Goal: Task Accomplishment & Management: Use online tool/utility

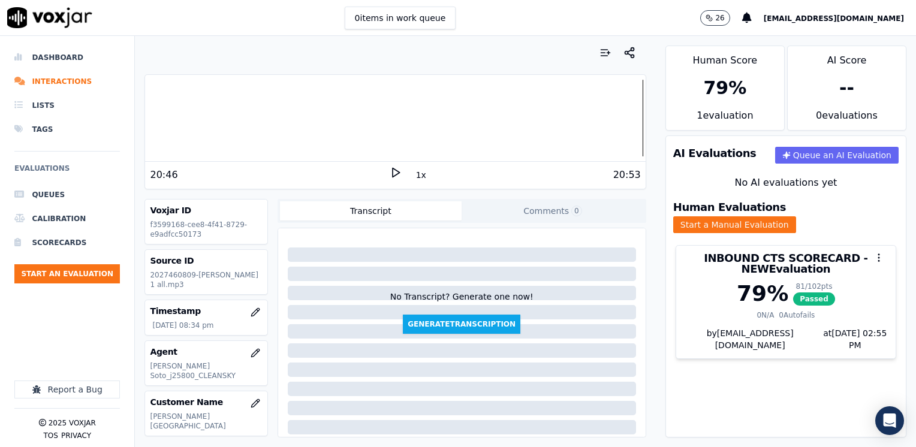
scroll to position [60, 0]
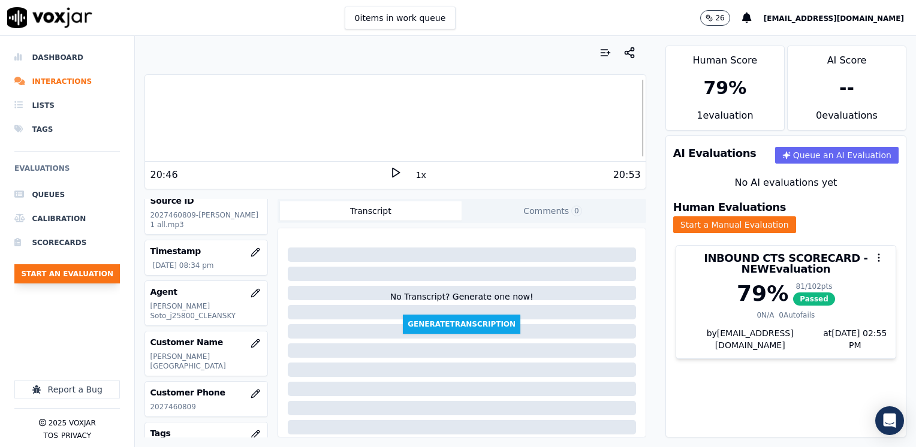
click at [75, 280] on button "Start an Evaluation" at bounding box center [66, 273] width 105 height 19
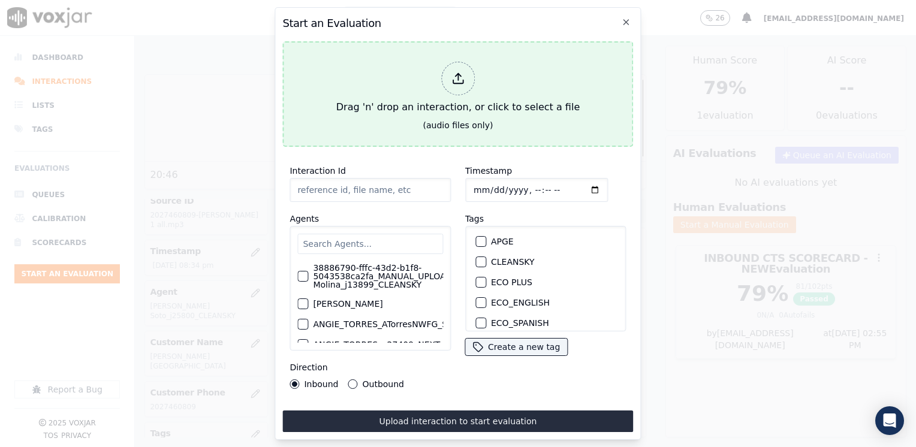
click at [458, 80] on icon at bounding box center [458, 82] width 10 height 4
type input "20250815-170935_5708152815-[PERSON_NAME] all .mp3"
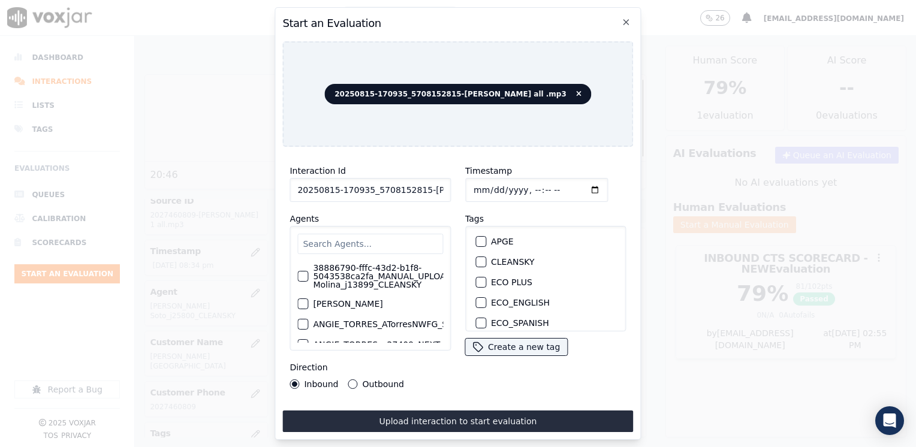
click at [356, 241] on input "text" at bounding box center [370, 244] width 146 height 20
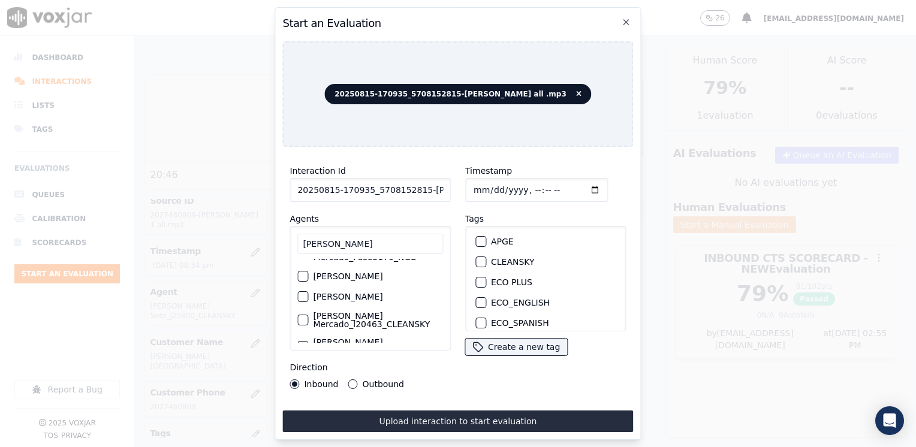
type input "[PERSON_NAME]"
click at [304, 316] on div "button" at bounding box center [302, 320] width 8 height 8
click at [480, 257] on button "CLEANSKY" at bounding box center [480, 261] width 11 height 11
click at [578, 183] on input "Timestamp" at bounding box center [536, 190] width 143 height 24
type input "[DATE]T21:32"
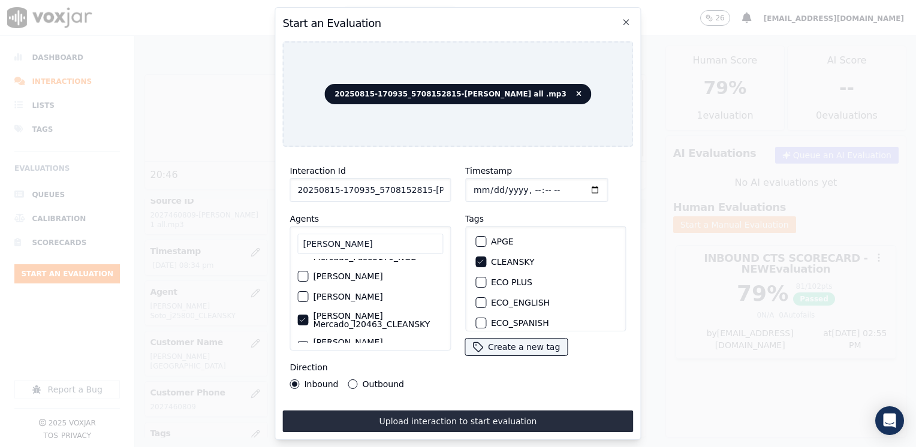
click at [461, 388] on div "Timestamp Tags APGE CLEANSKY ECO PLUS ECO_ENGLISH ECO_SPANISH ELECTRA SPARK IND…" at bounding box center [546, 276] width 176 height 240
click at [355, 379] on div "Outbound" at bounding box center [376, 384] width 56 height 10
click at [348, 381] on button "Outbound" at bounding box center [353, 384] width 10 height 10
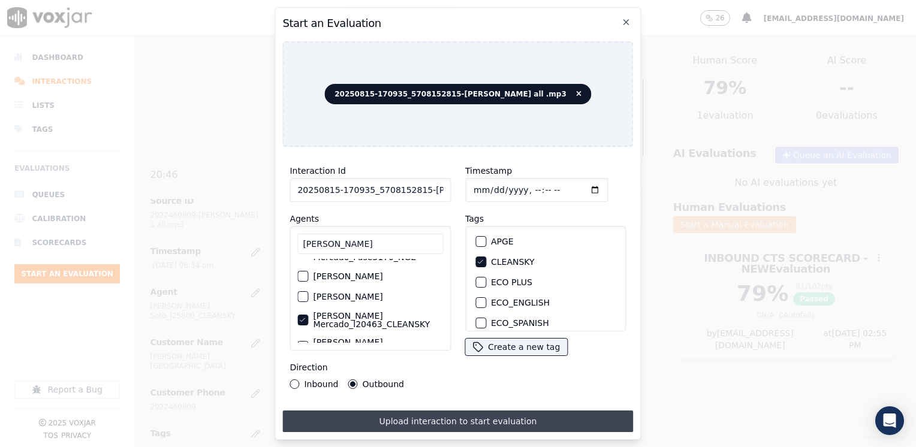
click at [460, 421] on button "Upload interaction to start evaluation" at bounding box center [457, 421] width 351 height 22
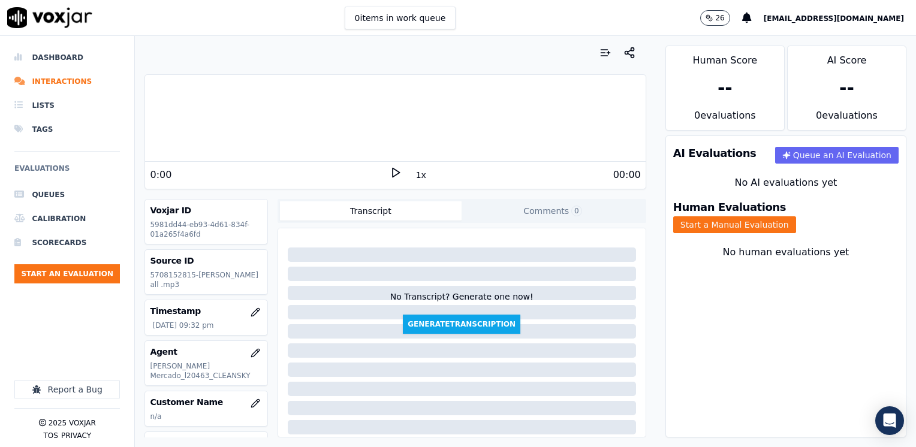
click at [391, 173] on icon at bounding box center [396, 173] width 12 height 12
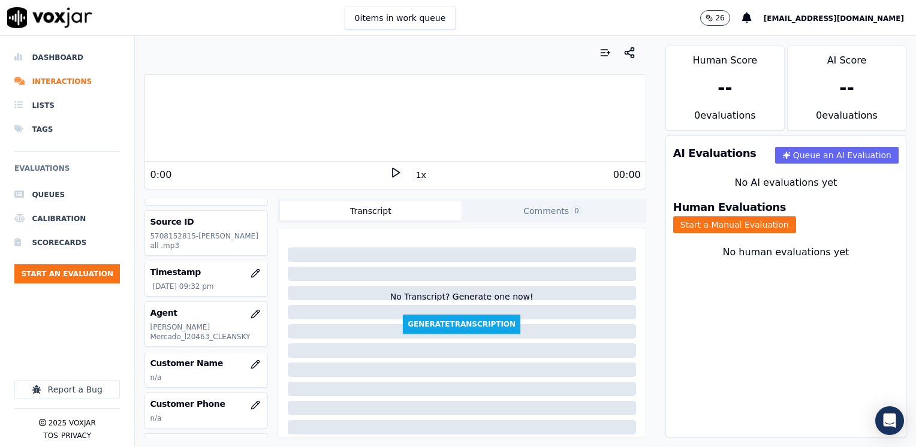
scroll to position [60, 0]
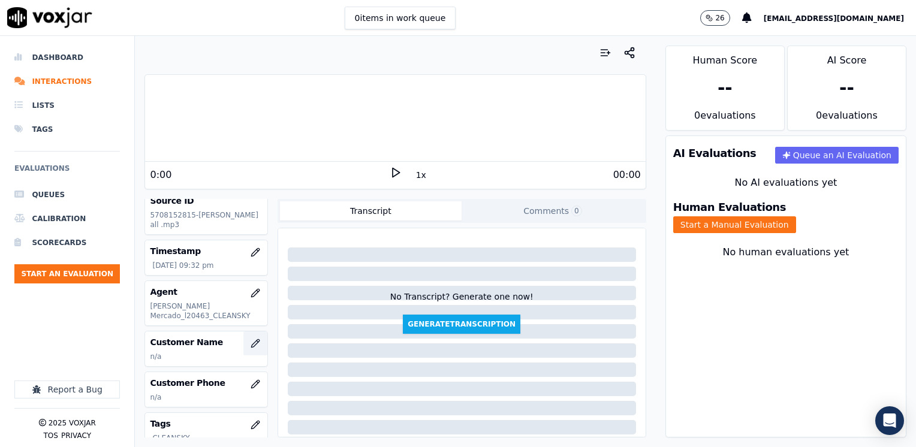
click at [243, 348] on button "button" at bounding box center [255, 343] width 24 height 24
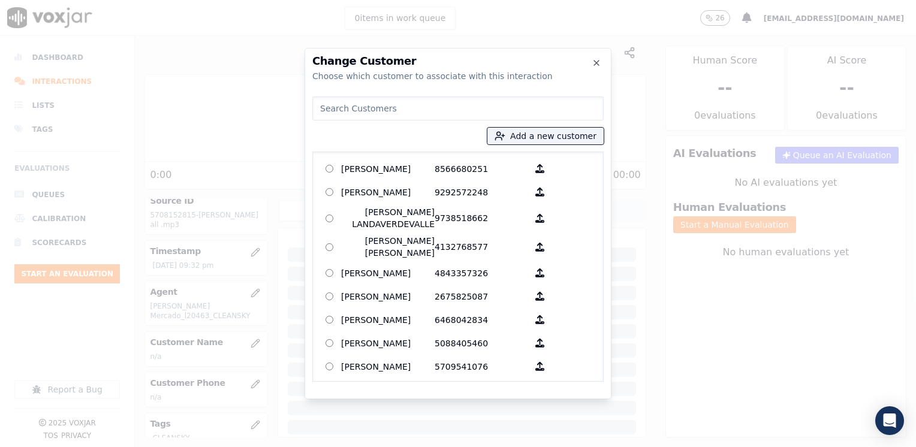
click at [488, 103] on input at bounding box center [457, 108] width 291 height 24
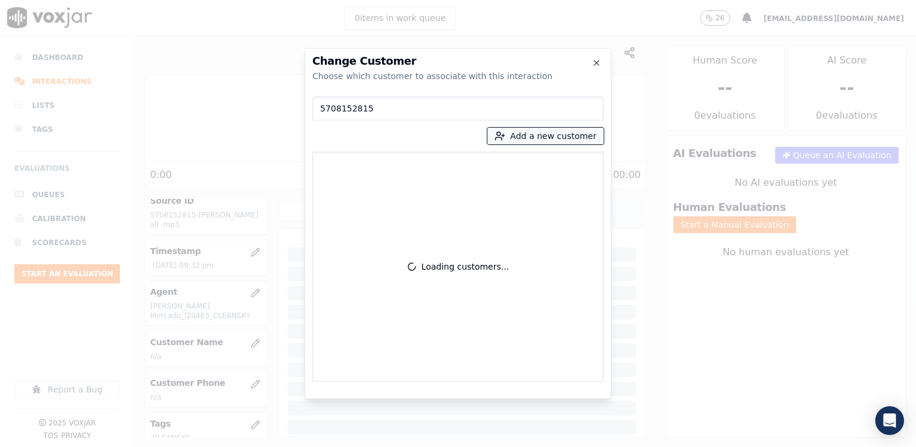
type input "5708152815"
click at [551, 138] on button "Add a new customer" at bounding box center [545, 136] width 116 height 17
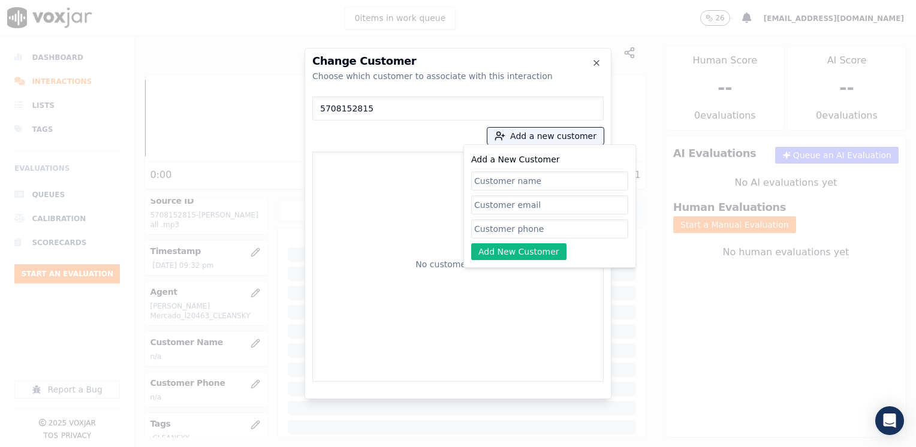
click at [517, 234] on input "Add a New Customer" at bounding box center [549, 228] width 157 height 19
paste input "5708152815"
type input "5708152815"
click at [520, 186] on input "Add a New Customer" at bounding box center [549, 180] width 157 height 19
paste input "[PERSON_NAME]"
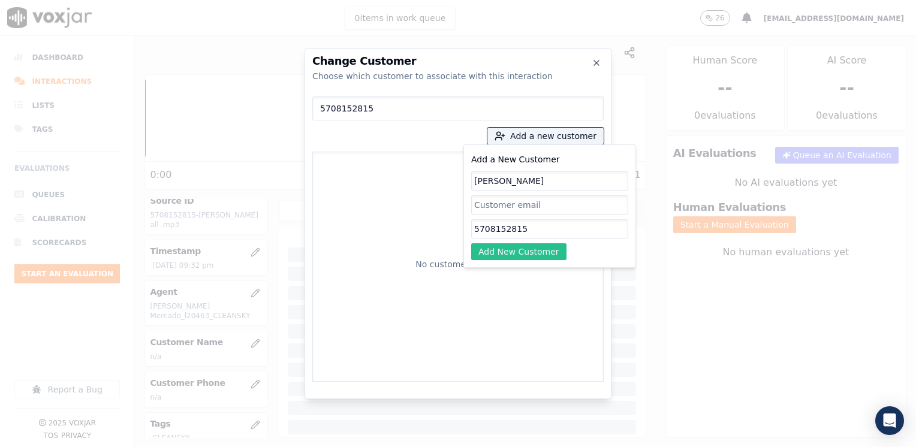
type input "[PERSON_NAME]"
click at [521, 257] on button "Add New Customer" at bounding box center [518, 251] width 95 height 17
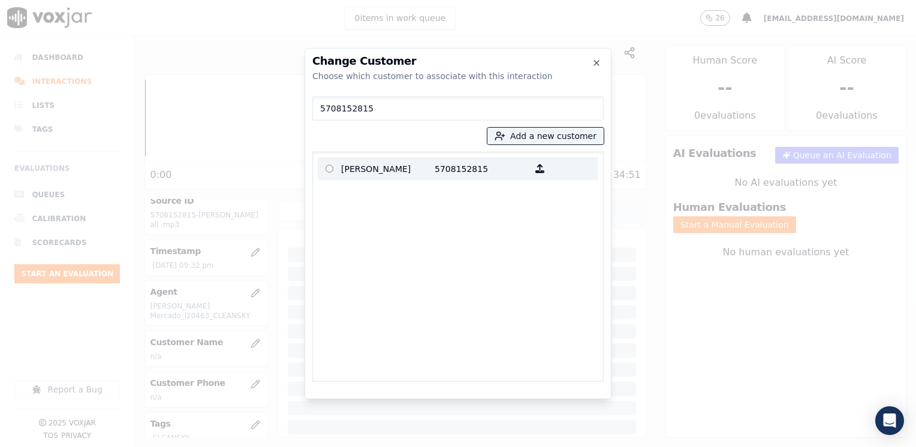
click at [422, 164] on p "[PERSON_NAME]" at bounding box center [387, 168] width 93 height 19
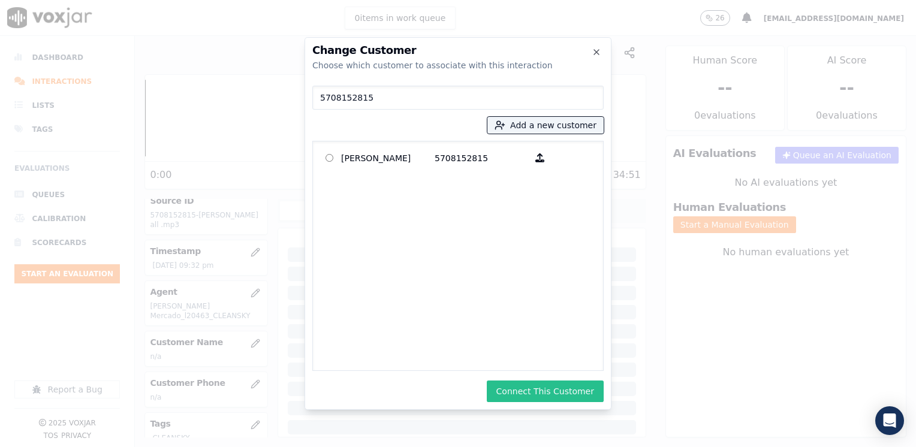
click at [564, 399] on button "Connect This Customer" at bounding box center [545, 392] width 117 height 22
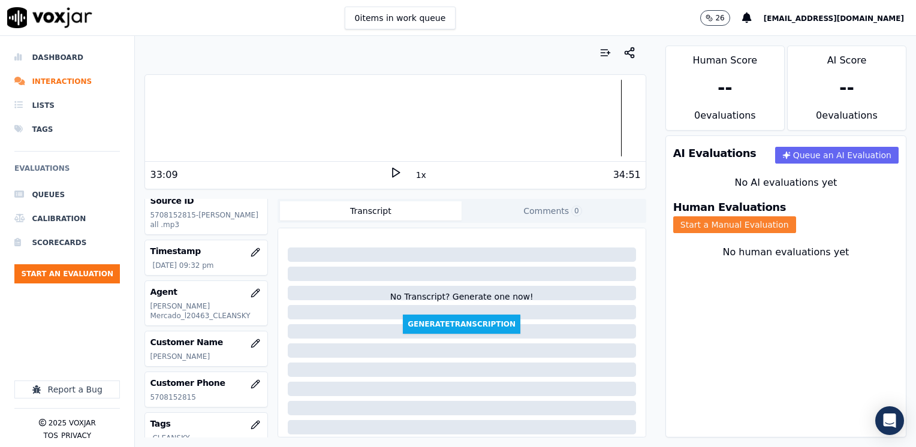
click at [796, 219] on button "Start a Manual Evaluation" at bounding box center [734, 224] width 123 height 17
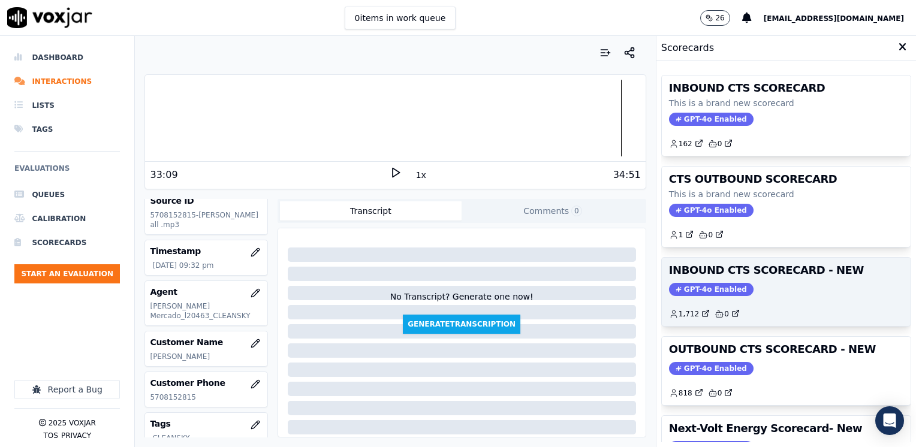
click at [698, 285] on span "GPT-4o Enabled" at bounding box center [711, 289] width 84 height 13
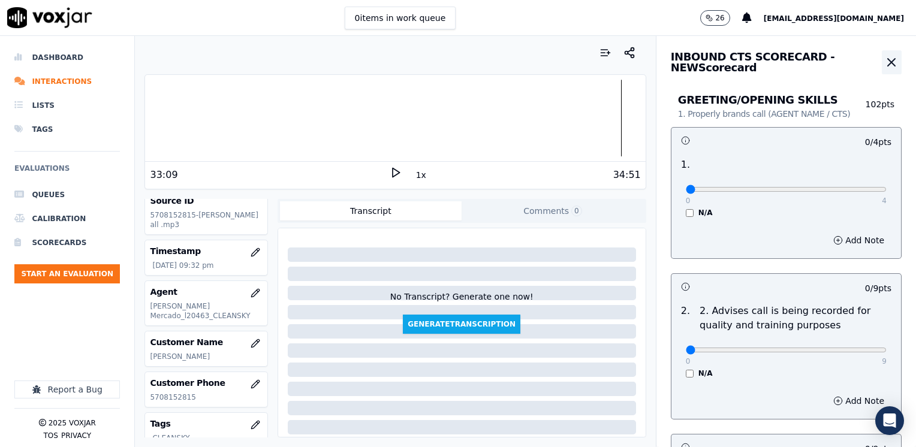
click at [884, 63] on icon "button" at bounding box center [891, 62] width 14 height 14
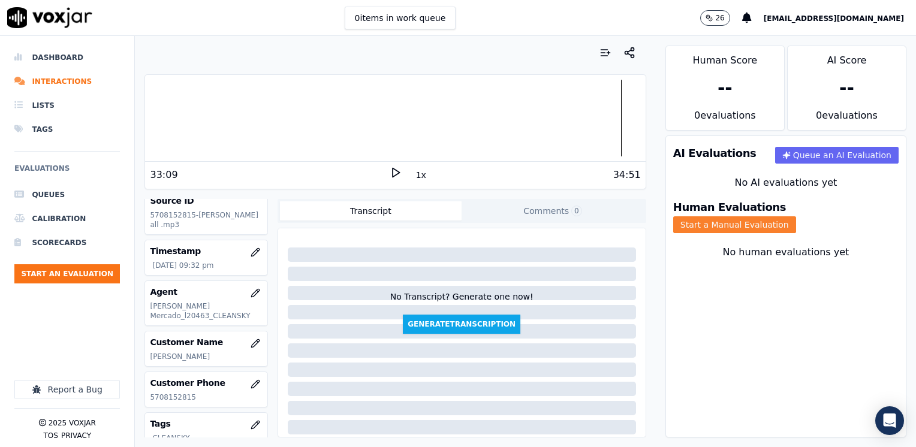
click at [796, 216] on button "Start a Manual Evaluation" at bounding box center [734, 224] width 123 height 17
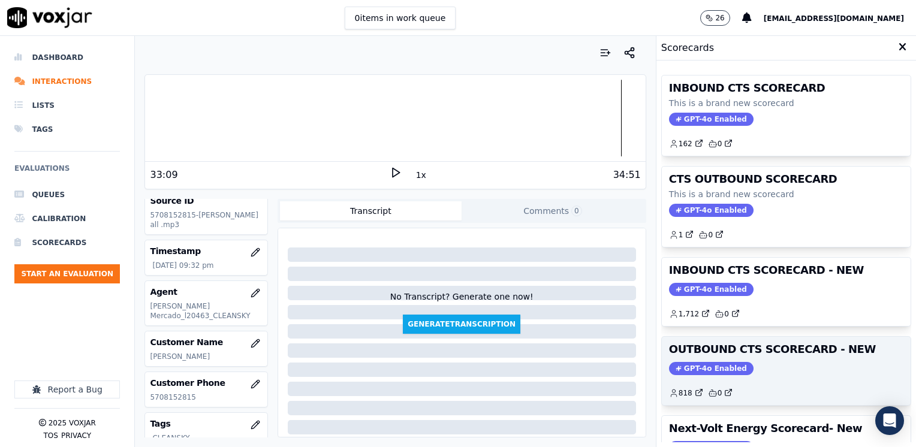
click at [707, 366] on span "GPT-4o Enabled" at bounding box center [711, 368] width 84 height 13
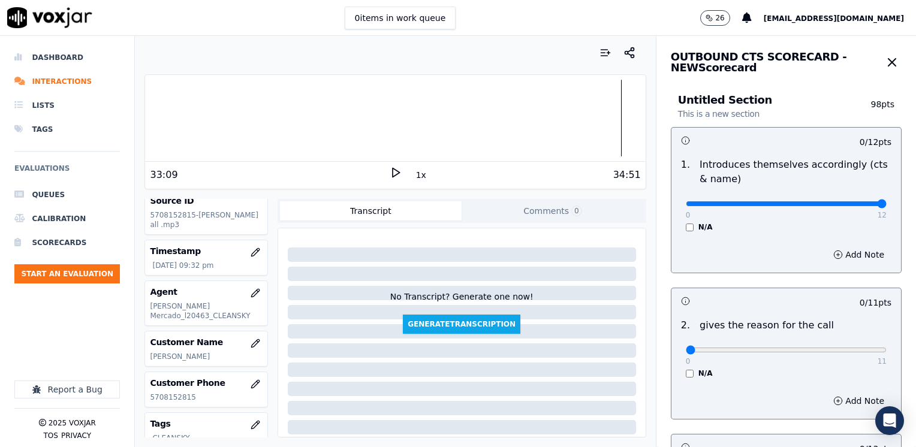
drag, startPoint x: 678, startPoint y: 203, endPoint x: 917, endPoint y: 262, distance: 246.9
type input "12"
click at [886, 206] on input "range" at bounding box center [786, 203] width 201 height 5
drag, startPoint x: 793, startPoint y: 351, endPoint x: 862, endPoint y: 389, distance: 78.1
type input "11"
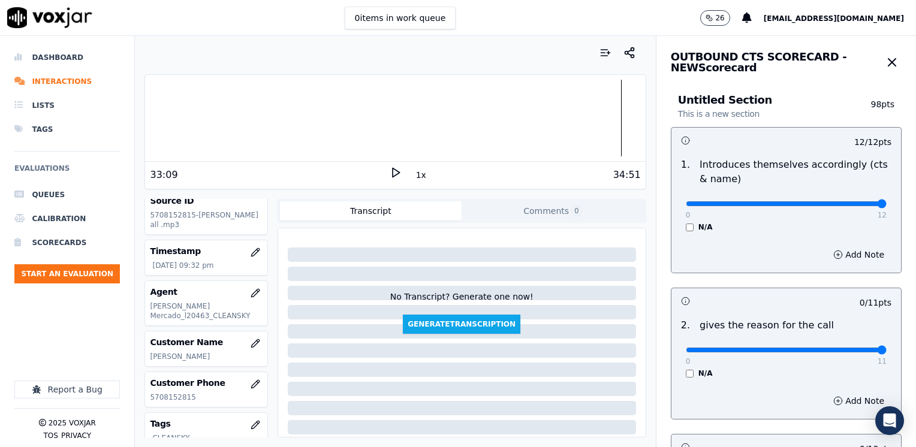
click at [886, 206] on input "range" at bounding box center [786, 203] width 201 height 5
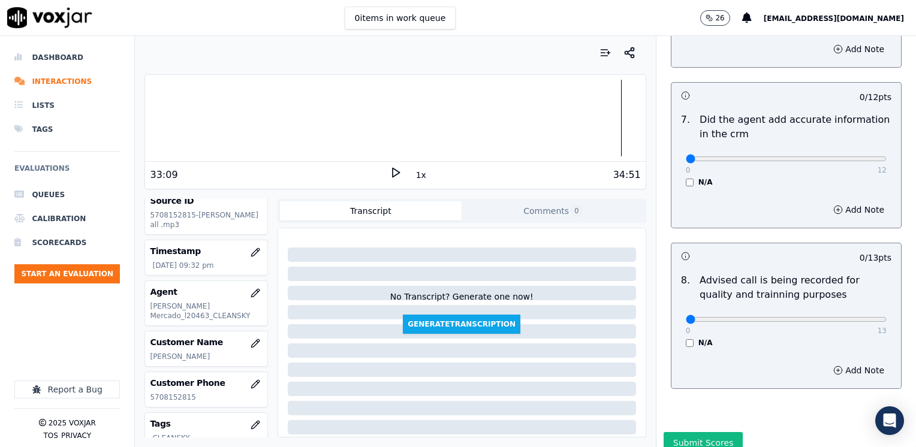
scroll to position [1048, 0]
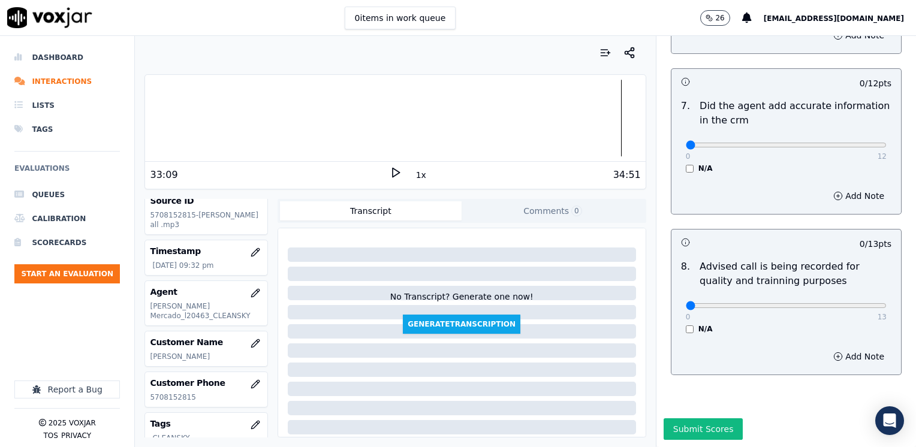
click at [820, 298] on div "0 13" at bounding box center [786, 305] width 201 height 14
type input "10"
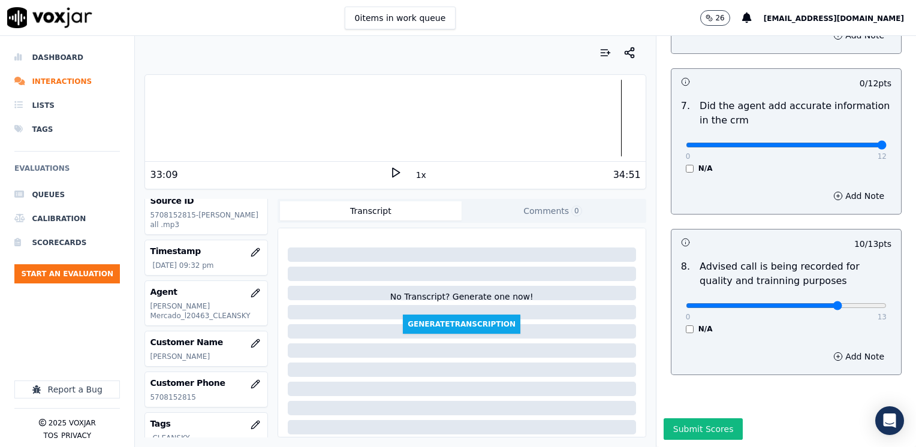
drag, startPoint x: 678, startPoint y: 120, endPoint x: 917, endPoint y: 120, distance: 239.1
type input "12"
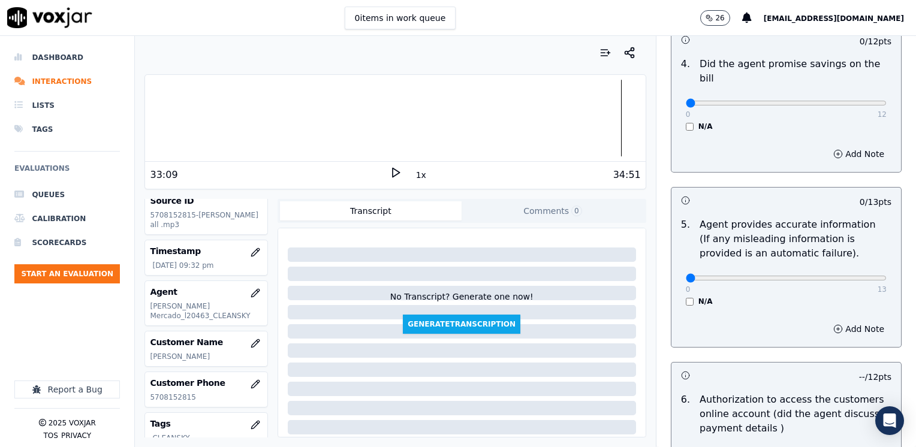
scroll to position [508, 0]
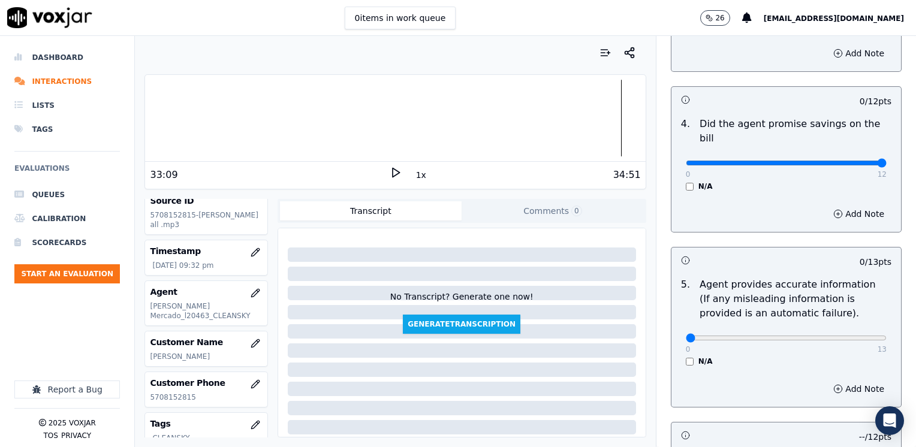
drag, startPoint x: 680, startPoint y: 144, endPoint x: 917, endPoint y: 198, distance: 243.8
type input "12"
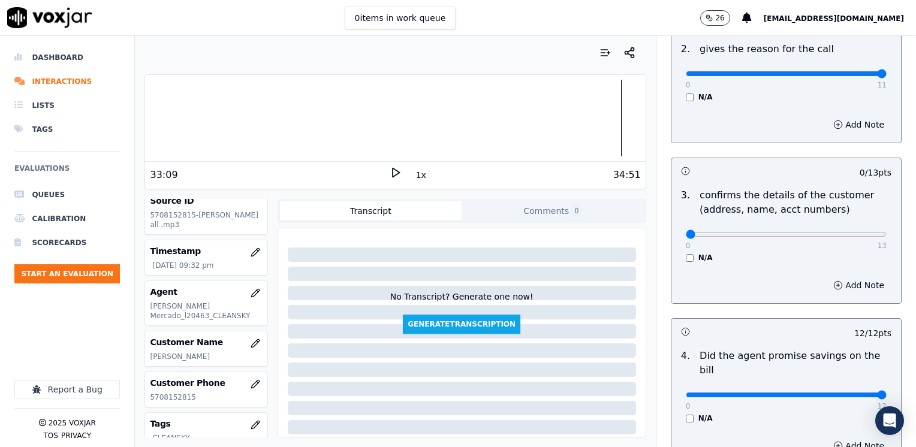
scroll to position [268, 0]
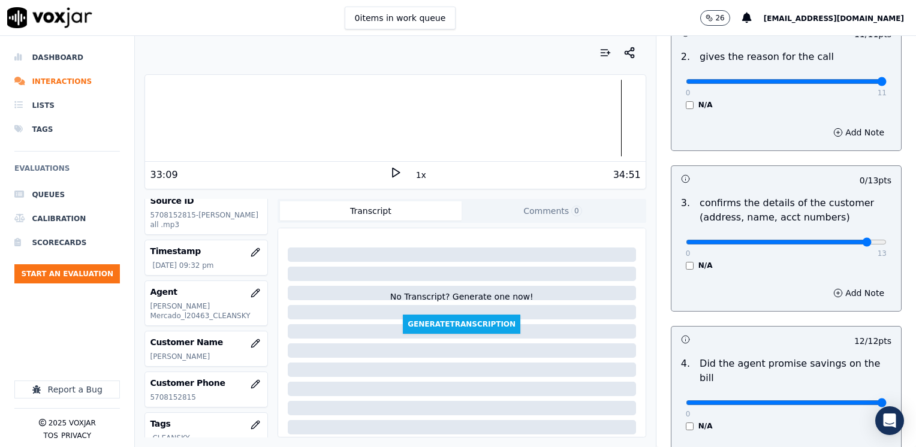
type input "12"
click at [838, 299] on button "Add Note" at bounding box center [858, 293] width 65 height 17
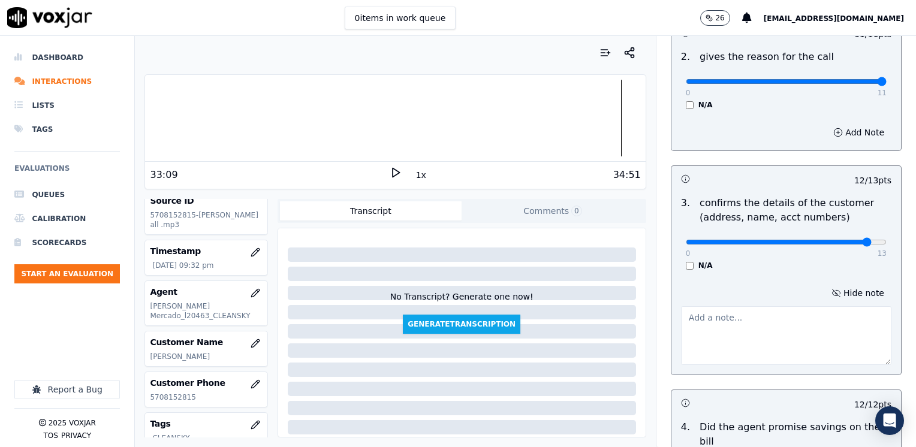
click at [793, 334] on textarea at bounding box center [786, 335] width 210 height 59
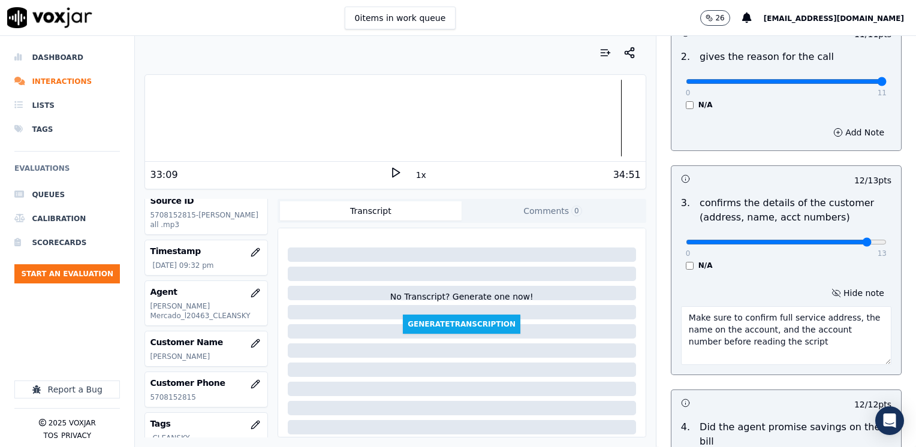
type textarea "Make sure to confirm full service address, the name on the account, and the acc…"
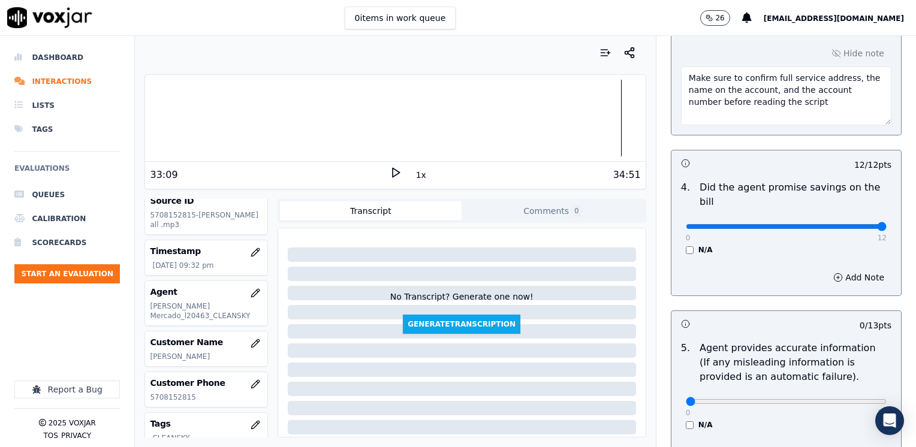
scroll to position [628, 0]
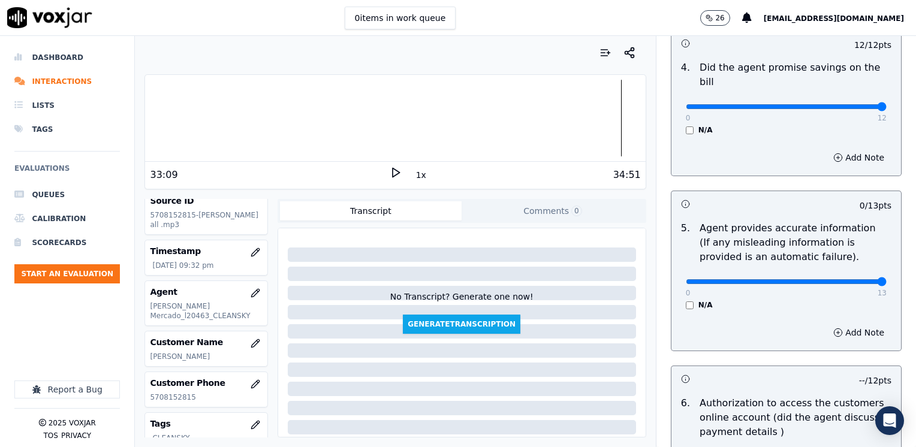
drag, startPoint x: 676, startPoint y: 265, endPoint x: 730, endPoint y: 277, distance: 56.0
type input "13"
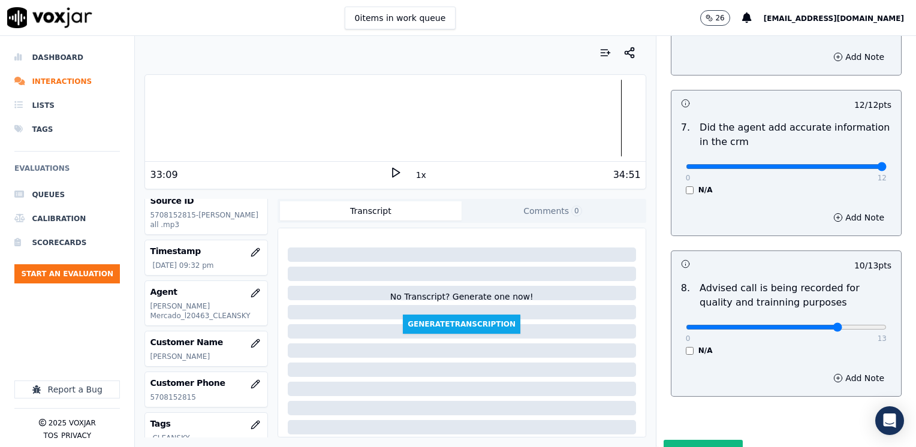
scroll to position [1110, 0]
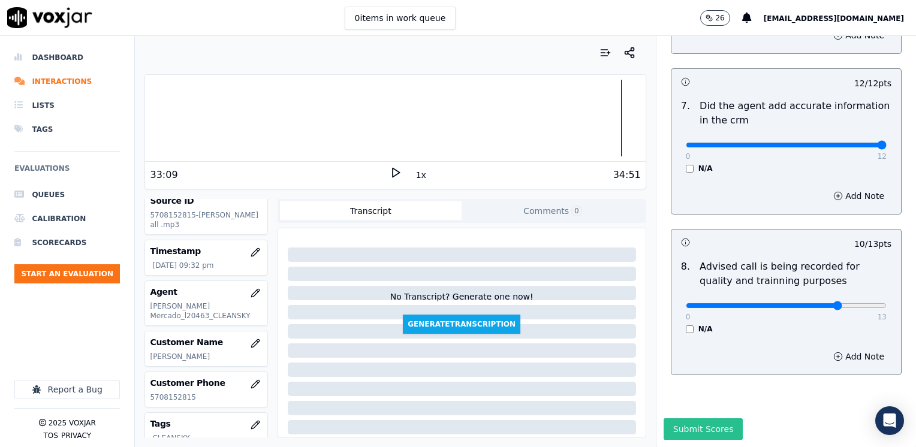
click at [690, 418] on button "Submit Scores" at bounding box center [703, 429] width 80 height 22
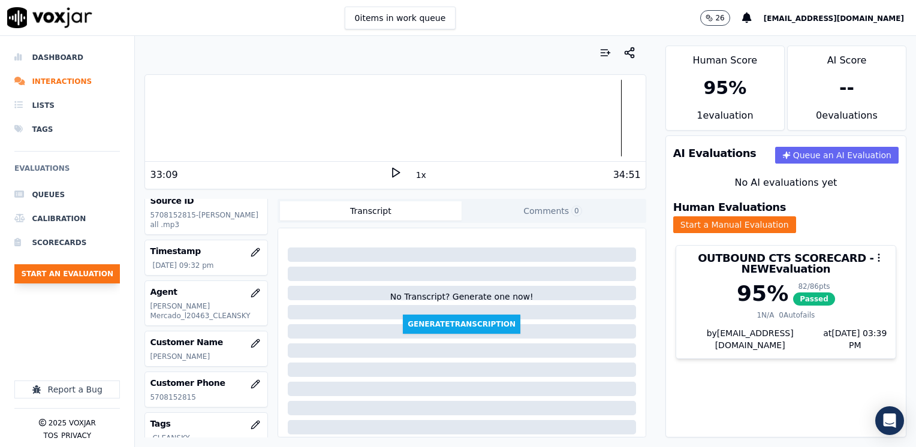
click at [74, 274] on button "Start an Evaluation" at bounding box center [66, 273] width 105 height 19
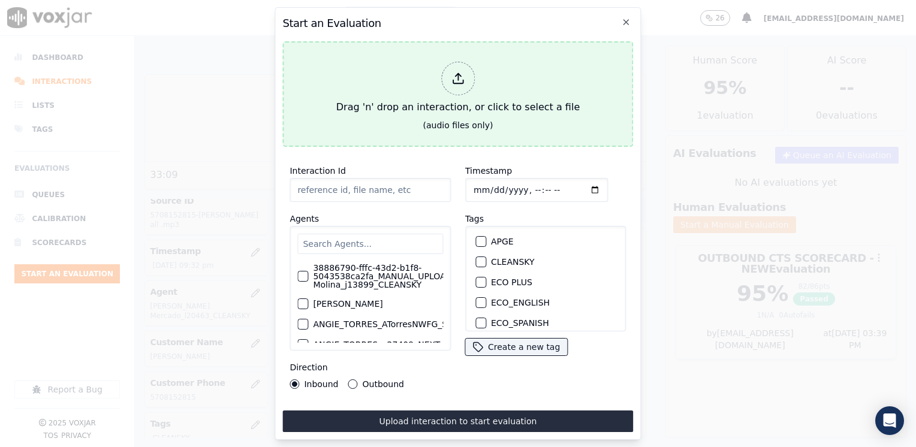
click at [451, 82] on div at bounding box center [458, 79] width 34 height 34
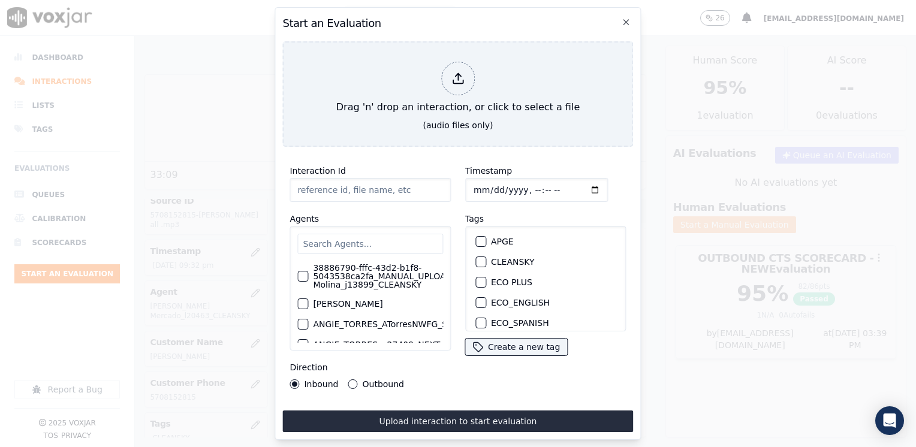
type input "20250815-173415_2675216984-[PERSON_NAME] all .mp3"
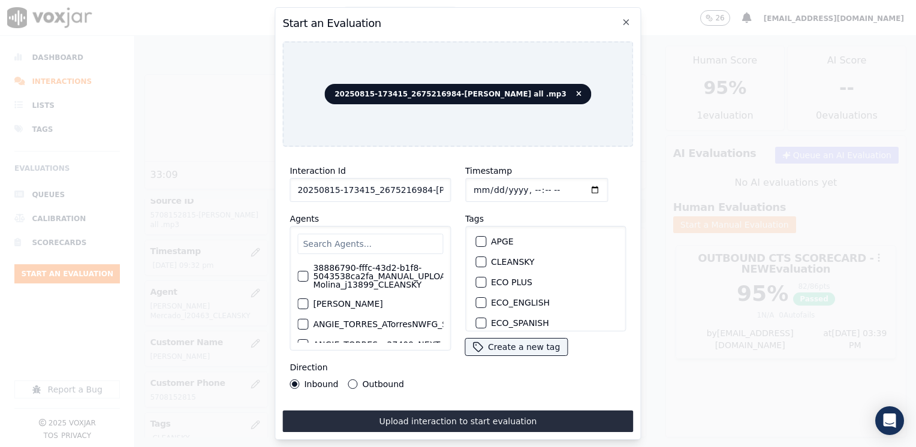
click at [353, 243] on input "text" at bounding box center [370, 244] width 146 height 20
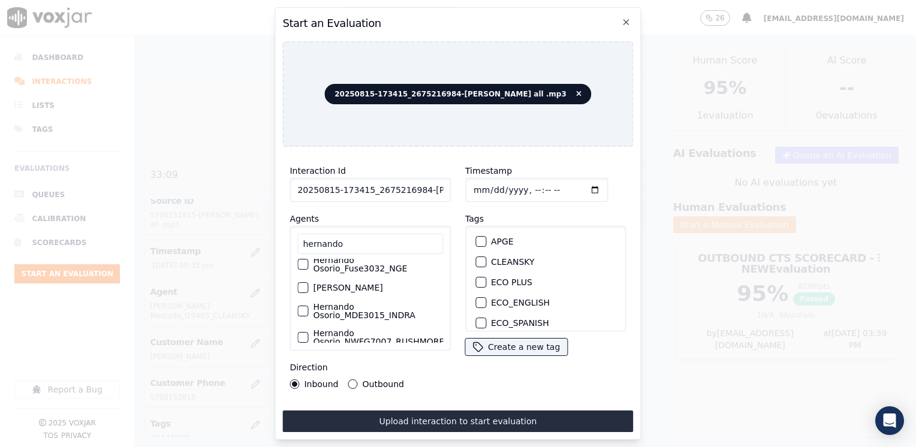
scroll to position [0, 0]
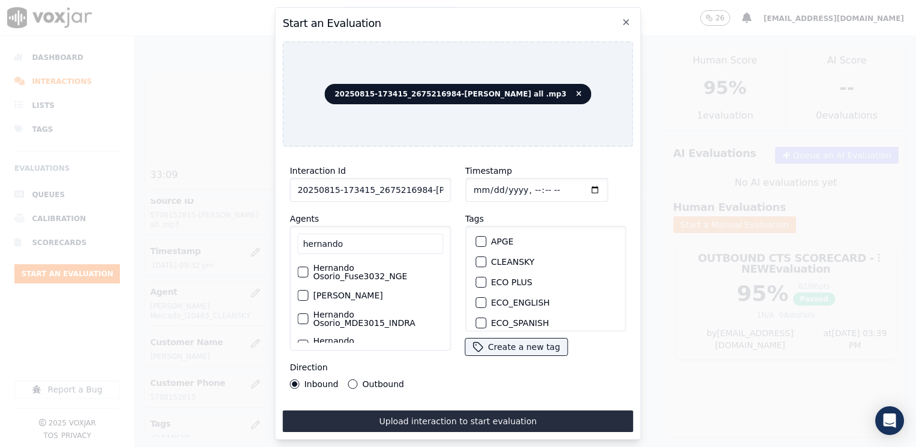
type input "hernando"
click at [304, 268] on div "button" at bounding box center [302, 272] width 8 height 8
click at [303, 268] on icon "button" at bounding box center [301, 271] width 7 height 7
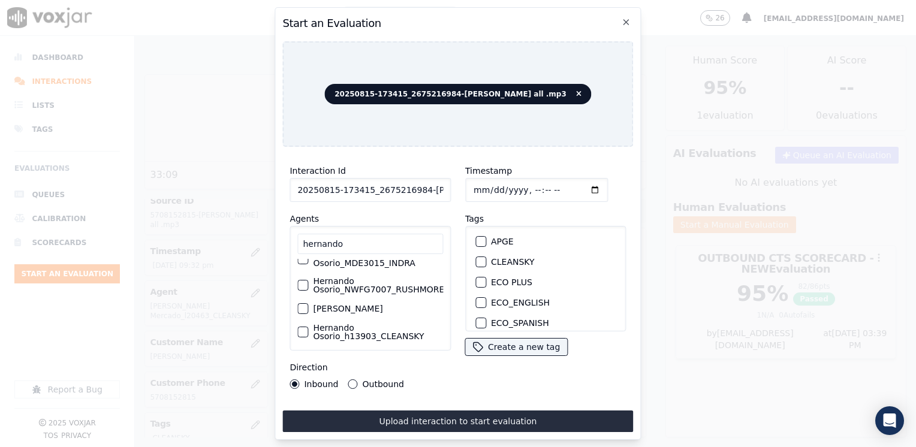
scroll to position [78, 0]
click at [300, 325] on div "button" at bounding box center [302, 329] width 8 height 8
click at [477, 258] on div "button" at bounding box center [480, 262] width 8 height 8
click at [575, 183] on input "Timestamp" at bounding box center [536, 190] width 143 height 24
type input "[DATE]T21:39"
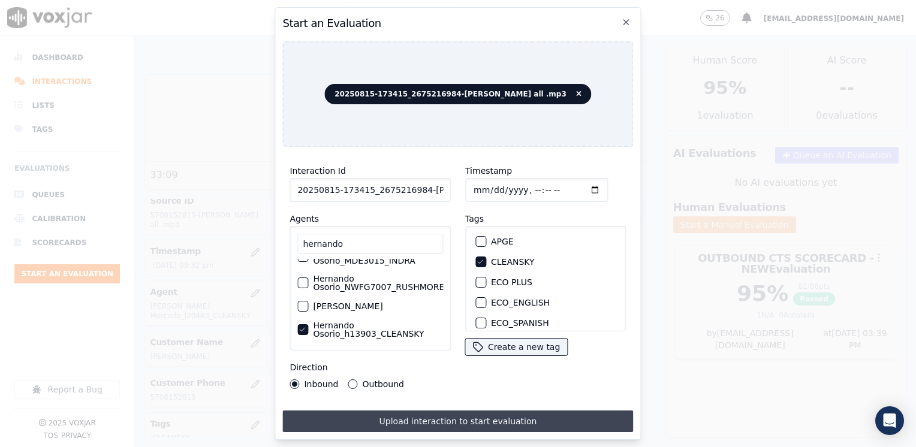
click at [443, 418] on button "Upload interaction to start evaluation" at bounding box center [457, 421] width 351 height 22
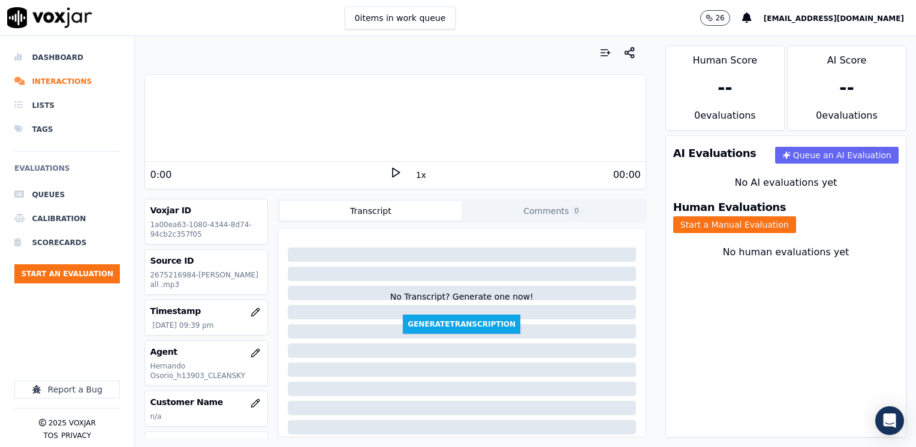
click at [390, 174] on icon at bounding box center [396, 173] width 12 height 12
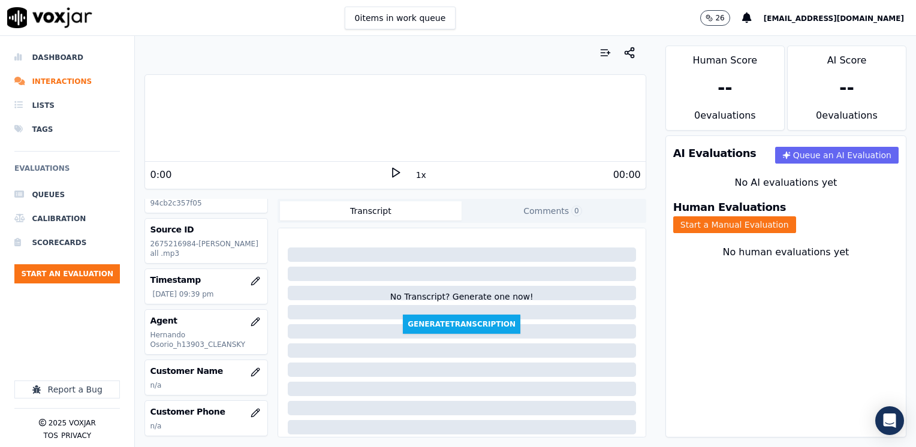
scroll to position [60, 0]
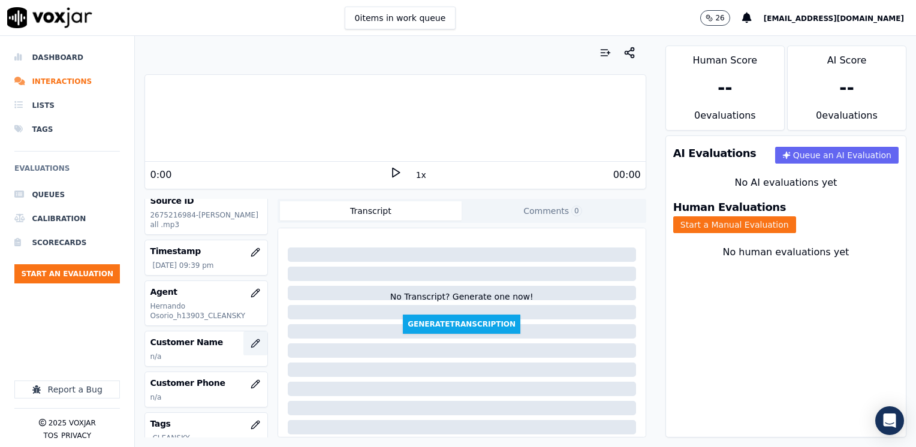
click at [251, 342] on icon "button" at bounding box center [255, 343] width 8 height 8
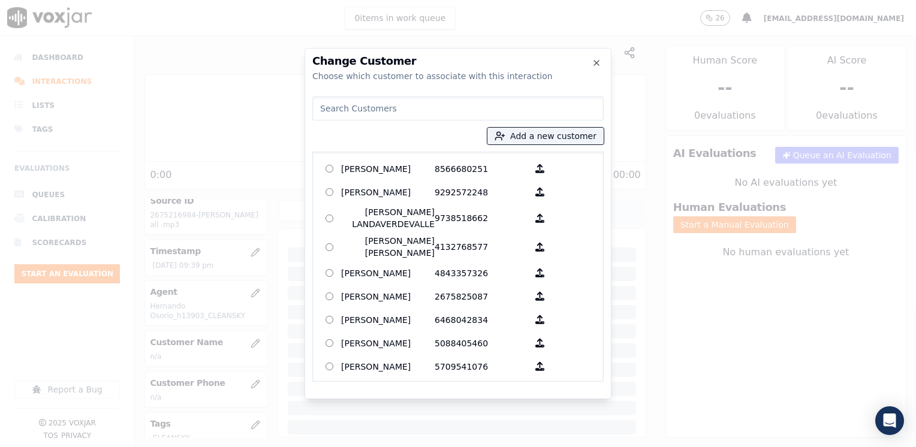
click at [478, 102] on input at bounding box center [457, 108] width 291 height 24
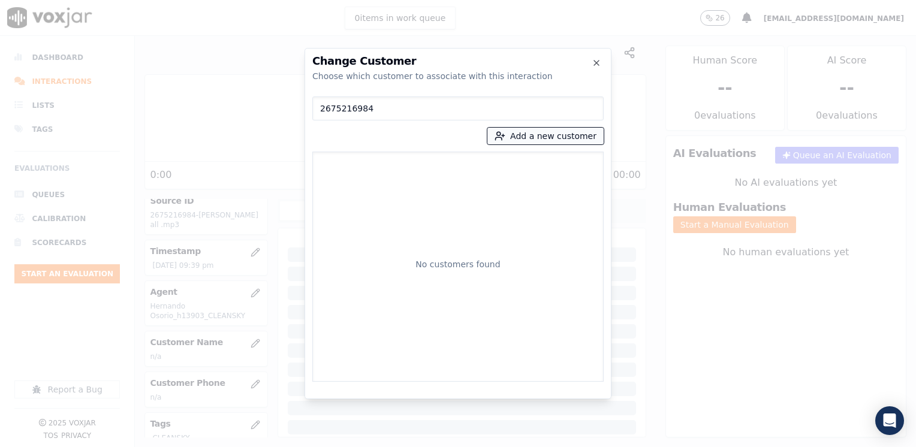
type input "2675216984"
click at [559, 134] on button "Add a new customer" at bounding box center [545, 136] width 116 height 17
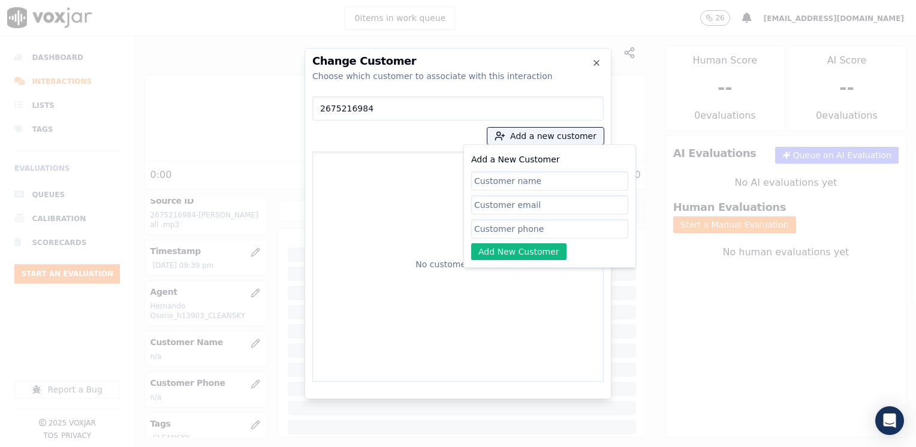
click at [513, 224] on input "Add a New Customer" at bounding box center [549, 228] width 157 height 19
paste input "2675216984"
type input "2675216984"
click at [526, 180] on input "Add a New Customer" at bounding box center [549, 180] width 157 height 19
paste input "[PERSON_NAME]"
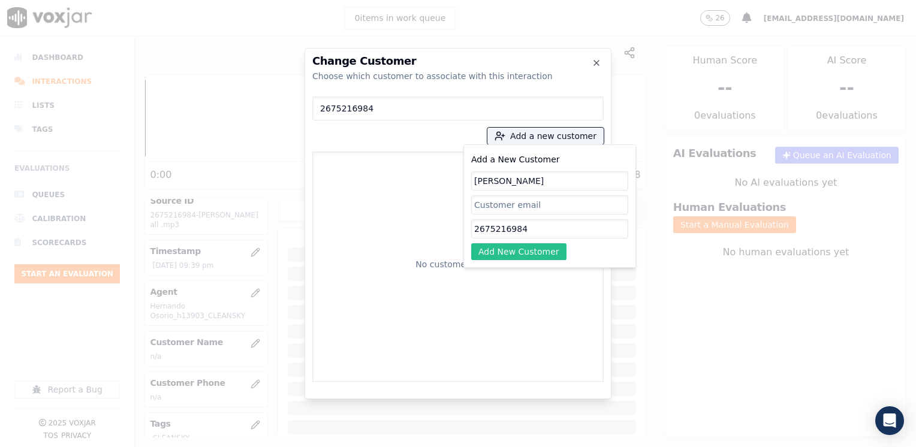
type input "[PERSON_NAME]"
click at [515, 256] on button "Add New Customer" at bounding box center [518, 251] width 95 height 17
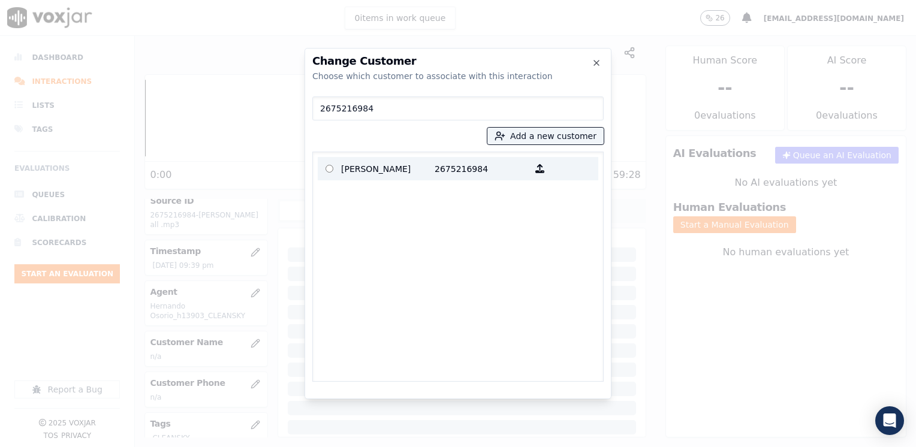
click at [422, 164] on p "[PERSON_NAME]" at bounding box center [387, 168] width 93 height 19
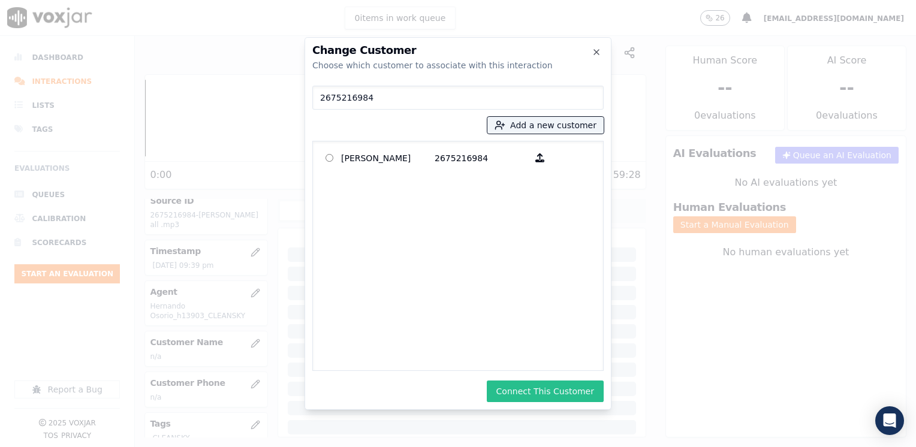
click at [569, 389] on button "Connect This Customer" at bounding box center [545, 392] width 117 height 22
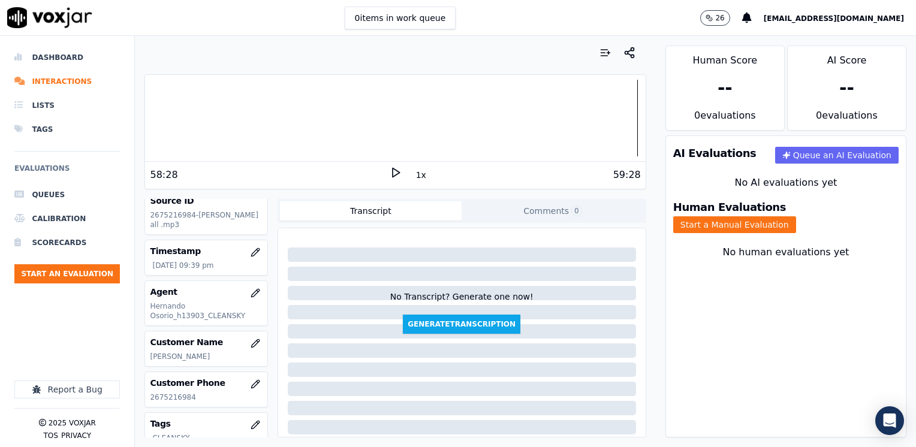
click at [796, 204] on div "Human Evaluations Start a Manual Evaluation" at bounding box center [786, 218] width 240 height 46
click at [796, 216] on button "Start a Manual Evaluation" at bounding box center [734, 224] width 123 height 17
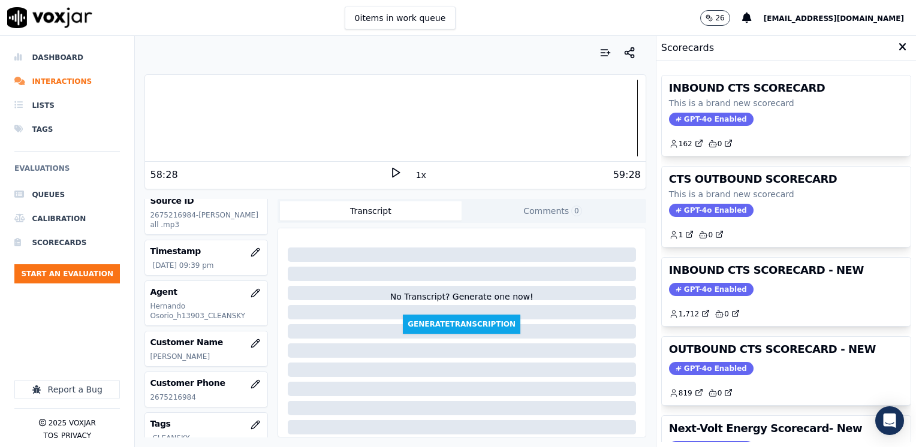
click at [707, 283] on span "GPT-4o Enabled" at bounding box center [711, 289] width 84 height 13
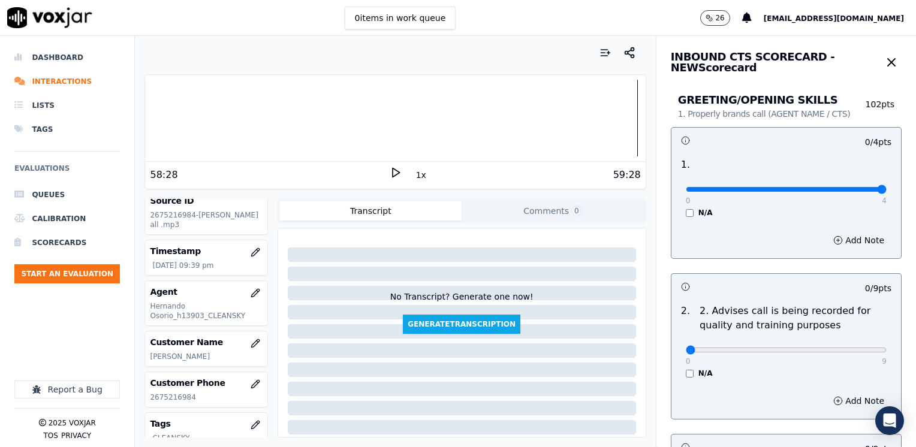
drag, startPoint x: 674, startPoint y: 188, endPoint x: 798, endPoint y: 262, distance: 145.4
click at [886, 192] on input "range" at bounding box center [786, 189] width 201 height 5
type input "2"
click at [768, 188] on input "range" at bounding box center [786, 189] width 201 height 5
click at [841, 243] on button "Add Note" at bounding box center [858, 240] width 65 height 17
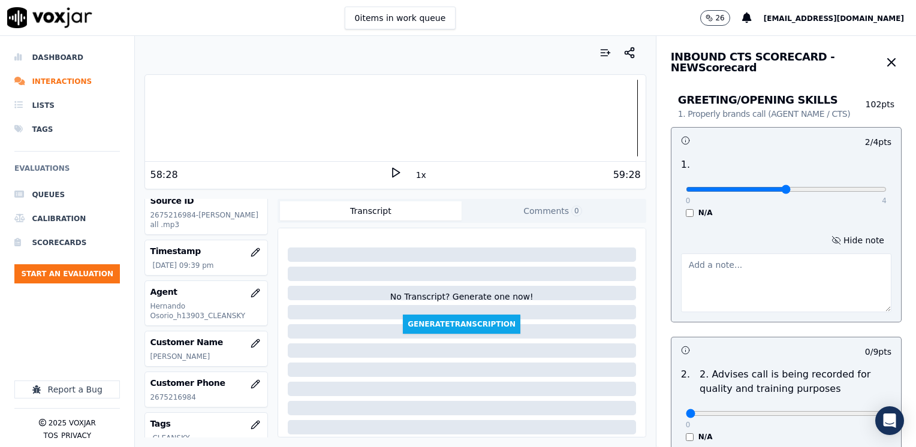
click at [733, 279] on textarea at bounding box center [786, 282] width 210 height 59
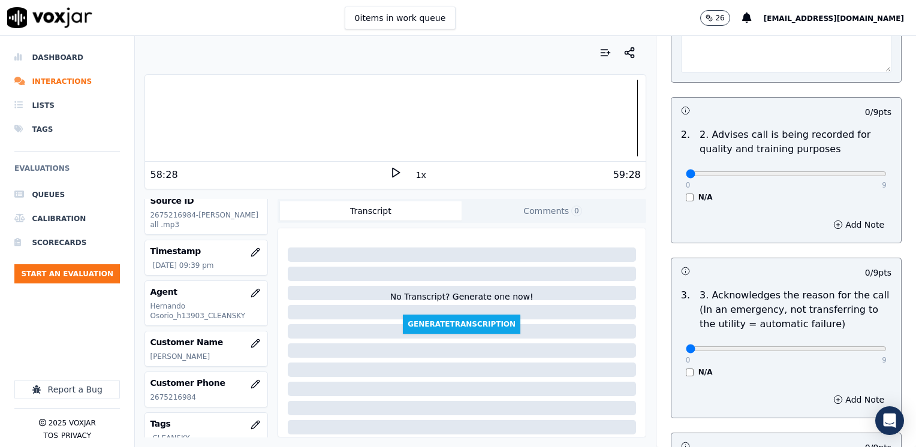
type textarea "Does not introduce himself"
drag, startPoint x: 676, startPoint y: 353, endPoint x: 915, endPoint y: 313, distance: 242.5
type input "9"
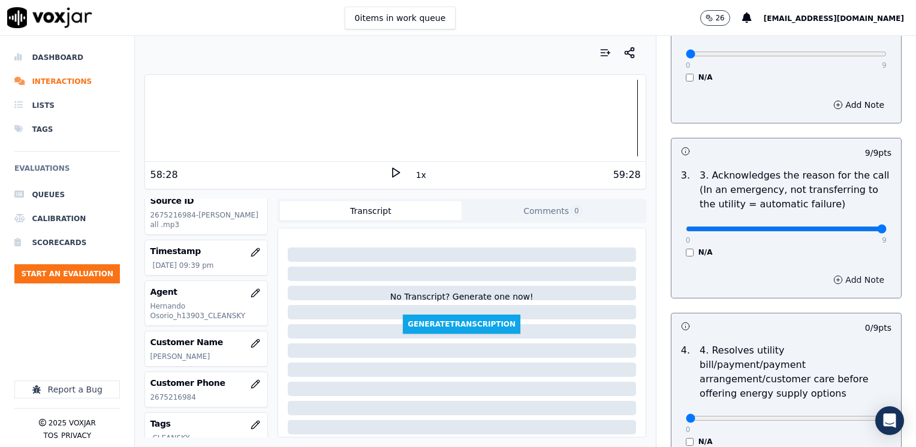
click at [839, 284] on button "Add Note" at bounding box center [858, 279] width 65 height 17
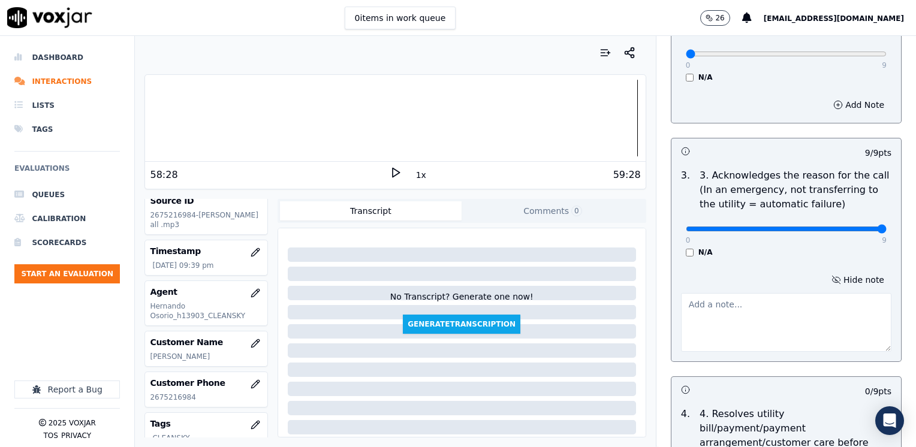
click at [751, 328] on textarea at bounding box center [786, 322] width 210 height 59
type textarea "C"
type textarea "Cx has her electric service deactivated and wants to make a payment to get it r…"
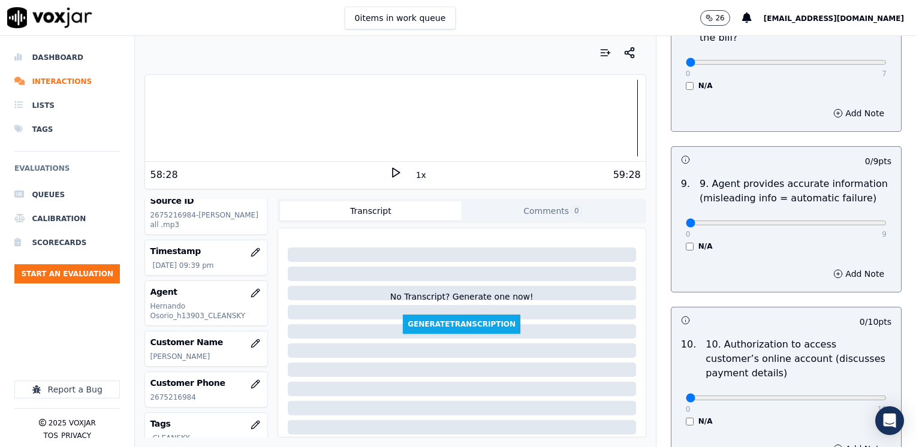
scroll to position [1618, 0]
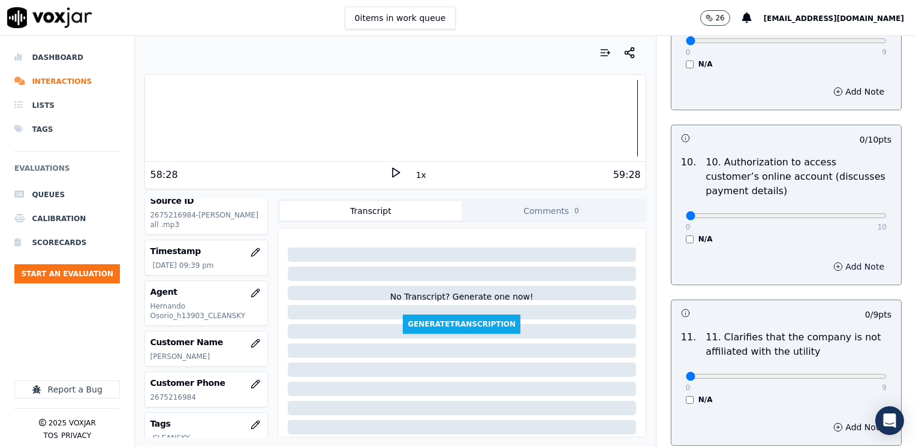
click at [836, 258] on button "Add Note" at bounding box center [858, 266] width 65 height 17
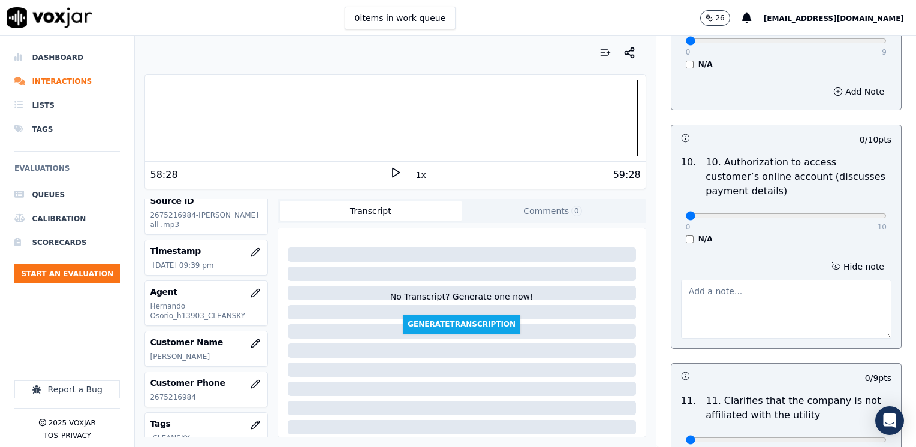
click at [699, 280] on textarea at bounding box center [786, 309] width 210 height 59
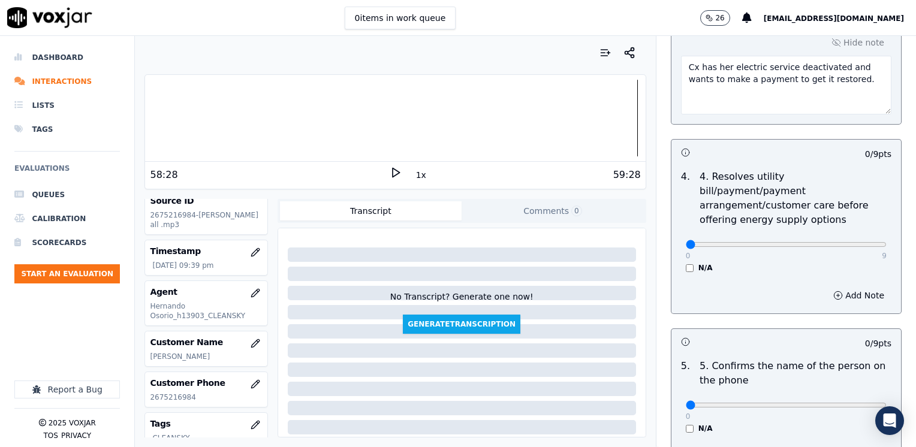
scroll to position [599, 0]
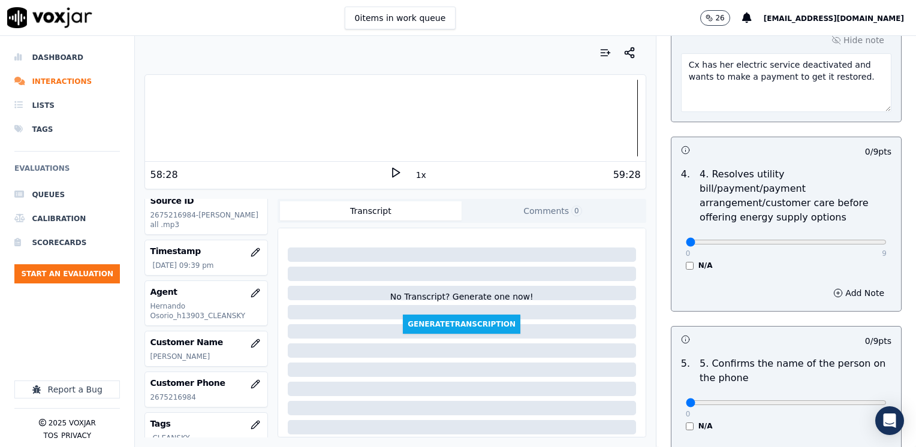
type textarea "Does not ask authorization to access cx online account"
drag, startPoint x: 680, startPoint y: 227, endPoint x: 917, endPoint y: 243, distance: 237.9
click at [849, 285] on button "Add Note" at bounding box center [858, 293] width 65 height 17
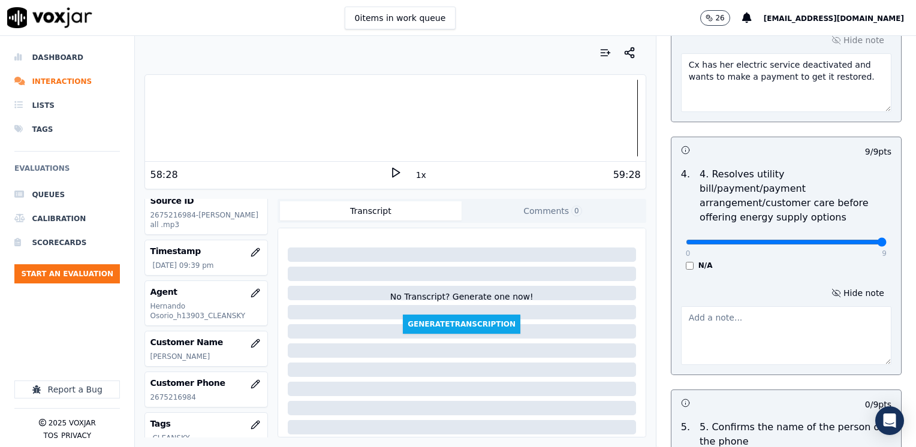
click at [759, 315] on textarea at bounding box center [786, 335] width 210 height 59
drag, startPoint x: 852, startPoint y: 224, endPoint x: 318, endPoint y: 243, distance: 534.3
type input "0"
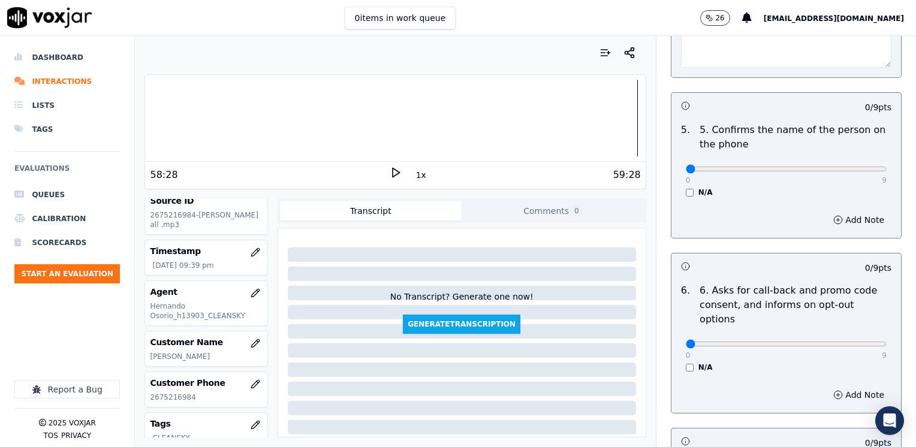
scroll to position [899, 0]
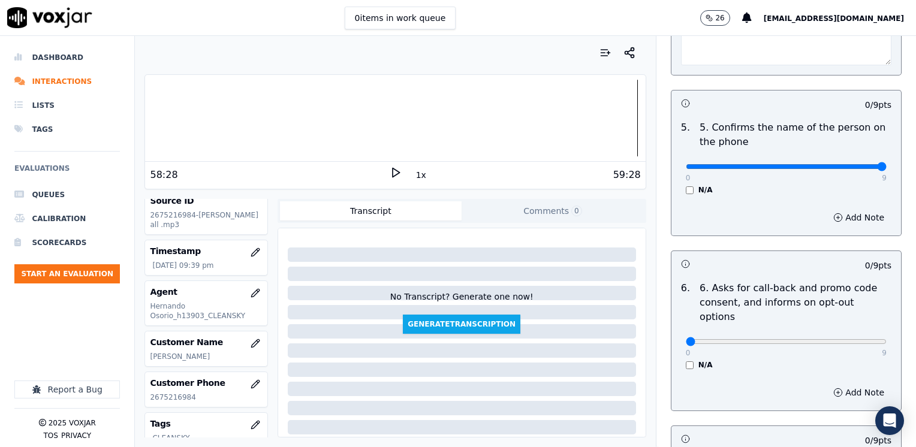
drag, startPoint x: 680, startPoint y: 147, endPoint x: 910, endPoint y: 207, distance: 238.5
type input "9"
drag, startPoint x: 681, startPoint y: 309, endPoint x: 917, endPoint y: 308, distance: 236.7
type input "9"
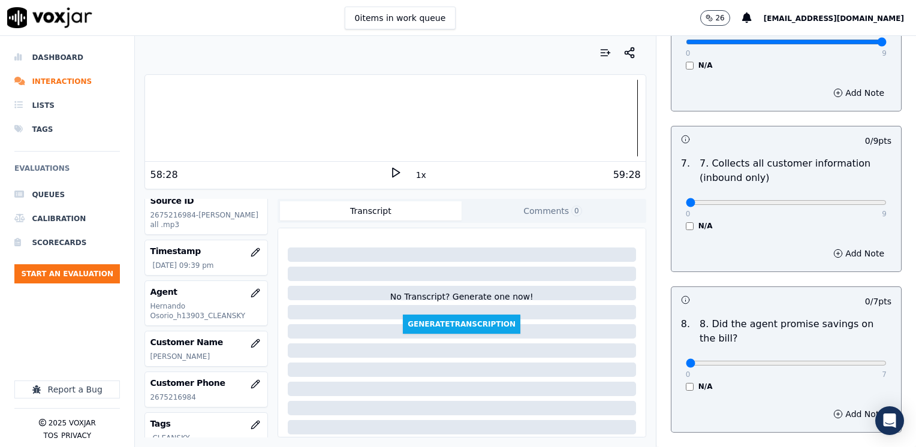
scroll to position [1318, 0]
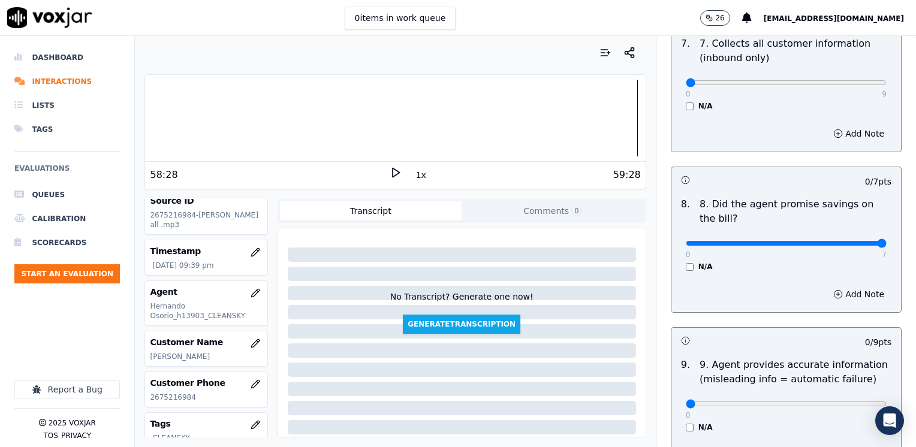
drag, startPoint x: 679, startPoint y: 212, endPoint x: 917, endPoint y: 213, distance: 238.5
type input "7"
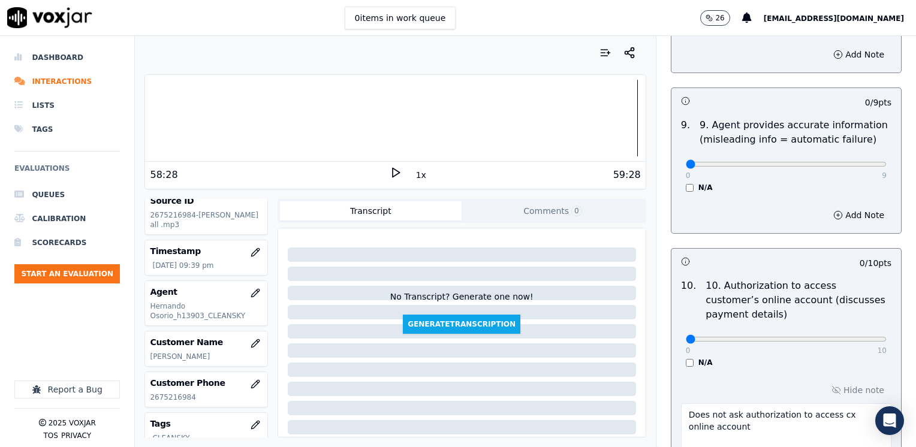
scroll to position [1798, 0]
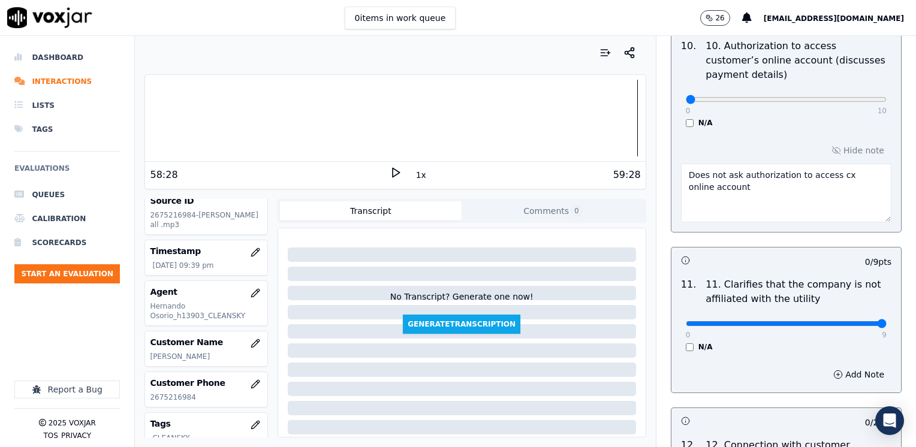
drag, startPoint x: 680, startPoint y: 291, endPoint x: 880, endPoint y: 298, distance: 200.3
type input "9"
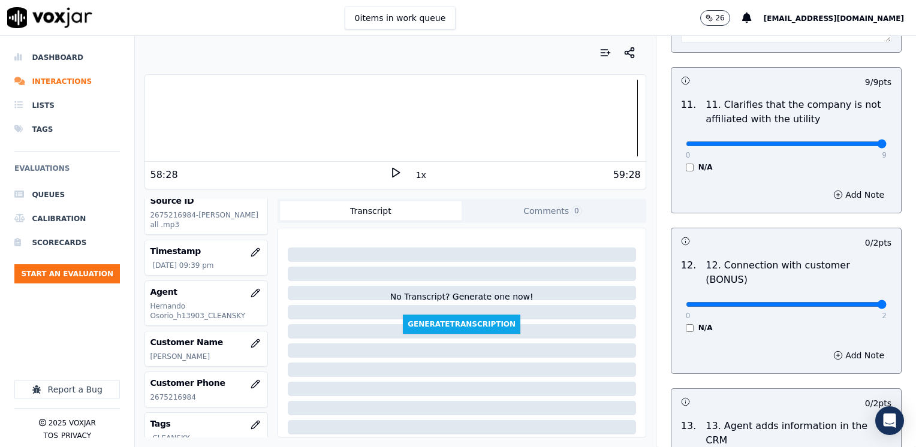
drag, startPoint x: 674, startPoint y: 258, endPoint x: 915, endPoint y: 274, distance: 242.1
type input "2"
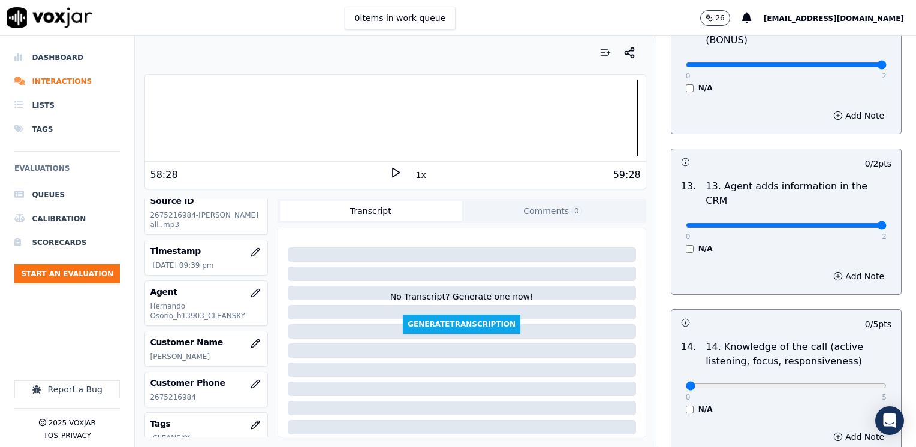
drag, startPoint x: 678, startPoint y: 164, endPoint x: 917, endPoint y: 178, distance: 239.5
type input "2"
drag, startPoint x: 677, startPoint y: 325, endPoint x: 870, endPoint y: 375, distance: 198.7
type input "5"
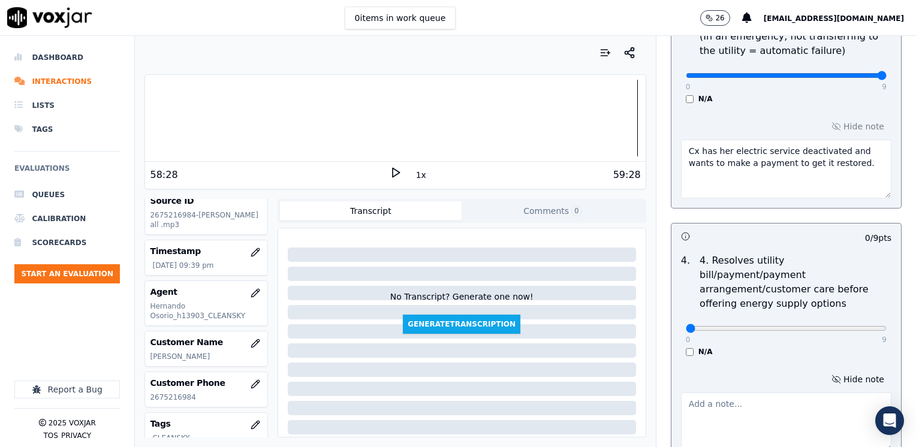
scroll to position [585, 0]
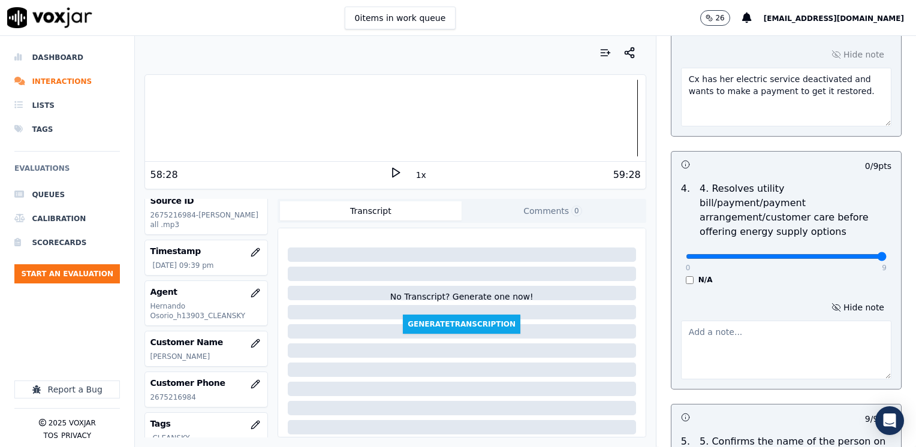
drag, startPoint x: 681, startPoint y: 239, endPoint x: 910, endPoint y: 232, distance: 229.0
type input "9"
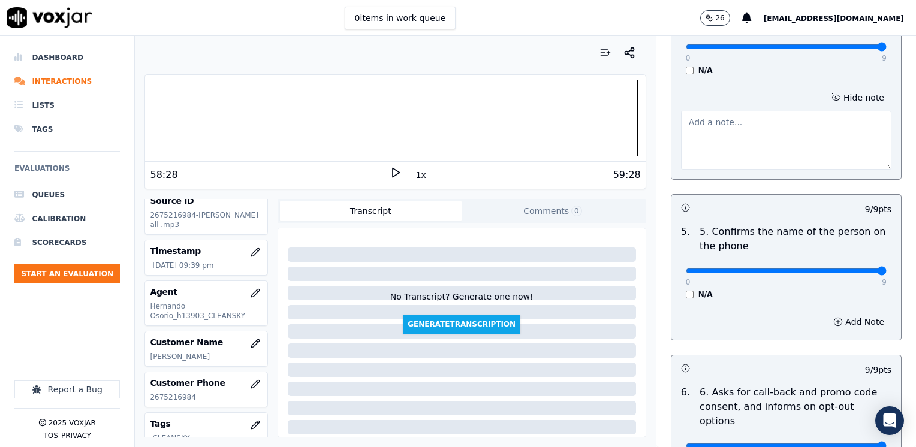
scroll to position [825, 0]
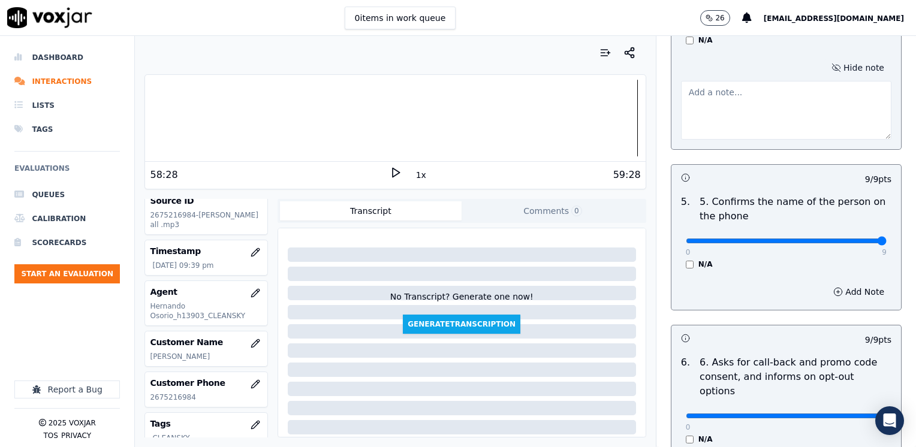
click at [841, 59] on button "Hide note" at bounding box center [857, 67] width 67 height 17
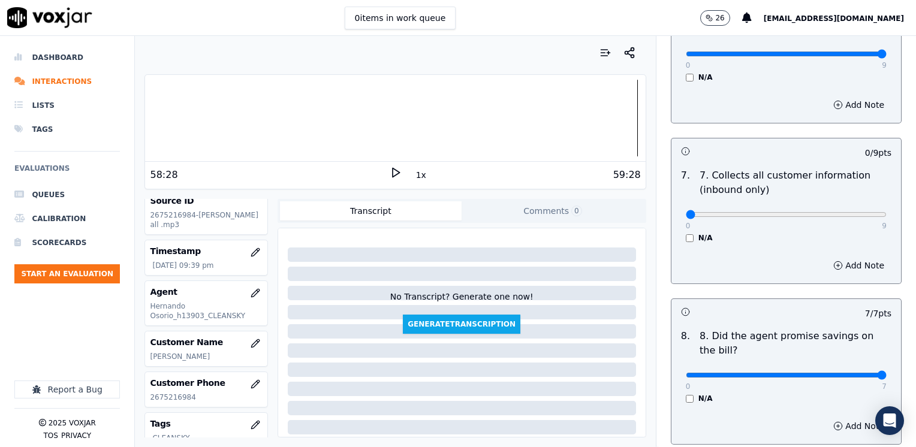
scroll to position [1124, 0]
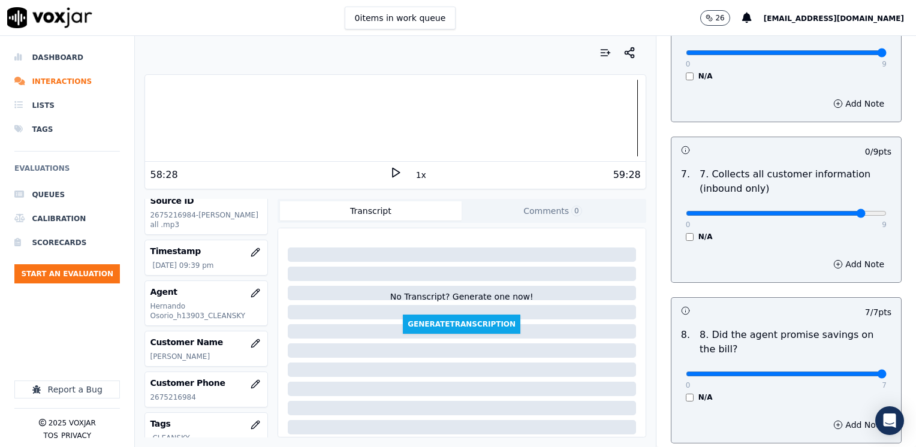
type input "8"
click at [833, 256] on button "Add Note" at bounding box center [858, 264] width 65 height 17
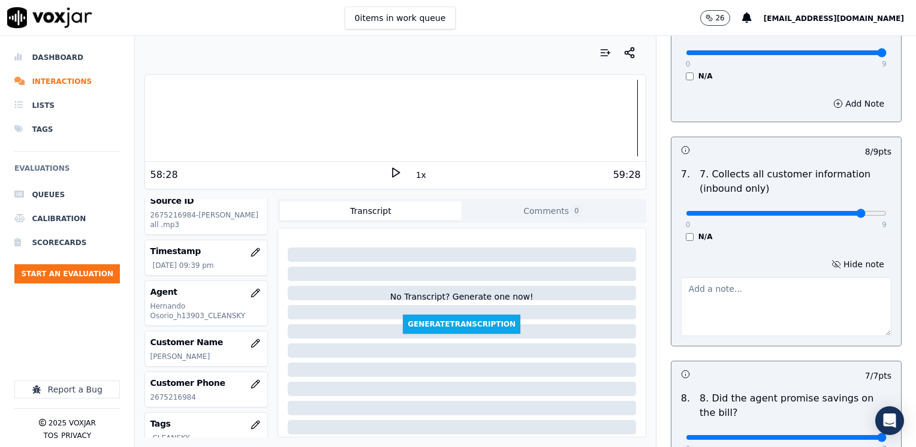
click at [720, 279] on textarea at bounding box center [786, 306] width 210 height 59
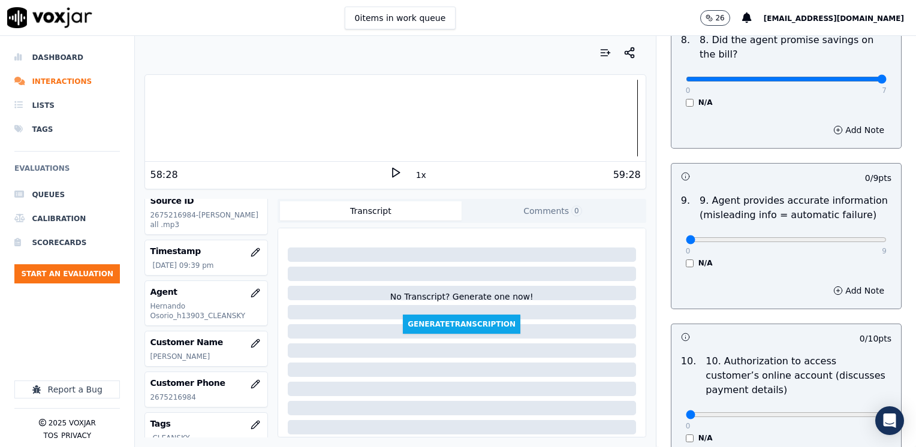
scroll to position [1484, 0]
type textarea "Make sure to confirm full service address and the name as it appears on the bil…"
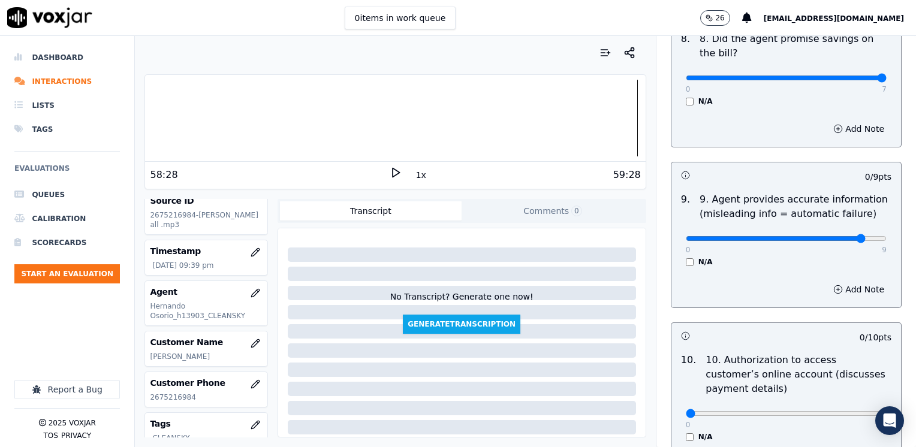
click at [839, 281] on button "Add Note" at bounding box center [858, 289] width 65 height 17
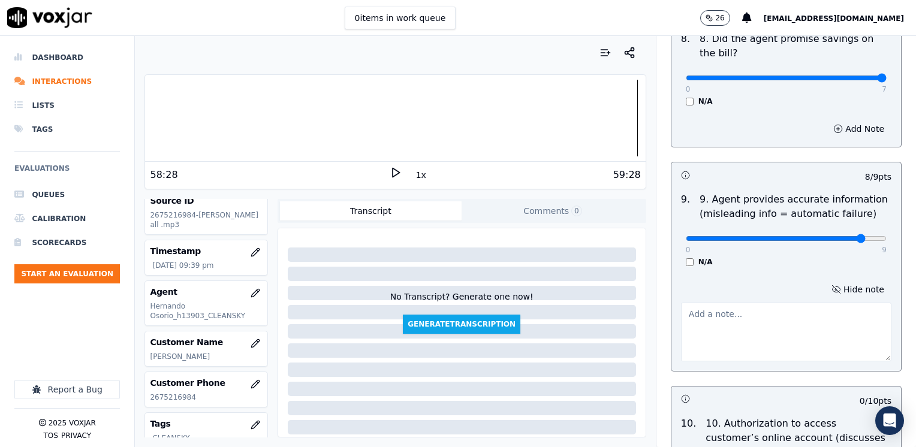
click at [754, 303] on textarea at bounding box center [786, 332] width 210 height 59
click at [838, 281] on button "Hide note" at bounding box center [857, 289] width 67 height 17
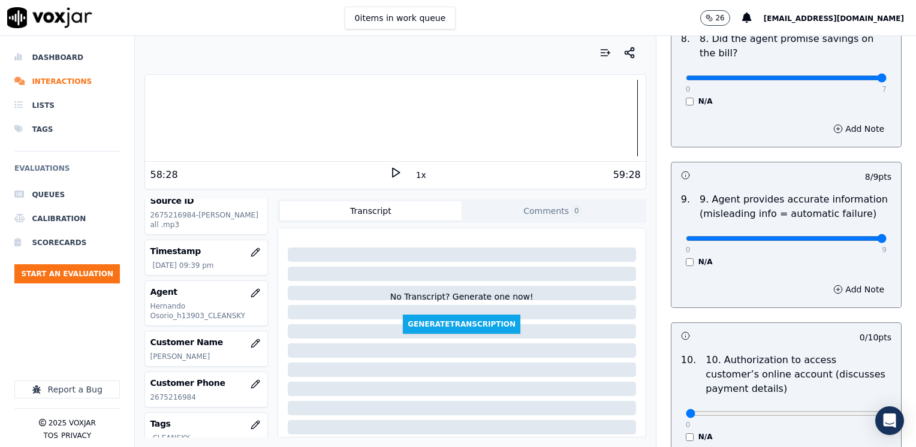
drag, startPoint x: 834, startPoint y: 206, endPoint x: 915, endPoint y: 231, distance: 84.9
type input "9"
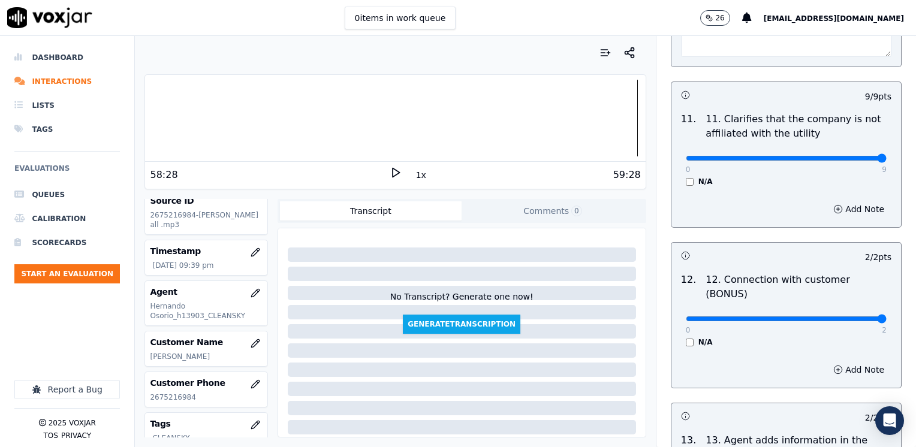
scroll to position [2263, 0]
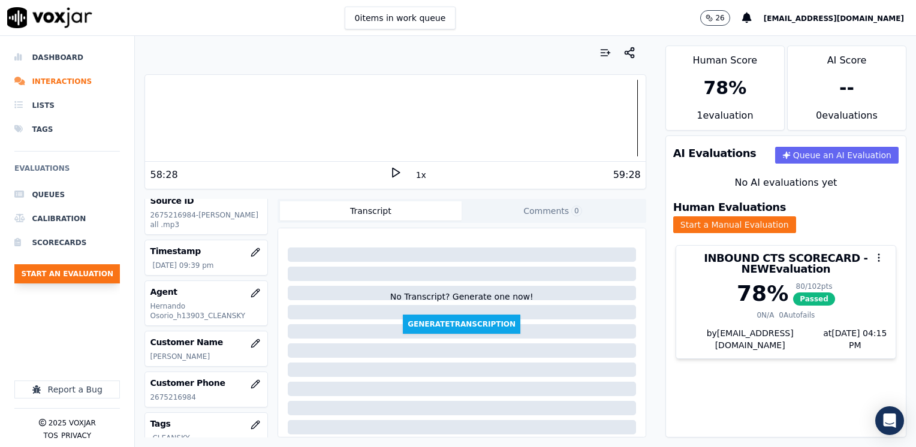
click at [90, 270] on button "Start an Evaluation" at bounding box center [66, 273] width 105 height 19
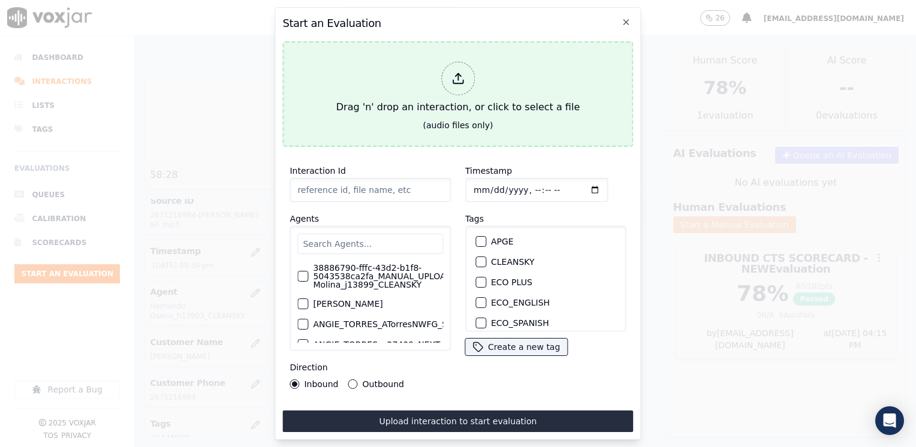
click at [455, 78] on icon at bounding box center [457, 78] width 13 height 13
type input "20250815-090650_6146018729-[PERSON_NAME] 1 all.mp3"
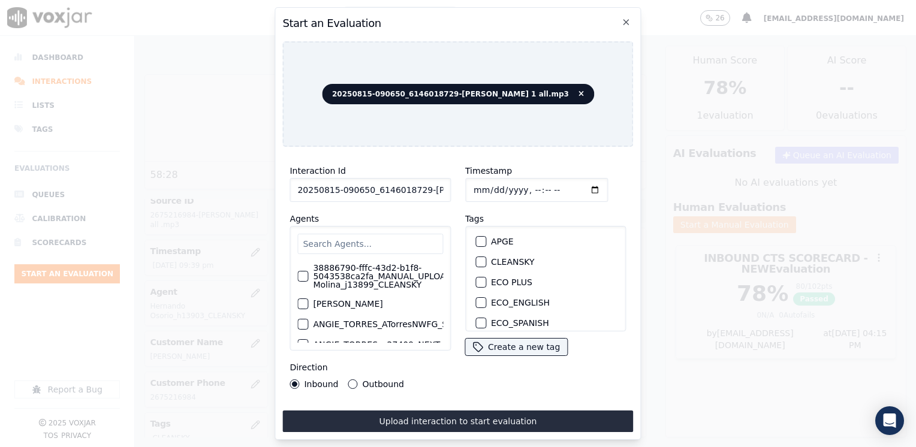
click at [379, 234] on input "text" at bounding box center [370, 244] width 146 height 20
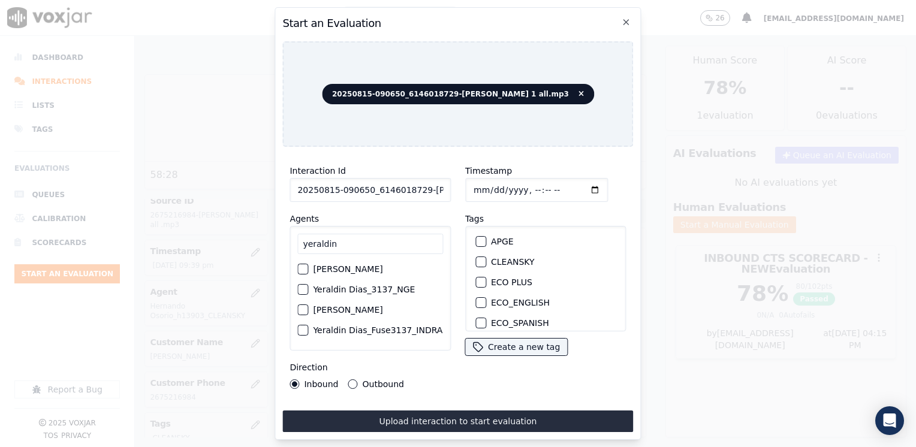
type input "yeraldin"
click at [302, 332] on div "button" at bounding box center [302, 330] width 8 height 8
click at [477, 240] on div "button" at bounding box center [480, 244] width 8 height 8
click at [573, 185] on input "Timestamp" at bounding box center [536, 190] width 143 height 24
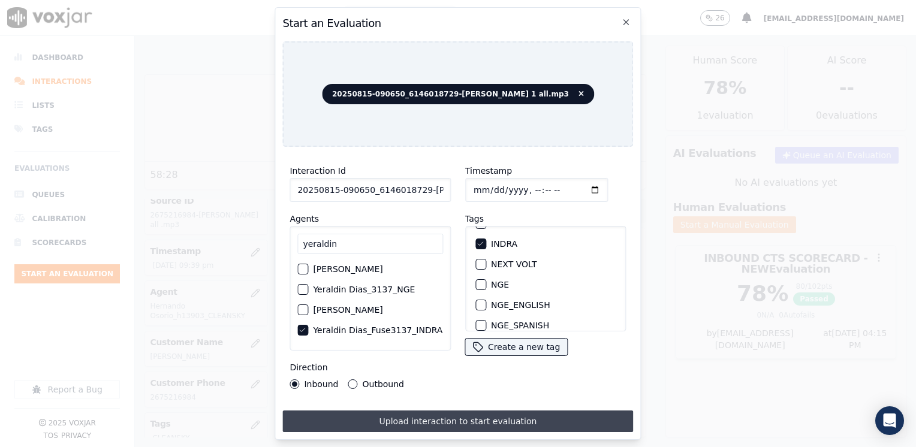
type input "[DATE]T22:15"
click at [400, 410] on button "Upload interaction to start evaluation" at bounding box center [457, 421] width 351 height 22
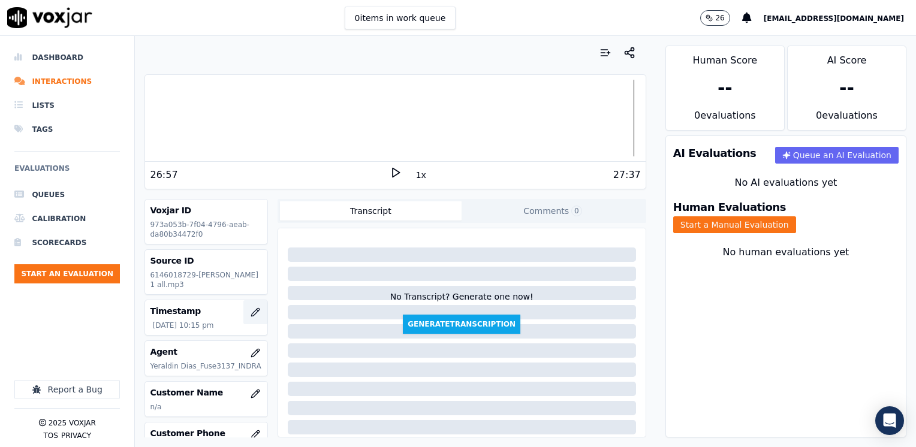
scroll to position [60, 0]
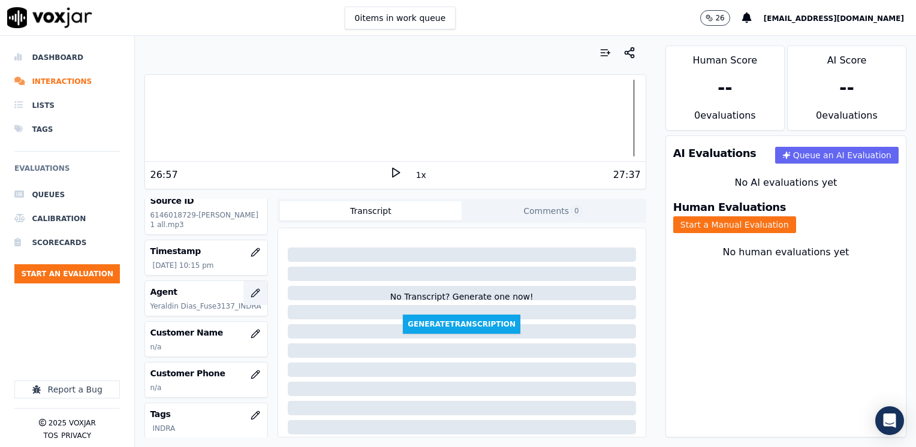
click at [250, 291] on icon "button" at bounding box center [255, 293] width 10 height 10
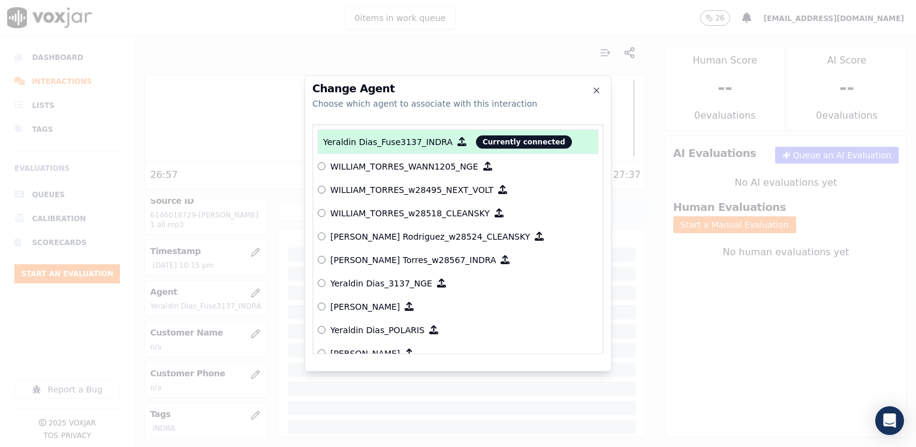
scroll to position [6016, 0]
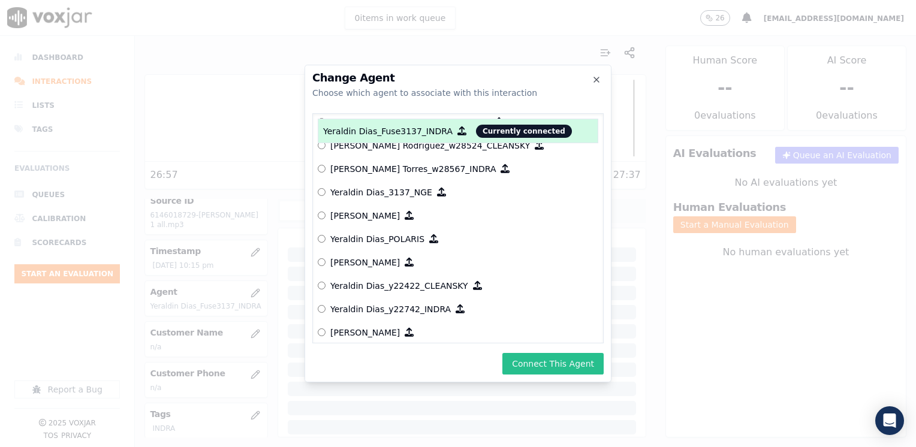
click at [568, 361] on button "Connect This Agent" at bounding box center [552, 364] width 101 height 22
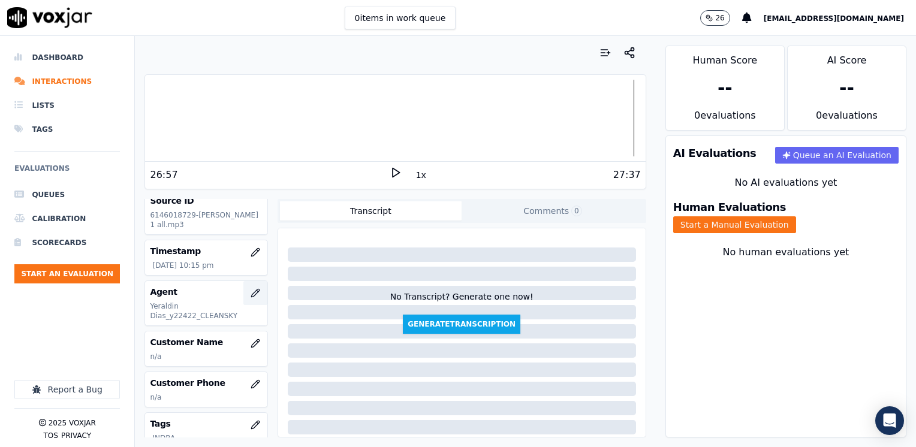
click at [250, 291] on icon "button" at bounding box center [255, 293] width 10 height 10
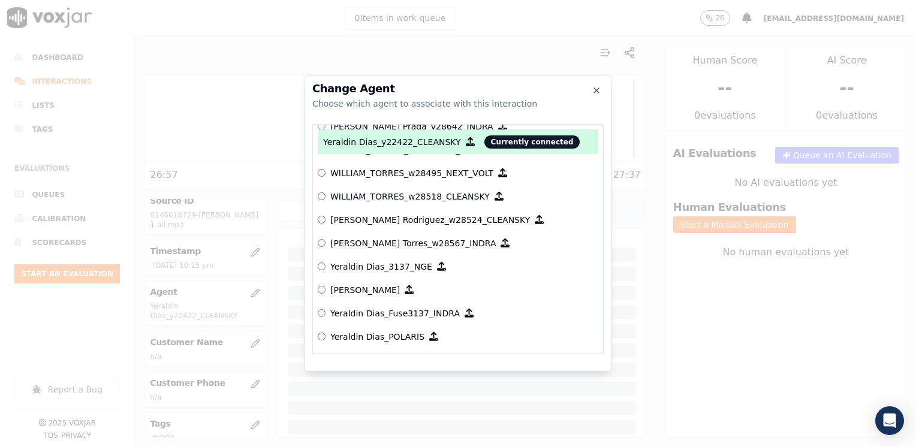
scroll to position [5970, 0]
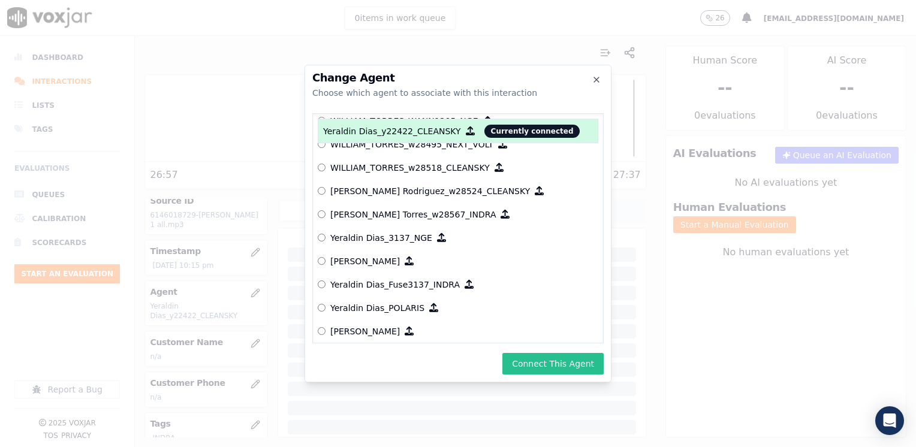
click at [580, 361] on button "Connect This Agent" at bounding box center [552, 364] width 101 height 22
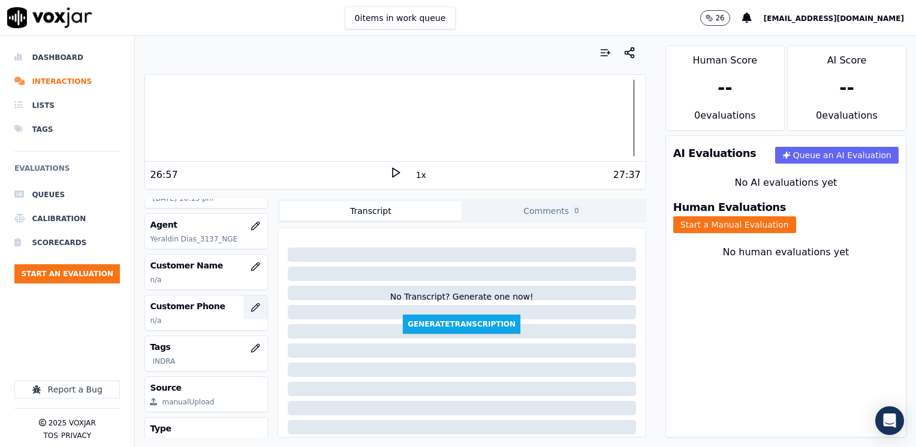
scroll to position [107, 0]
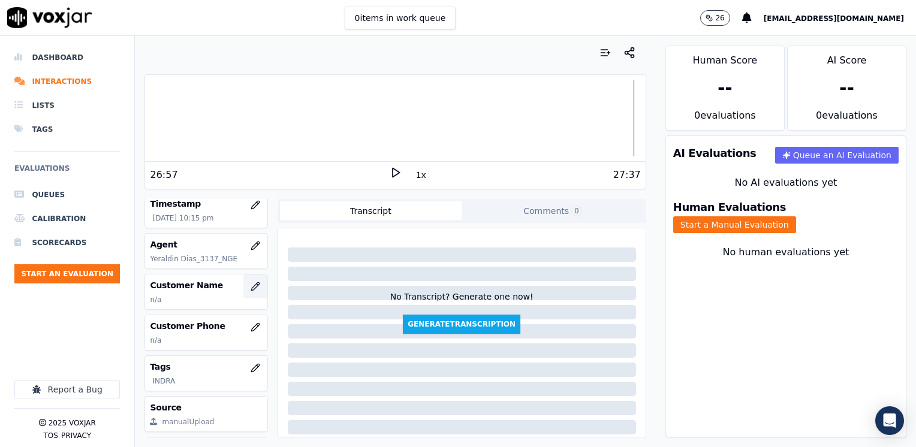
click at [250, 285] on icon "button" at bounding box center [255, 287] width 10 height 10
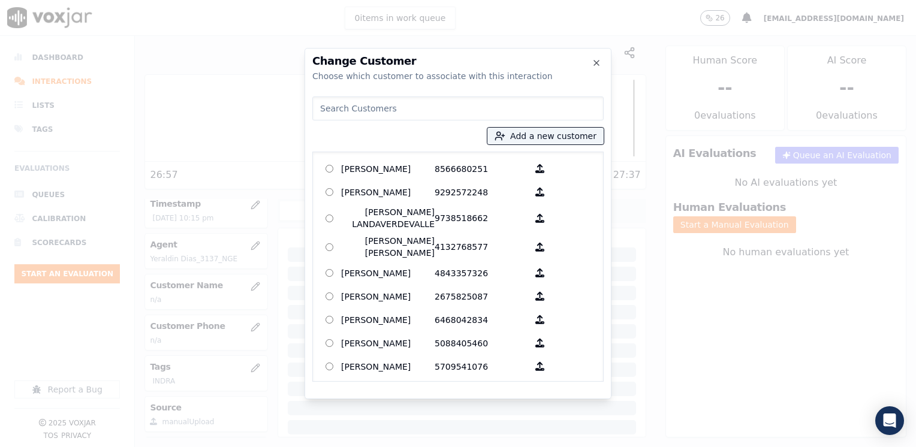
click at [475, 111] on input at bounding box center [457, 108] width 291 height 24
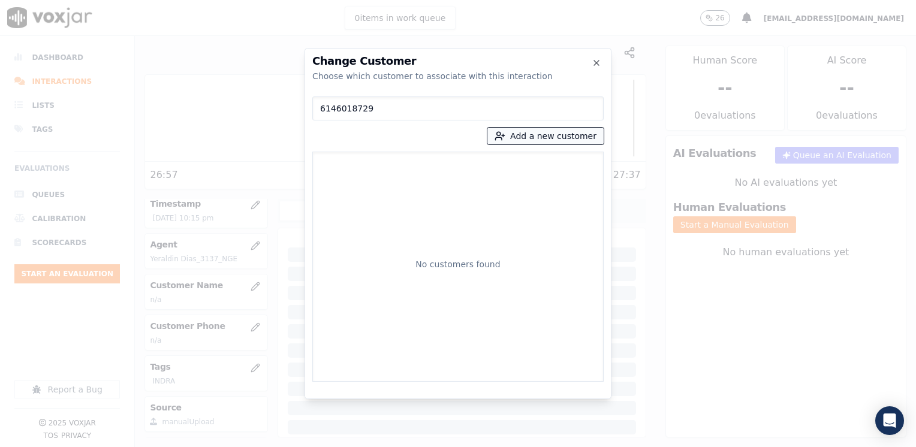
type input "6146018729"
click at [569, 133] on button "Add a new customer" at bounding box center [545, 136] width 116 height 17
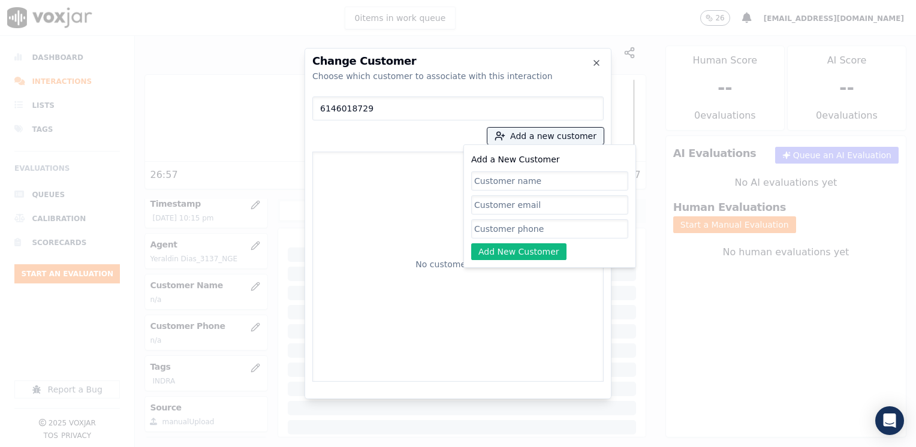
click at [527, 234] on input "Add a New Customer" at bounding box center [549, 228] width 157 height 19
paste input "6146018729"
type input "6146018729"
click at [376, 239] on div "No customers found" at bounding box center [458, 266] width 280 height 219
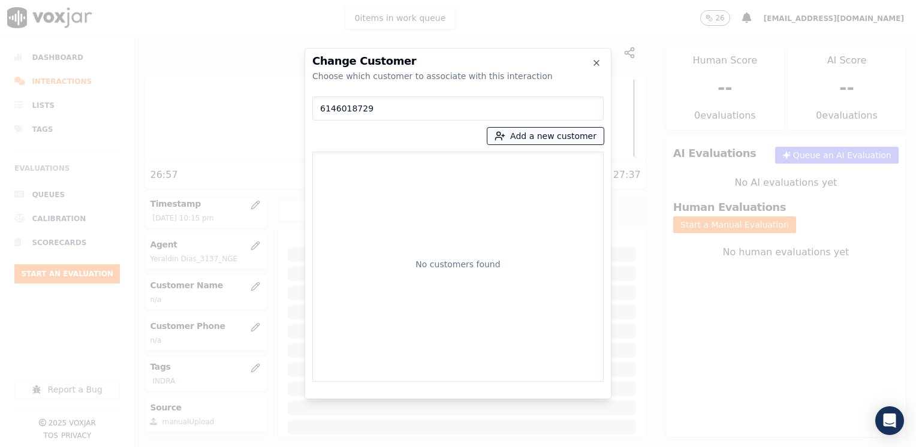
click at [551, 133] on button "Add a new customer" at bounding box center [545, 136] width 116 height 17
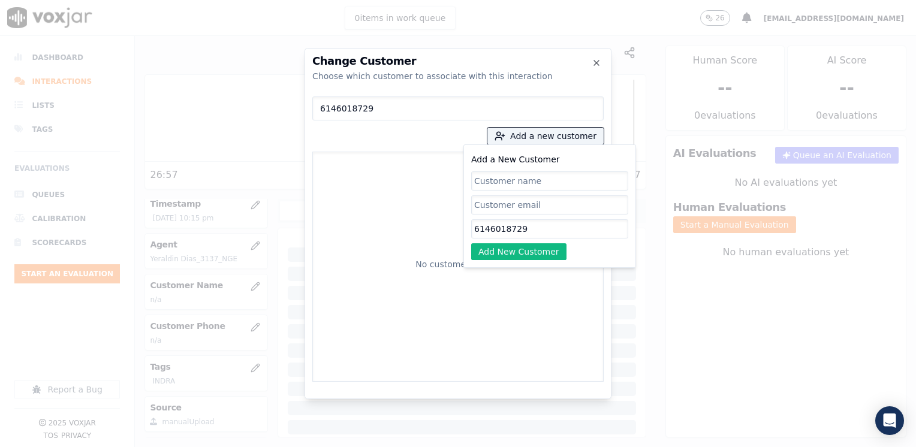
click at [539, 177] on input "Add a New Customer" at bounding box center [549, 180] width 157 height 19
type input "[PERSON_NAME]"
click at [518, 251] on button "Add New Customer" at bounding box center [518, 251] width 95 height 17
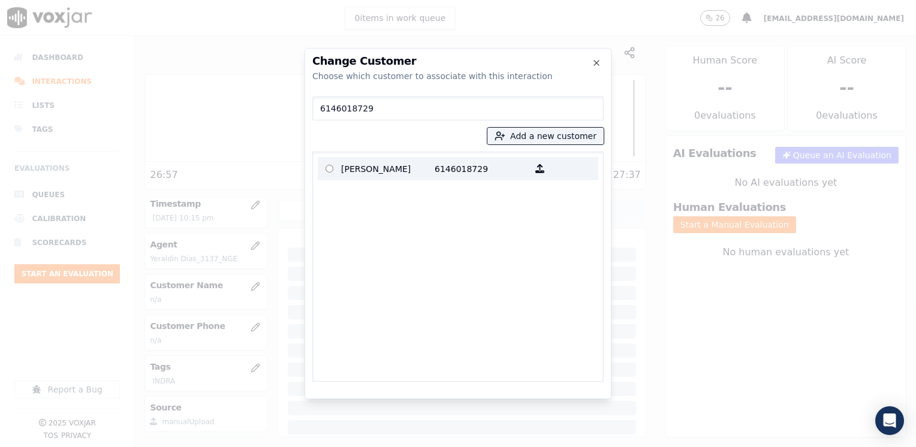
click at [468, 162] on p "6146018729" at bounding box center [480, 168] width 93 height 19
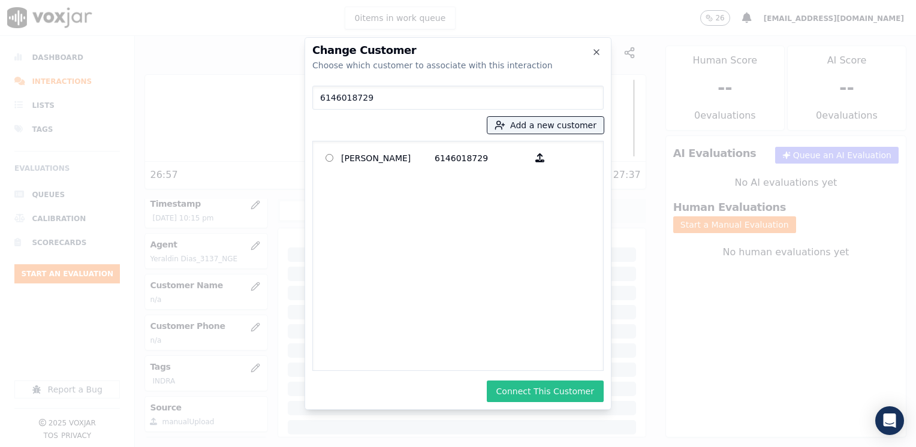
click at [561, 389] on button "Connect This Customer" at bounding box center [545, 392] width 117 height 22
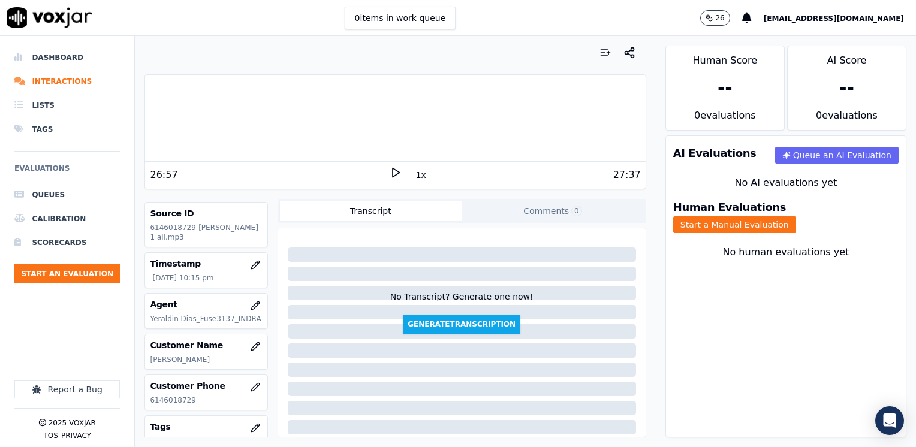
scroll to position [167, 0]
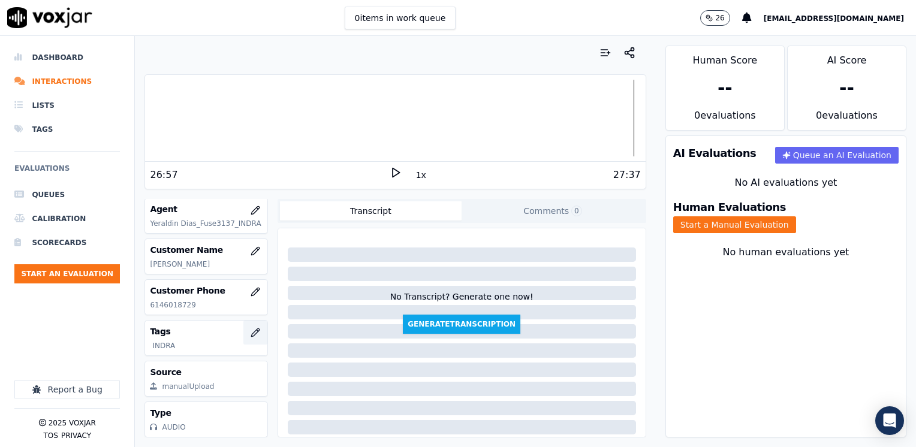
click at [250, 328] on icon "button" at bounding box center [255, 333] width 10 height 10
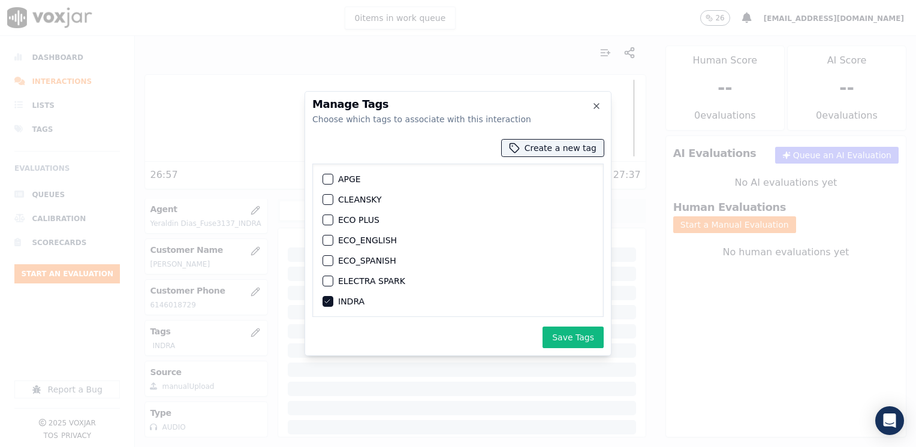
click at [326, 300] on icon "button" at bounding box center [327, 301] width 7 height 7
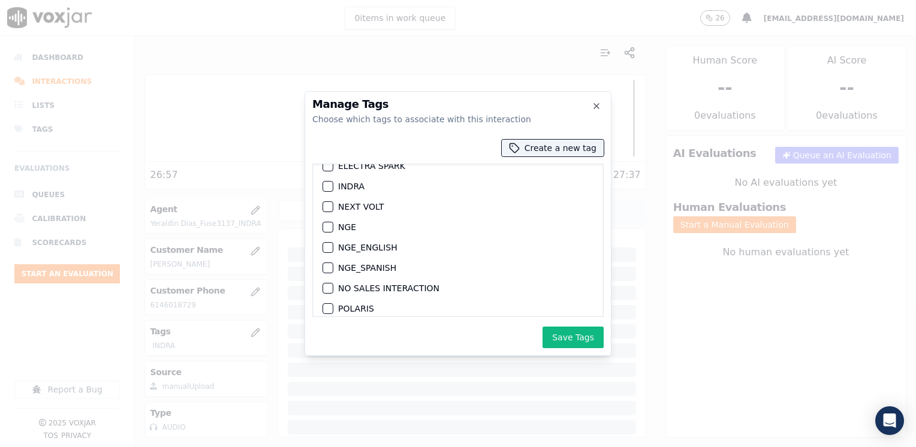
scroll to position [120, 0]
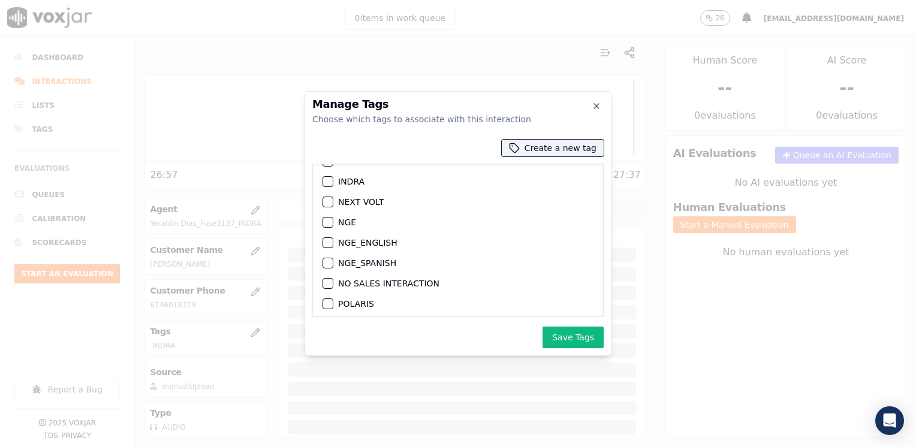
click at [328, 204] on div "button" at bounding box center [327, 202] width 8 height 8
click at [581, 339] on button "Save Tags" at bounding box center [572, 338] width 61 height 22
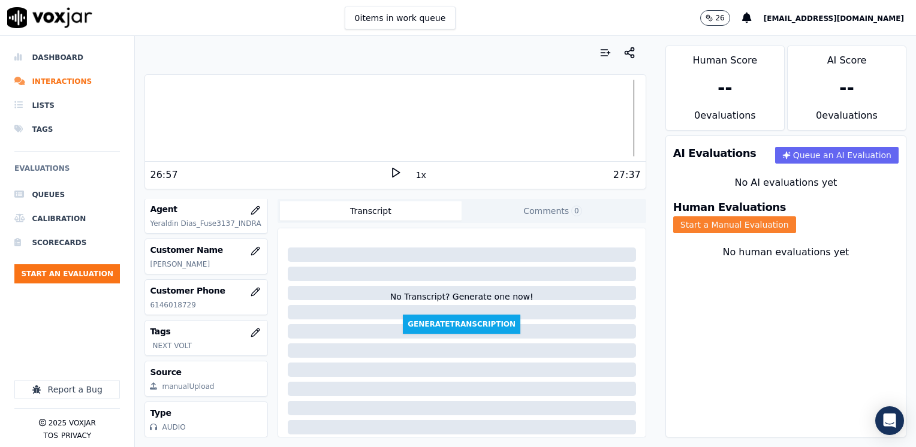
click at [796, 216] on button "Start a Manual Evaluation" at bounding box center [734, 224] width 123 height 17
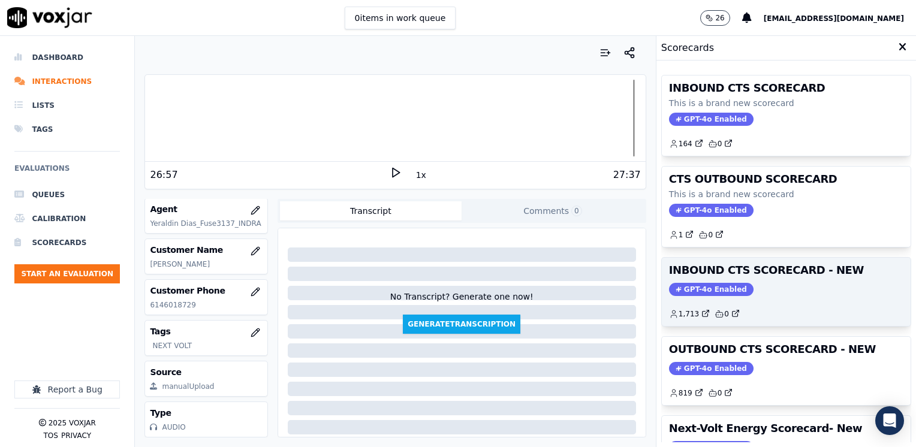
click at [703, 292] on span "GPT-4o Enabled" at bounding box center [711, 289] width 84 height 13
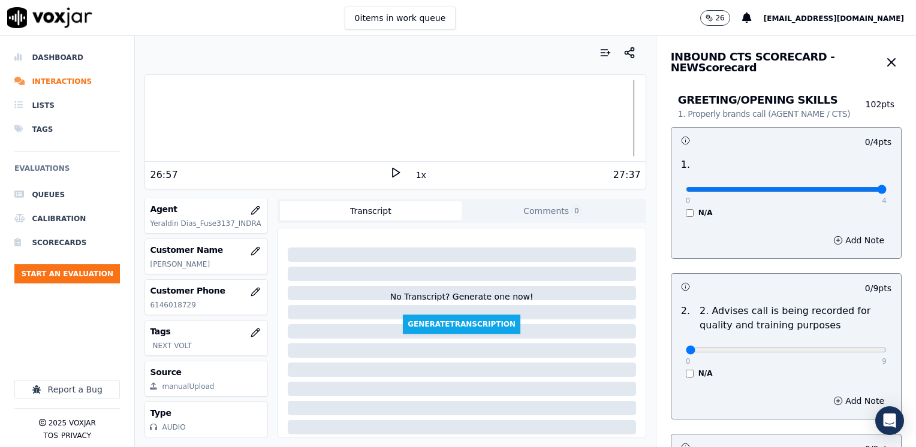
drag, startPoint x: 680, startPoint y: 187, endPoint x: 917, endPoint y: 188, distance: 237.9
type input "4"
click at [886, 188] on input "range" at bounding box center [786, 189] width 201 height 5
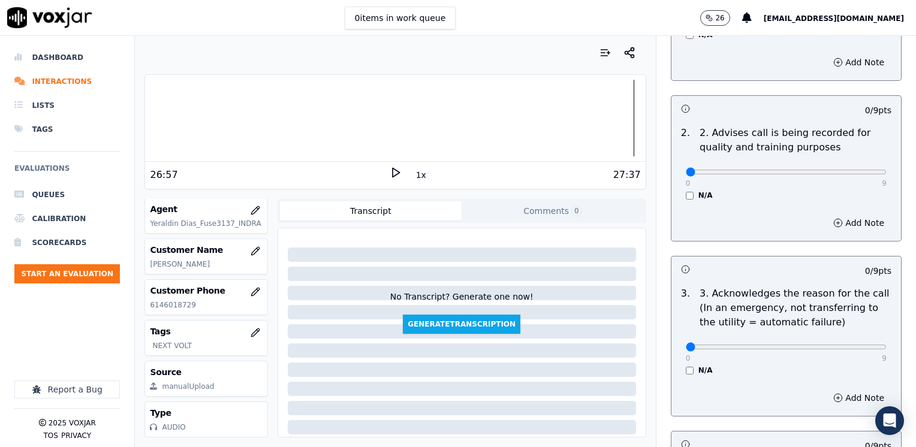
scroll to position [180, 0]
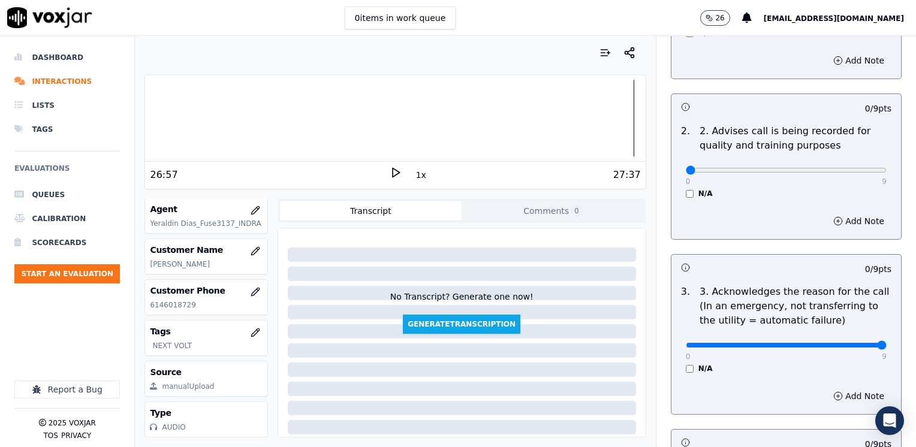
drag, startPoint x: 672, startPoint y: 342, endPoint x: 917, endPoint y: 342, distance: 245.1
type input "9"
click at [886, 12] on input "range" at bounding box center [786, 9] width 201 height 5
click at [837, 393] on button "Add Note" at bounding box center [858, 396] width 65 height 17
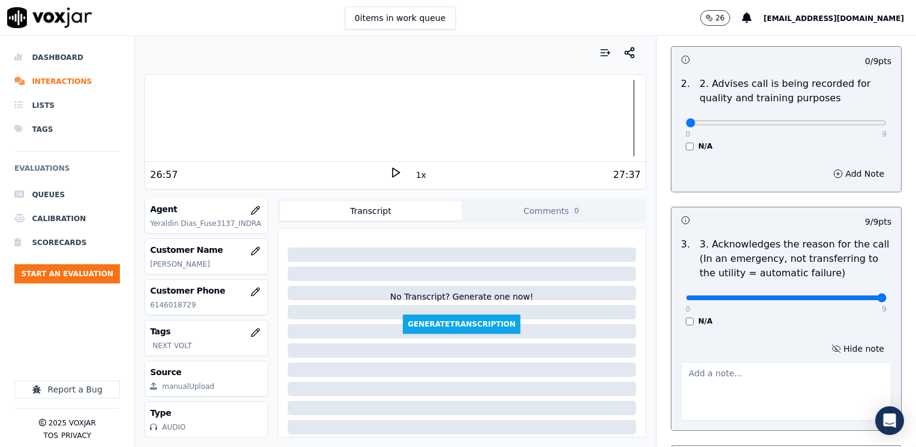
scroll to position [300, 0]
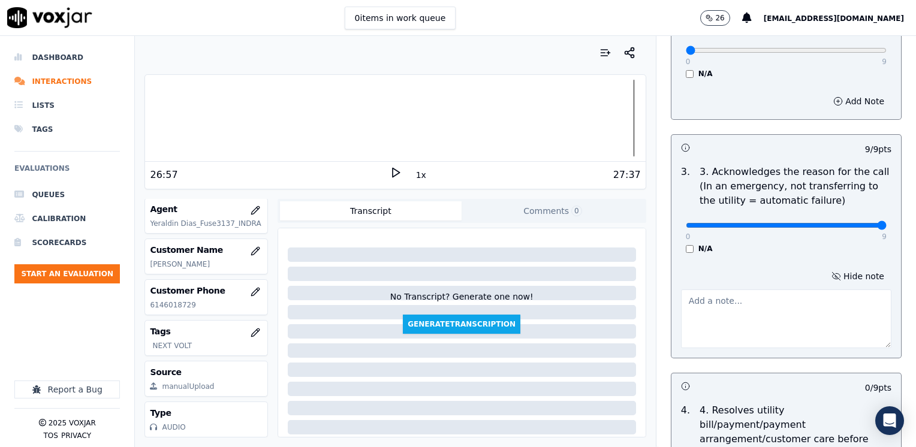
click at [739, 327] on textarea at bounding box center [786, 318] width 210 height 59
type textarea "Cx wants to start new services of electricity and gas at a new address"
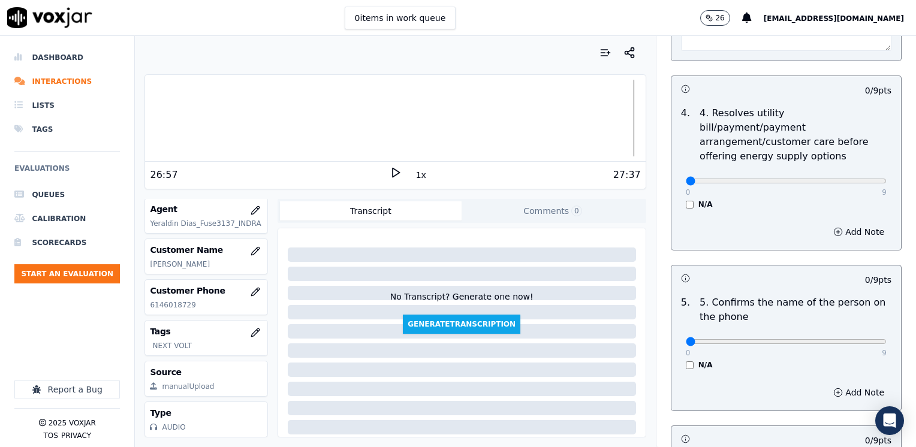
scroll to position [599, 0]
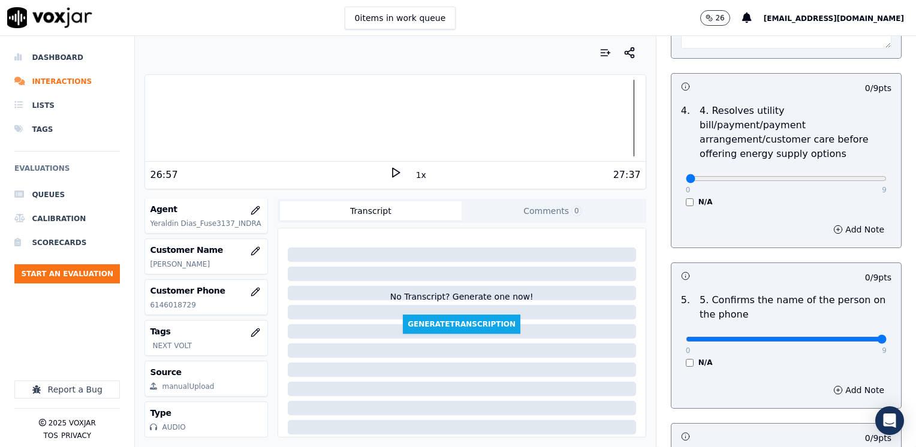
drag, startPoint x: 678, startPoint y: 321, endPoint x: 917, endPoint y: 321, distance: 239.7
type input "9"
drag, startPoint x: 676, startPoint y: 162, endPoint x: 917, endPoint y: 162, distance: 241.5
type input "9"
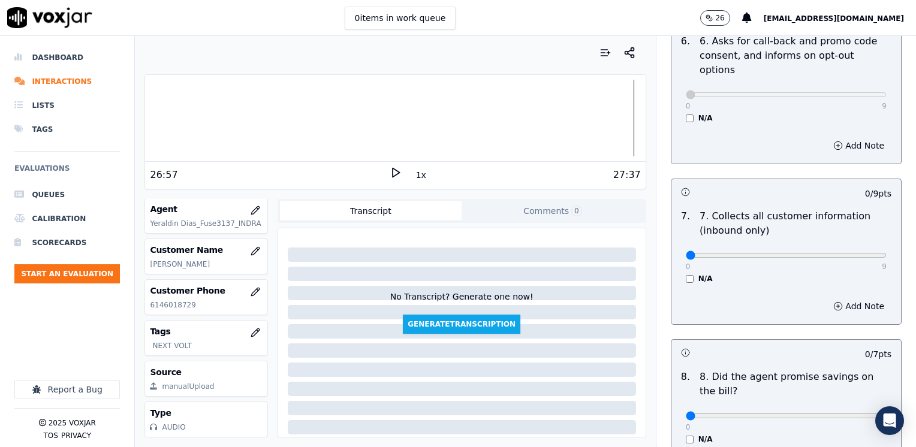
scroll to position [1199, 0]
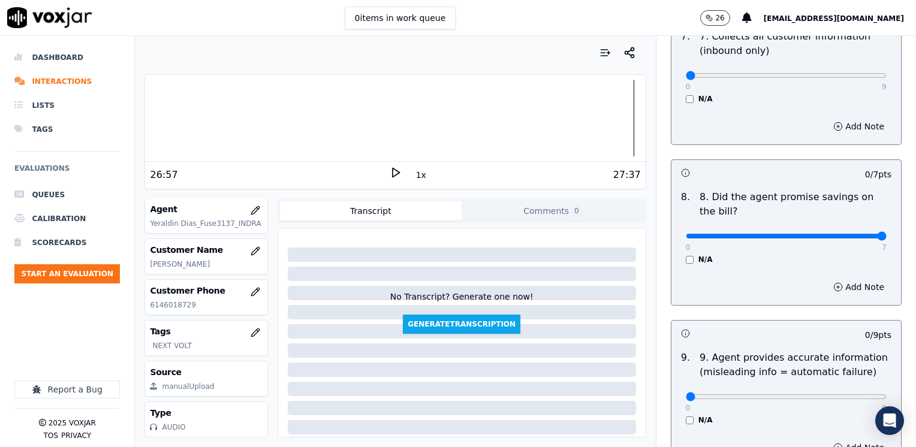
drag, startPoint x: 678, startPoint y: 207, endPoint x: 917, endPoint y: 240, distance: 241.9
type input "7"
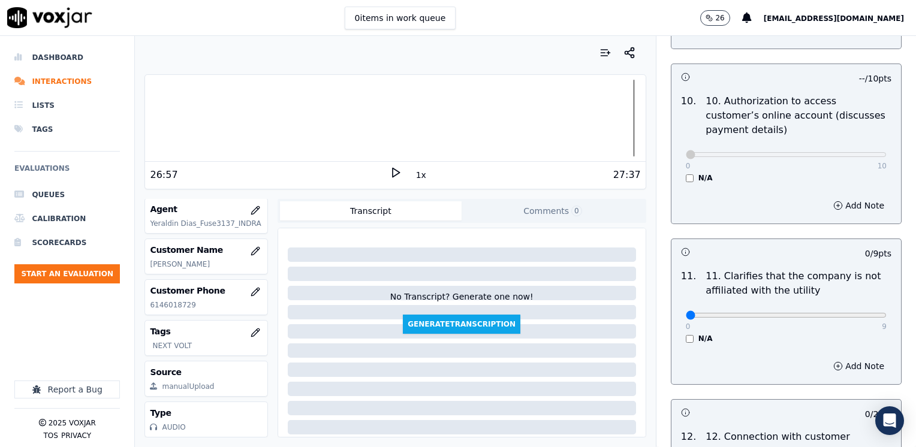
scroll to position [1738, 0]
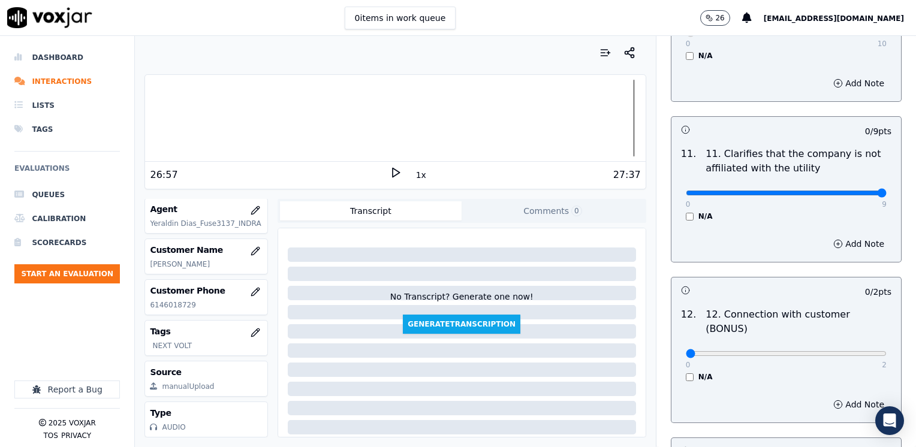
drag, startPoint x: 682, startPoint y: 162, endPoint x: 917, endPoint y: 165, distance: 235.5
type input "9"
drag, startPoint x: 677, startPoint y: 303, endPoint x: 917, endPoint y: 271, distance: 243.0
type input "2"
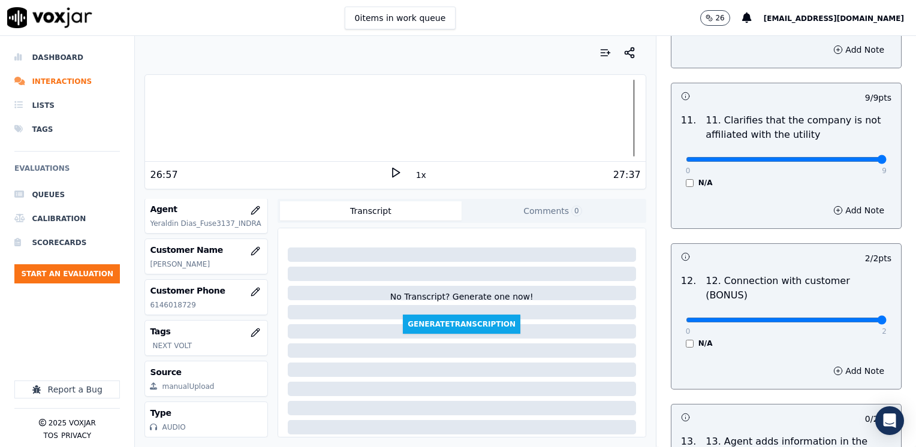
scroll to position [1918, 0]
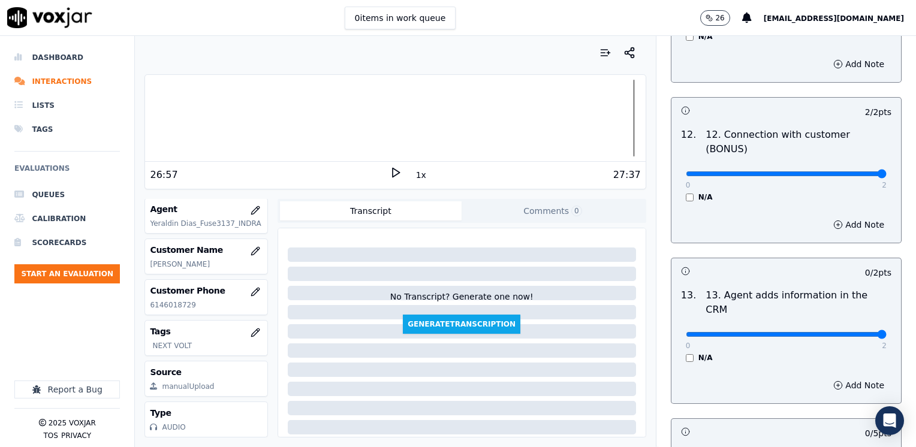
drag, startPoint x: 676, startPoint y: 273, endPoint x: 915, endPoint y: 270, distance: 239.1
type input "2"
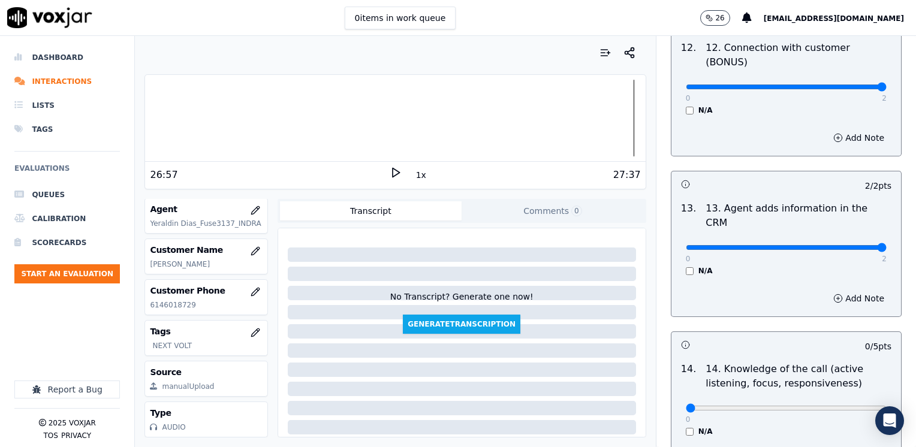
scroll to position [2073, 0]
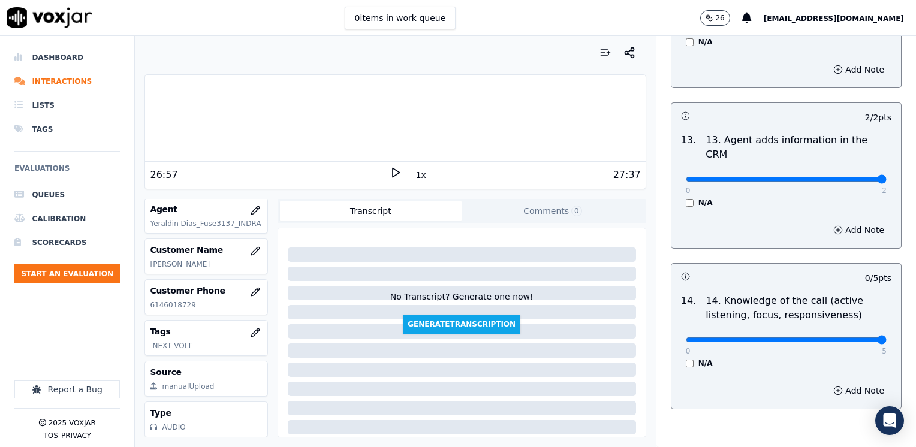
drag, startPoint x: 676, startPoint y: 277, endPoint x: 917, endPoint y: 277, distance: 241.5
type input "5"
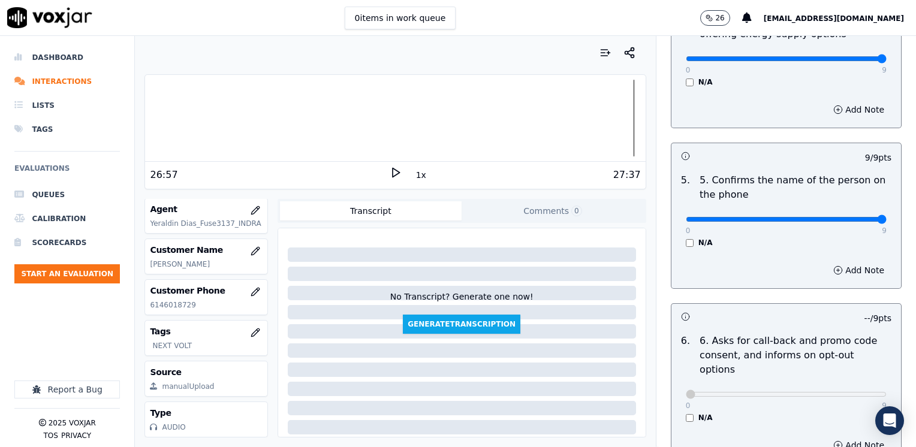
scroll to position [1019, 0]
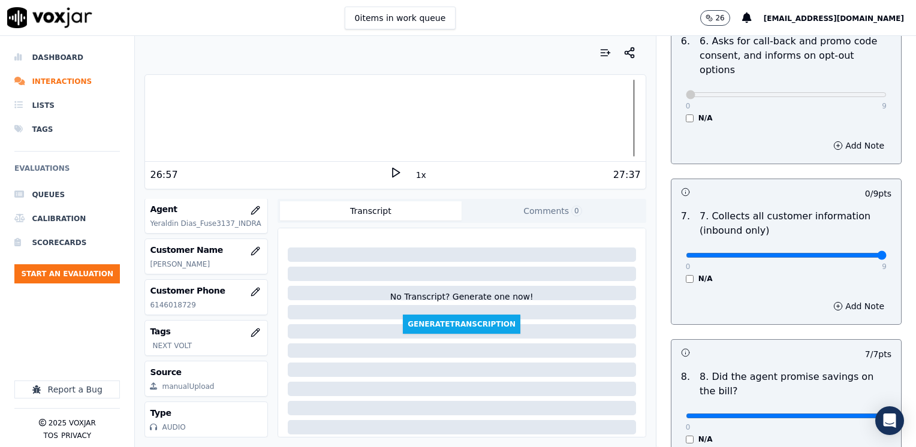
drag, startPoint x: 681, startPoint y: 224, endPoint x: 917, endPoint y: 234, distance: 236.9
type input "9"
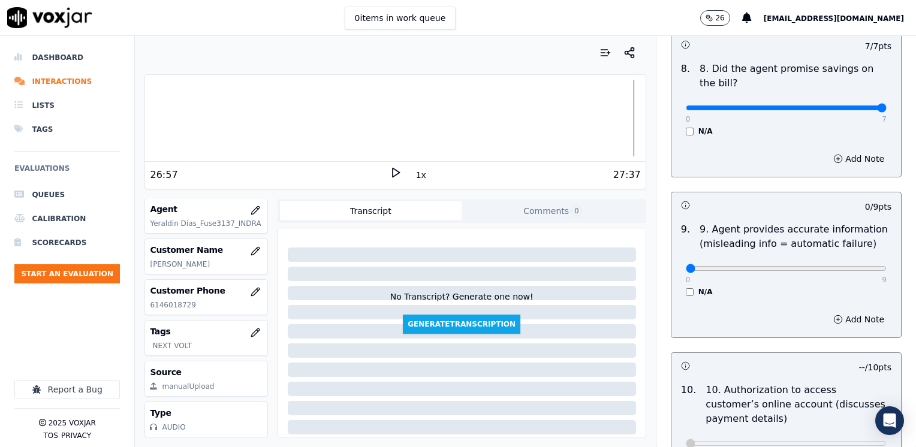
scroll to position [1438, 0]
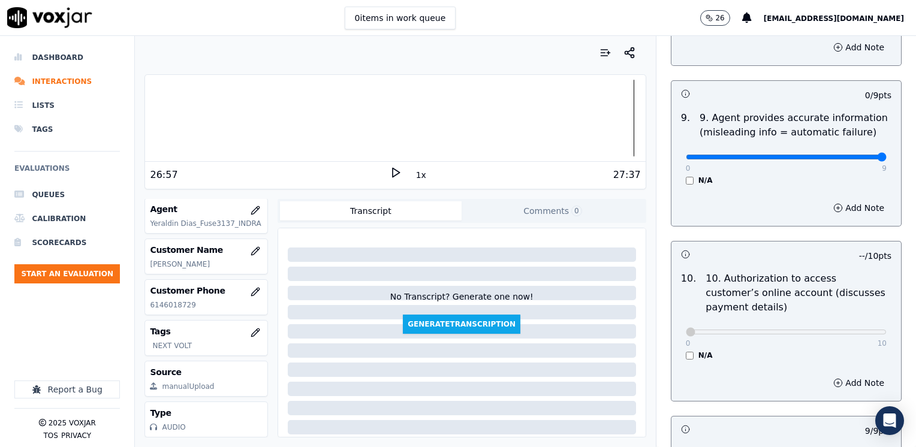
drag, startPoint x: 676, startPoint y: 125, endPoint x: 917, endPoint y: 117, distance: 241.6
type input "9"
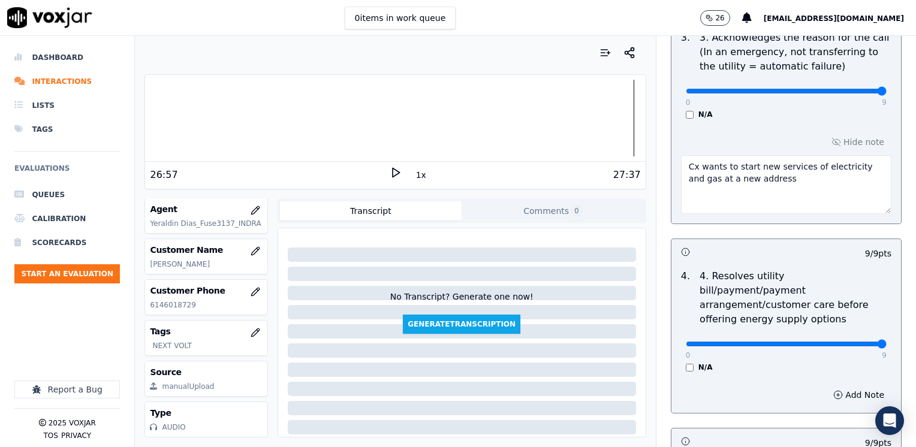
scroll to position [275, 0]
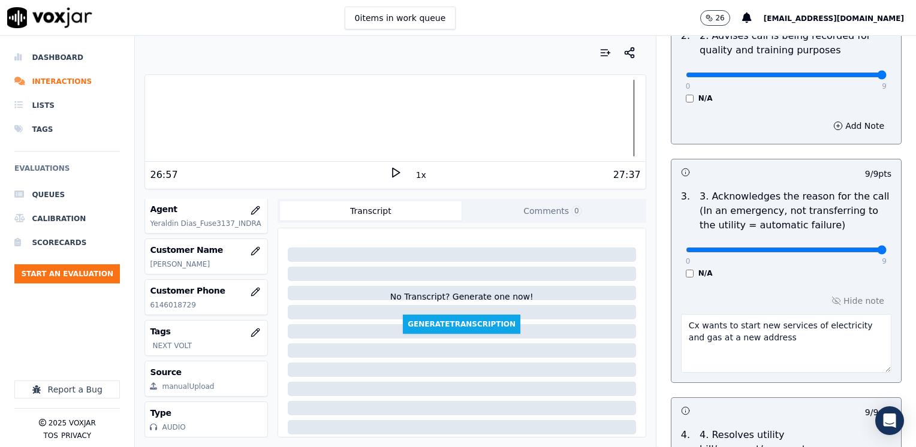
drag, startPoint x: 675, startPoint y: 76, endPoint x: 917, endPoint y: 79, distance: 242.7
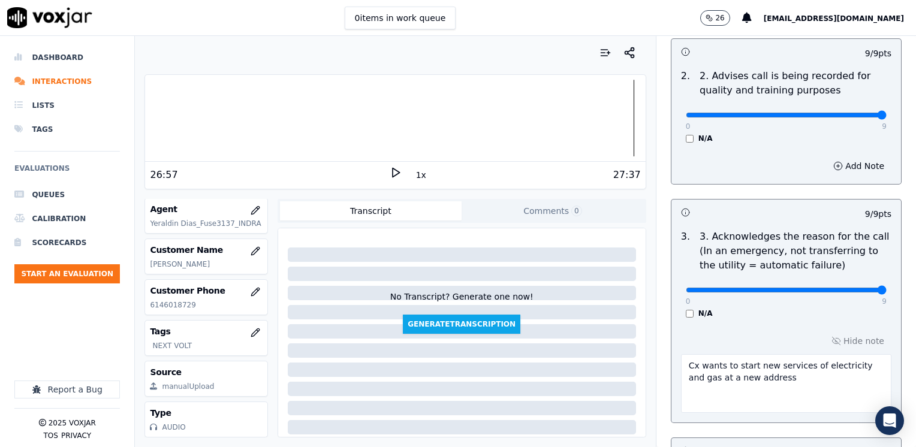
scroll to position [215, 0]
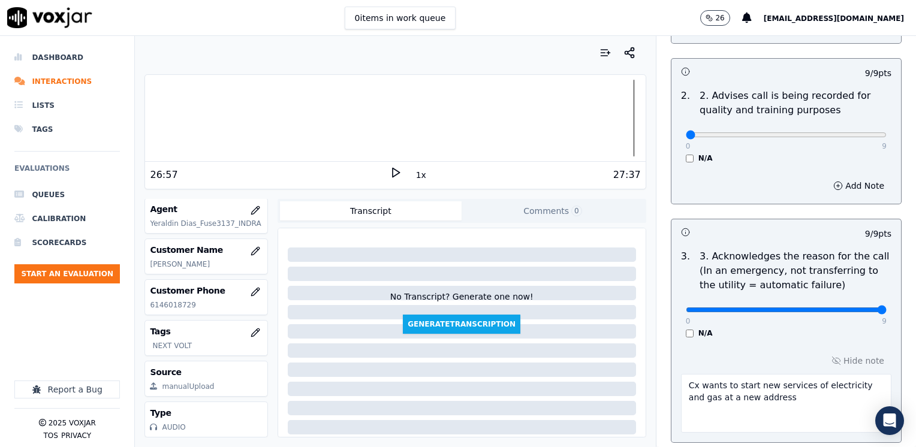
drag, startPoint x: 851, startPoint y: 133, endPoint x: 601, endPoint y: 133, distance: 249.9
type input "0"
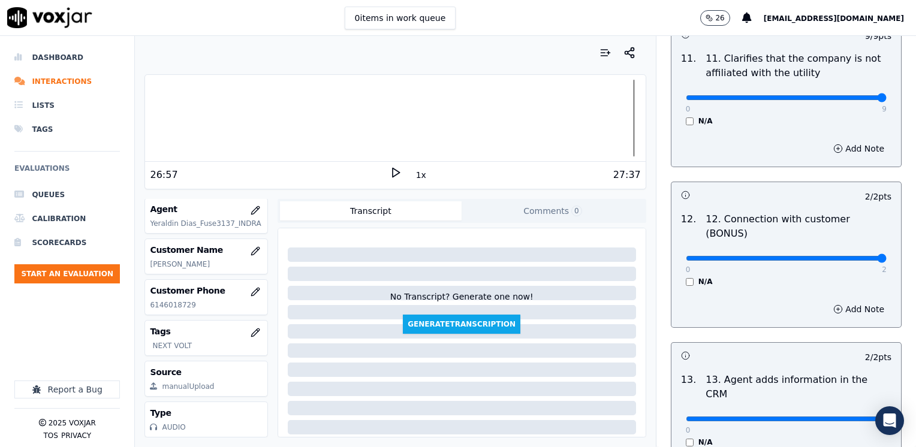
scroll to position [2073, 0]
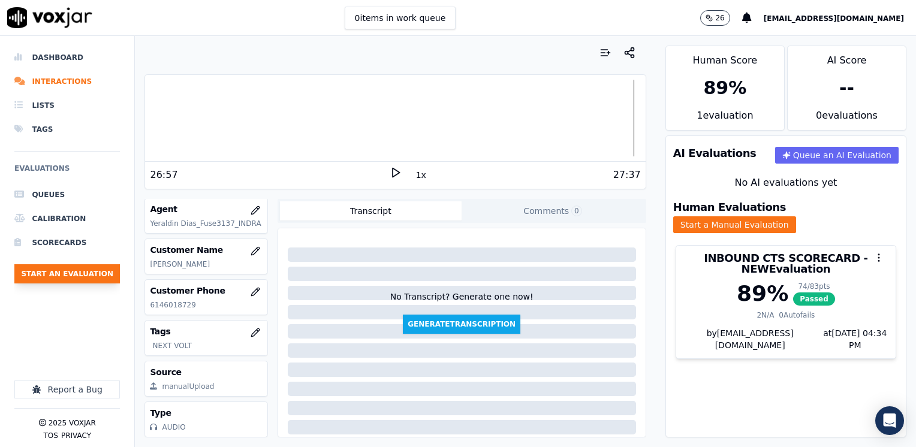
click at [87, 272] on button "Start an Evaluation" at bounding box center [66, 273] width 105 height 19
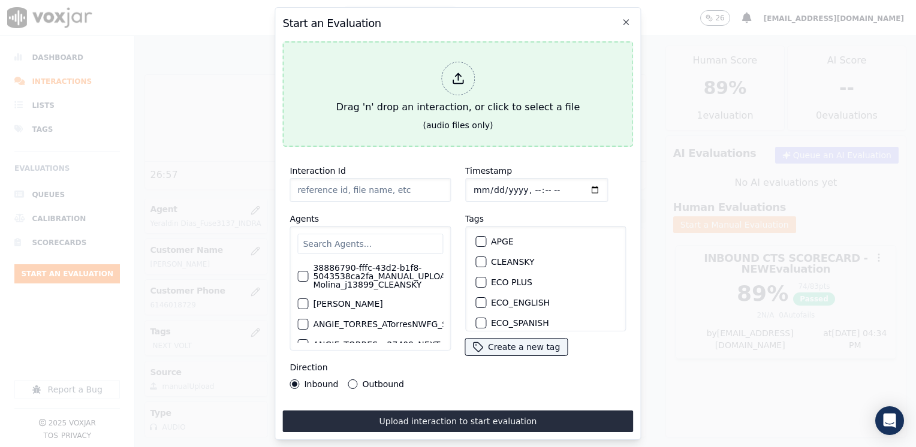
click at [463, 66] on div at bounding box center [458, 79] width 34 height 34
type input "20250815-125918_7735057933-[PERSON_NAME] all.mp3"
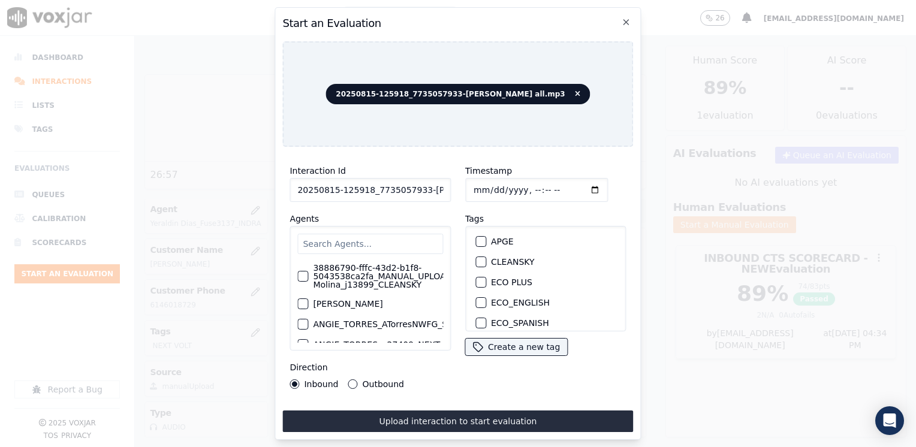
click at [369, 247] on input "text" at bounding box center [370, 244] width 146 height 20
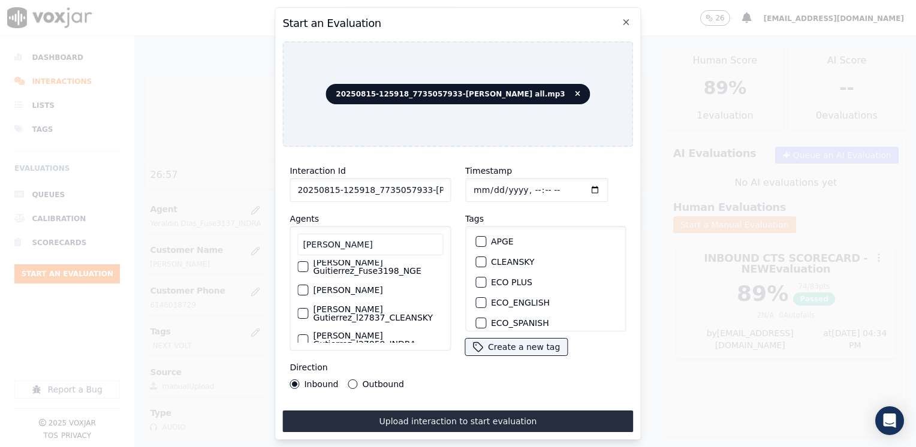
scroll to position [0, 0]
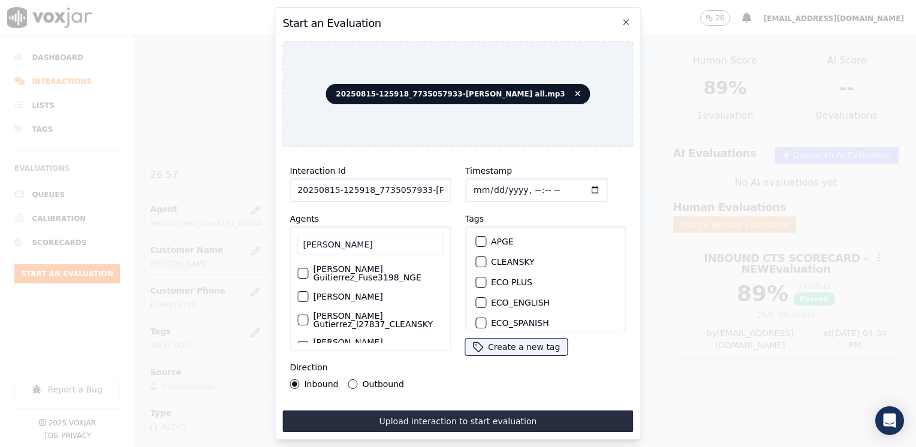
type input "[PERSON_NAME]"
click at [307, 265] on div "[PERSON_NAME] Guitierrez_Fuse3198_NGE" at bounding box center [370, 273] width 146 height 26
click at [304, 269] on div "button" at bounding box center [302, 273] width 8 height 8
click at [476, 260] on div "button" at bounding box center [480, 264] width 8 height 8
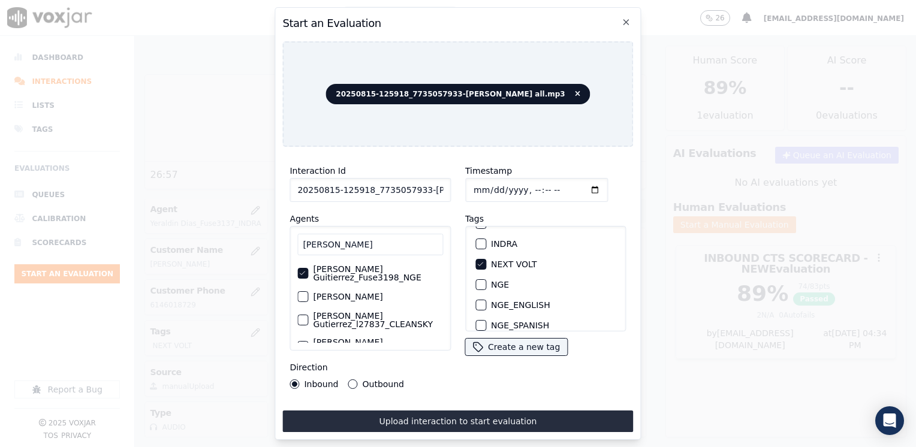
click at [579, 183] on input "Timestamp" at bounding box center [536, 190] width 143 height 24
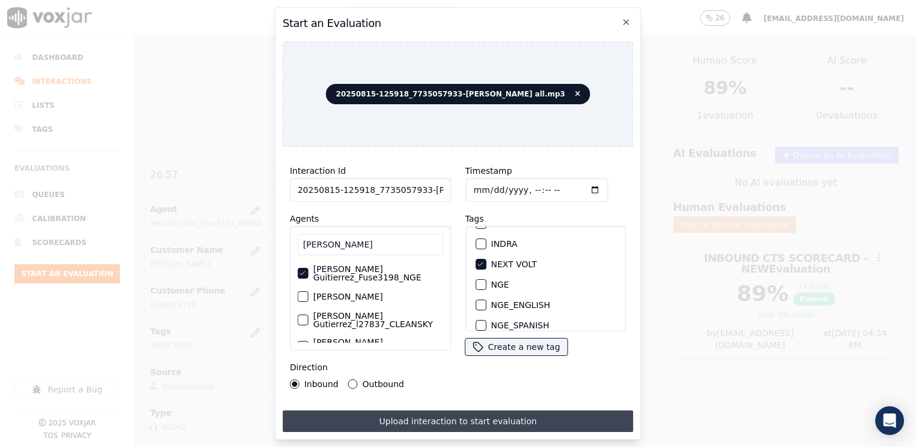
type input "[DATE]T22:48"
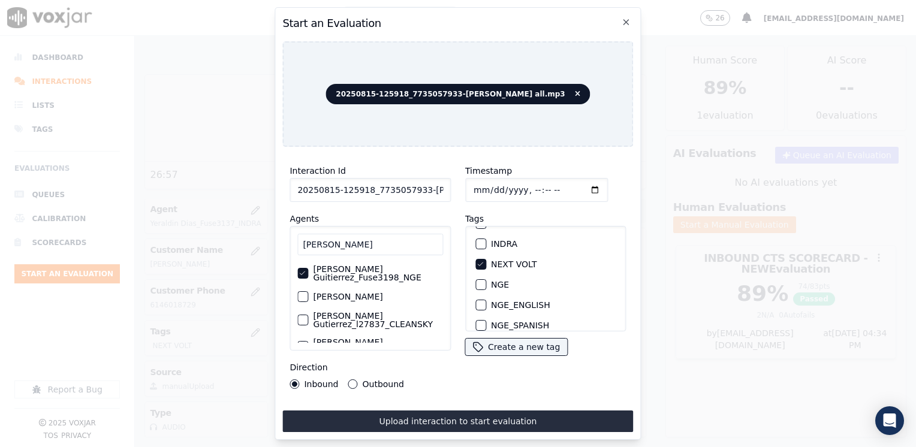
drag, startPoint x: 448, startPoint y: 416, endPoint x: 438, endPoint y: 442, distance: 28.3
click at [448, 416] on button "Upload interaction to start evaluation" at bounding box center [457, 421] width 351 height 22
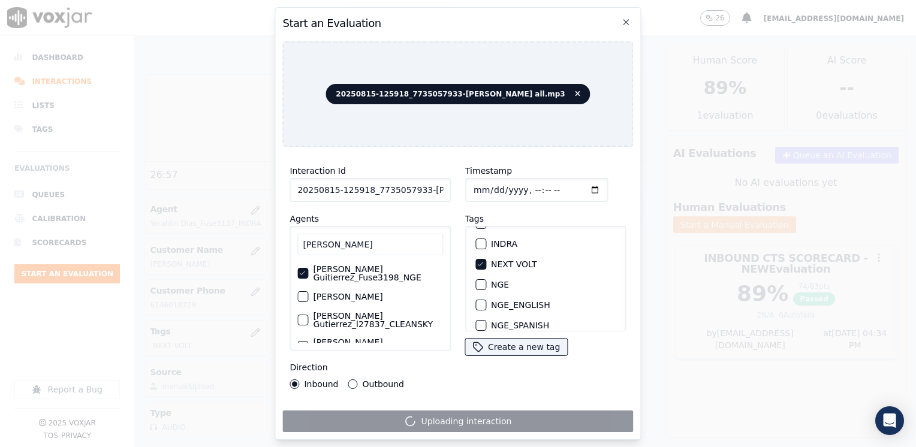
click at [477, 418] on div "Uploading interaction" at bounding box center [457, 421] width 351 height 22
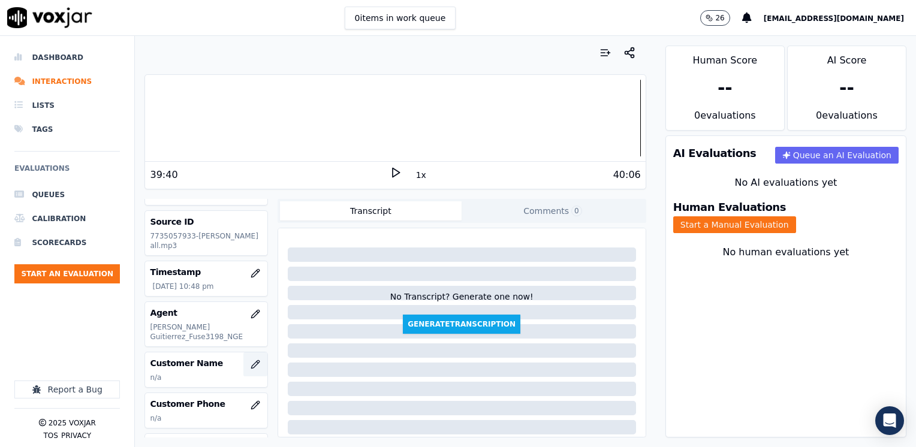
scroll to position [60, 0]
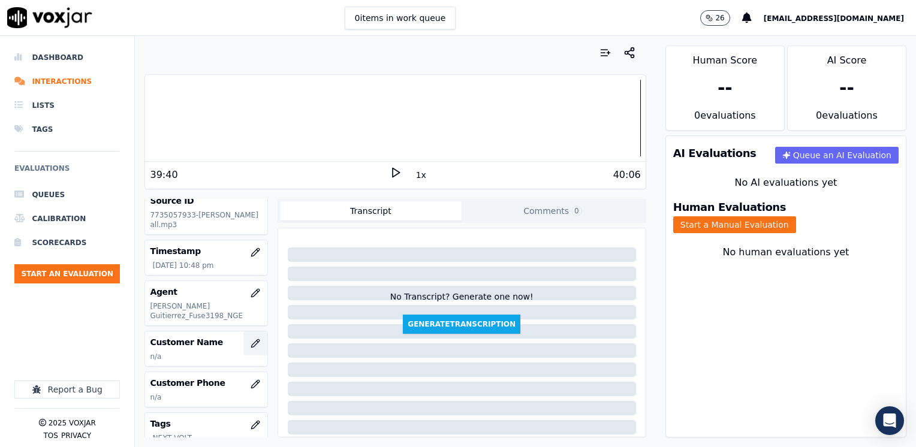
click at [250, 339] on icon "button" at bounding box center [255, 344] width 10 height 10
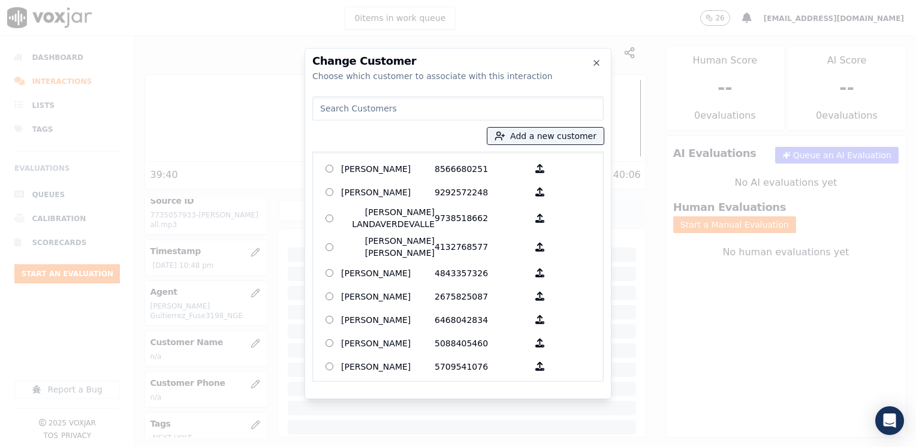
click at [477, 108] on input at bounding box center [457, 108] width 291 height 24
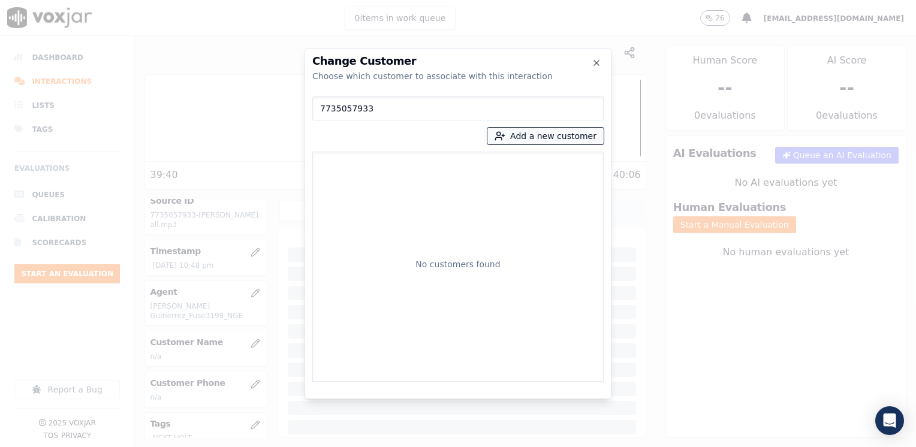
type input "7735057933"
click at [575, 133] on button "Add a new customer" at bounding box center [545, 136] width 116 height 17
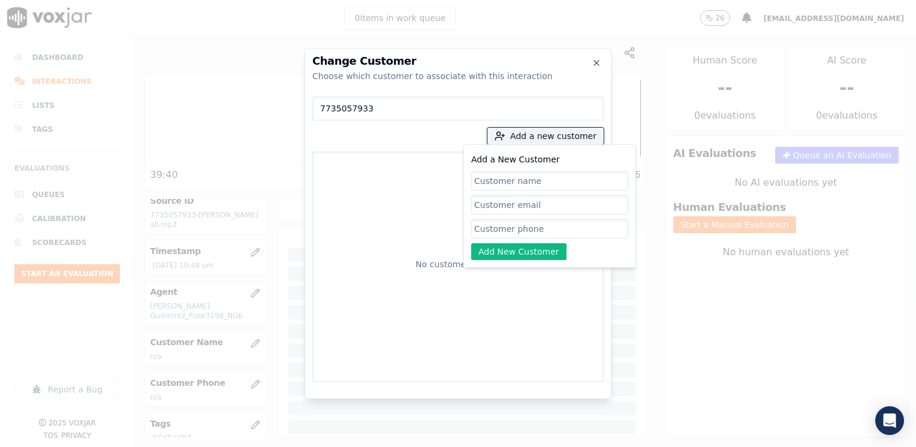
click at [532, 188] on input "Add a New Customer" at bounding box center [549, 180] width 157 height 19
drag, startPoint x: 549, startPoint y: 181, endPoint x: 239, endPoint y: 181, distance: 310.4
click at [239, 446] on div "Change Customer Choose which customer to associate with this interaction 773505…" at bounding box center [458, 447] width 916 height 0
paste input "Niecbileth [PERSON_NAME]"
type input "Niecbileth [PERSON_NAME]"
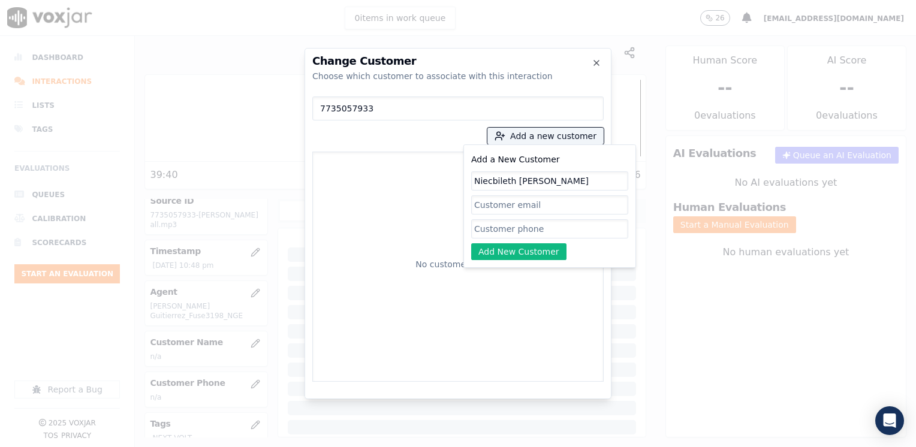
click at [513, 224] on input "Add a New Customer" at bounding box center [549, 228] width 157 height 19
paste input "7735057933"
type input "7735057933"
click at [520, 251] on button "Add New Customer" at bounding box center [518, 251] width 95 height 17
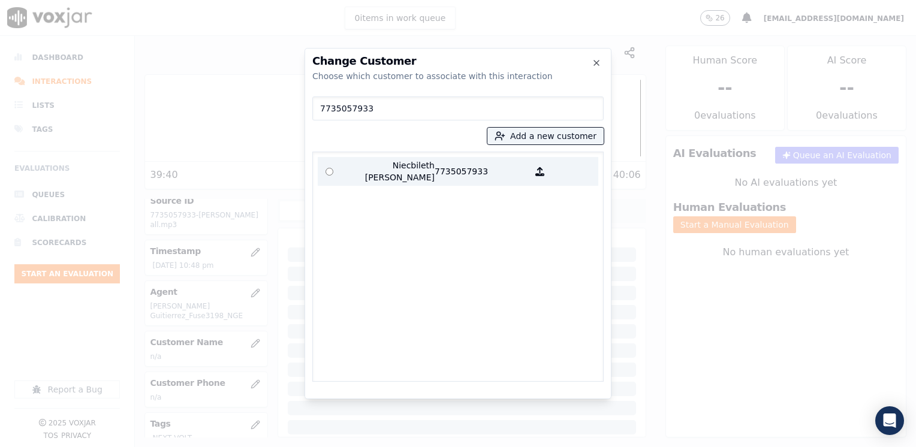
click at [425, 176] on p "Niecbileth [PERSON_NAME]" at bounding box center [387, 171] width 93 height 24
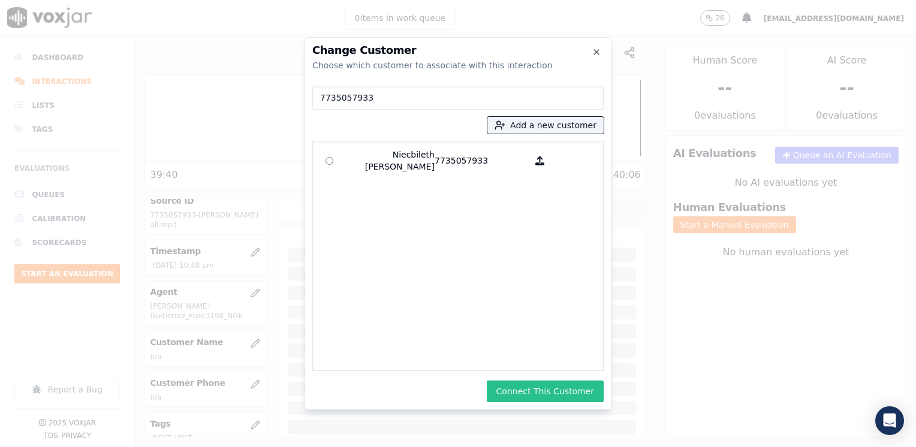
click at [578, 390] on button "Connect This Customer" at bounding box center [545, 392] width 117 height 22
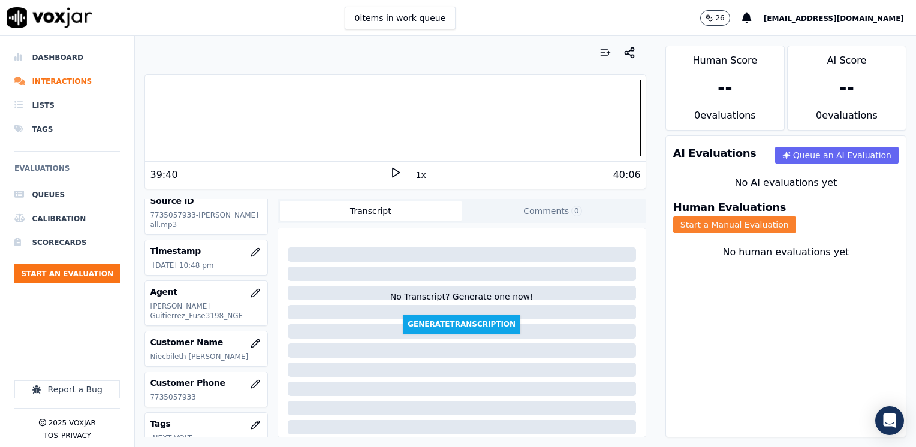
click at [796, 216] on button "Start a Manual Evaluation" at bounding box center [734, 224] width 123 height 17
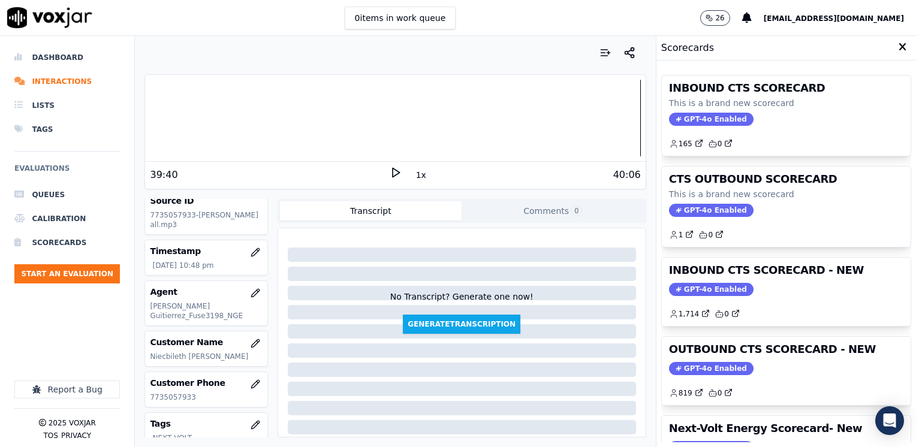
click at [712, 286] on span "GPT-4o Enabled" at bounding box center [711, 289] width 84 height 13
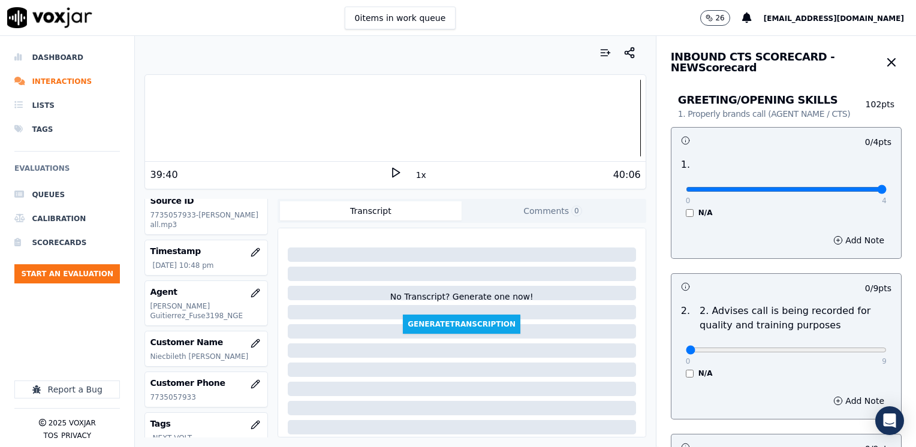
drag, startPoint x: 681, startPoint y: 191, endPoint x: 917, endPoint y: 185, distance: 236.8
type input "4"
click at [886, 187] on input "range" at bounding box center [786, 189] width 201 height 5
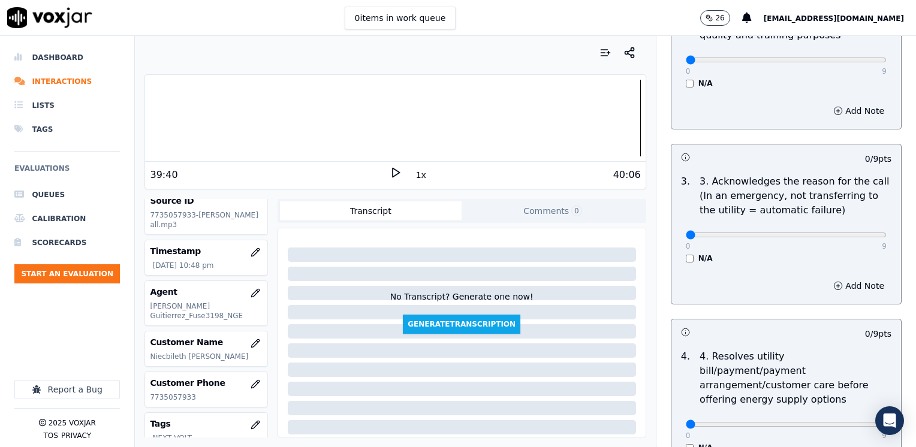
scroll to position [360, 0]
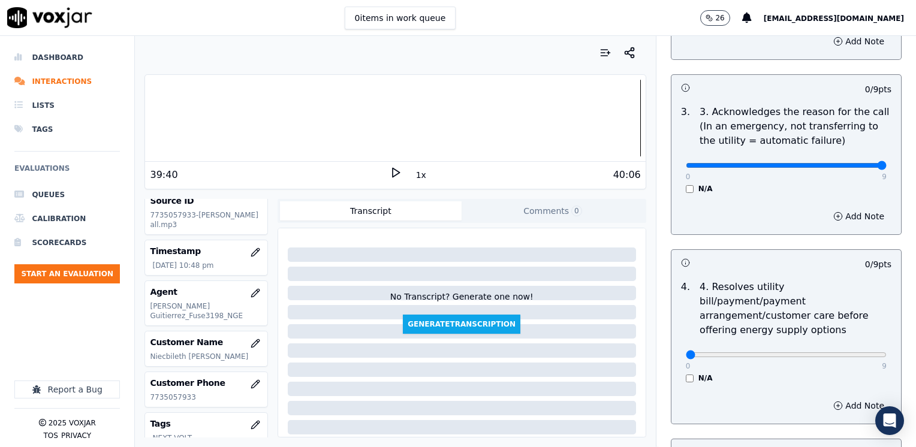
drag, startPoint x: 678, startPoint y: 164, endPoint x: 917, endPoint y: 164, distance: 239.1
type input "9"
click at [839, 220] on button "Add Note" at bounding box center [858, 216] width 65 height 17
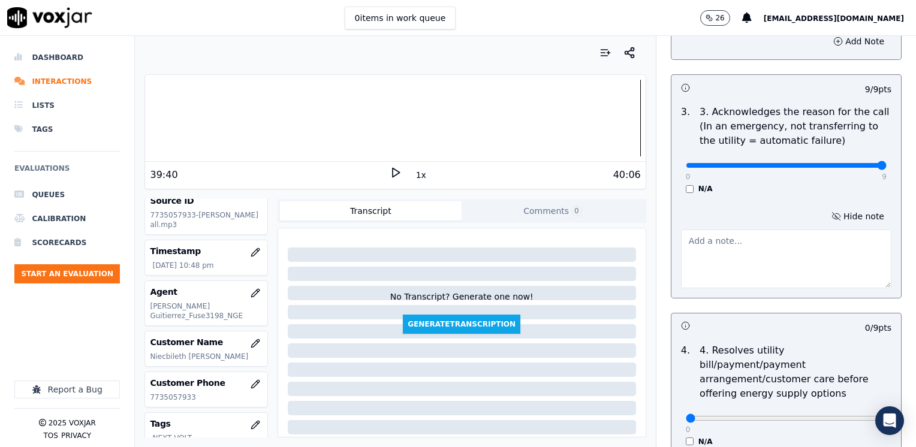
click at [772, 274] on textarea at bounding box center [786, 259] width 210 height 59
click at [823, 249] on textarea "Cx does is not receiving hot water on her house and her bills are up to date" at bounding box center [786, 259] width 210 height 59
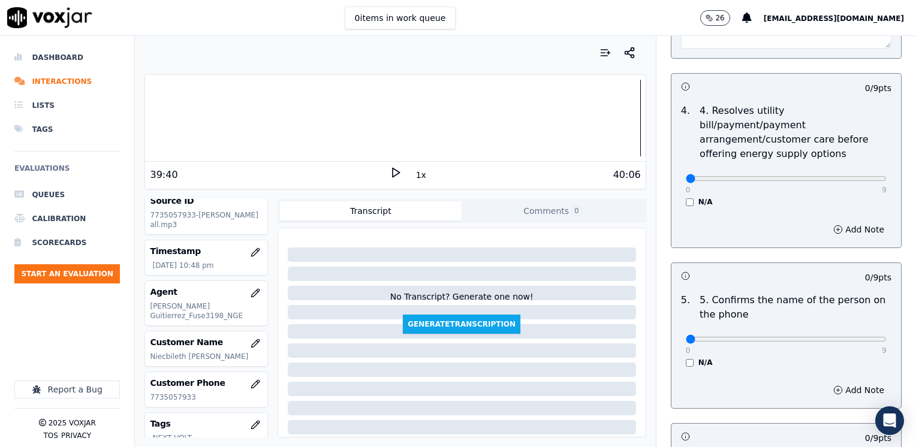
scroll to position [719, 0]
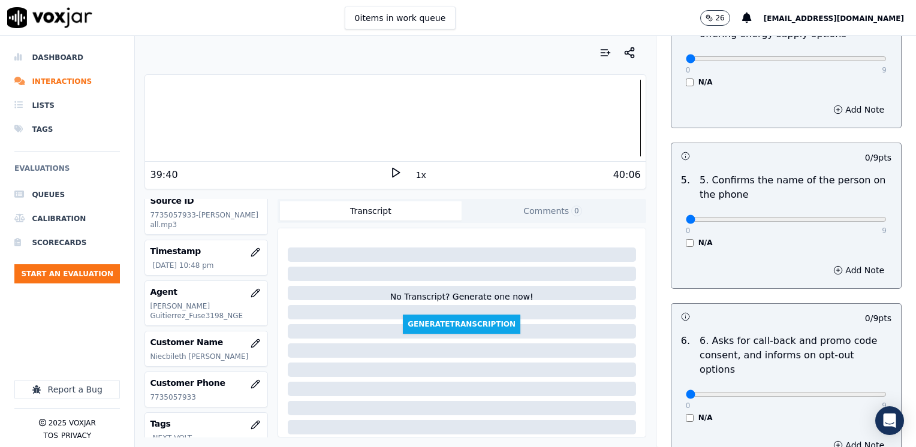
type textarea "Cx does is not receiving hot water on her house and her bills are up to date"
drag, startPoint x: 676, startPoint y: 202, endPoint x: 917, endPoint y: 244, distance: 245.1
type input "9"
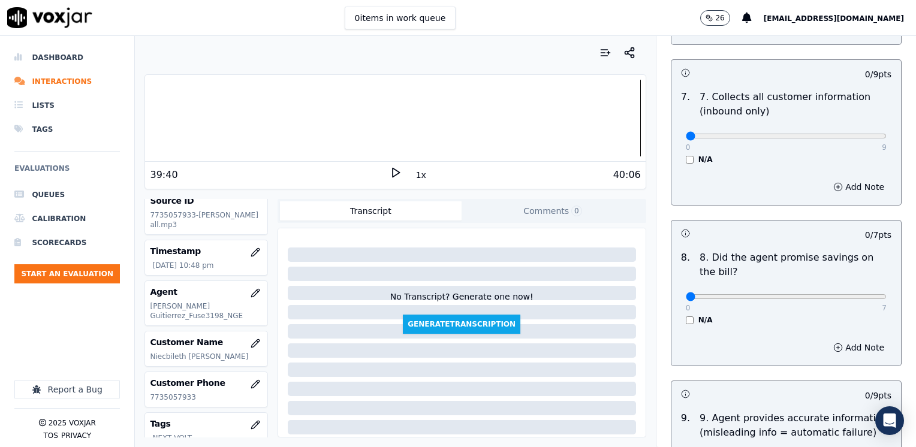
scroll to position [1139, 0]
drag, startPoint x: 678, startPoint y: 268, endPoint x: 917, endPoint y: 264, distance: 239.7
type input "7"
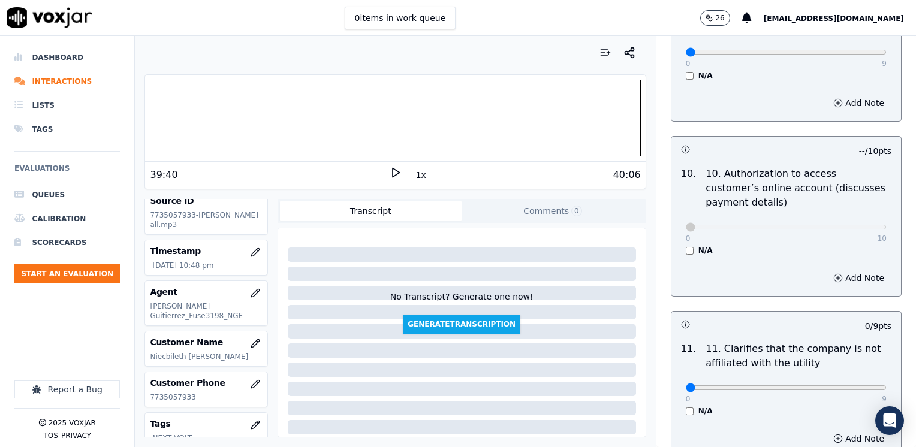
scroll to position [1618, 0]
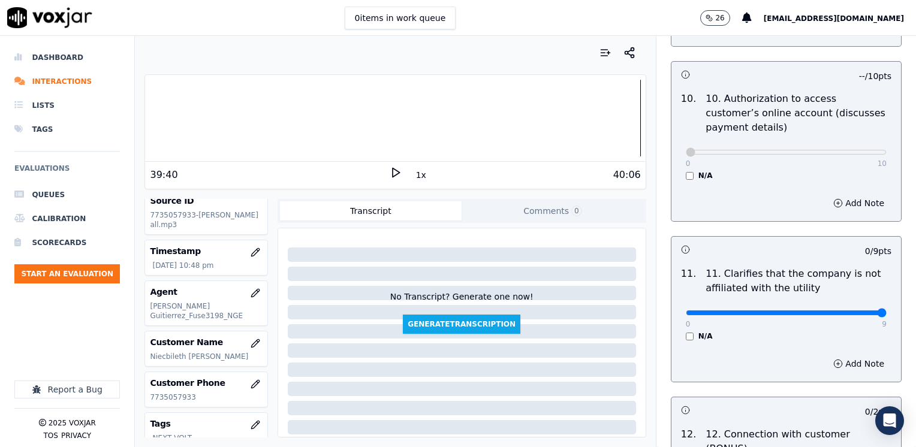
drag, startPoint x: 677, startPoint y: 284, endPoint x: 917, endPoint y: 279, distance: 240.4
type input "9"
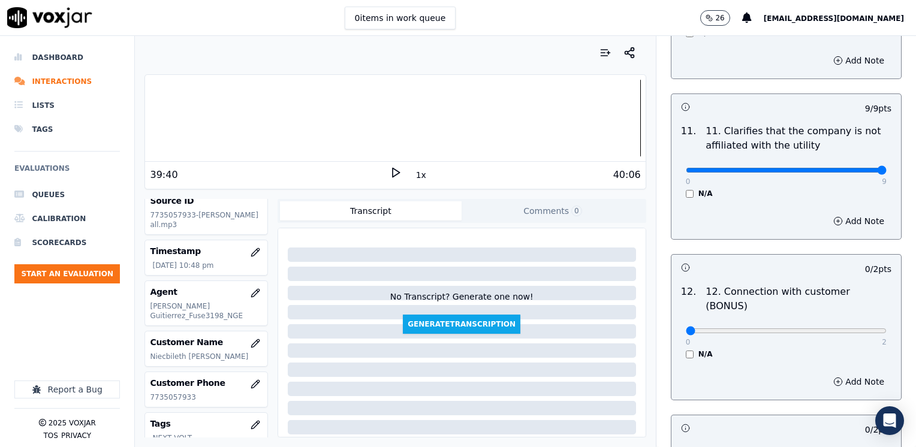
scroll to position [1858, 0]
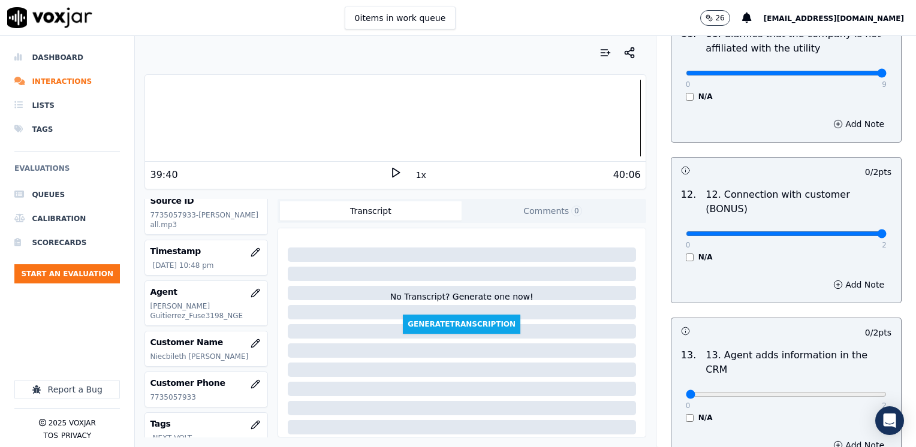
drag, startPoint x: 680, startPoint y: 186, endPoint x: 917, endPoint y: 186, distance: 237.3
type input "2"
drag, startPoint x: 680, startPoint y: 333, endPoint x: 915, endPoint y: 325, distance: 235.1
type input "2"
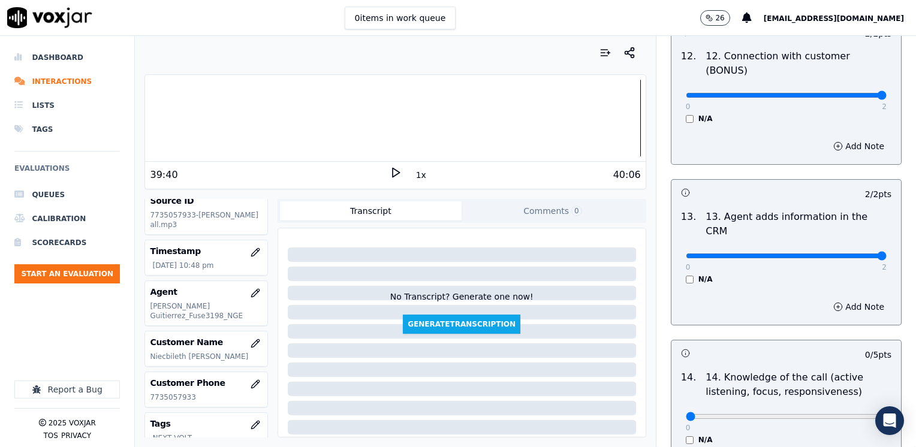
scroll to position [2073, 0]
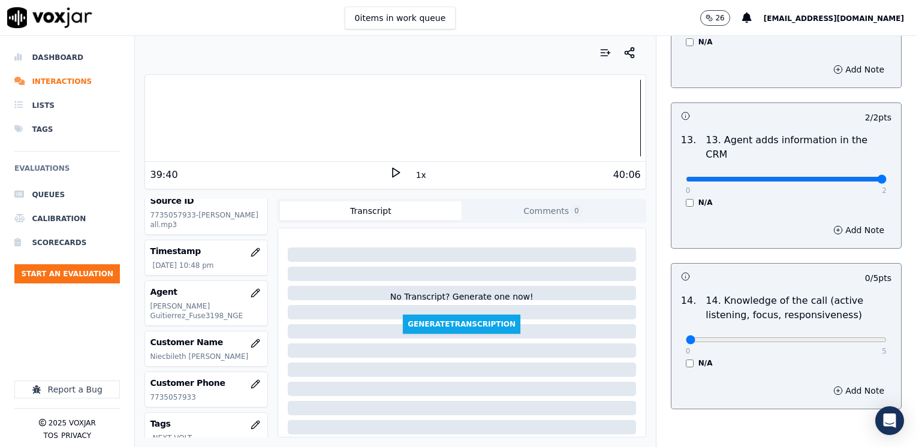
drag, startPoint x: 675, startPoint y: 282, endPoint x: 902, endPoint y: 286, distance: 227.2
click at [902, 286] on div "Your browser does not support the audio element. 39:40 1x 40:06 Voxjar ID 546a3…" at bounding box center [525, 241] width 781 height 411
click at [741, 310] on div "14 . 14. Knowledge of the call (active listening, focus, responsiveness) 0 5 N/A" at bounding box center [786, 331] width 230 height 84
drag, startPoint x: 672, startPoint y: 279, endPoint x: 917, endPoint y: 279, distance: 245.1
type input "5"
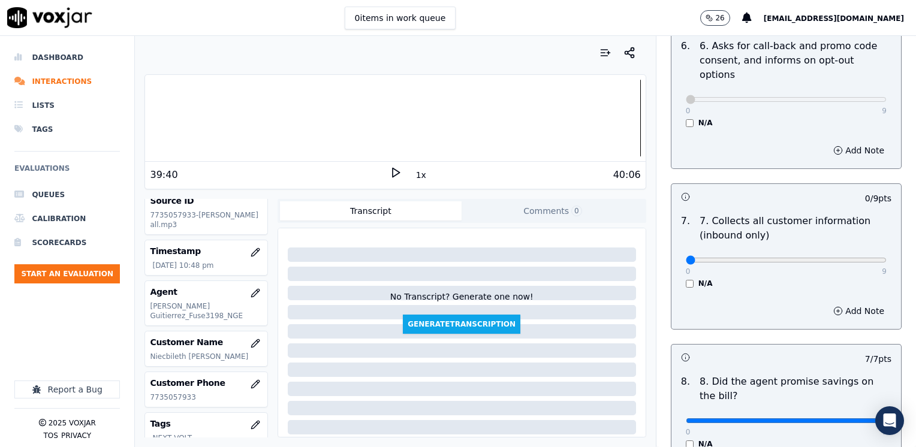
scroll to position [1019, 0]
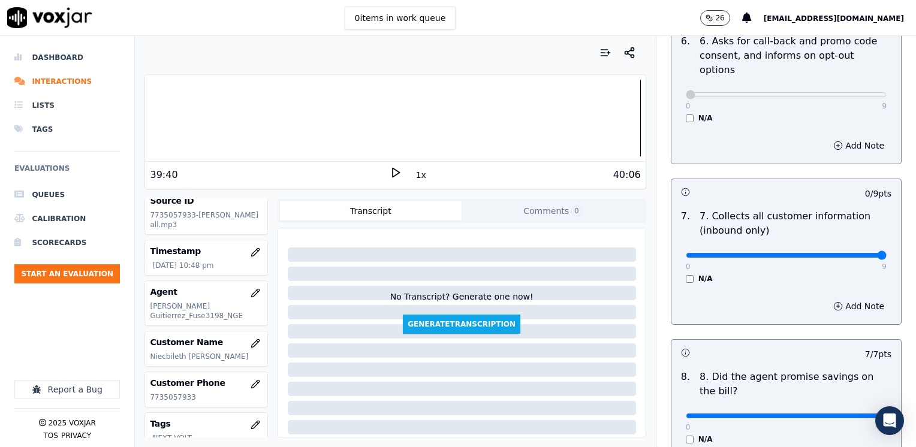
drag, startPoint x: 675, startPoint y: 221, endPoint x: 917, endPoint y: 259, distance: 245.1
type input "9"
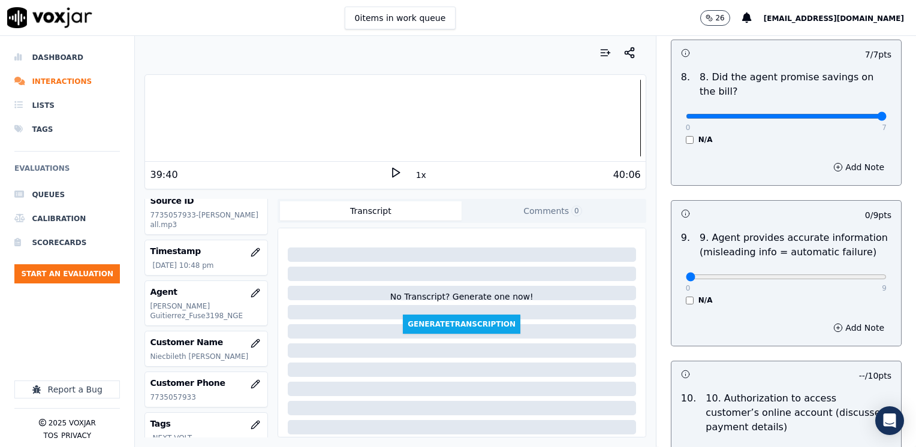
scroll to position [1378, 0]
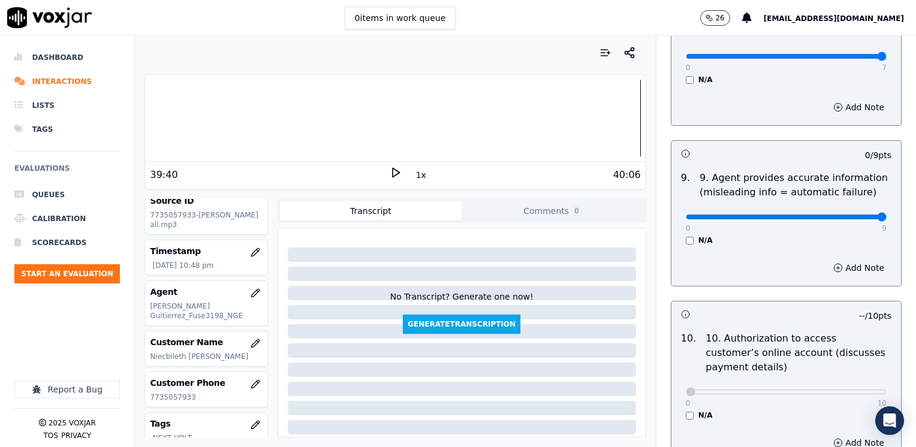
drag, startPoint x: 675, startPoint y: 183, endPoint x: 917, endPoint y: 227, distance: 246.5
type input "9"
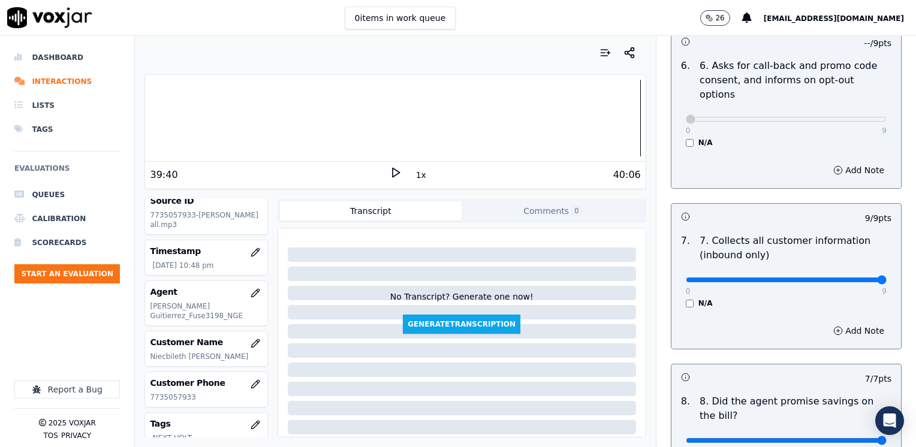
scroll to position [934, 0]
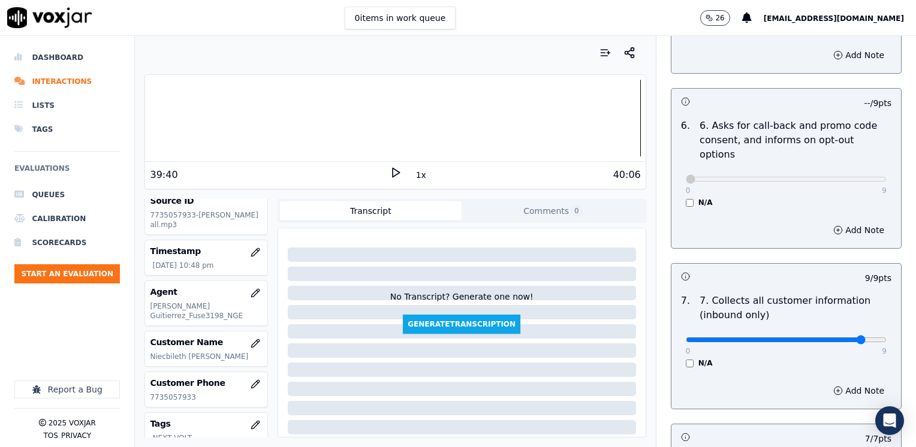
type input "8"
click at [851, 382] on button "Add Note" at bounding box center [858, 390] width 65 height 17
click at [738, 404] on textarea at bounding box center [786, 433] width 210 height 59
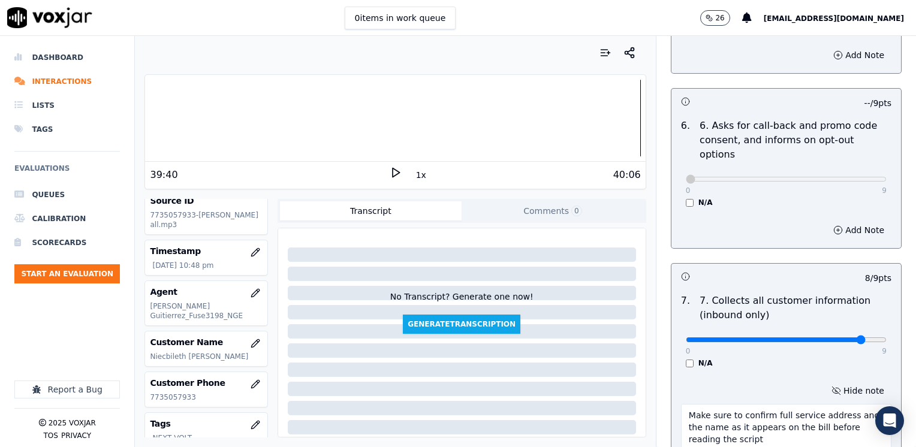
scroll to position [575, 0]
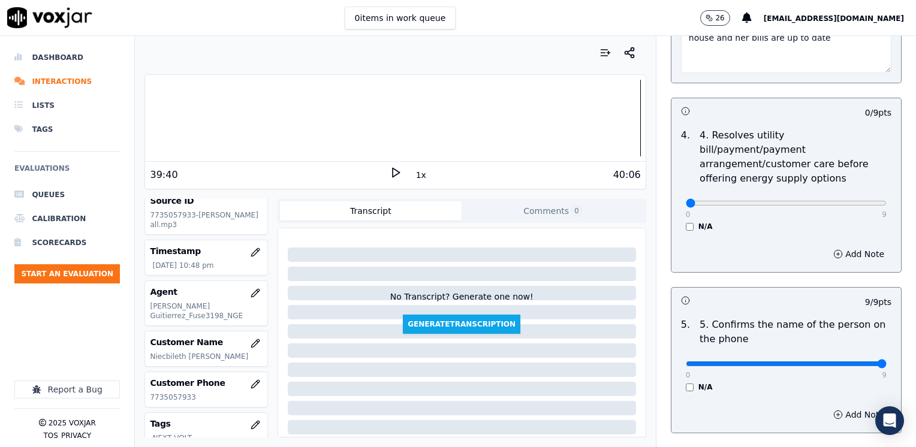
type textarea "Make sure to confirm full service address and the name as it appears on the bil…"
drag, startPoint x: 675, startPoint y: 189, endPoint x: 917, endPoint y: 204, distance: 242.6
type input "9"
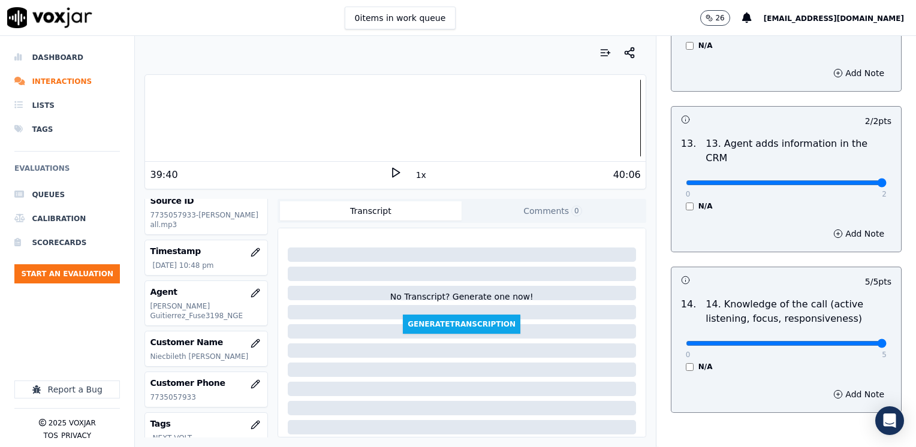
scroll to position [2136, 0]
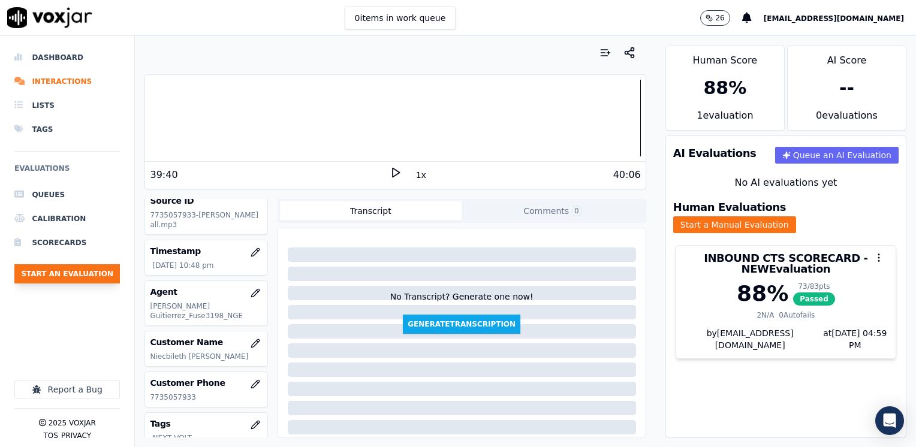
click at [81, 270] on button "Start an Evaluation" at bounding box center [66, 273] width 105 height 19
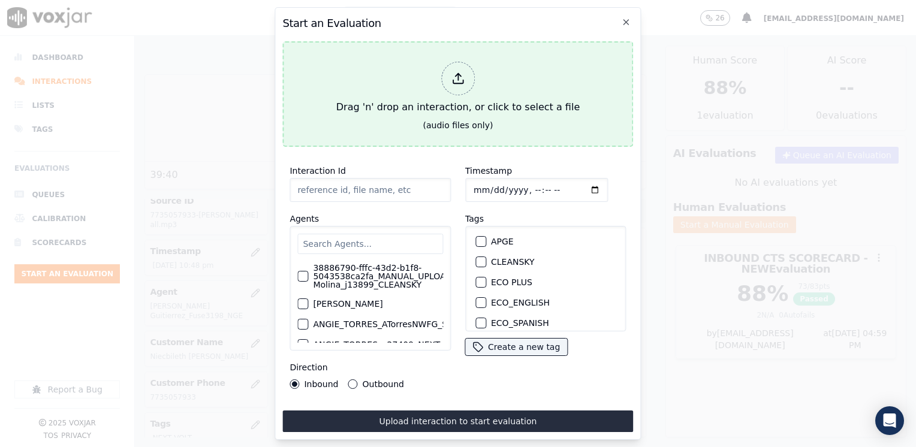
click at [455, 81] on div at bounding box center [458, 79] width 34 height 34
type input "20250815-140719_4192653344-[PERSON_NAME] all.mp3"
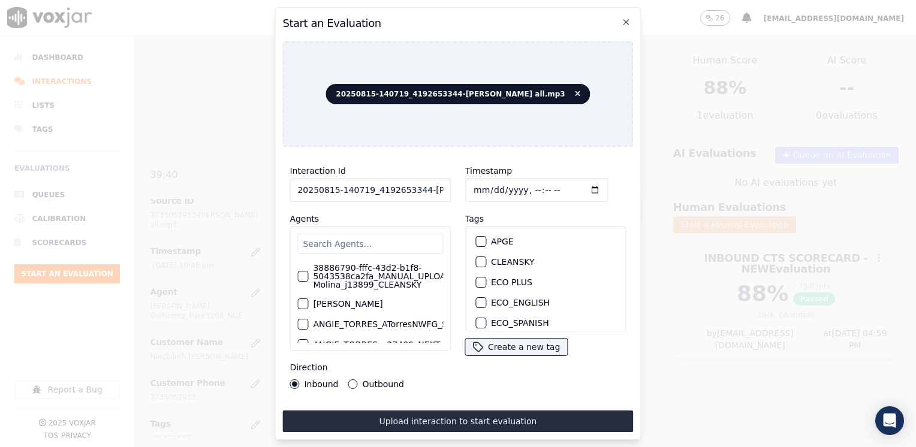
click at [369, 236] on input "text" at bounding box center [370, 244] width 146 height 20
click at [390, 234] on input "text" at bounding box center [370, 244] width 146 height 20
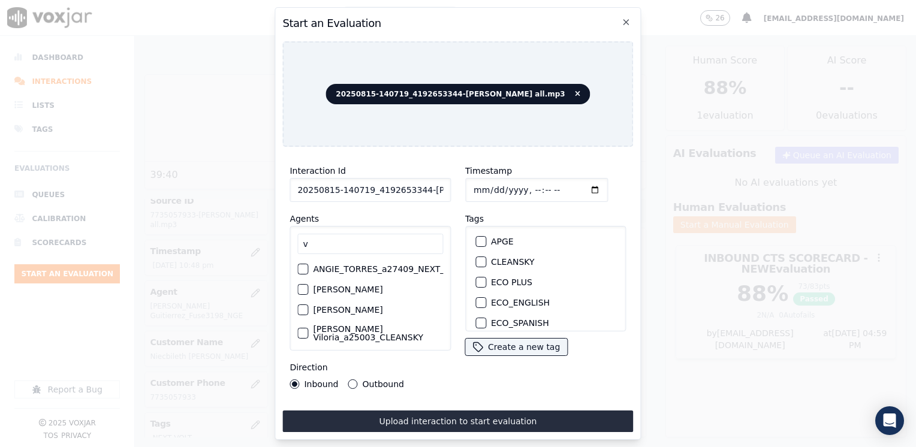
type input "v"
click at [367, 240] on input "v" at bounding box center [370, 244] width 146 height 20
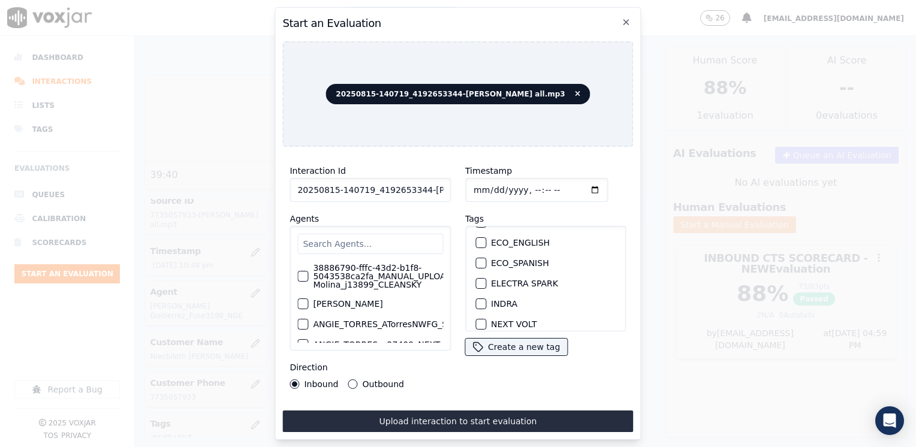
scroll to position [120, 0]
click at [478, 260] on div "button" at bounding box center [480, 264] width 8 height 8
click at [572, 190] on input "Timestamp" at bounding box center [536, 190] width 143 height 24
type input "[DATE]T22:59"
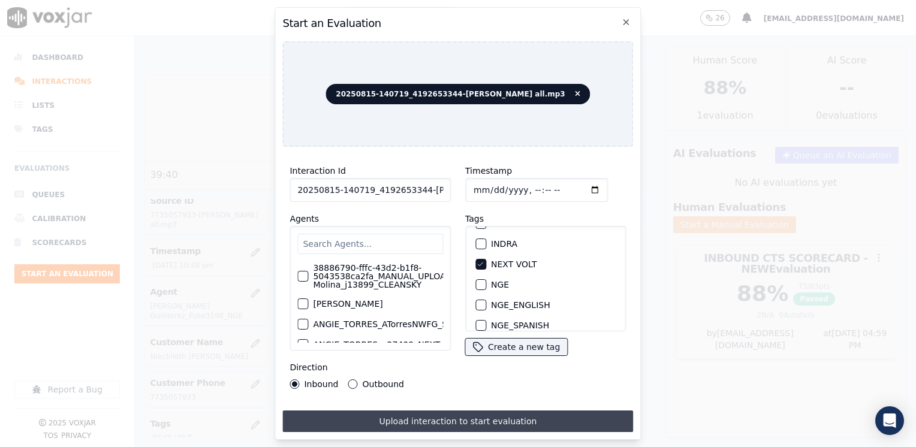
click at [428, 418] on button "Upload interaction to start evaluation" at bounding box center [457, 421] width 351 height 22
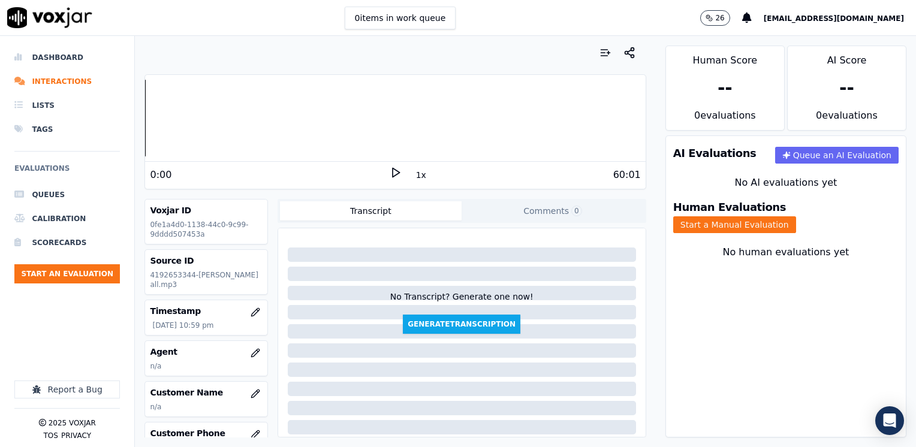
click at [390, 168] on icon at bounding box center [396, 173] width 12 height 12
click at [393, 168] on rect at bounding box center [394, 172] width 2 height 8
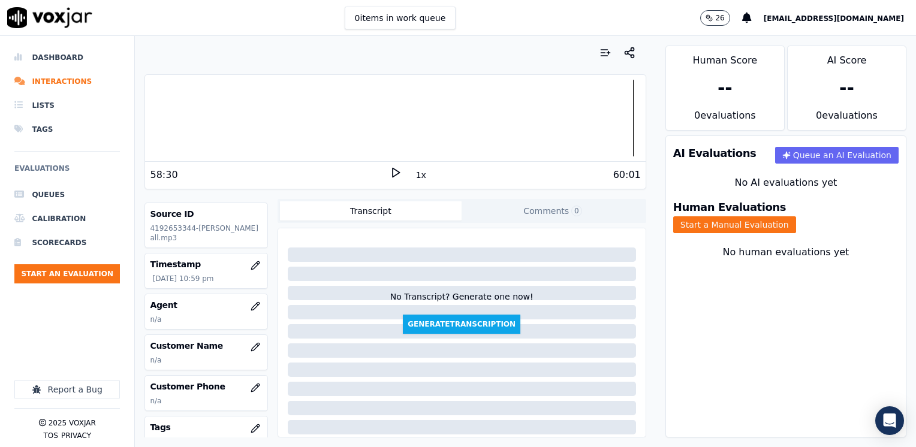
scroll to position [60, 0]
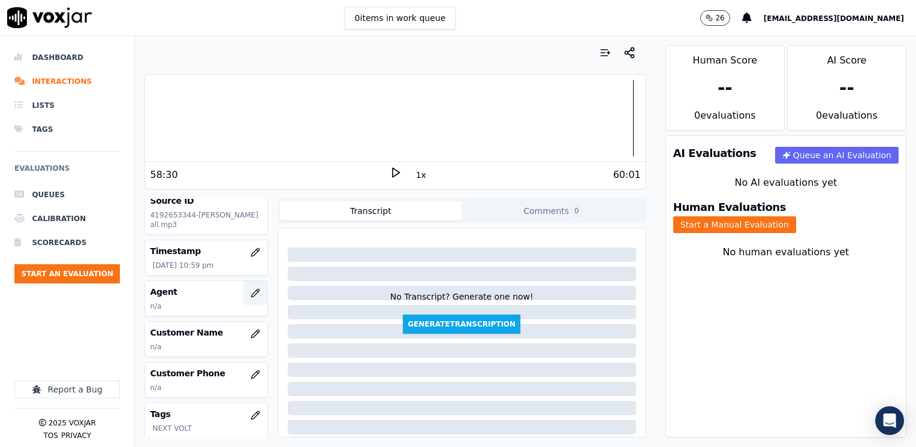
click at [243, 285] on button "button" at bounding box center [255, 293] width 24 height 24
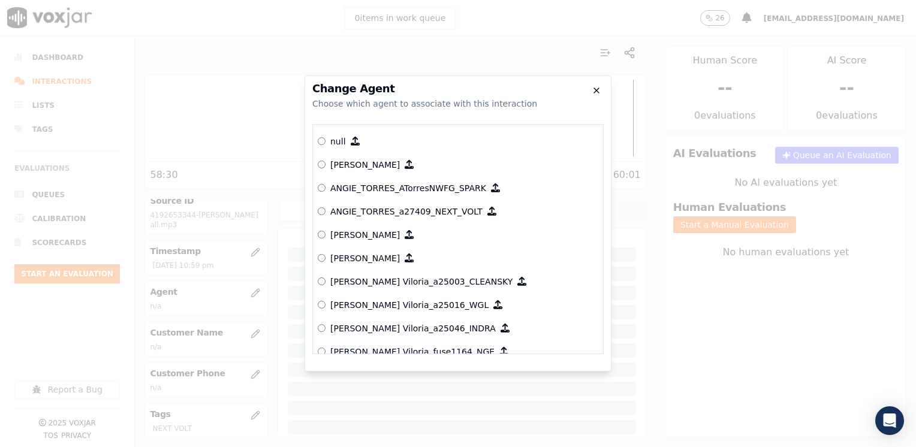
click at [599, 86] on icon "button" at bounding box center [596, 91] width 10 height 10
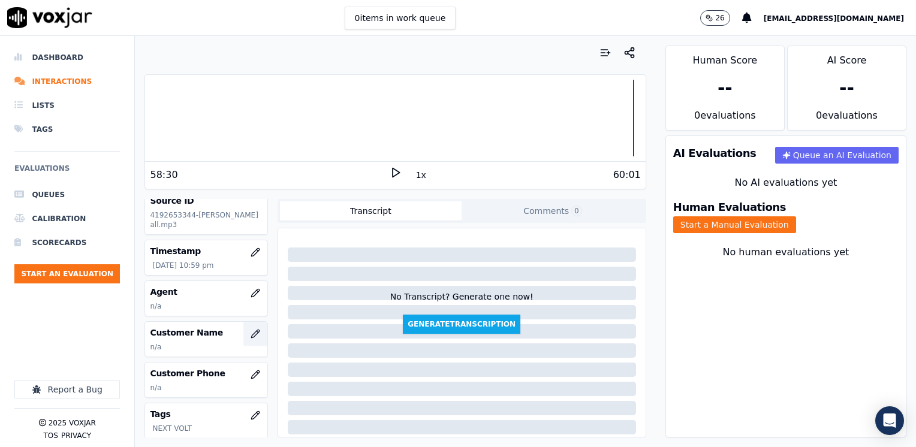
click at [250, 330] on icon "button" at bounding box center [255, 334] width 10 height 10
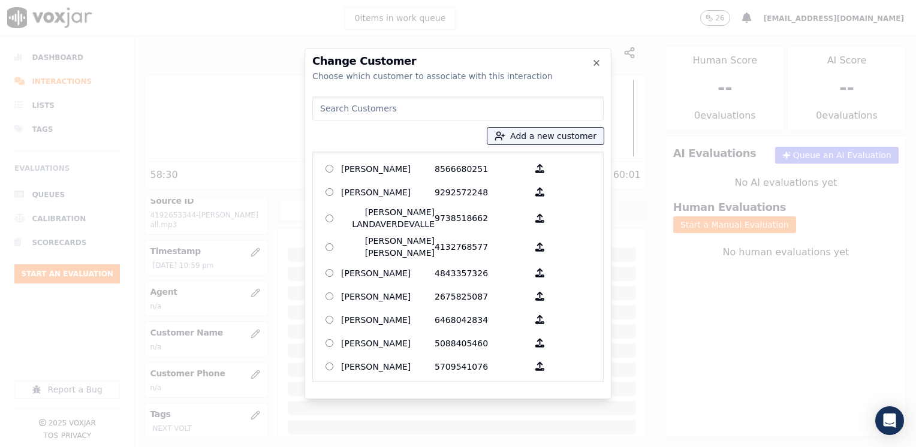
click at [502, 101] on input at bounding box center [457, 108] width 291 height 24
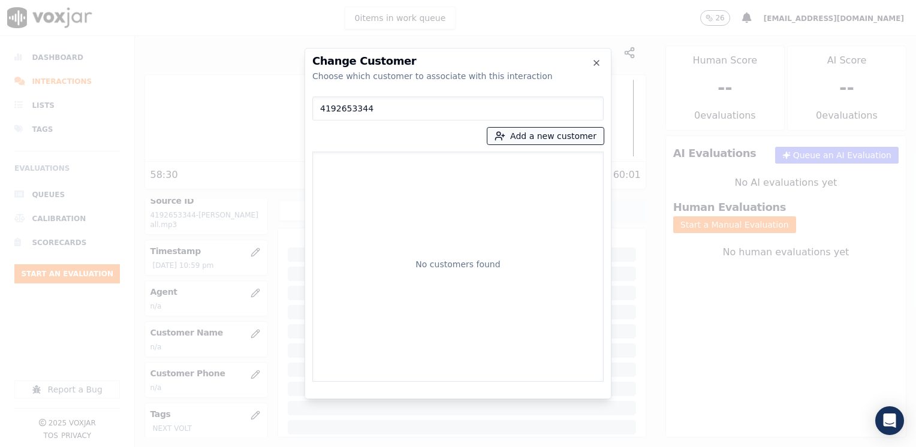
type input "4192653344"
click at [547, 135] on button "Add a new customer" at bounding box center [545, 136] width 116 height 17
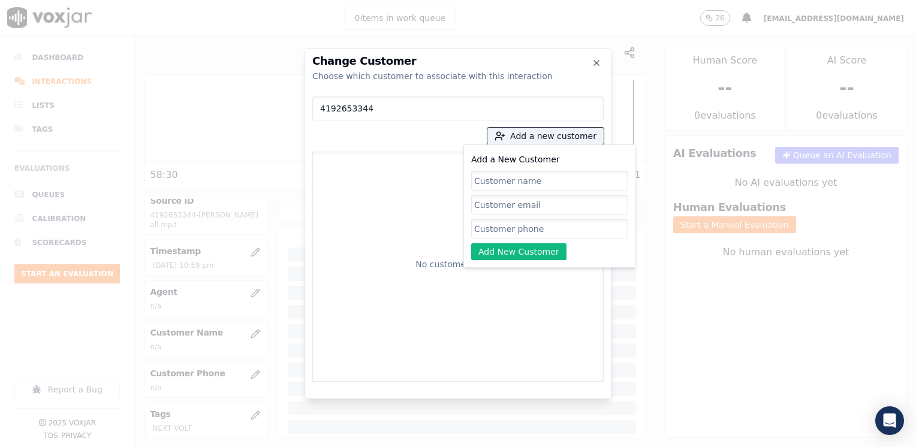
click at [559, 229] on input "Add a New Customer" at bounding box center [549, 228] width 157 height 19
paste input "4192653344"
type input "4192653344"
click at [518, 183] on input "Add a New Customer" at bounding box center [549, 180] width 157 height 19
paste input "[PERSON_NAME]"
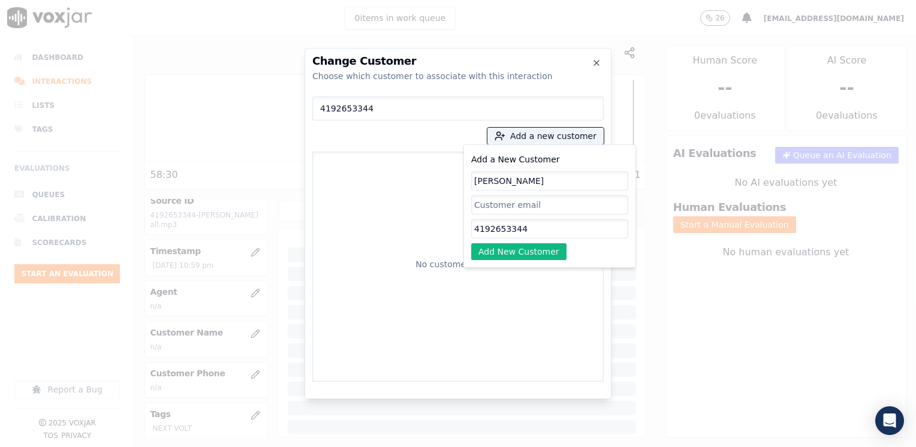
type input "[PERSON_NAME]"
click at [513, 262] on div "Add a New Customer [PERSON_NAME] 4192653344 Add New Customer" at bounding box center [549, 205] width 173 height 123
click at [513, 253] on button "Add New Customer" at bounding box center [518, 251] width 95 height 17
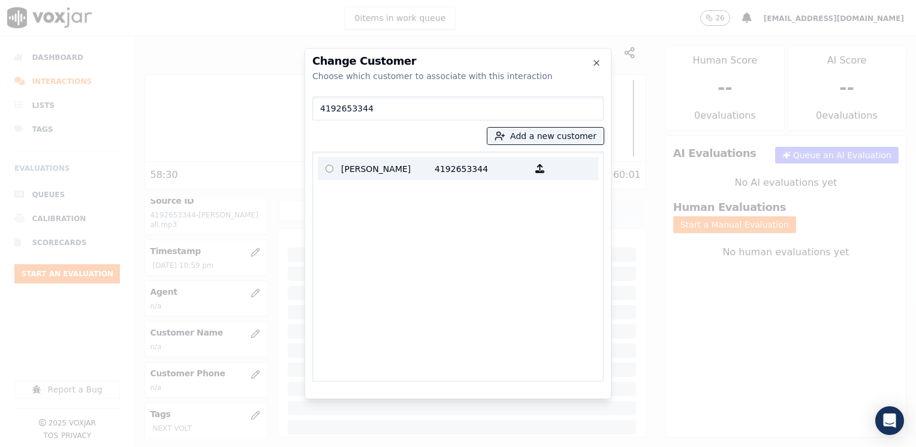
click at [351, 169] on p "[PERSON_NAME]" at bounding box center [387, 168] width 93 height 19
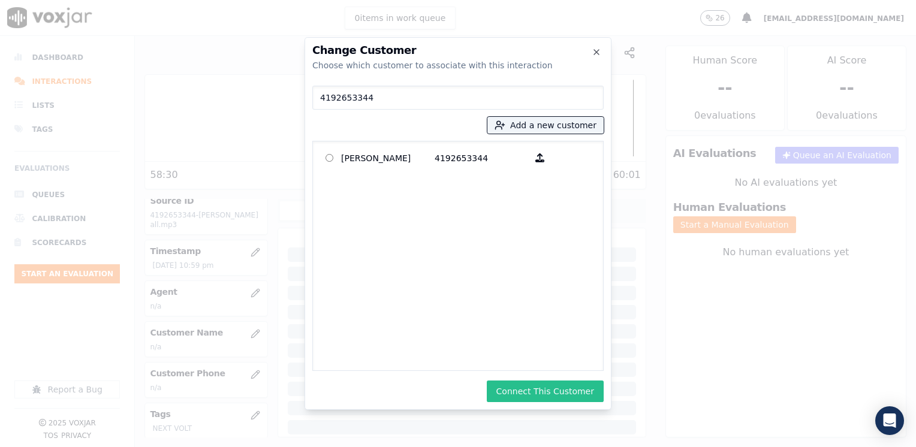
click at [542, 381] on button "Connect This Customer" at bounding box center [545, 392] width 117 height 22
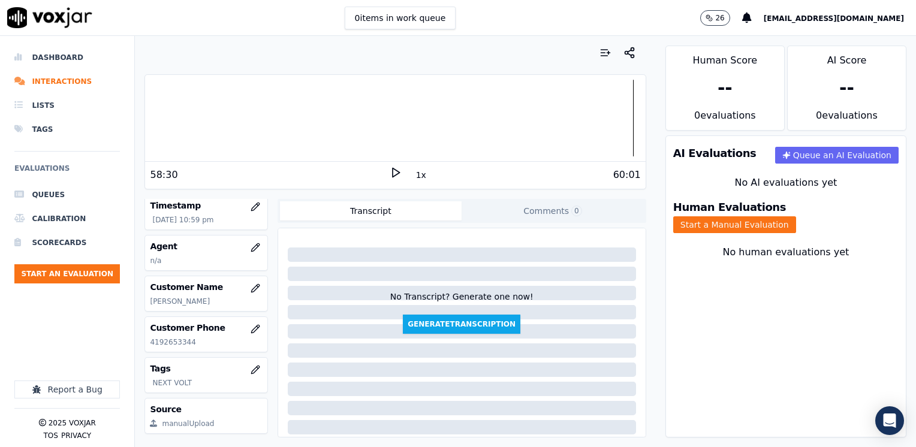
scroll to position [47, 0]
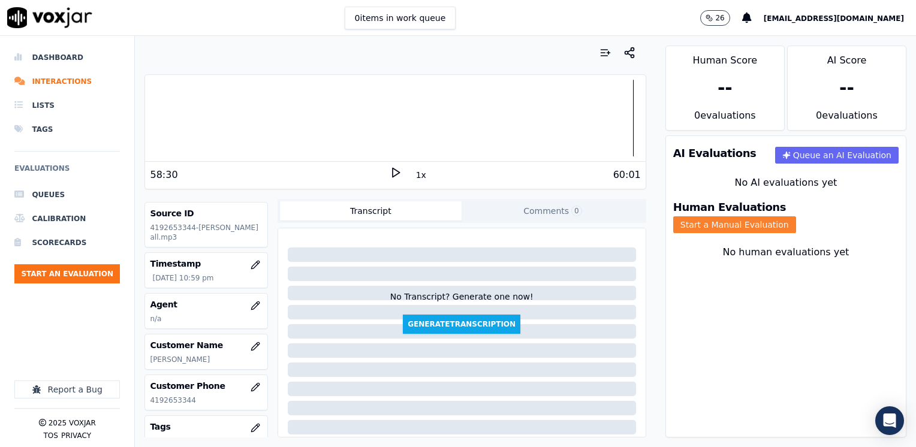
click at [796, 216] on button "Start a Manual Evaluation" at bounding box center [734, 224] width 123 height 17
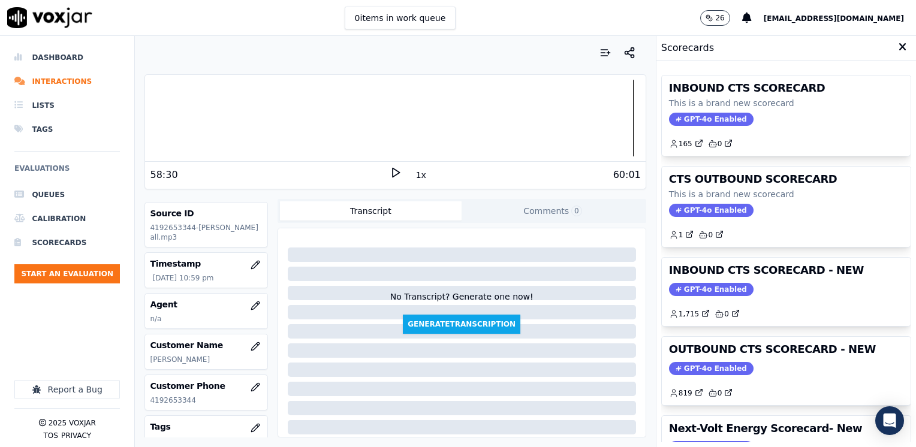
drag, startPoint x: 712, startPoint y: 280, endPoint x: 702, endPoint y: 303, distance: 24.7
click at [712, 282] on div "INBOUND CTS SCORECARD - NEW GPT-4o Enabled 1,715 0" at bounding box center [786, 292] width 249 height 68
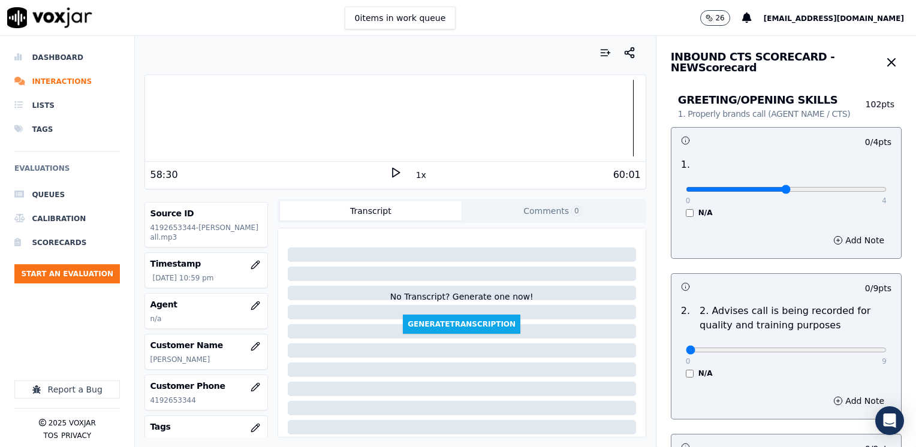
type input "2"
click at [772, 188] on input "range" at bounding box center [786, 189] width 201 height 5
click at [836, 238] on button "Add Note" at bounding box center [858, 240] width 65 height 17
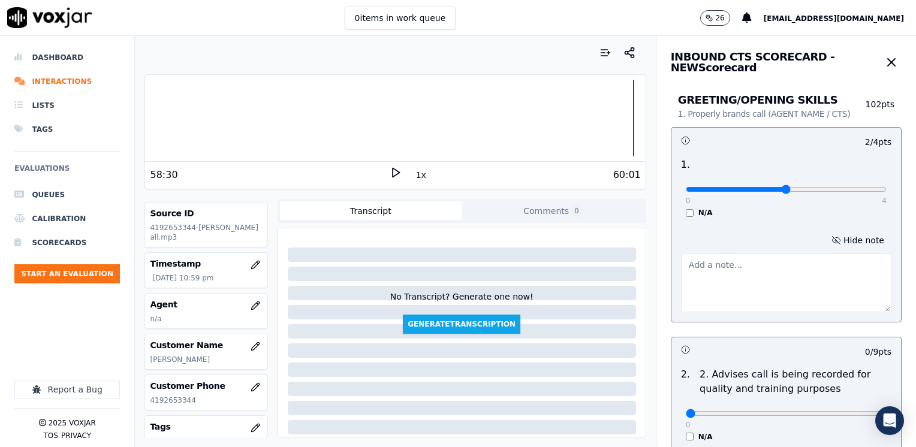
click at [717, 283] on textarea at bounding box center [786, 282] width 210 height 59
type textarea "C"
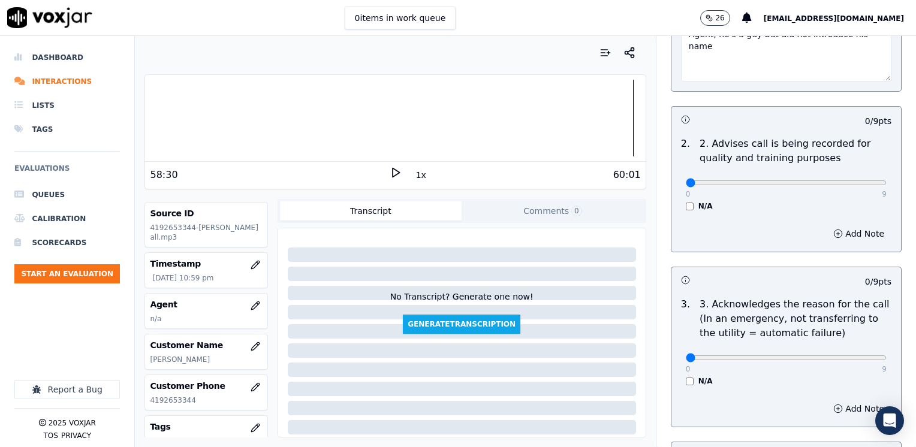
scroll to position [360, 0]
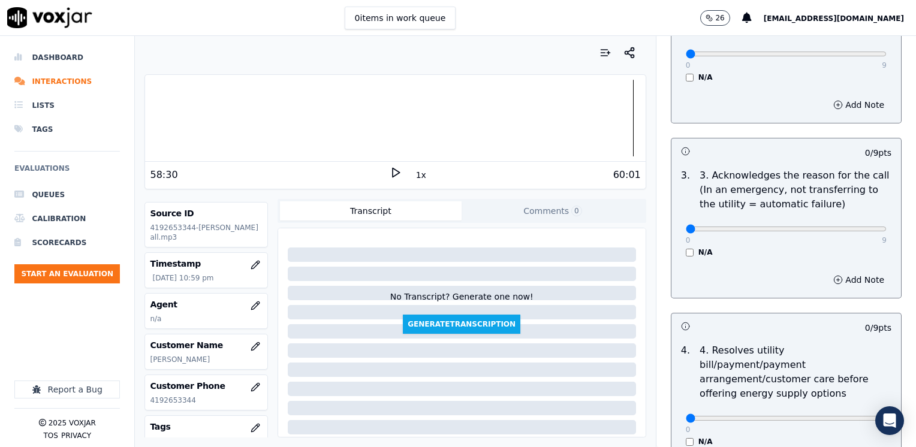
type textarea "Agent, he's a guy but did not introduce his name"
drag, startPoint x: 676, startPoint y: 229, endPoint x: 917, endPoint y: 236, distance: 241.6
type input "9"
click at [837, 272] on button "Add Note" at bounding box center [858, 279] width 65 height 17
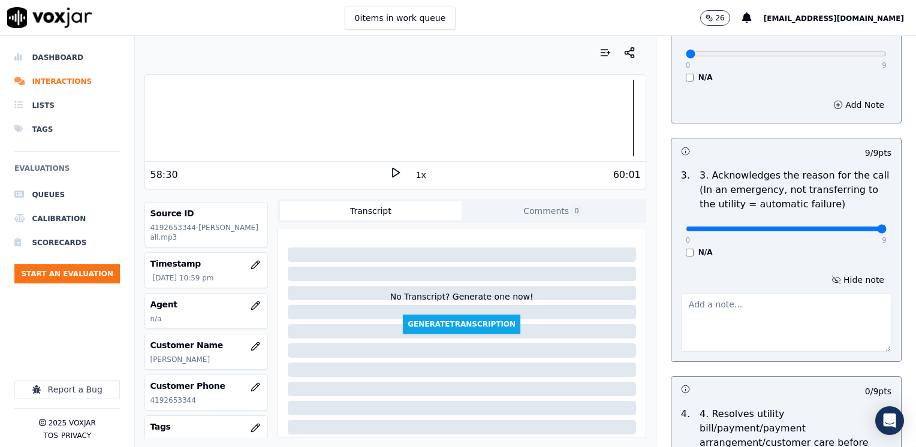
click at [784, 310] on textarea at bounding box center [786, 322] width 210 height 59
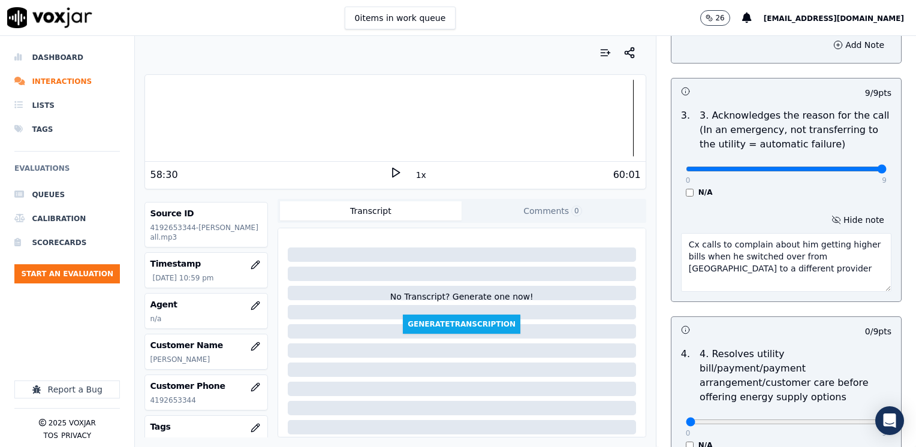
scroll to position [659, 0]
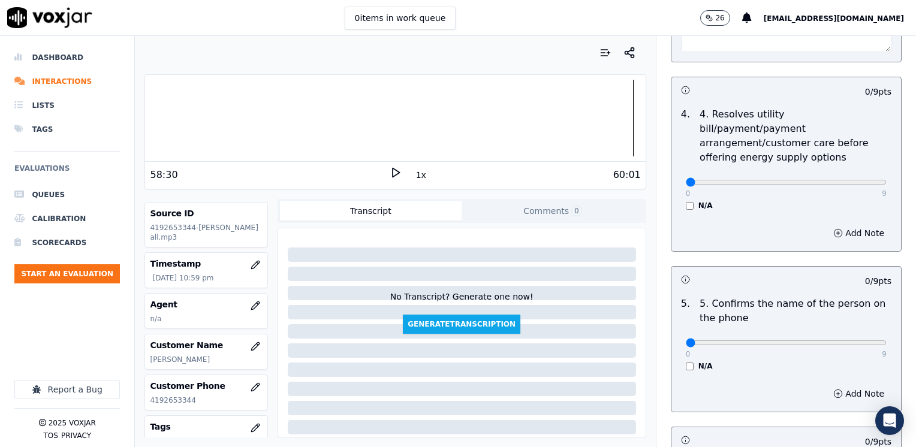
type textarea "Cx calls to complain about him getting higher bills when he switched over from …"
drag, startPoint x: 680, startPoint y: 324, endPoint x: 917, endPoint y: 303, distance: 238.8
type input "9"
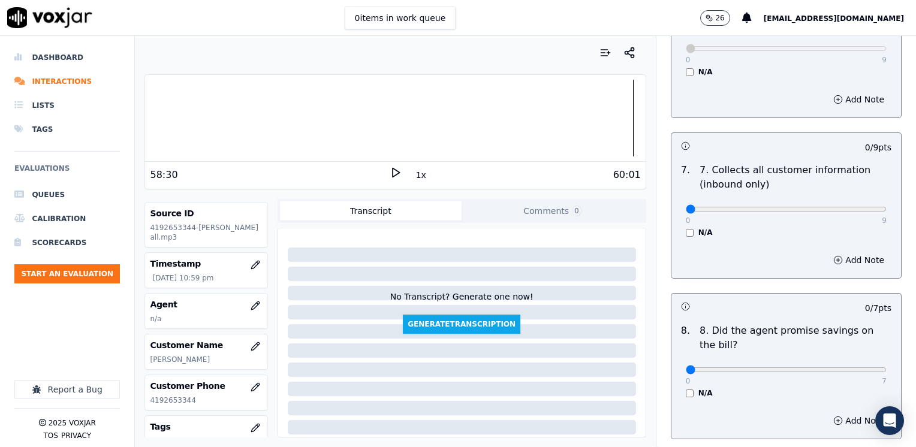
scroll to position [1199, 0]
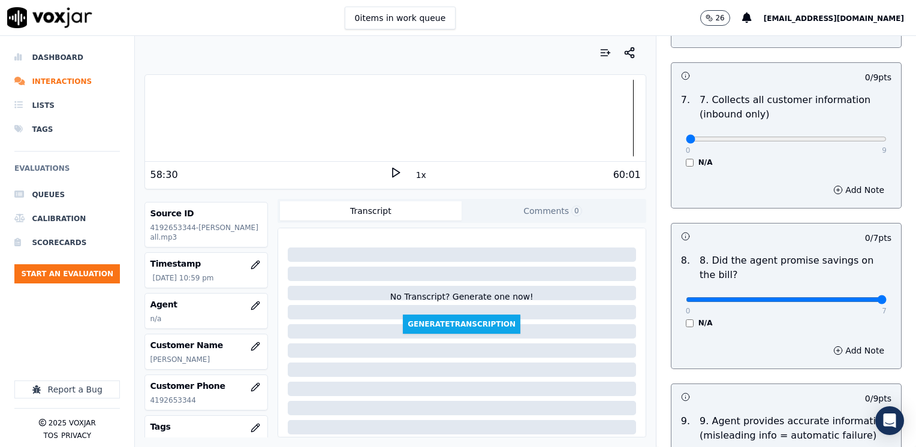
drag, startPoint x: 681, startPoint y: 267, endPoint x: 917, endPoint y: 265, distance: 236.7
type input "7"
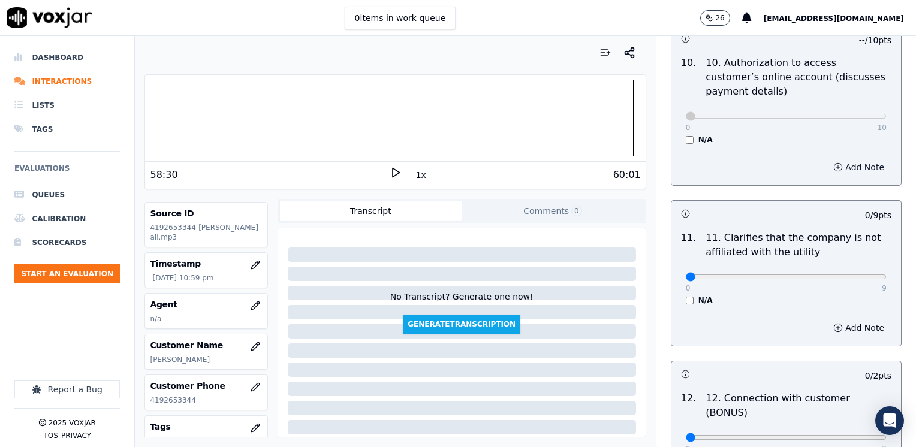
scroll to position [1798, 0]
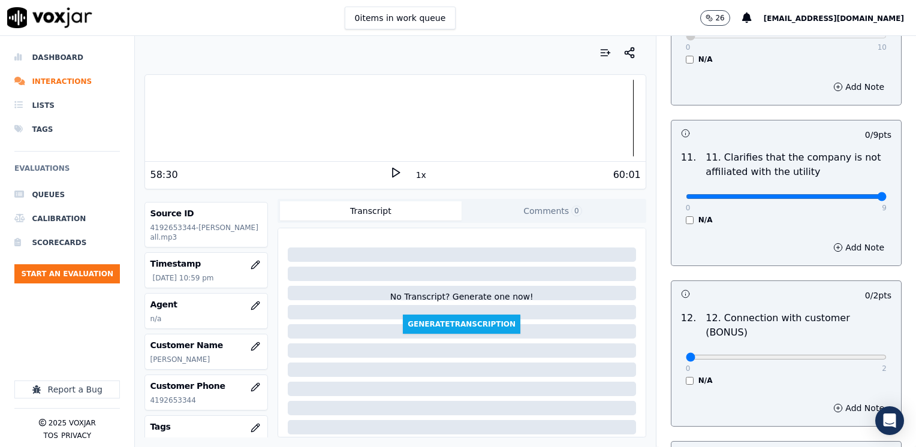
drag, startPoint x: 678, startPoint y: 167, endPoint x: 917, endPoint y: 165, distance: 239.1
type input "9"
drag, startPoint x: 681, startPoint y: 312, endPoint x: 917, endPoint y: 306, distance: 236.2
type input "2"
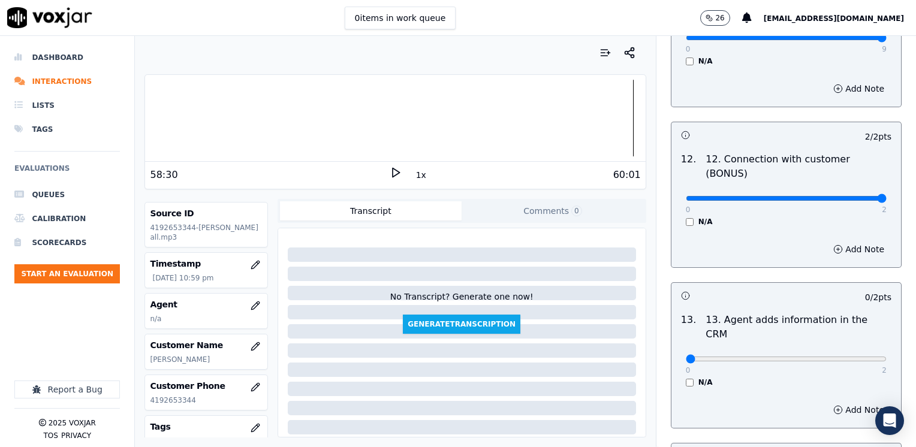
scroll to position [1978, 0]
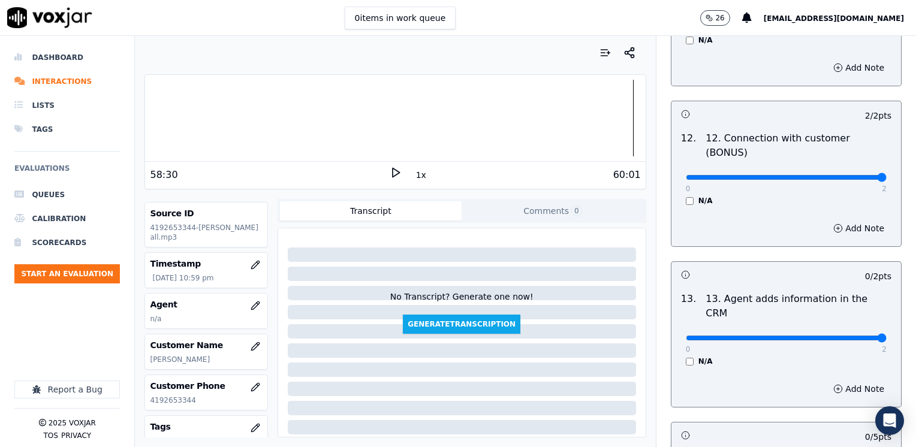
drag, startPoint x: 678, startPoint y: 277, endPoint x: 915, endPoint y: 271, distance: 237.4
type input "2"
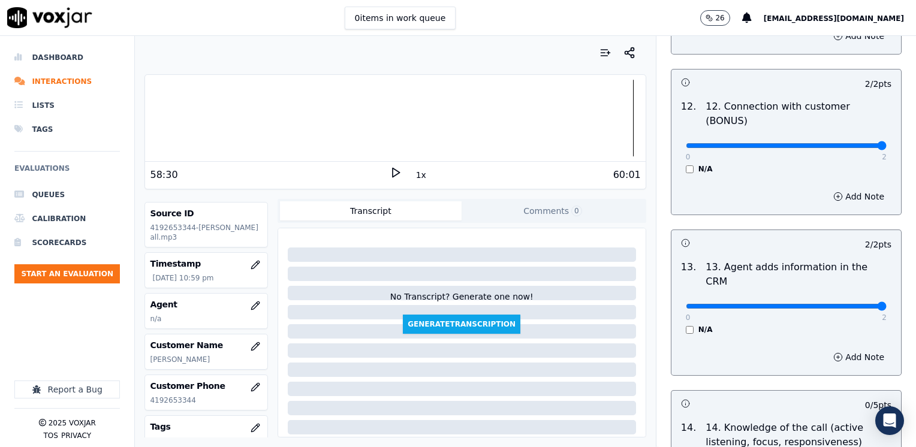
scroll to position [2097, 0]
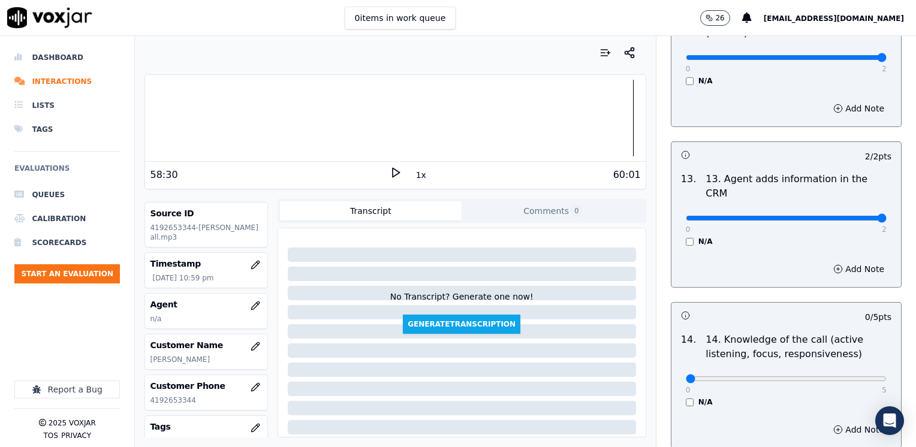
click at [818, 371] on div "0 5" at bounding box center [786, 378] width 201 height 14
click at [826, 371] on div "0 5" at bounding box center [786, 378] width 201 height 14
type input "4"
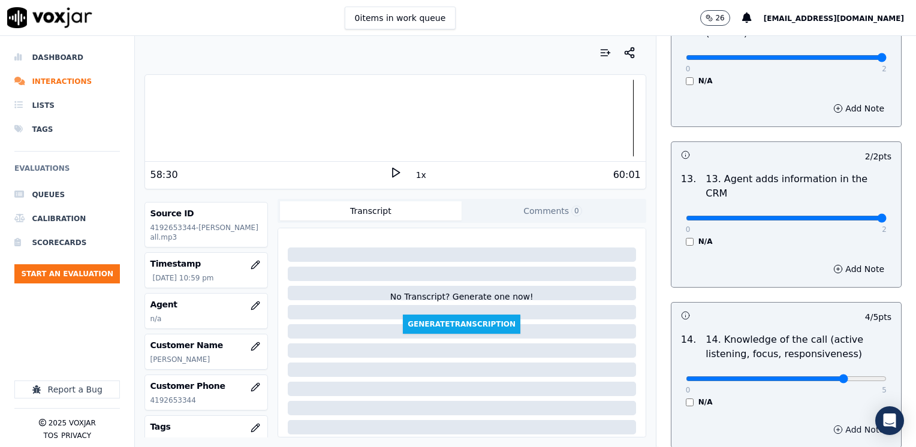
click at [840, 421] on button "Add Note" at bounding box center [858, 429] width 65 height 17
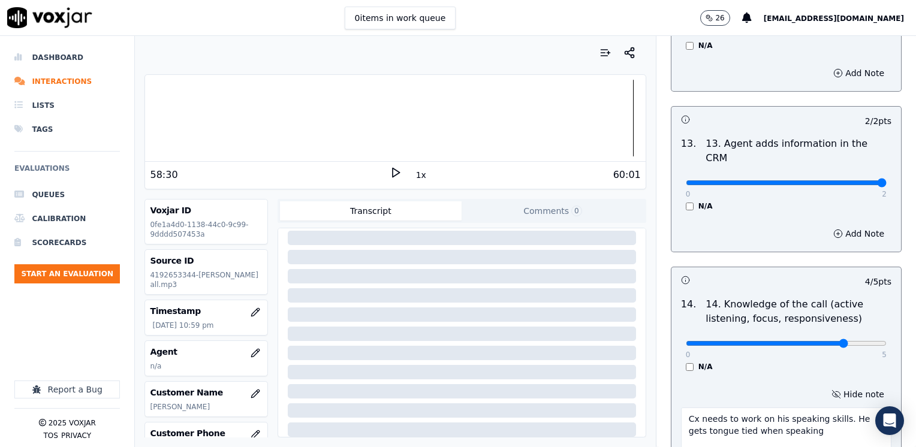
scroll to position [2199, 0]
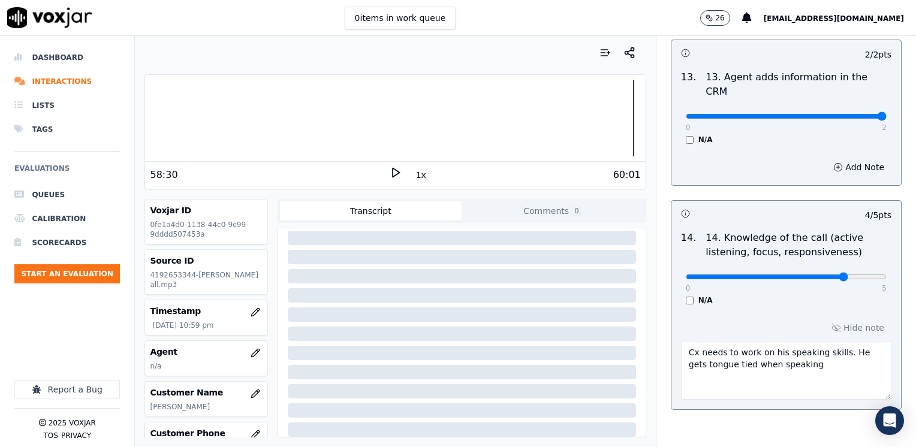
click at [809, 341] on textarea "Cx needs to work on his speaking skills. He gets tongue tied when speaking" at bounding box center [786, 370] width 210 height 59
click at [808, 341] on textarea "Cx needs to work on his speaking skills. He gets tongue tied when speaking. @" at bounding box center [786, 370] width 210 height 59
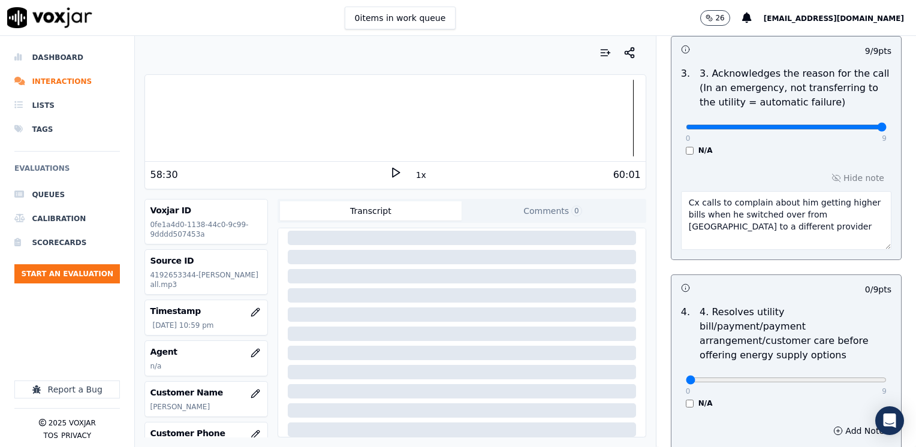
scroll to position [162, 0]
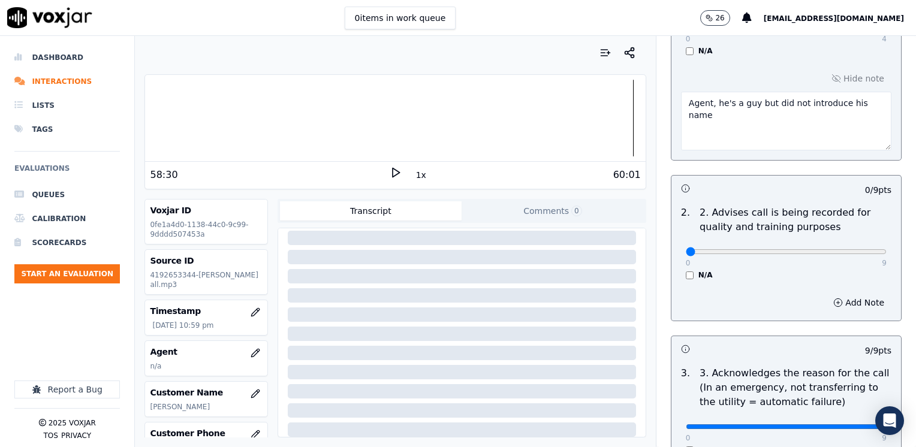
type textarea "Cx needs to work on his speaking skills. He gets tongue tied when speaking. @4:…"
drag, startPoint x: 674, startPoint y: 252, endPoint x: 917, endPoint y: 323, distance: 254.1
type input "9"
click at [886, 30] on input "range" at bounding box center [786, 27] width 201 height 5
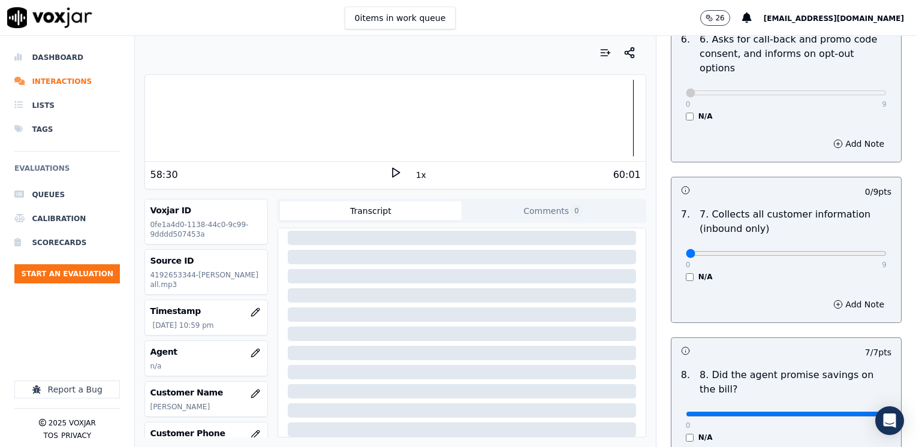
scroll to position [1181, 0]
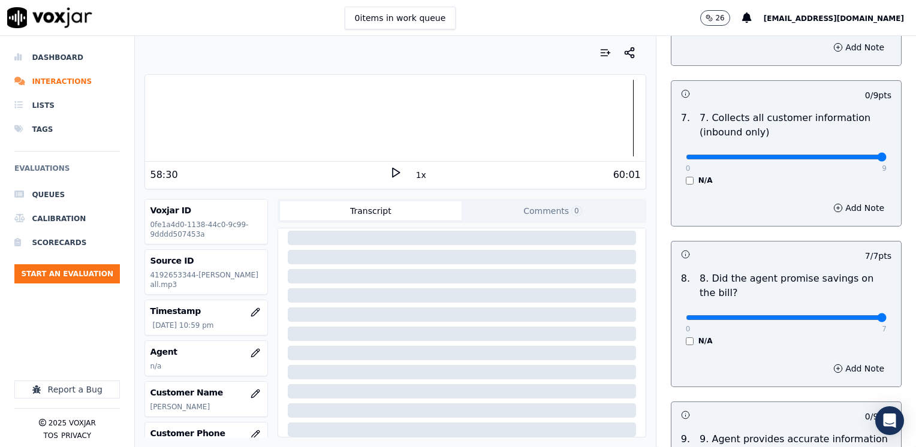
drag, startPoint x: 677, startPoint y: 127, endPoint x: 898, endPoint y: 147, distance: 222.1
type input "9"
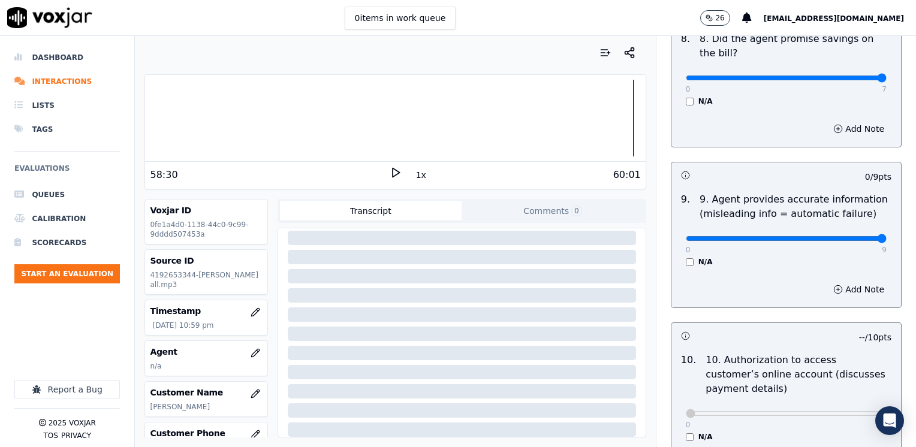
drag, startPoint x: 677, startPoint y: 205, endPoint x: 917, endPoint y: 204, distance: 240.3
type input "9"
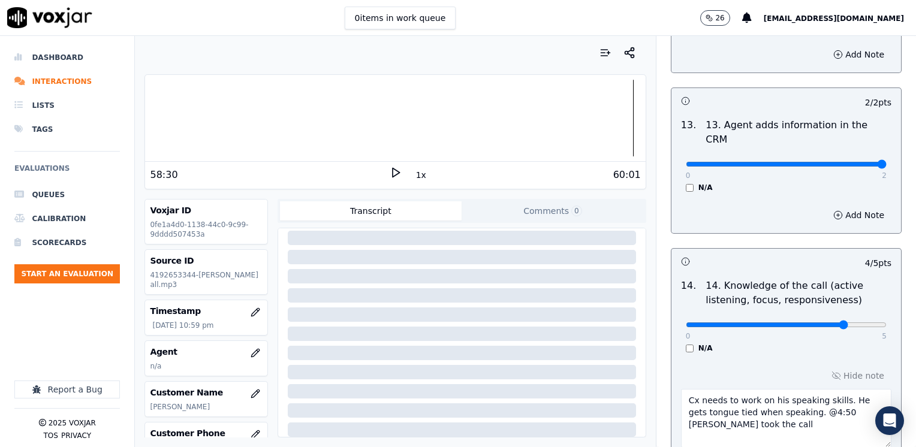
scroll to position [2199, 0]
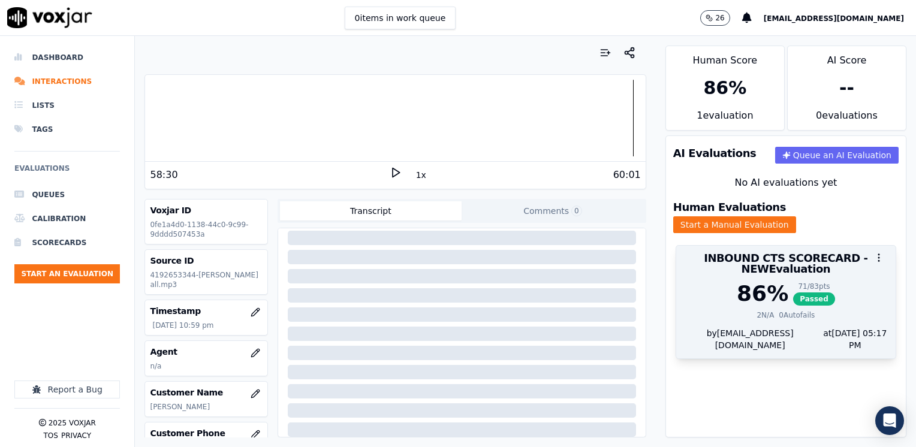
click at [726, 265] on div "INBOUND CTS SCORECARD - NEW Evaluation" at bounding box center [785, 264] width 219 height 36
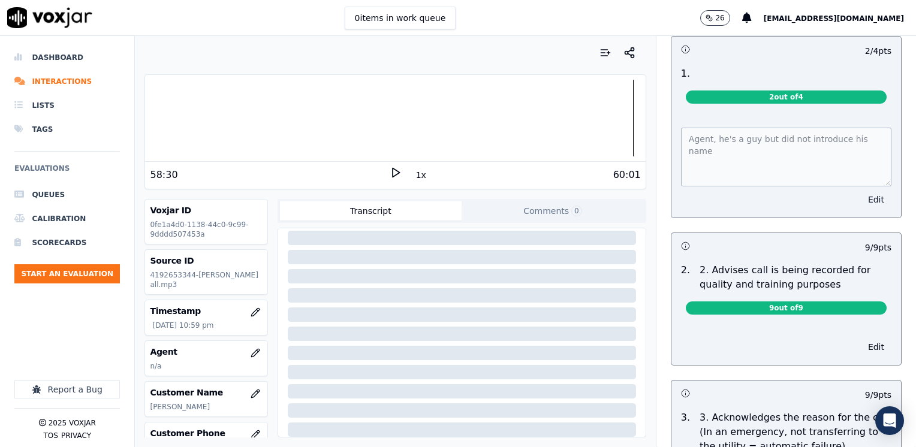
scroll to position [120, 0]
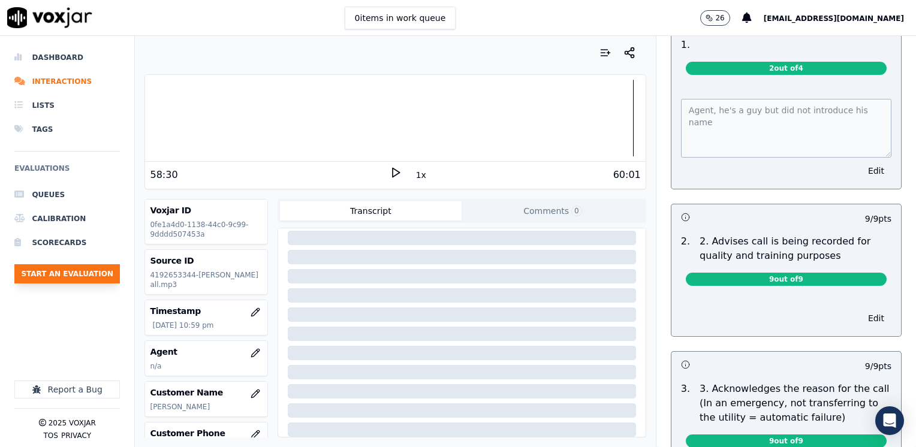
click at [62, 268] on button "Start an Evaluation" at bounding box center [66, 273] width 105 height 19
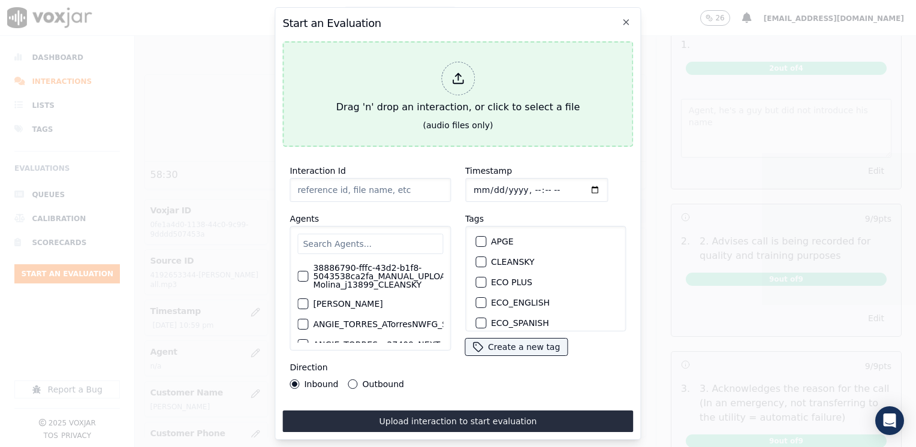
click at [470, 68] on div at bounding box center [458, 79] width 34 height 34
type input "20250815-113058_5719014050-[PERSON_NAME] all.mp3"
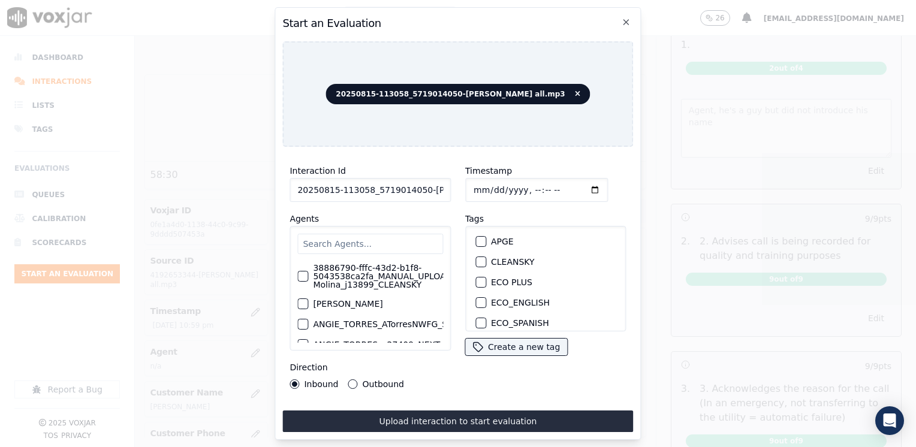
click at [384, 236] on input "text" at bounding box center [370, 244] width 146 height 20
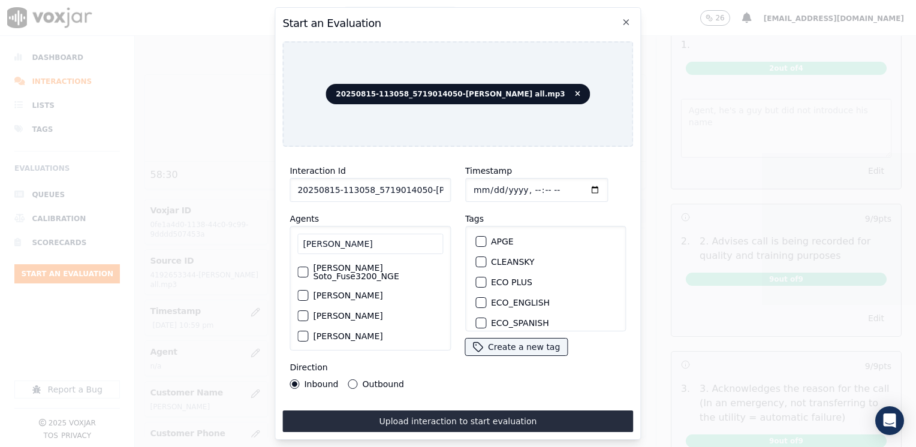
scroll to position [38, 0]
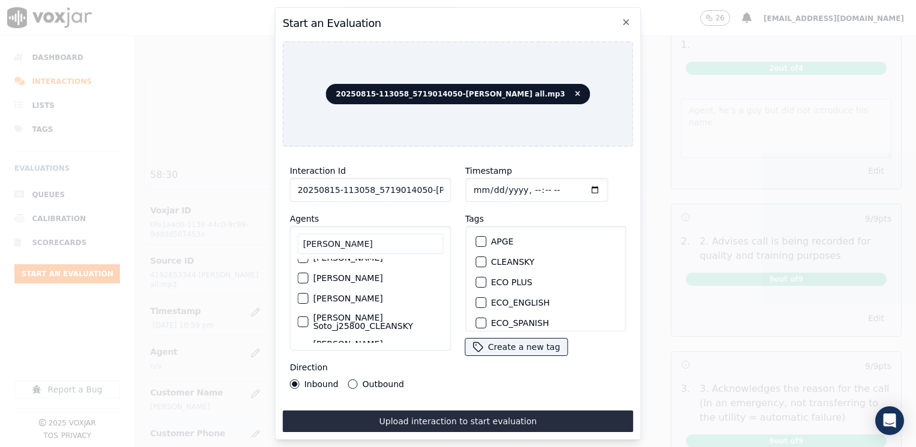
type input "[PERSON_NAME]"
click at [303, 344] on div "button" at bounding box center [302, 348] width 8 height 8
click at [476, 300] on div "button" at bounding box center [480, 304] width 8 height 8
click at [578, 183] on input "Timestamp" at bounding box center [536, 190] width 143 height 24
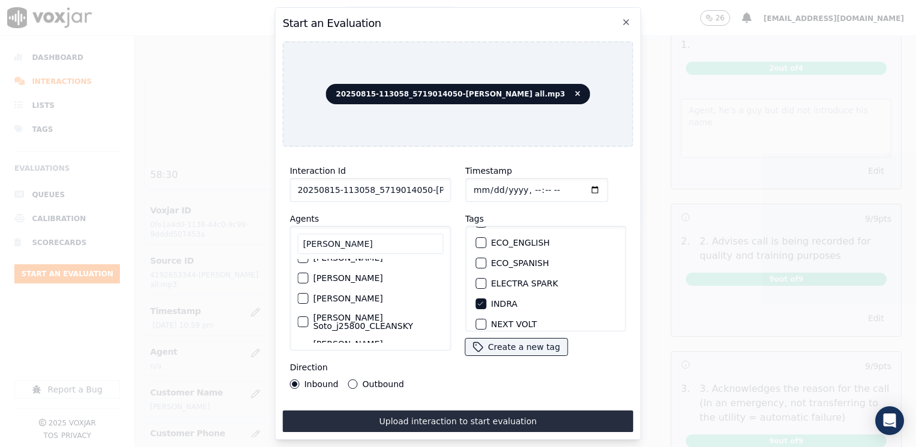
type input "[DATE]T23:17"
click at [350, 379] on button "Outbound" at bounding box center [353, 384] width 10 height 10
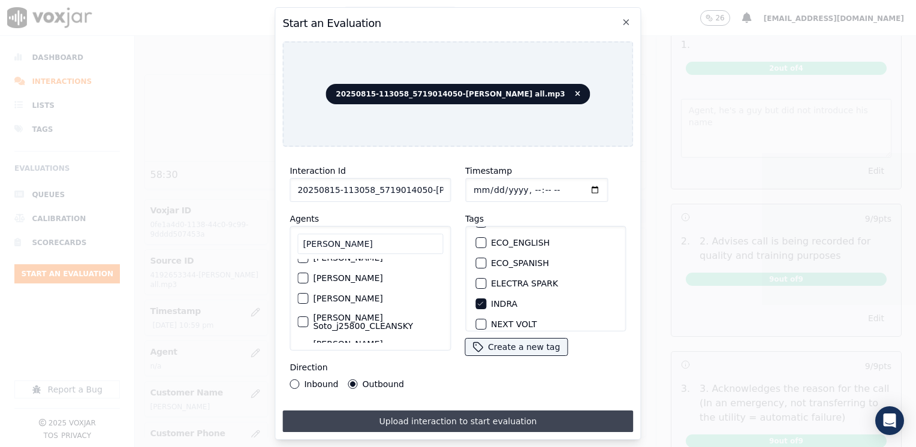
click at [433, 410] on button "Upload interaction to start evaluation" at bounding box center [457, 421] width 351 height 22
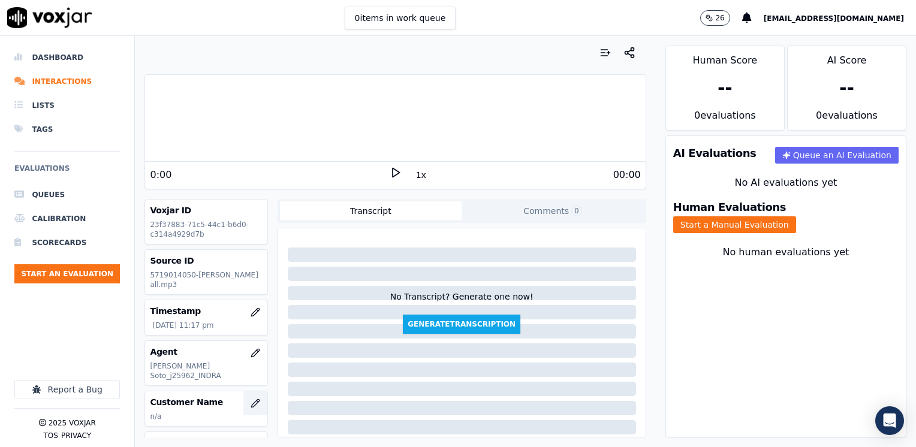
click at [251, 399] on icon "button" at bounding box center [255, 403] width 8 height 8
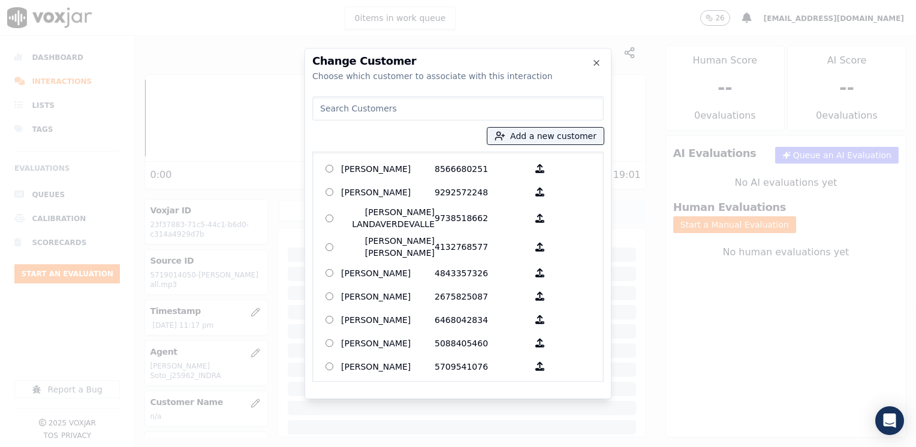
click at [415, 102] on input at bounding box center [457, 108] width 291 height 24
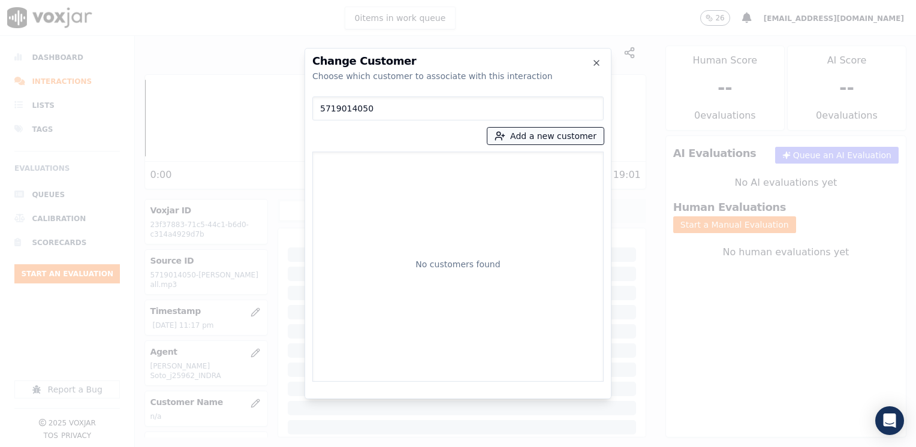
type input "5719014050"
click at [558, 134] on button "Add a new customer" at bounding box center [545, 136] width 116 height 17
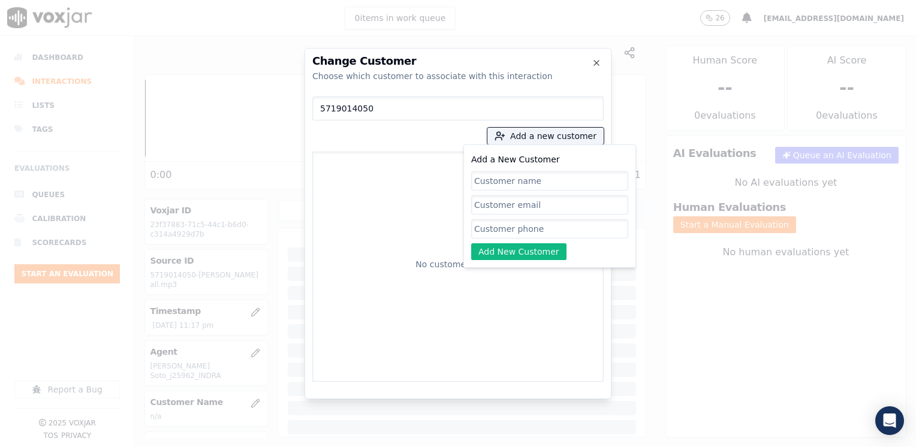
click at [547, 235] on input "Add a New Customer" at bounding box center [549, 228] width 157 height 19
paste input "5719014050"
type input "5719014050"
click at [510, 171] on input "Add a New Customer" at bounding box center [549, 180] width 157 height 19
click at [513, 179] on input "Add a New Customer" at bounding box center [549, 180] width 157 height 19
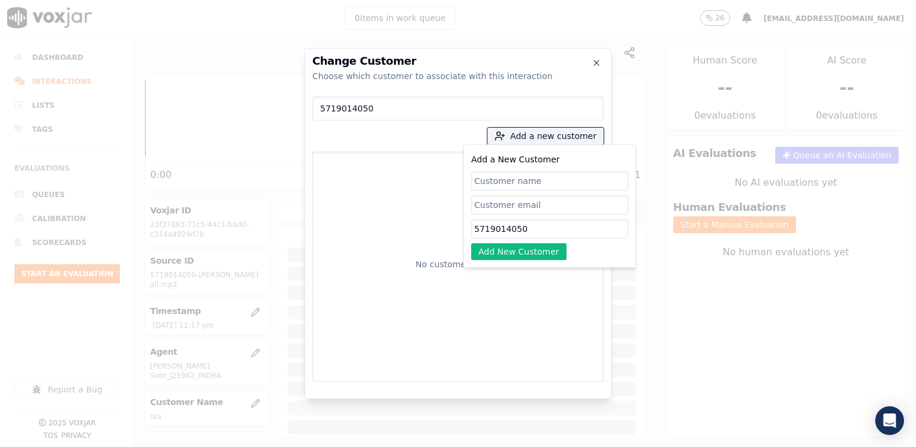
paste input "[PERSON_NAME] [PERSON_NAME]"
type input "[PERSON_NAME] [PERSON_NAME]"
click at [518, 250] on button "Add New Customer" at bounding box center [518, 251] width 95 height 17
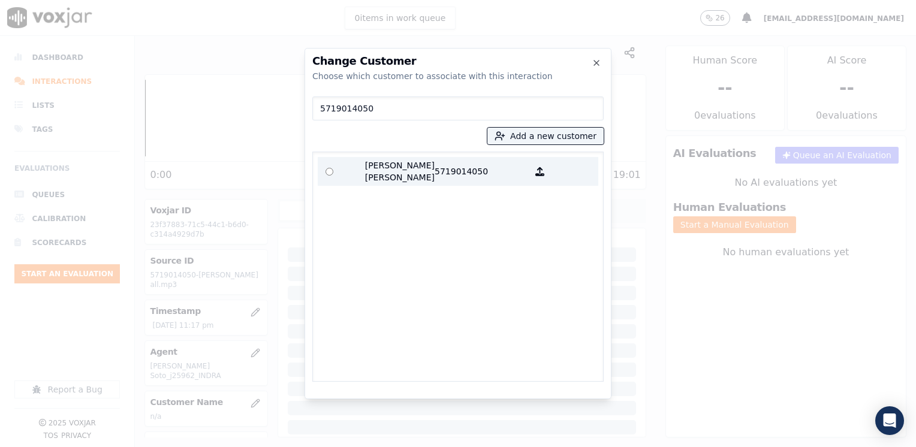
click at [410, 162] on p "[PERSON_NAME] [PERSON_NAME]" at bounding box center [387, 171] width 93 height 24
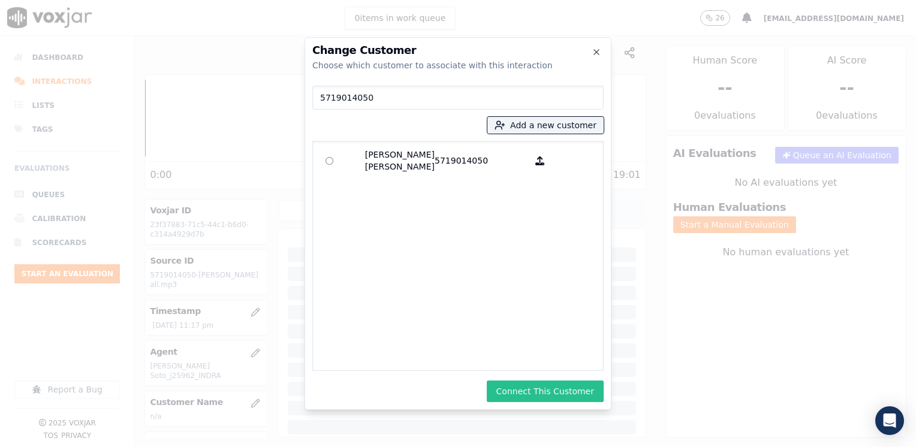
click at [547, 396] on button "Connect This Customer" at bounding box center [545, 392] width 117 height 22
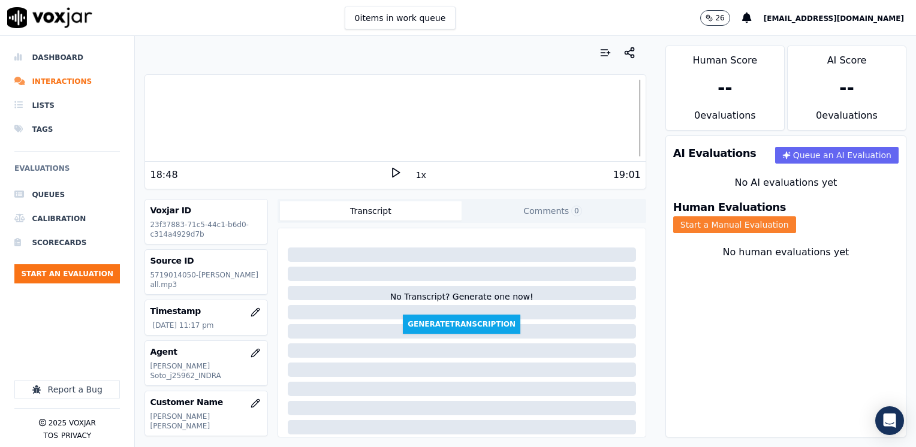
click at [782, 216] on button "Start a Manual Evaluation" at bounding box center [734, 224] width 123 height 17
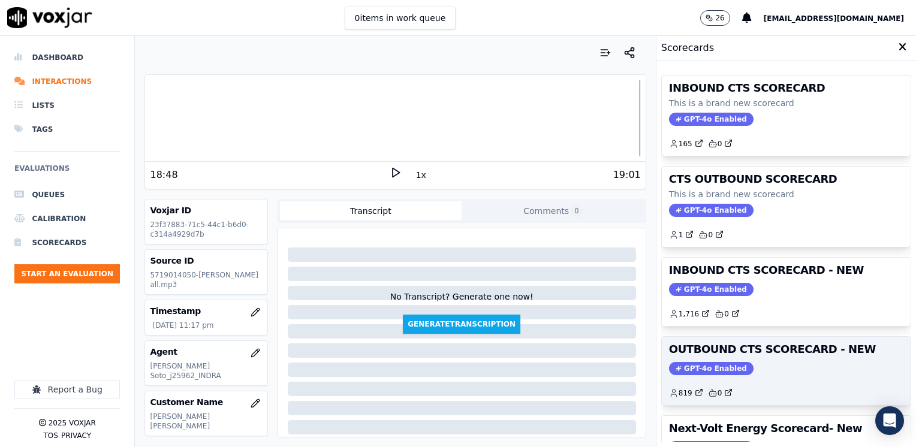
click at [715, 367] on span "GPT-4o Enabled" at bounding box center [711, 368] width 84 height 13
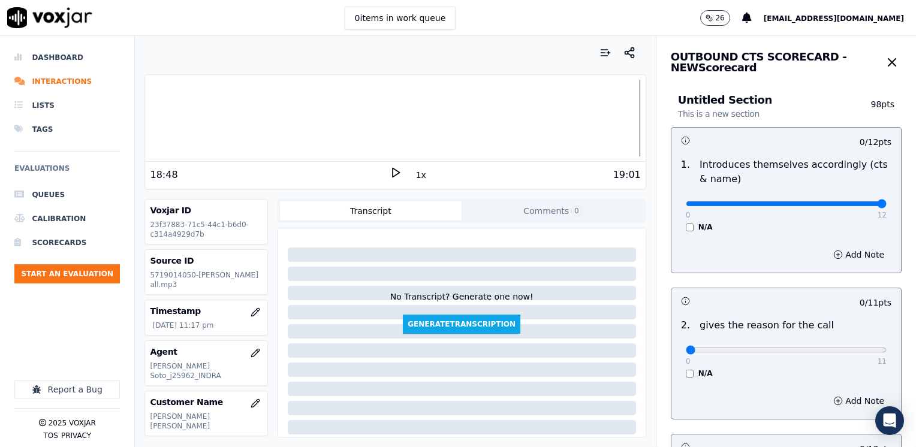
drag, startPoint x: 678, startPoint y: 205, endPoint x: 820, endPoint y: 361, distance: 210.9
type input "12"
click at [886, 206] on input "range" at bounding box center [786, 203] width 201 height 5
drag, startPoint x: 676, startPoint y: 348, endPoint x: 543, endPoint y: 408, distance: 146.2
type input "11"
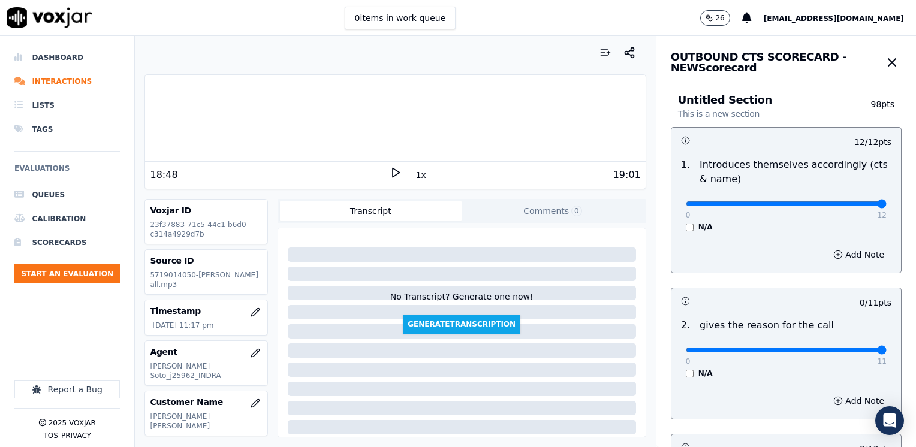
click at [886, 206] on input "range" at bounding box center [786, 203] width 201 height 5
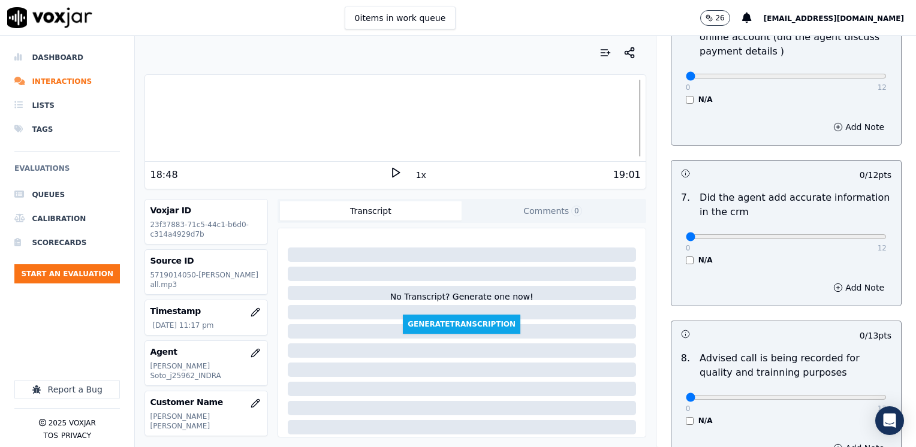
scroll to position [1048, 0]
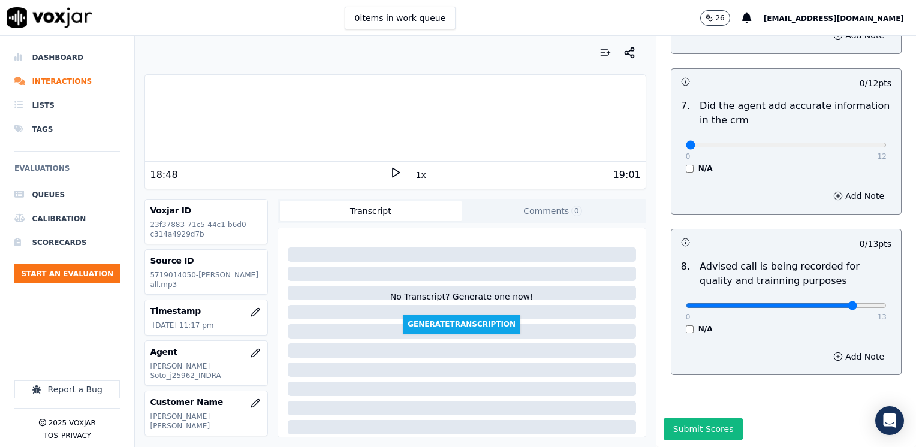
type input "10"
drag, startPoint x: 674, startPoint y: 116, endPoint x: 915, endPoint y: 123, distance: 241.0
type input "12"
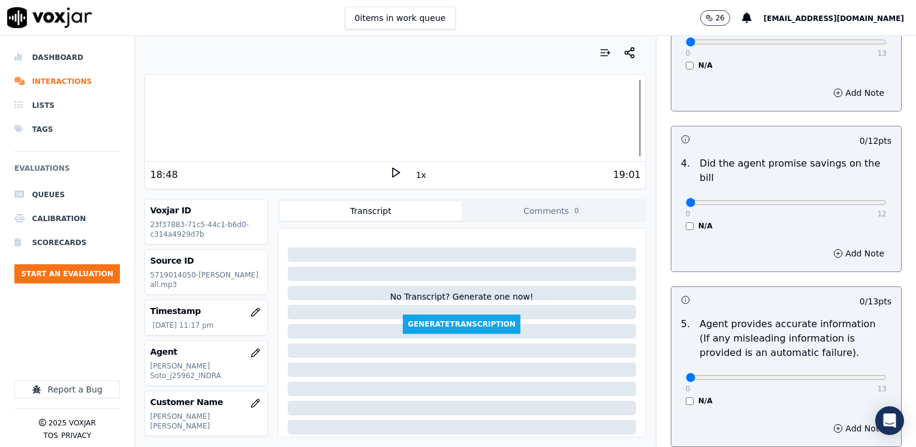
scroll to position [448, 0]
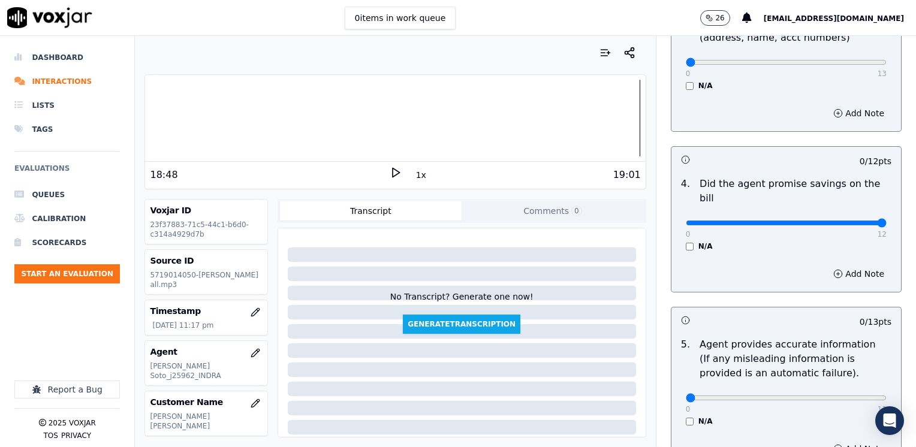
drag, startPoint x: 680, startPoint y: 208, endPoint x: 917, endPoint y: 207, distance: 237.3
type input "12"
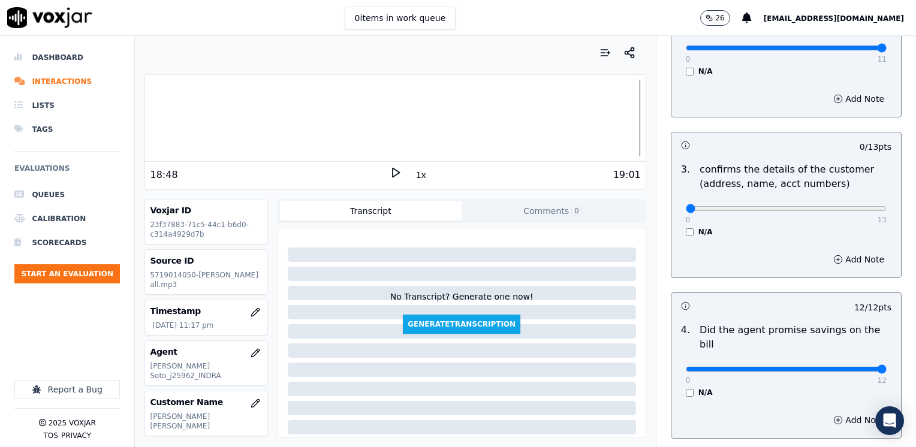
scroll to position [328, 0]
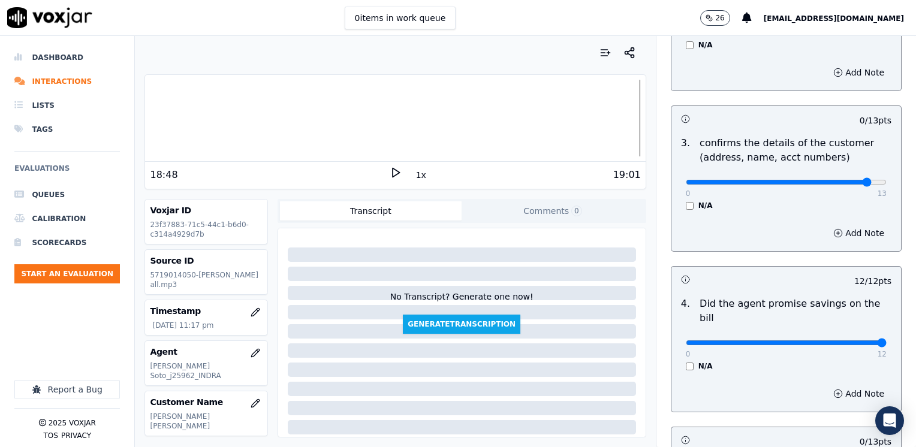
type input "12"
click at [841, 228] on button "Add Note" at bounding box center [858, 233] width 65 height 17
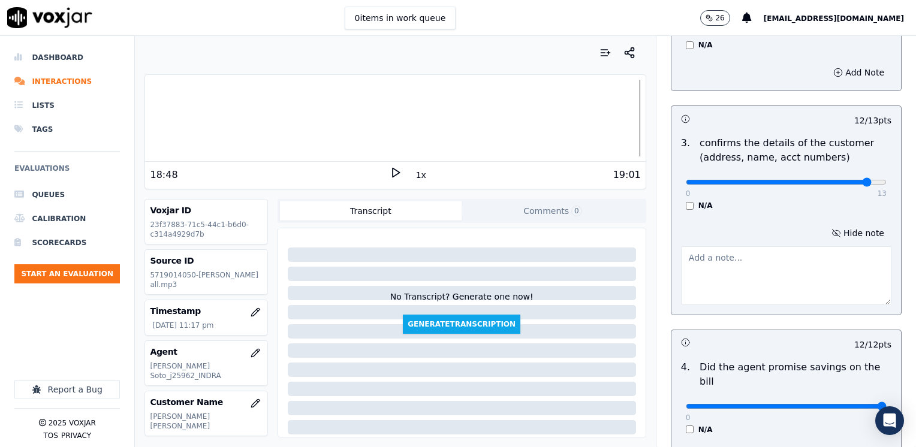
click at [777, 273] on textarea at bounding box center [786, 275] width 210 height 59
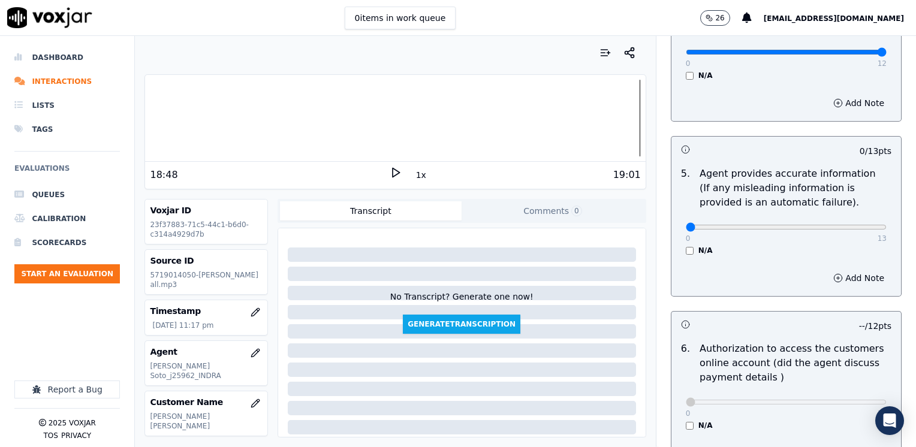
scroll to position [688, 0]
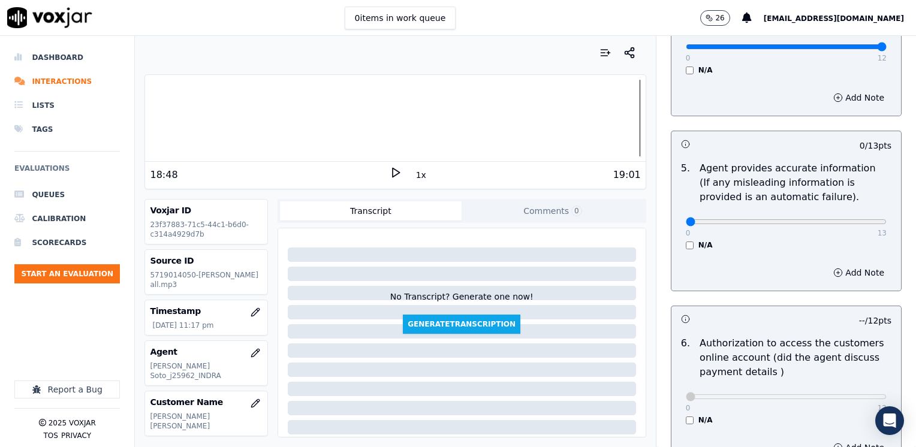
type textarea "Make sure to confirm full service address before reading the script"
drag, startPoint x: 678, startPoint y: 207, endPoint x: 917, endPoint y: 205, distance: 239.7
type input "13"
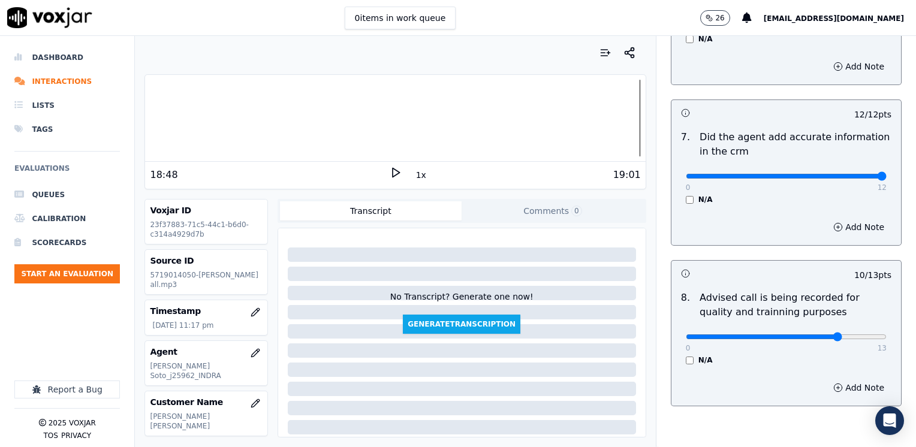
scroll to position [1110, 0]
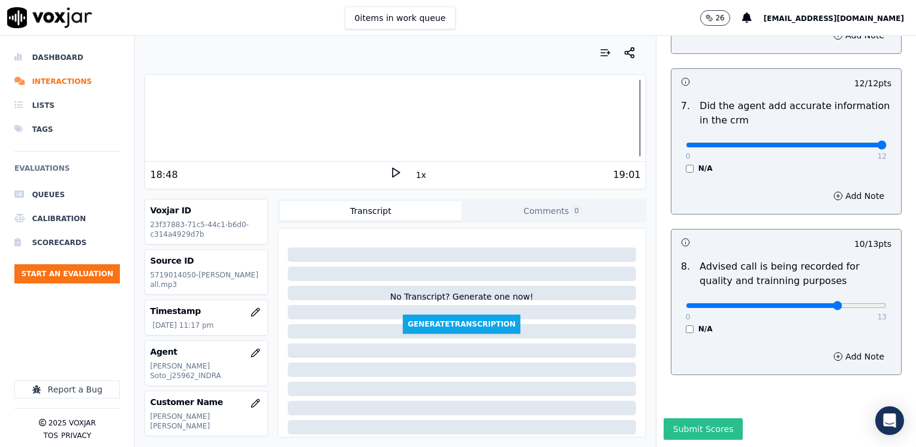
click at [686, 418] on button "Submit Scores" at bounding box center [703, 429] width 80 height 22
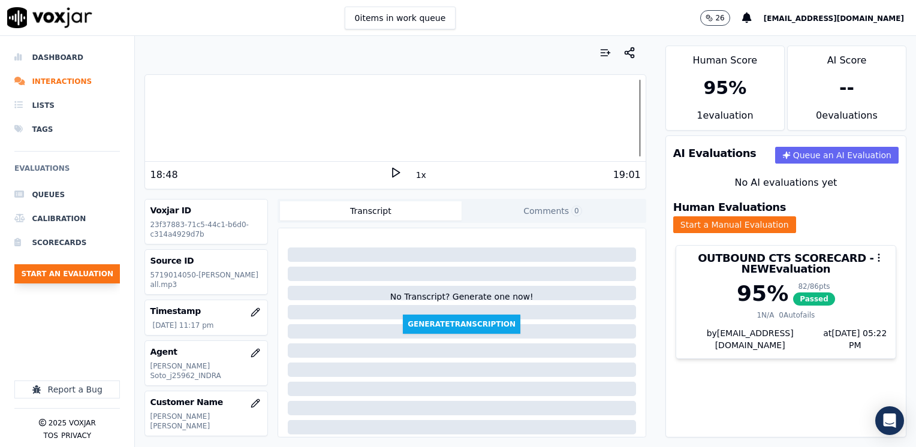
click at [77, 275] on button "Start an Evaluation" at bounding box center [66, 273] width 105 height 19
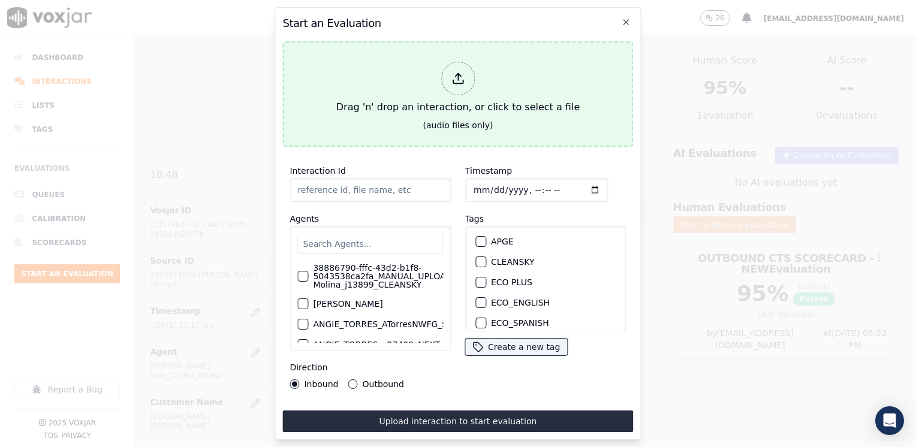
click at [458, 77] on icon at bounding box center [457, 78] width 13 height 13
type input "20250815-151008_7372309108-[PERSON_NAME] all.mp3"
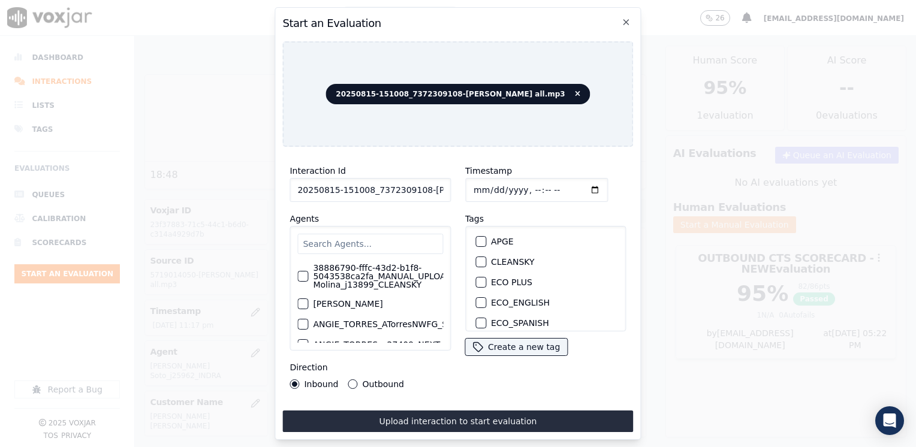
click at [372, 215] on div "Agents 38886790-fffc-43d2-b1f8-5043538ca2fa_MANUAL_UPLOAD_Juliana Molina_j13899…" at bounding box center [369, 281] width 161 height 139
click at [370, 239] on input "text" at bounding box center [370, 244] width 146 height 20
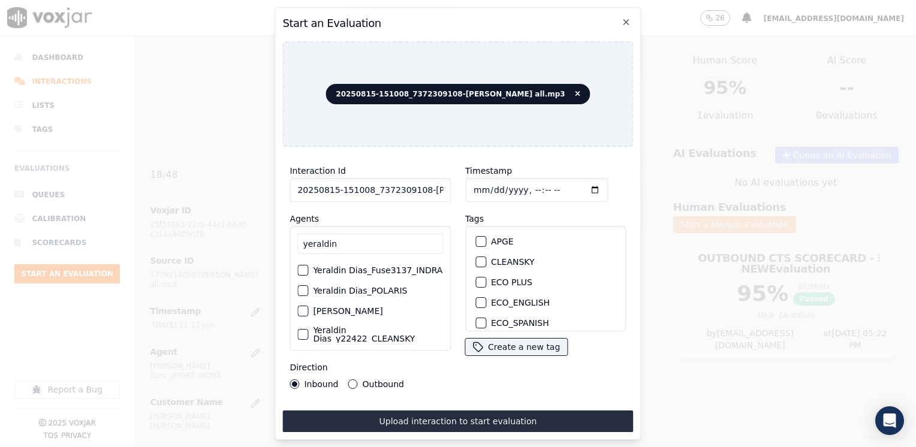
scroll to position [110, 0]
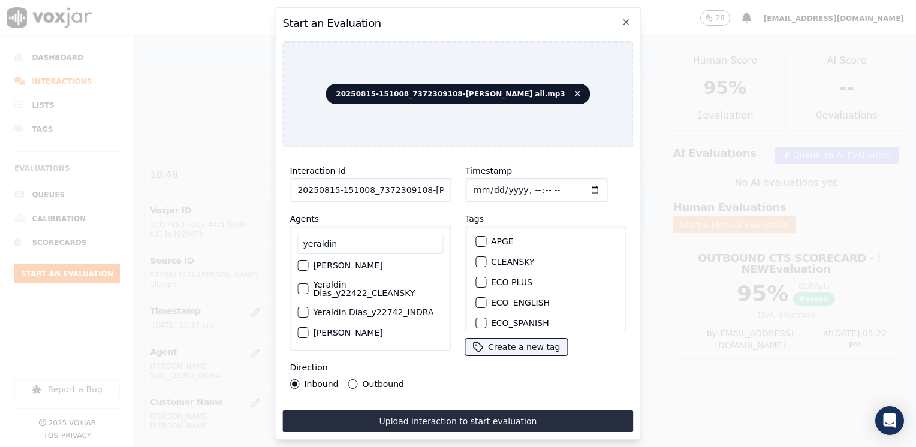
type input "yeraldin"
click at [302, 308] on div "button" at bounding box center [302, 312] width 8 height 8
click at [476, 240] on div "button" at bounding box center [480, 244] width 8 height 8
click at [578, 183] on input "Timestamp" at bounding box center [536, 190] width 143 height 24
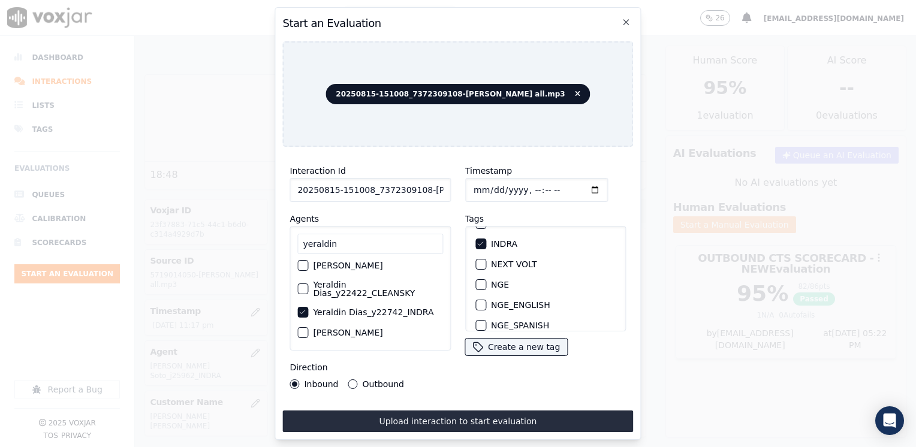
type input "[DATE]T23:22"
drag, startPoint x: 348, startPoint y: 379, endPoint x: 388, endPoint y: 403, distance: 47.1
click at [348, 379] on button "Outbound" at bounding box center [353, 384] width 10 height 10
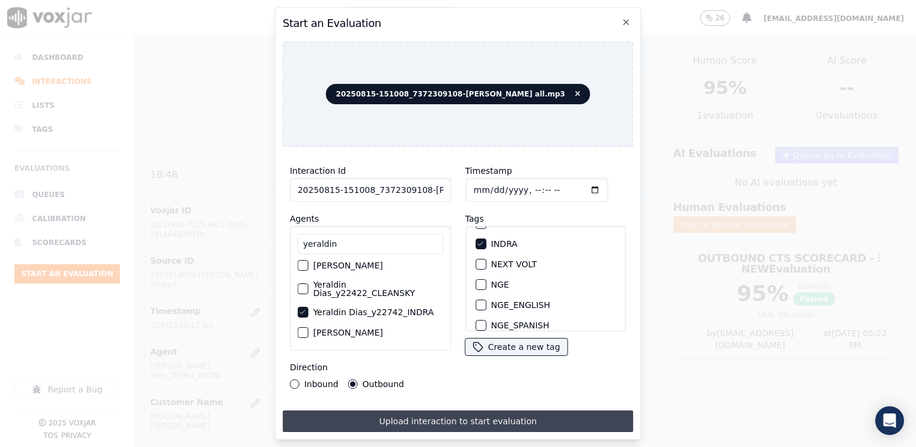
click at [440, 412] on button "Upload interaction to start evaluation" at bounding box center [457, 421] width 351 height 22
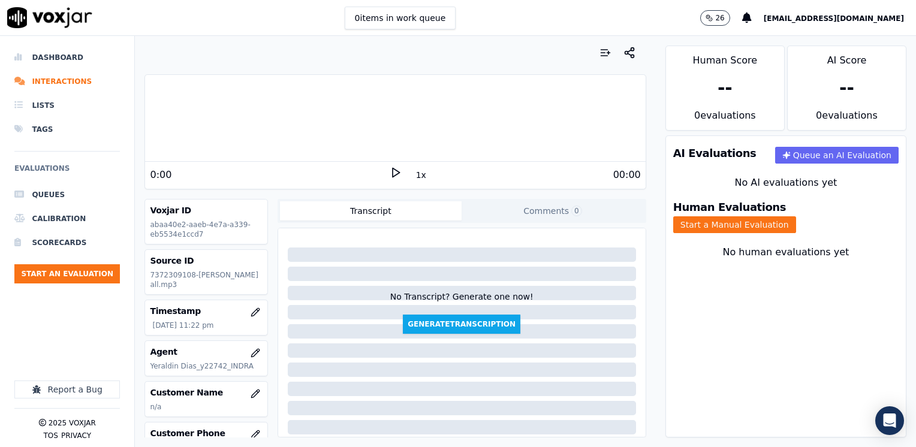
click at [393, 168] on polygon at bounding box center [396, 172] width 7 height 9
click at [396, 171] on rect at bounding box center [397, 172] width 2 height 8
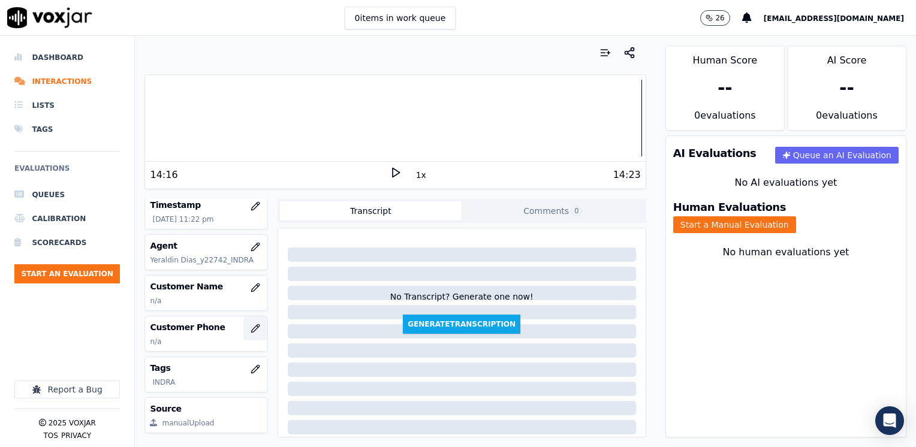
scroll to position [120, 0]
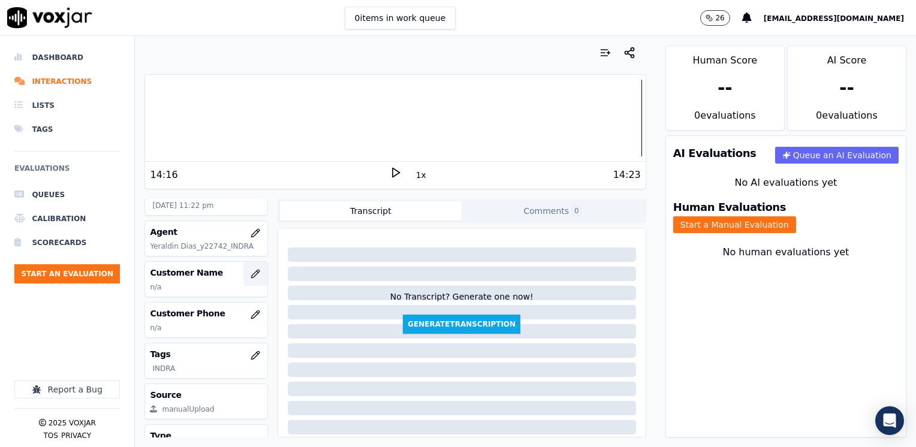
click at [250, 274] on icon "button" at bounding box center [255, 274] width 10 height 10
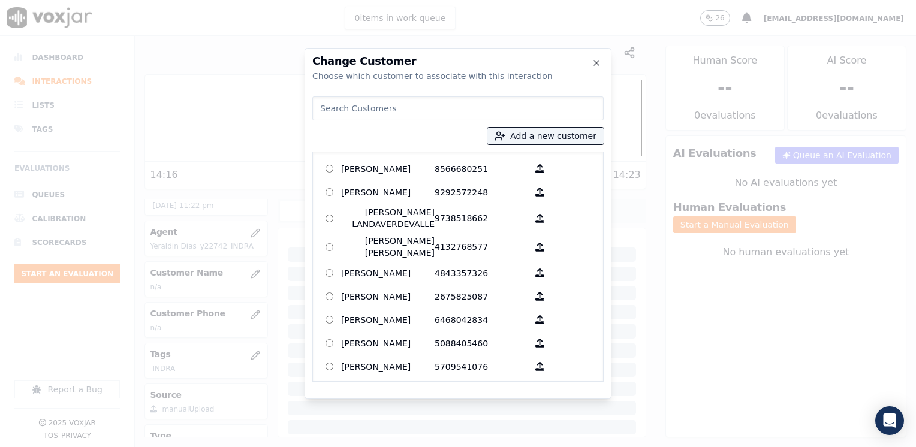
click at [464, 104] on input at bounding box center [457, 108] width 291 height 24
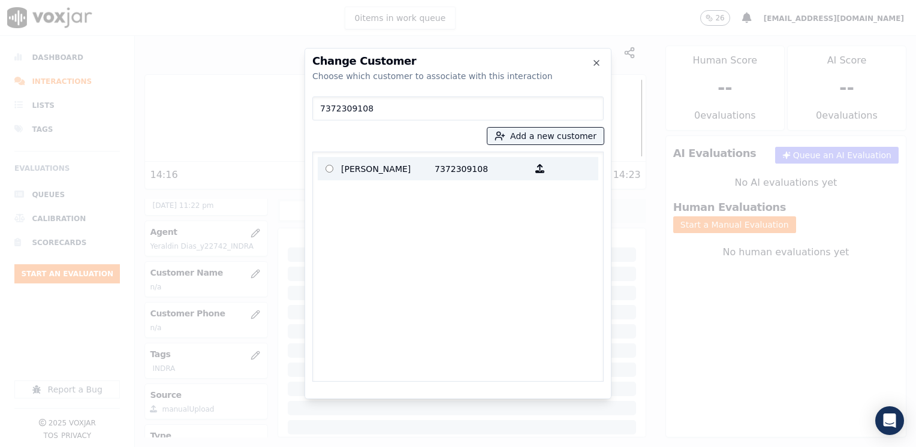
type input "7372309108"
click at [425, 168] on p "[PERSON_NAME]" at bounding box center [387, 168] width 93 height 19
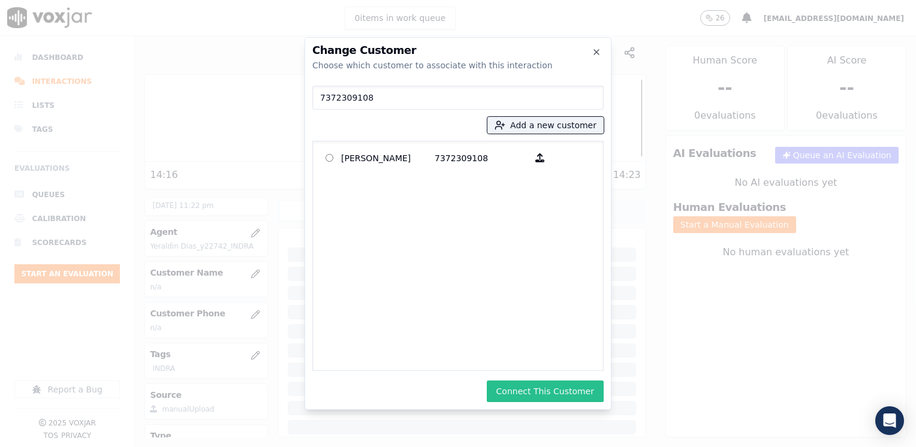
click at [568, 395] on button "Connect This Customer" at bounding box center [545, 392] width 117 height 22
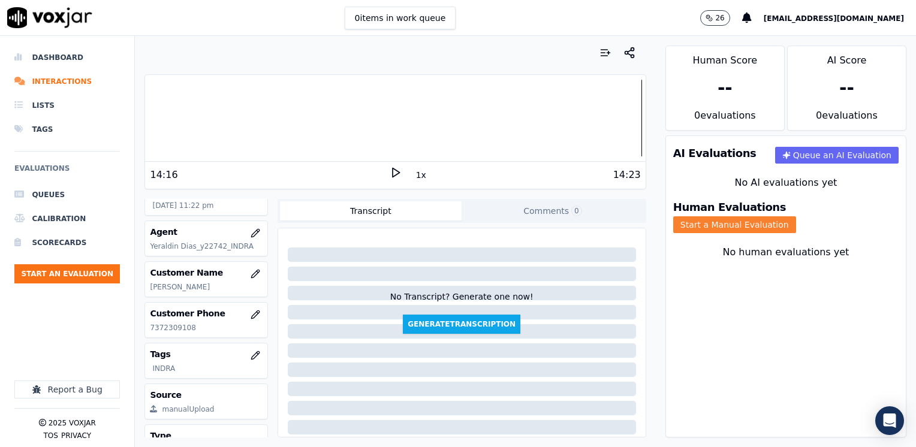
click at [796, 216] on button "Start a Manual Evaluation" at bounding box center [734, 224] width 123 height 17
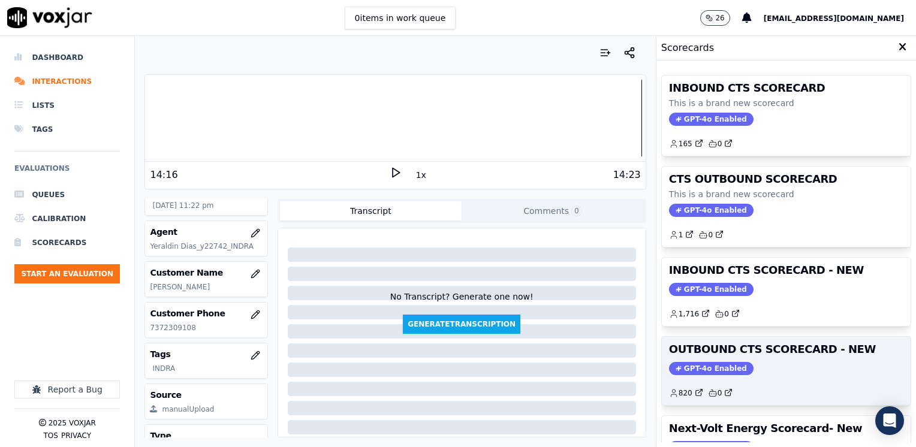
click at [698, 368] on span "GPT-4o Enabled" at bounding box center [711, 368] width 84 height 13
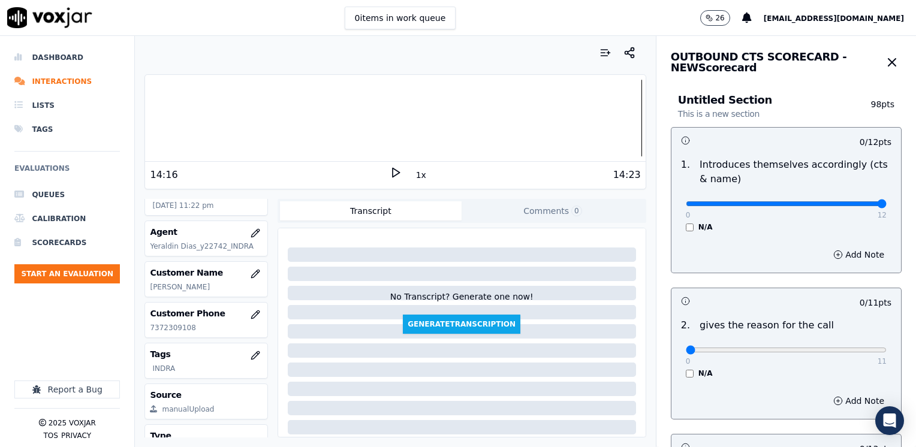
drag, startPoint x: 778, startPoint y: 200, endPoint x: 917, endPoint y: 201, distance: 139.0
type input "12"
click at [886, 201] on input "range" at bounding box center [786, 203] width 201 height 5
drag, startPoint x: 675, startPoint y: 349, endPoint x: 915, endPoint y: 342, distance: 240.4
type input "11"
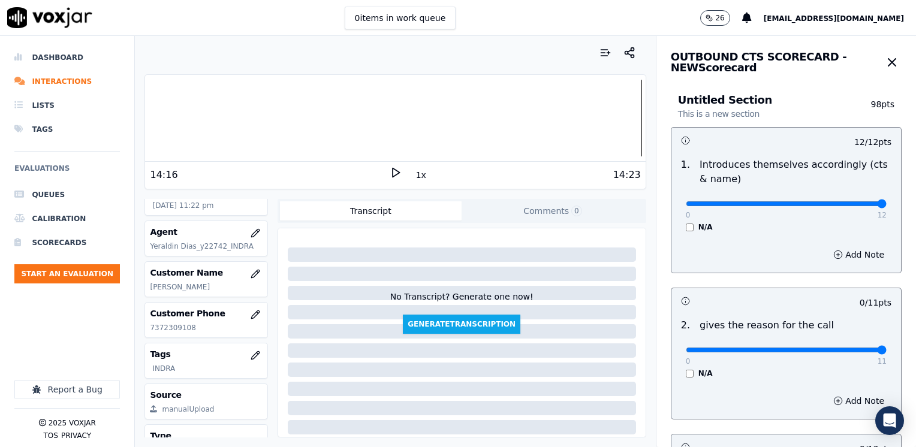
click at [886, 206] on input "range" at bounding box center [786, 203] width 201 height 5
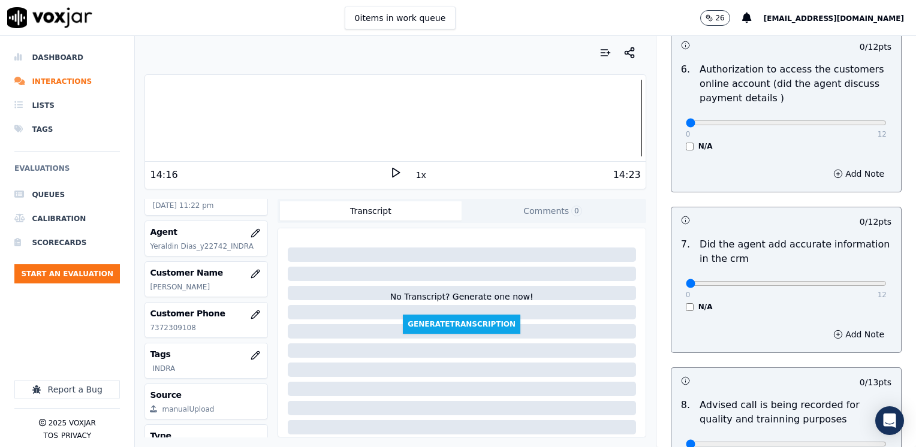
scroll to position [1048, 0]
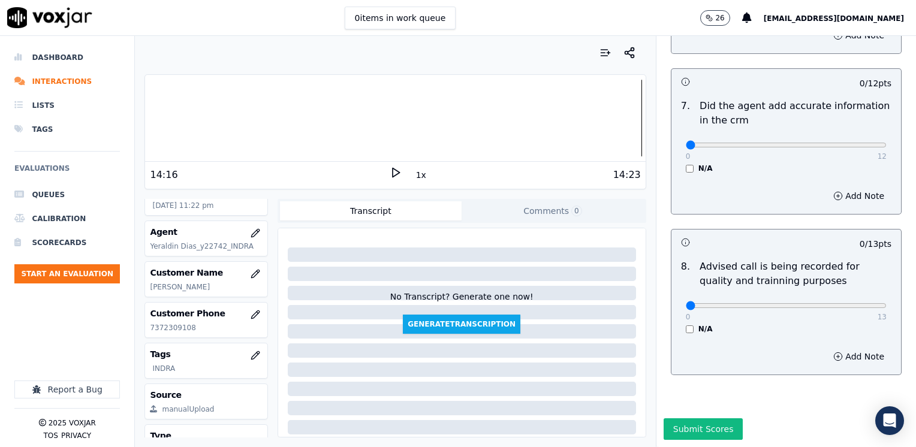
click at [824, 288] on div "0 13 N/A" at bounding box center [786, 311] width 220 height 46
type input "10"
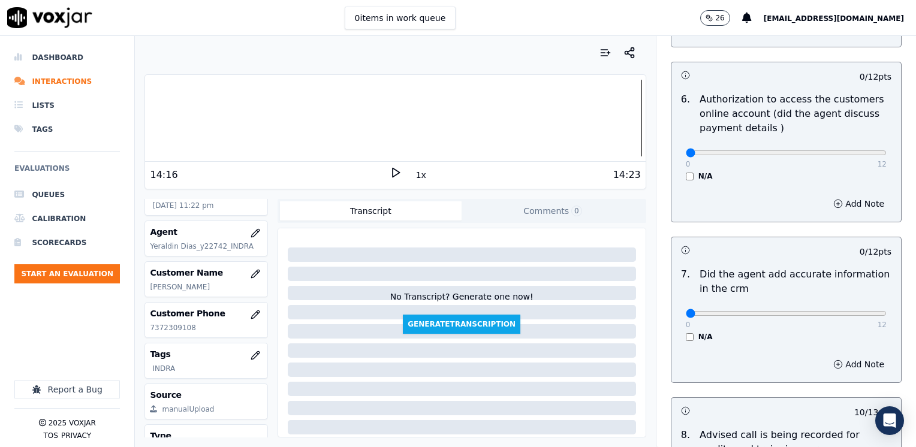
scroll to position [868, 0]
drag, startPoint x: 680, startPoint y: 298, endPoint x: 917, endPoint y: 298, distance: 237.9
type input "12"
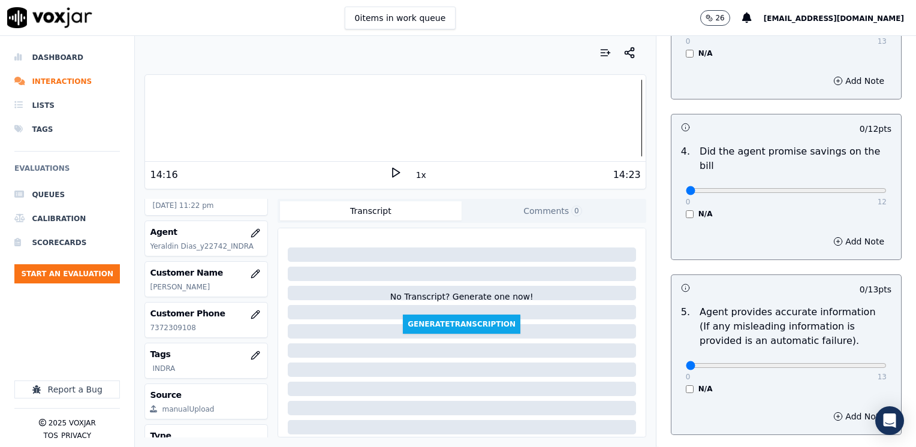
scroll to position [448, 0]
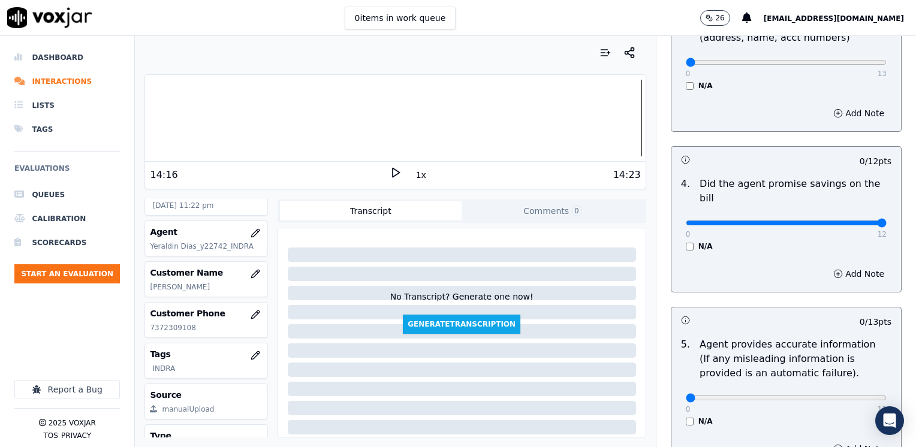
drag, startPoint x: 683, startPoint y: 206, endPoint x: 917, endPoint y: 203, distance: 234.3
type input "12"
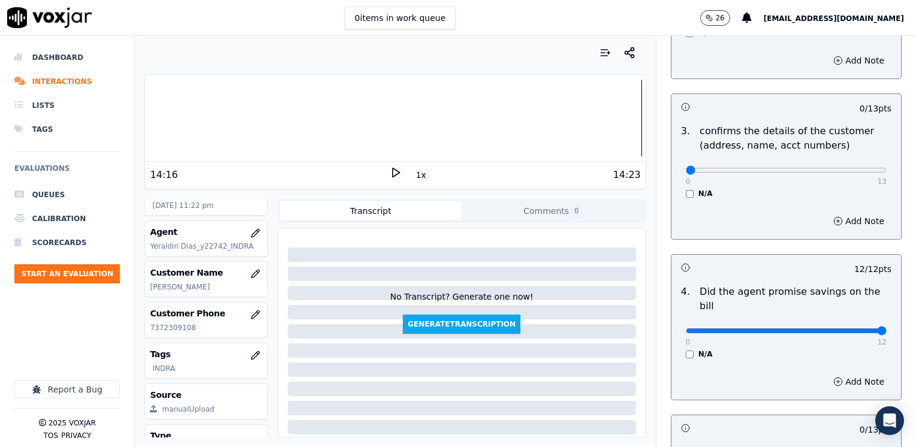
scroll to position [328, 0]
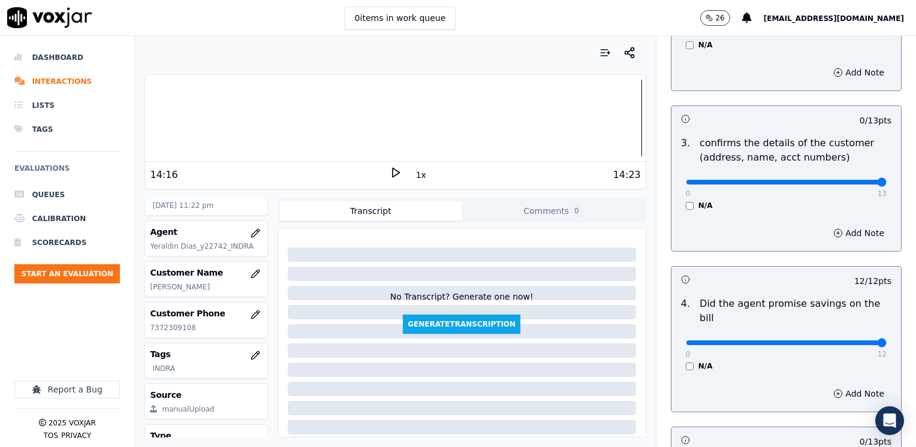
drag, startPoint x: 676, startPoint y: 182, endPoint x: 917, endPoint y: 176, distance: 241.6
type input "13"
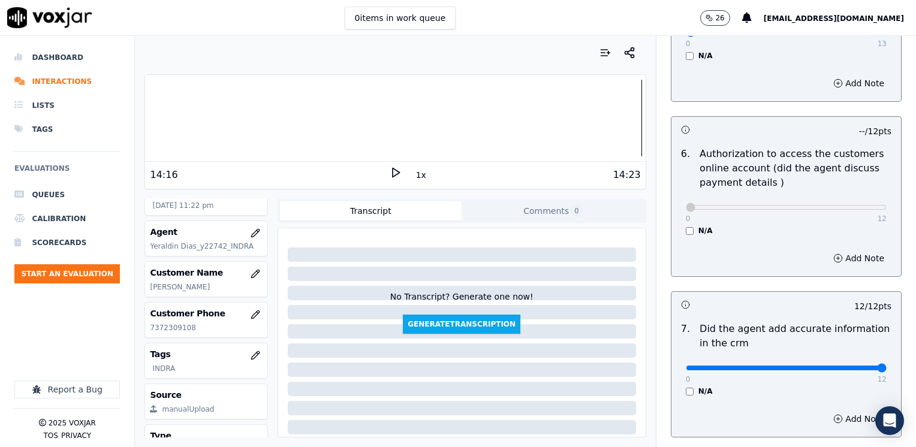
scroll to position [748, 0]
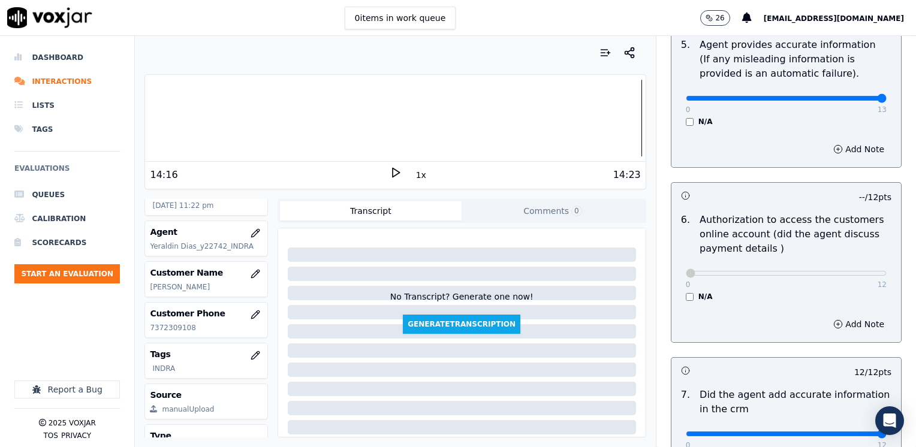
drag, startPoint x: 678, startPoint y: 83, endPoint x: 915, endPoint y: 137, distance: 242.9
type input "13"
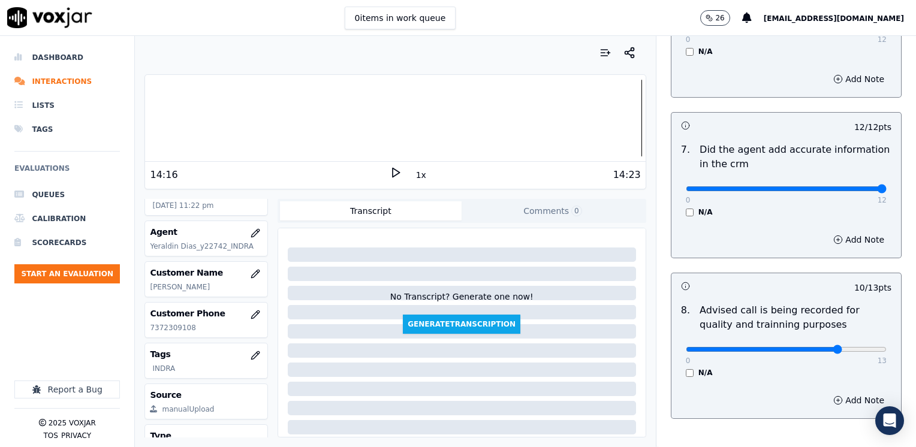
scroll to position [1048, 0]
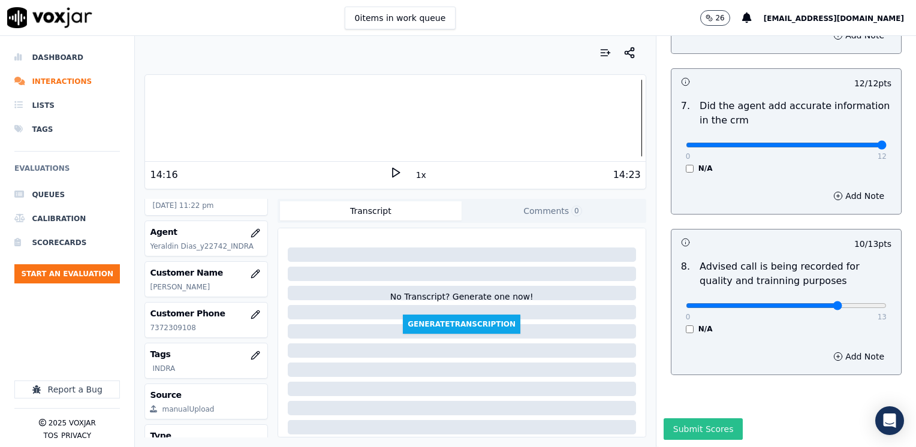
click at [675, 418] on button "Submit Scores" at bounding box center [703, 429] width 80 height 22
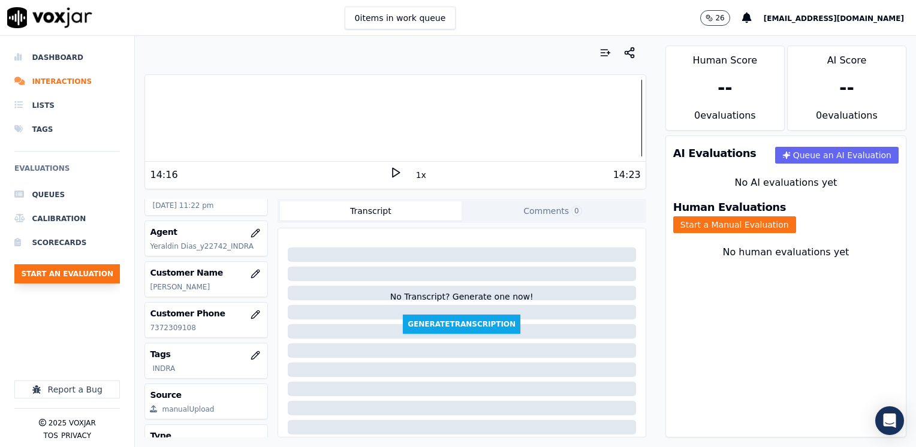
click at [73, 270] on button "Start an Evaluation" at bounding box center [66, 273] width 105 height 19
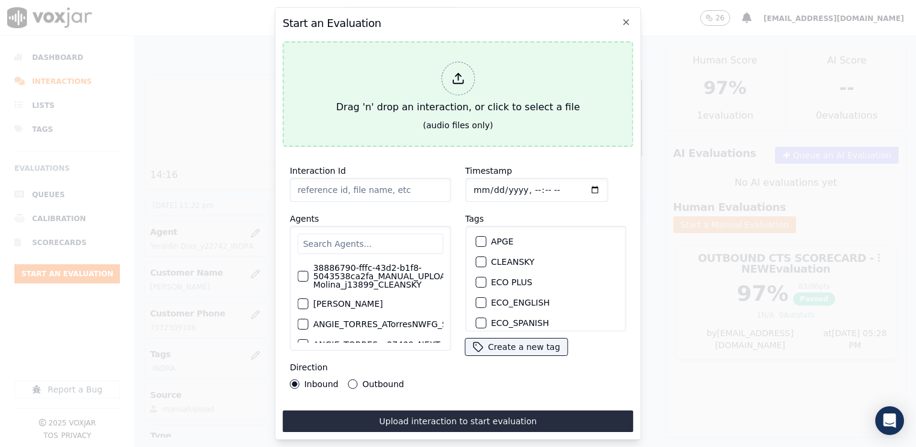
click at [455, 74] on icon at bounding box center [457, 78] width 13 height 13
type input "20250815-164546_2679166675-[PERSON_NAME] all.mp3"
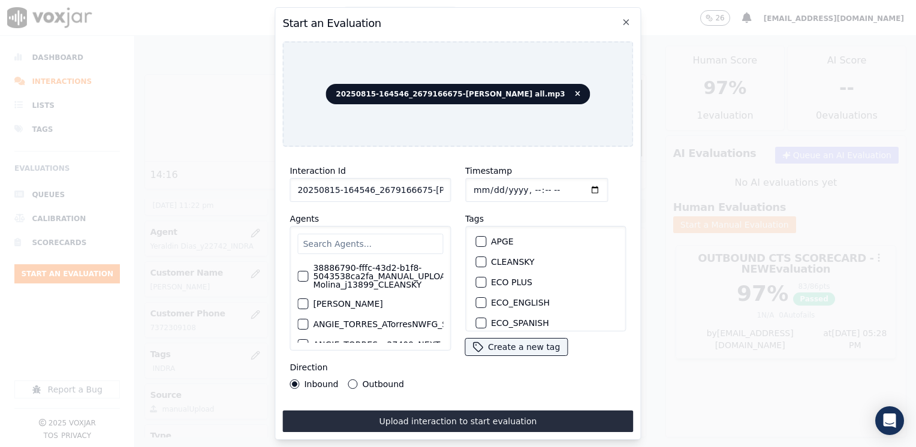
click at [369, 234] on input "text" at bounding box center [370, 244] width 146 height 20
click at [373, 234] on input "text" at bounding box center [370, 244] width 146 height 20
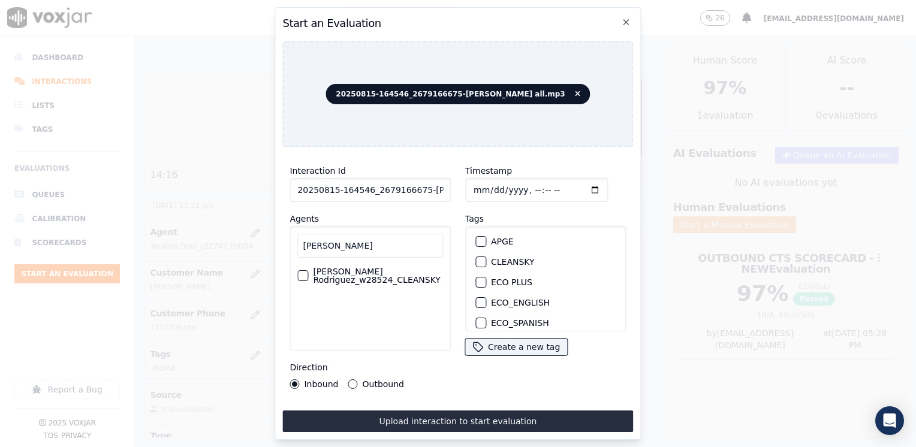
click at [367, 243] on input "[PERSON_NAME]" at bounding box center [370, 246] width 146 height 24
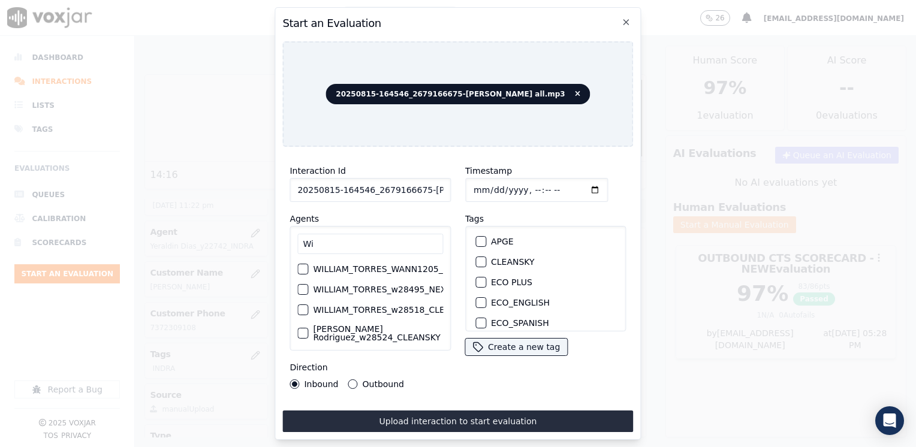
type input "W"
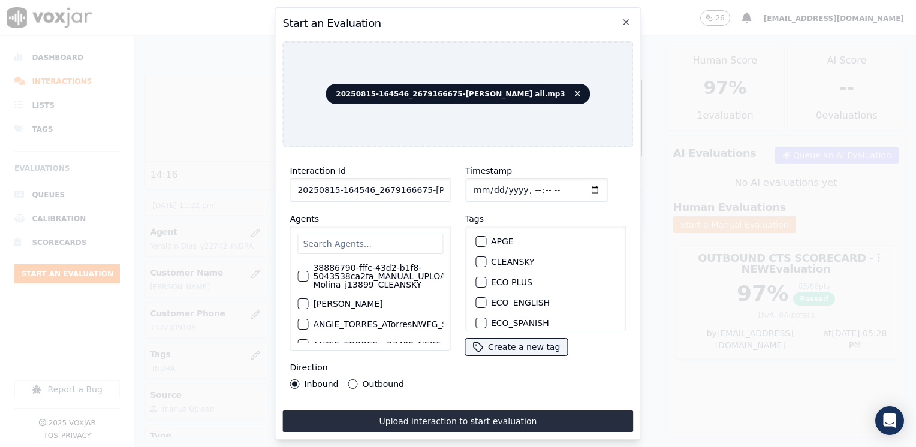
type input "a"
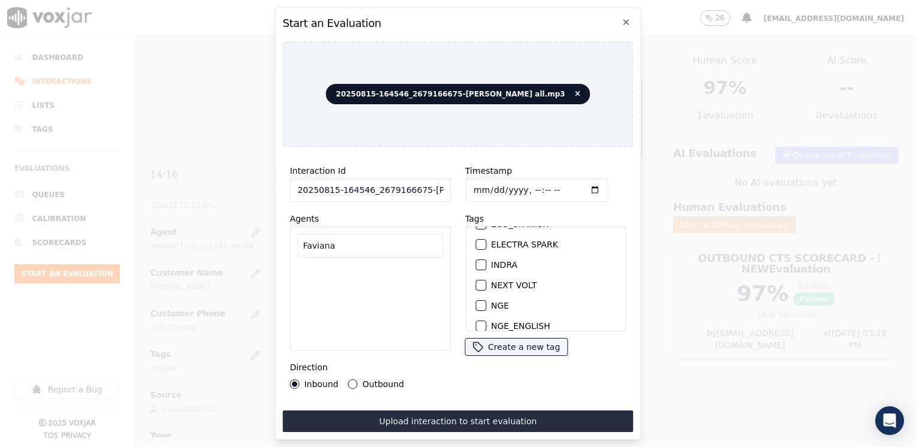
scroll to position [120, 0]
type input "Faviana"
click at [476, 260] on div "button" at bounding box center [480, 264] width 8 height 8
click at [572, 182] on input "Timestamp" at bounding box center [536, 190] width 143 height 24
type input "[DATE]T23:28"
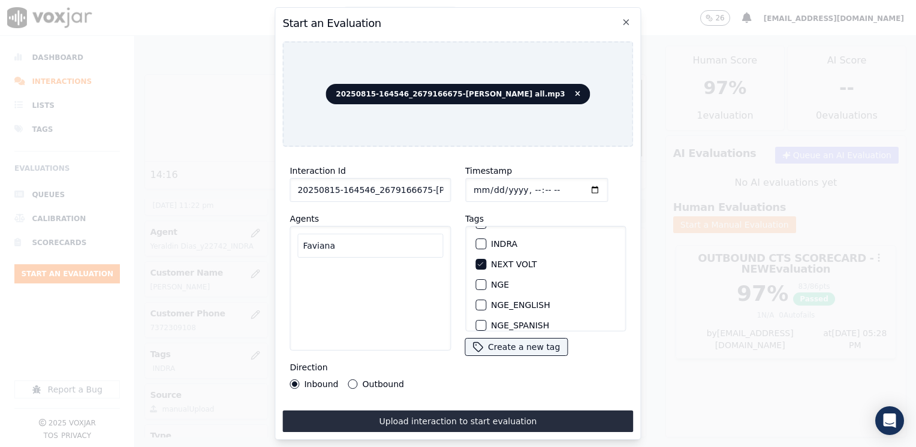
click at [349, 379] on button "Outbound" at bounding box center [353, 384] width 10 height 10
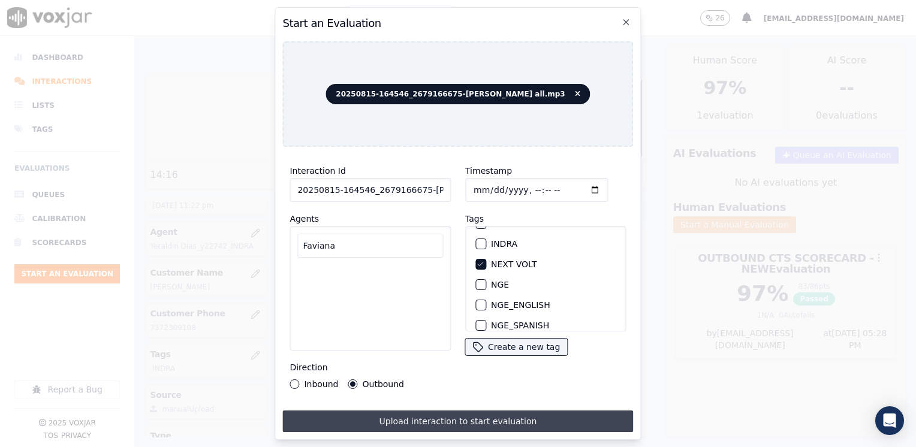
click at [464, 423] on button "Upload interaction to start evaluation" at bounding box center [457, 421] width 351 height 22
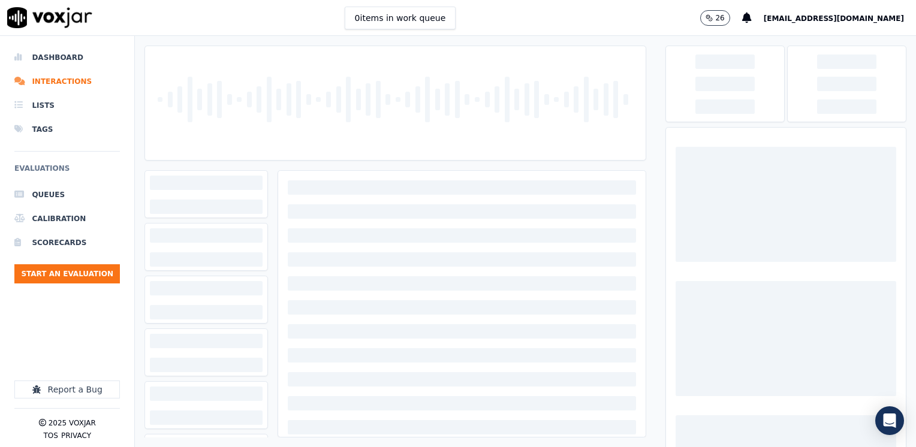
click at [353, 227] on div at bounding box center [461, 420] width 367 height 499
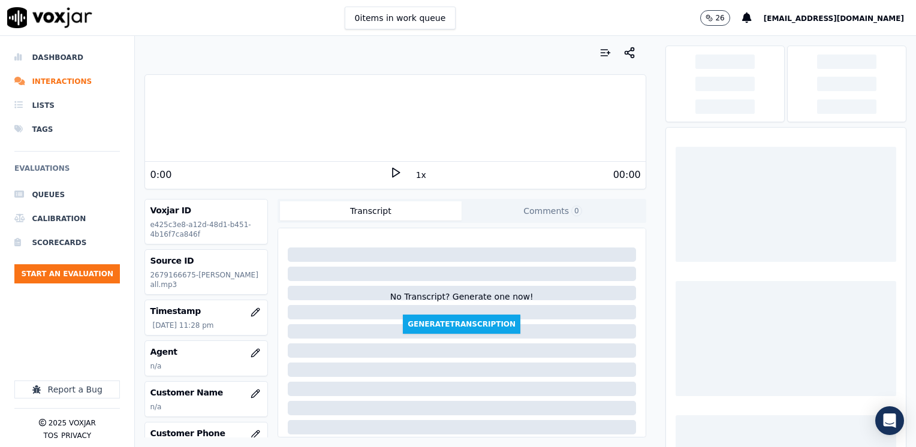
click at [390, 167] on icon at bounding box center [396, 173] width 12 height 12
click at [393, 168] on rect at bounding box center [394, 172] width 2 height 8
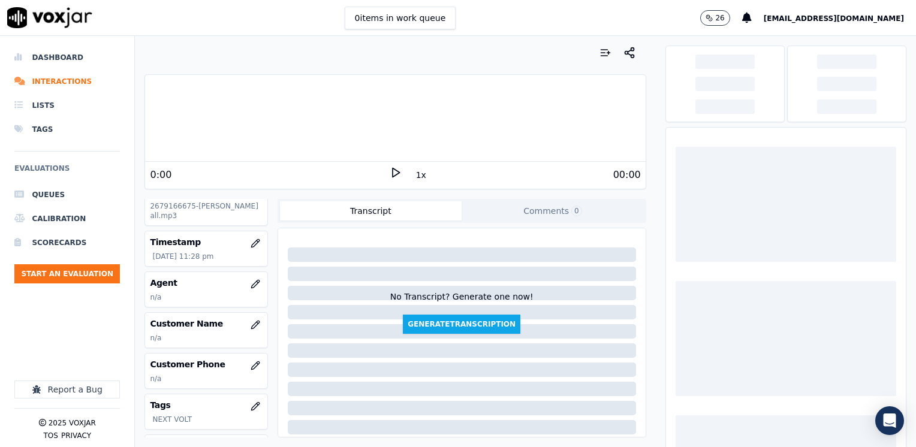
scroll to position [120, 0]
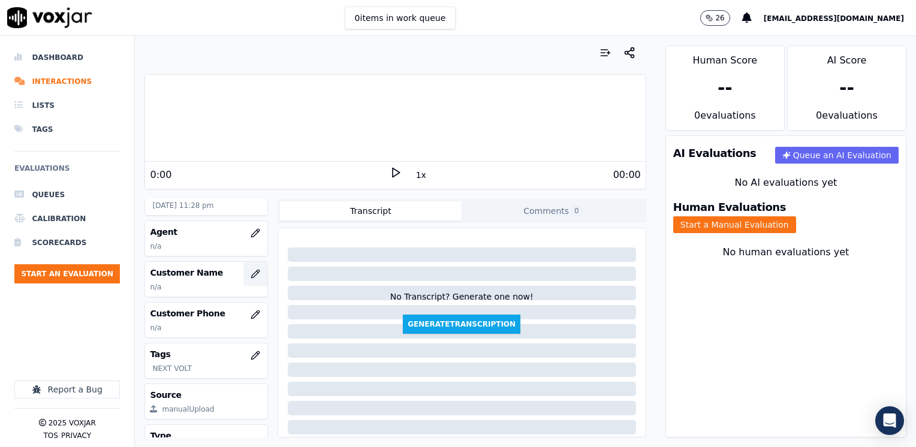
click at [250, 274] on icon "button" at bounding box center [255, 274] width 10 height 10
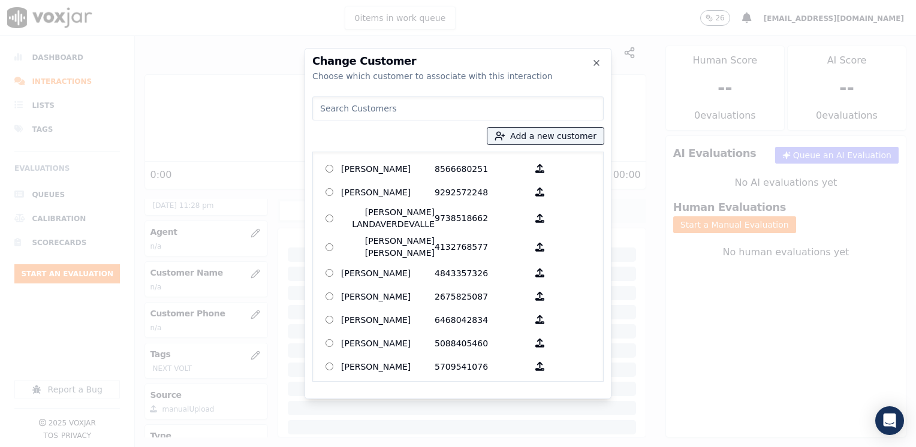
click at [451, 108] on input at bounding box center [457, 108] width 291 height 24
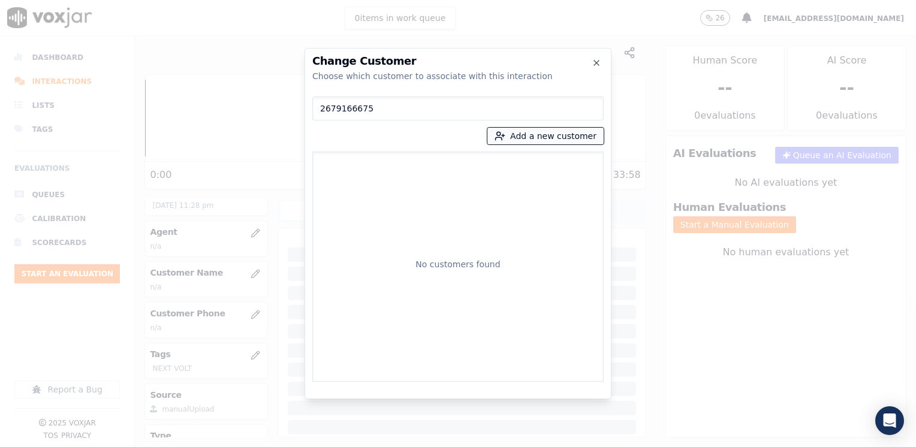
type input "2679166675"
click at [543, 134] on button "Add a new customer" at bounding box center [545, 136] width 116 height 17
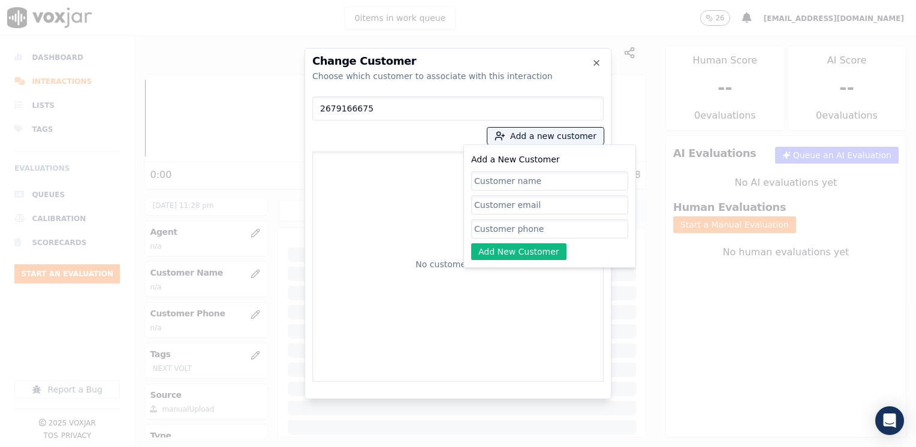
click at [523, 225] on input "Add a New Customer" at bounding box center [549, 228] width 157 height 19
paste input "2679166675"
type input "2679166675"
click at [535, 174] on input "Add a New Customer" at bounding box center [549, 180] width 157 height 19
paste input "[PERSON_NAME]"
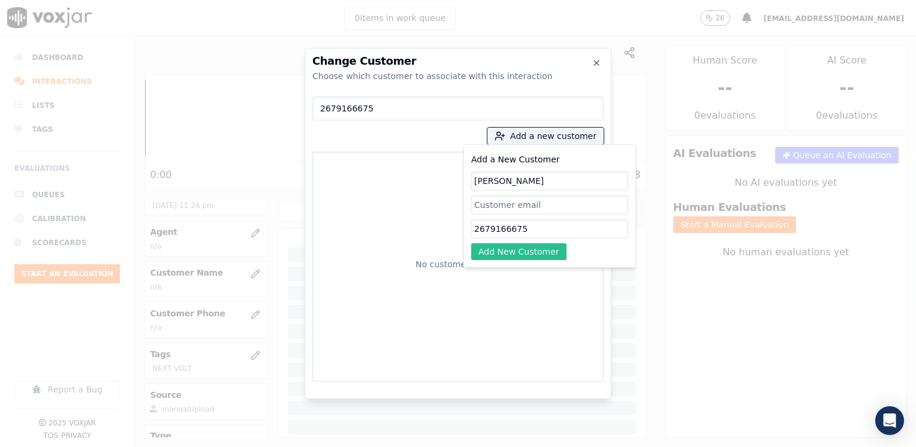
type input "[PERSON_NAME]"
click at [524, 253] on button "Add New Customer" at bounding box center [518, 251] width 95 height 17
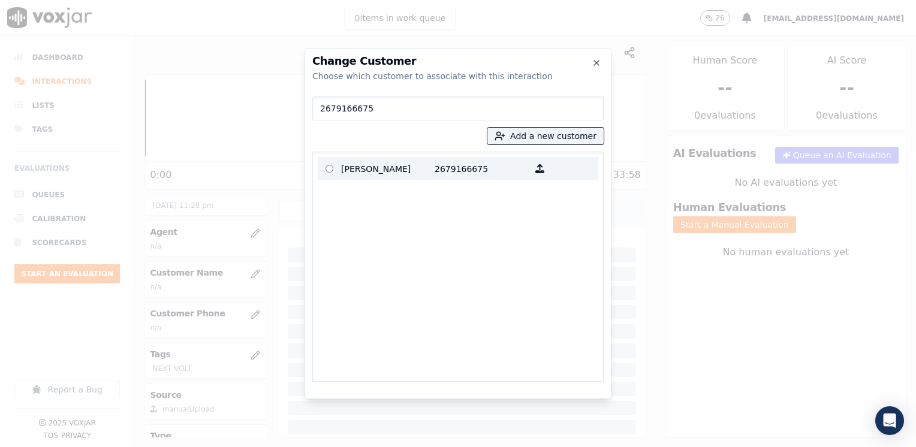
click at [439, 168] on p "2679166675" at bounding box center [480, 168] width 93 height 19
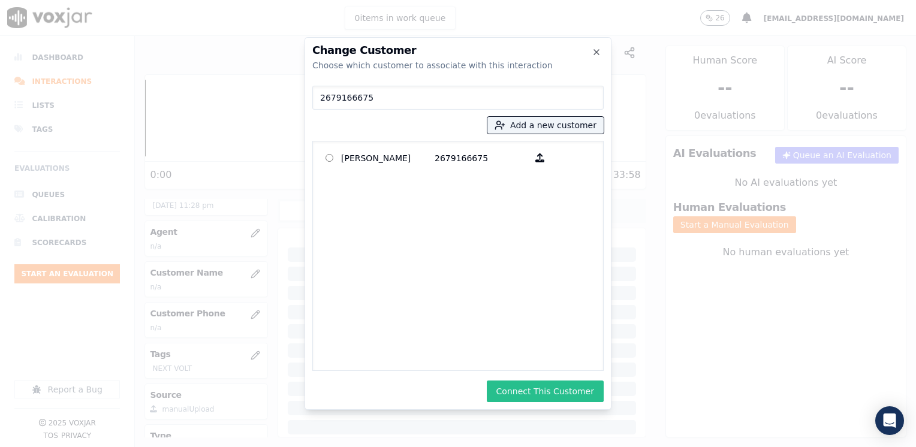
click at [561, 388] on button "Connect This Customer" at bounding box center [545, 392] width 117 height 22
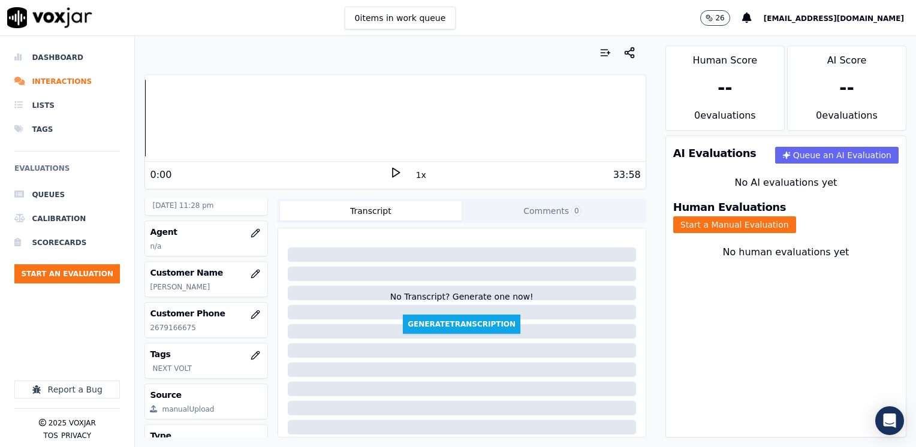
click at [810, 195] on div "Human Evaluations Start a Manual Evaluation" at bounding box center [786, 218] width 240 height 46
click at [796, 216] on button "Start a Manual Evaluation" at bounding box center [734, 224] width 123 height 17
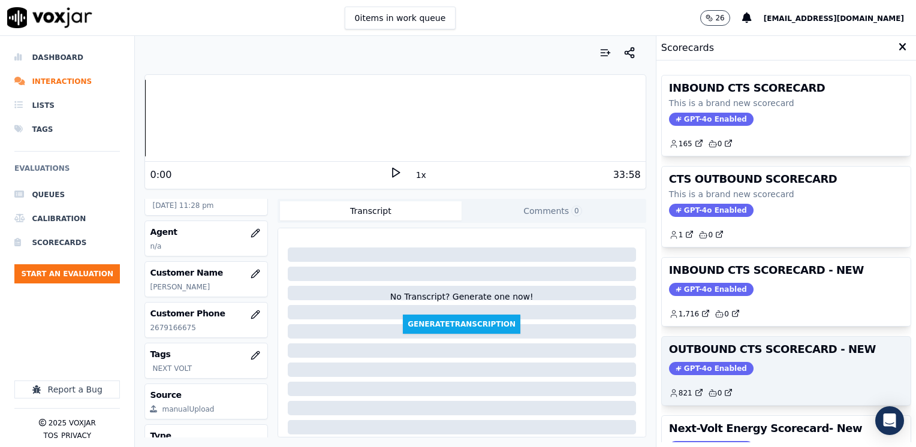
click at [681, 362] on span "GPT-4o Enabled" at bounding box center [711, 368] width 84 height 13
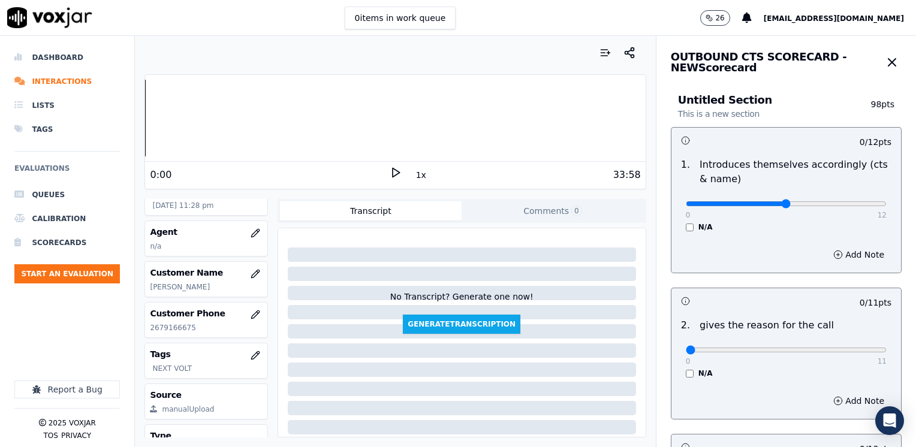
type input "6"
click at [763, 202] on input "range" at bounding box center [786, 203] width 201 height 5
click at [836, 246] on button "Add Note" at bounding box center [858, 254] width 65 height 17
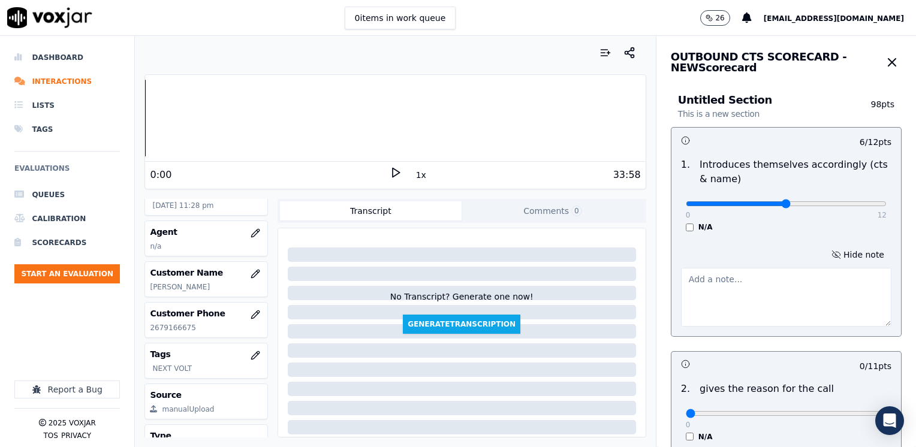
click at [696, 290] on textarea at bounding box center [786, 297] width 210 height 59
type textarea "Agent, [PERSON_NAME]"
drag, startPoint x: 762, startPoint y: 204, endPoint x: 917, endPoint y: 200, distance: 155.3
type input "12"
click at [886, 201] on input "range" at bounding box center [786, 203] width 201 height 5
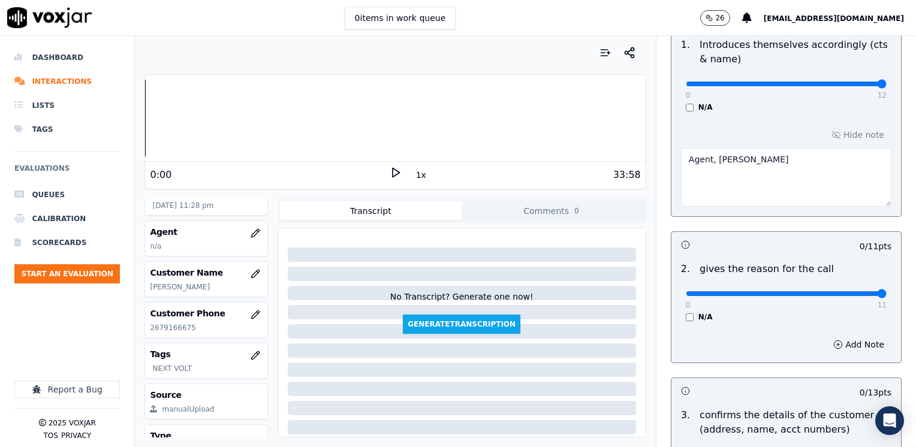
drag, startPoint x: 678, startPoint y: 289, endPoint x: 917, endPoint y: 287, distance: 239.1
type input "11"
click at [886, 86] on input "range" at bounding box center [786, 83] width 201 height 5
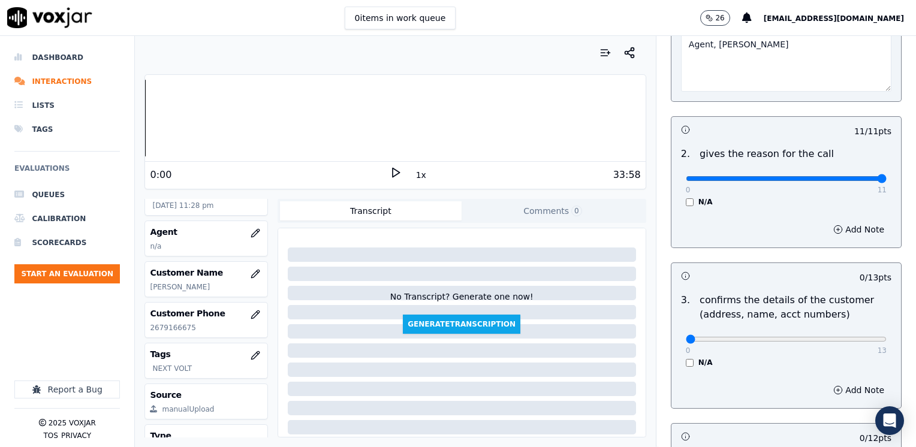
scroll to position [360, 0]
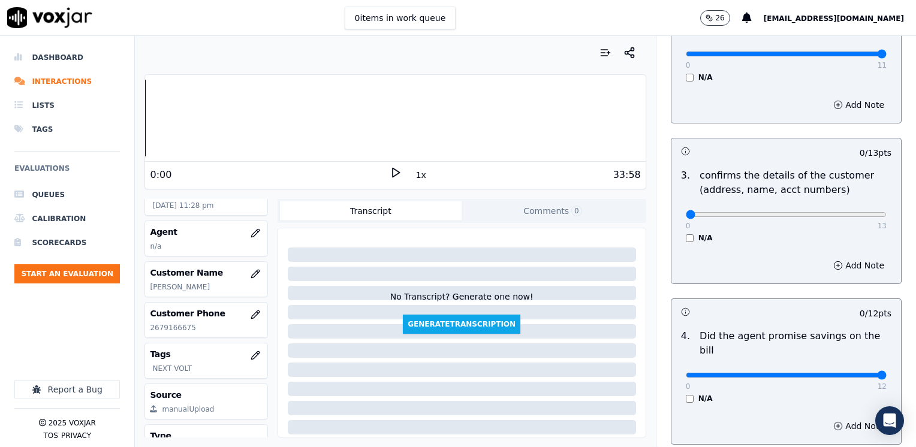
drag, startPoint x: 680, startPoint y: 359, endPoint x: 917, endPoint y: 358, distance: 237.3
type input "12"
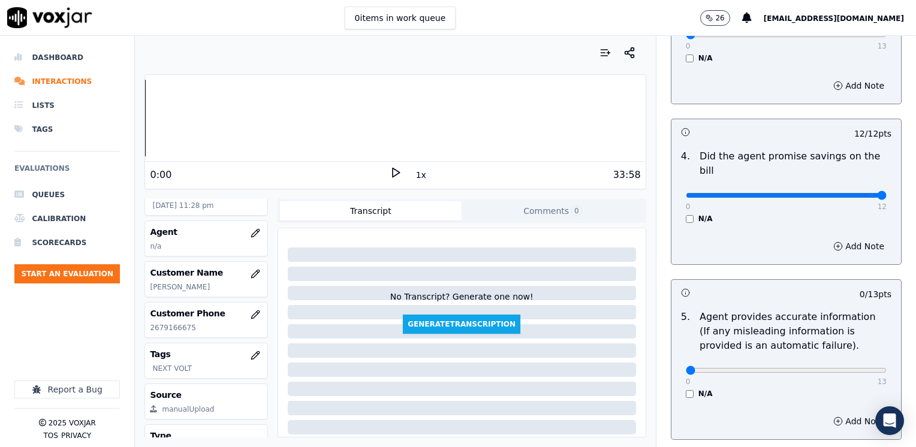
scroll to position [719, 0]
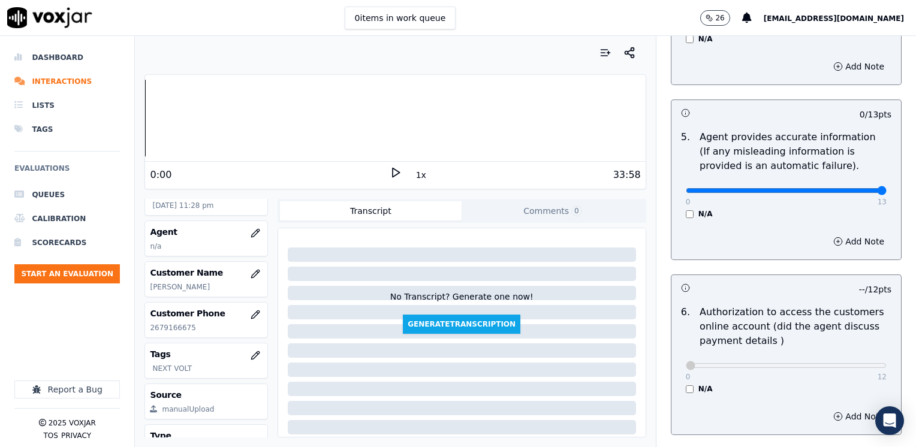
drag, startPoint x: 680, startPoint y: 175, endPoint x: 915, endPoint y: 175, distance: 234.9
type input "13"
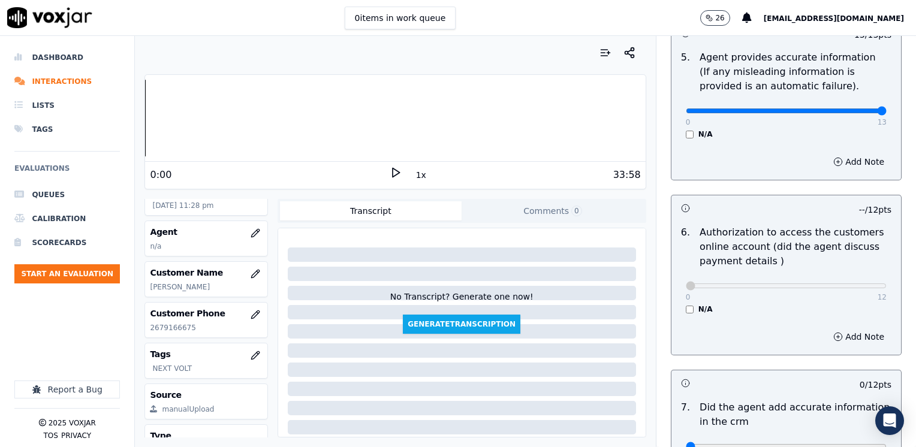
scroll to position [959, 0]
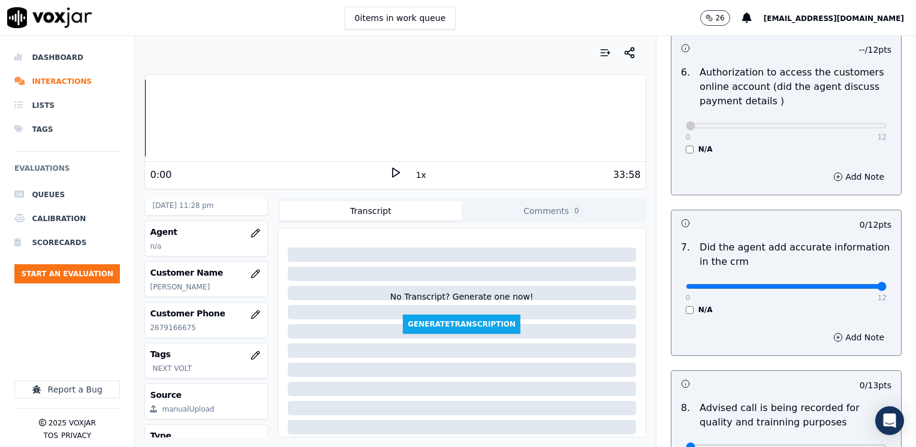
drag, startPoint x: 676, startPoint y: 270, endPoint x: 917, endPoint y: 271, distance: 241.5
type input "12"
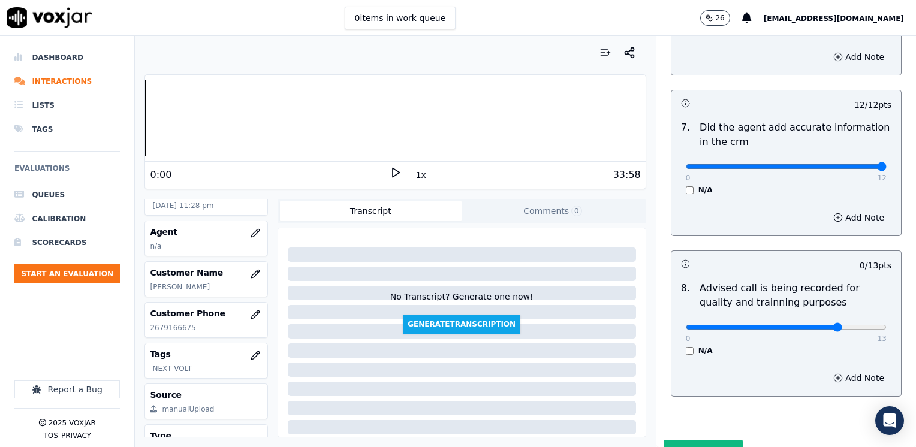
type input "10"
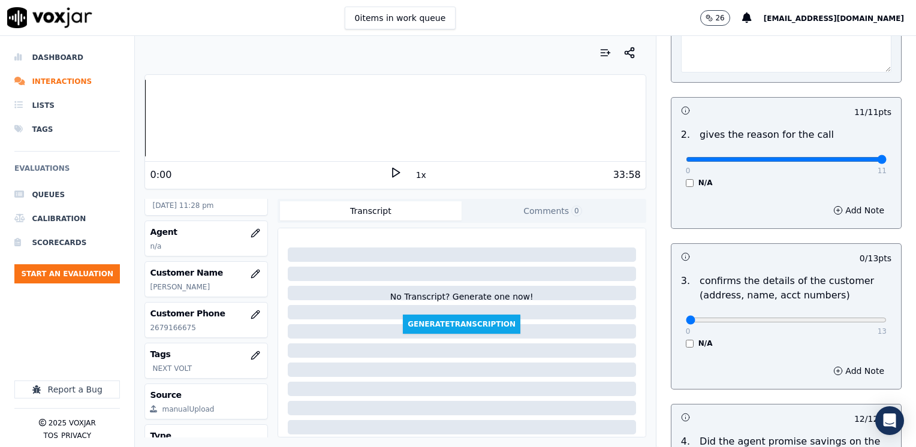
scroll to position [240, 0]
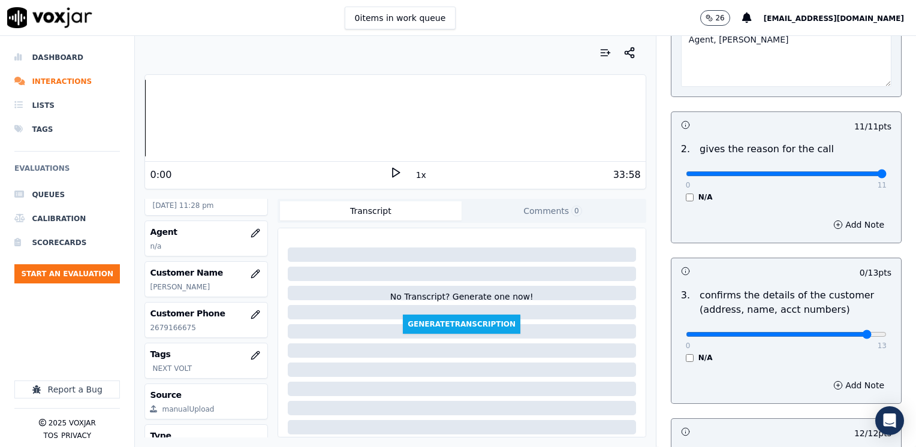
type input "12"
click at [837, 378] on button "Add Note" at bounding box center [858, 385] width 65 height 17
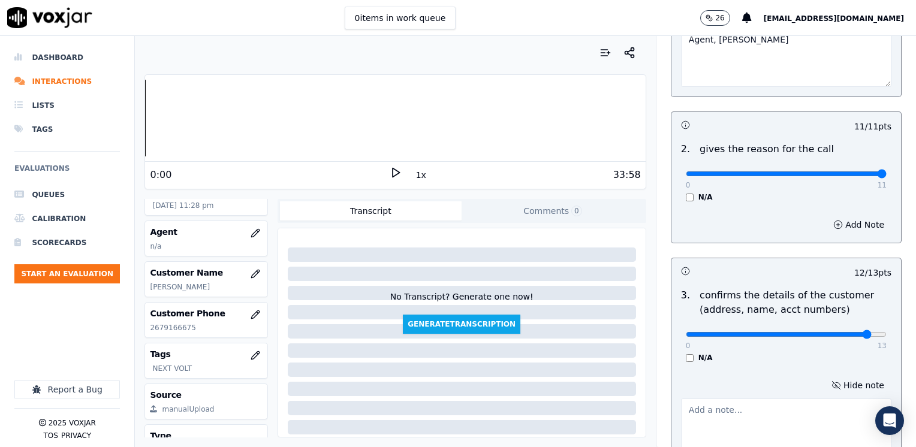
click at [734, 419] on textarea at bounding box center [786, 428] width 210 height 59
click at [716, 410] on textarea at bounding box center [786, 428] width 210 height 59
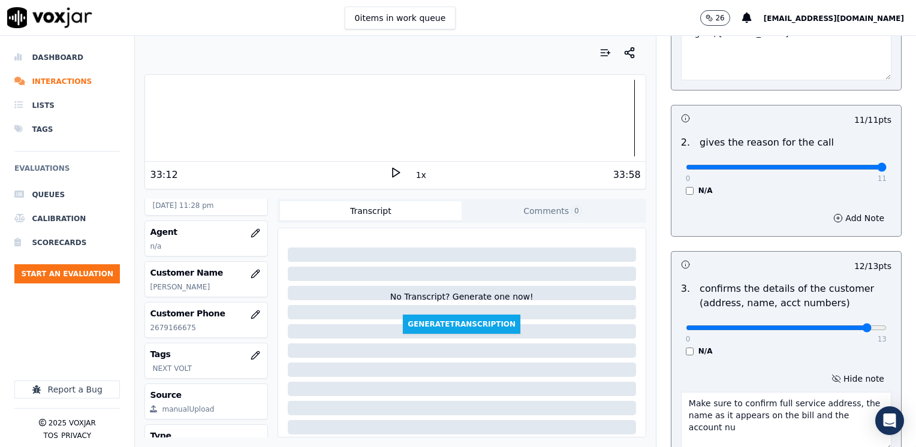
scroll to position [258, 0]
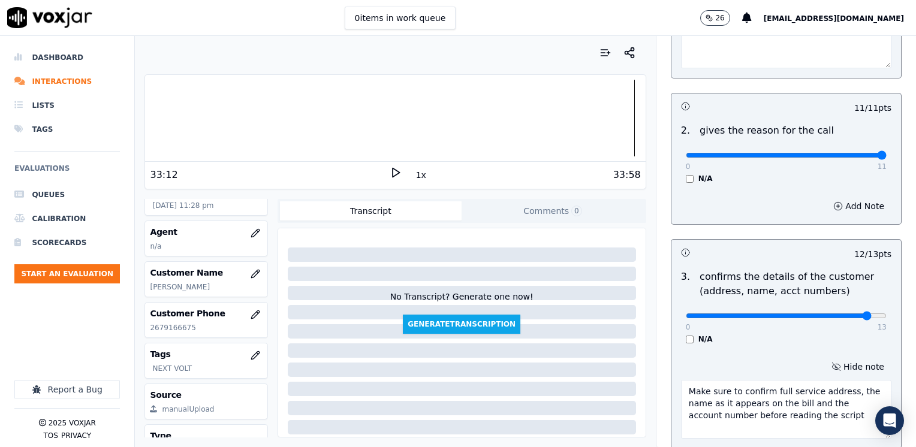
type textarea "Make sure to confirm full service address, the name as it appears on the bill a…"
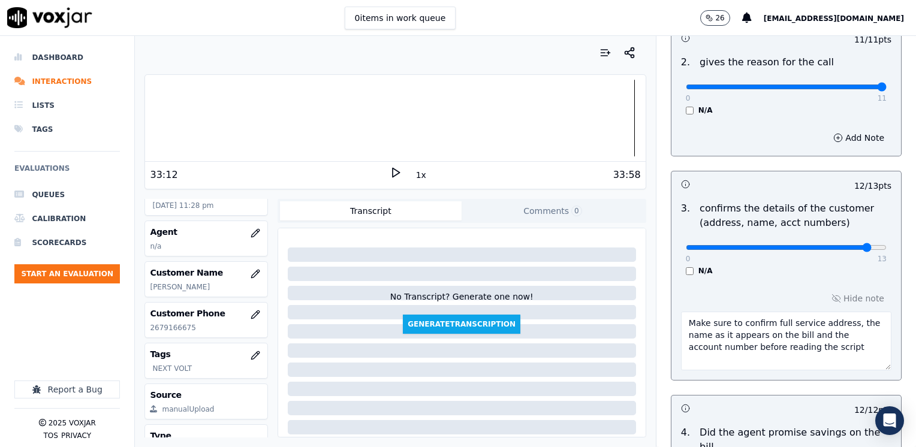
scroll to position [498, 0]
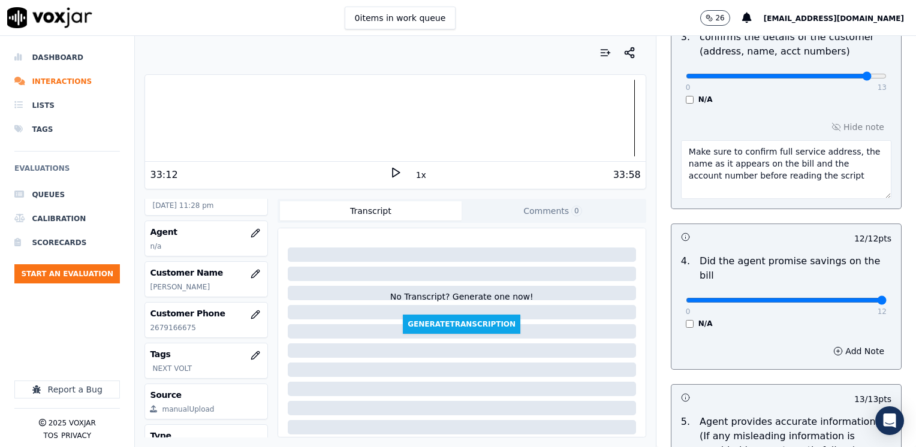
click at [832, 183] on textarea "Make sure to confirm full service address, the name as it appears on the bill a…" at bounding box center [786, 169] width 210 height 59
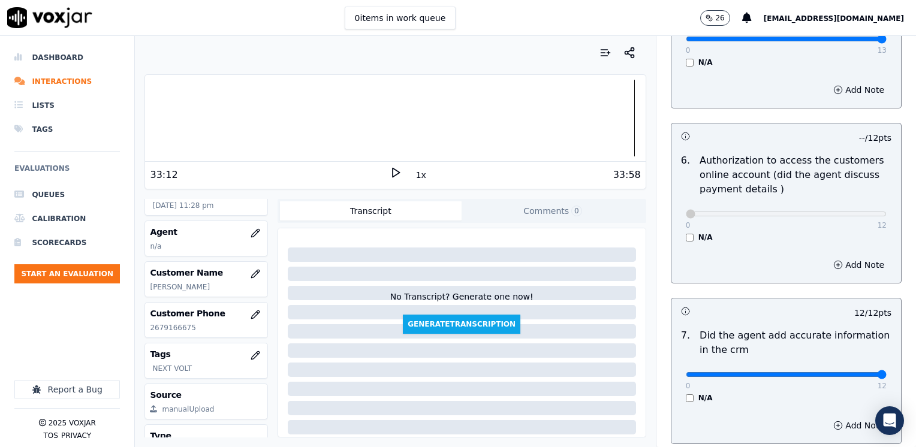
scroll to position [1174, 0]
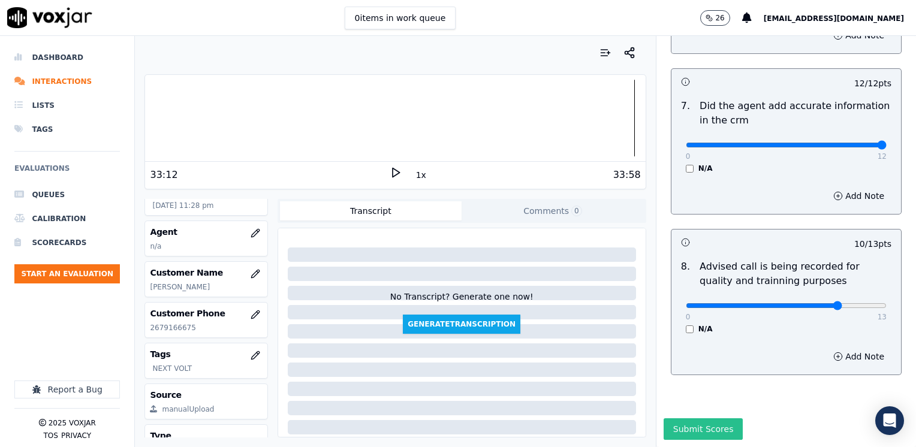
click at [681, 418] on button "Submit Scores" at bounding box center [703, 429] width 80 height 22
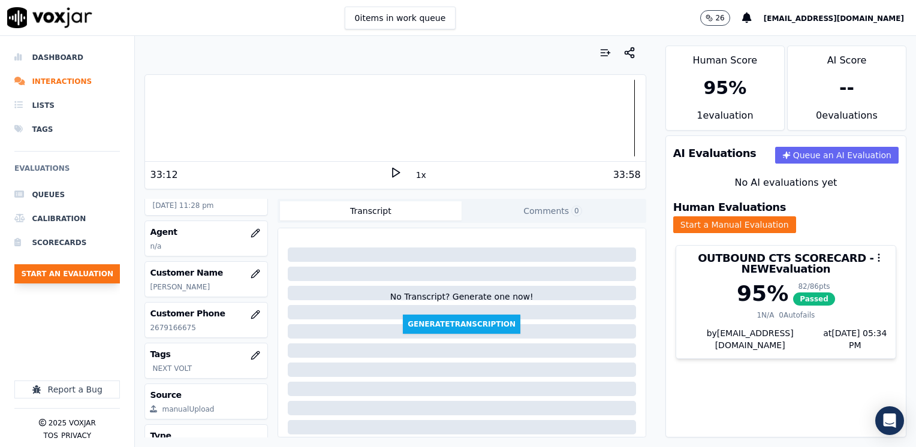
click at [91, 272] on button "Start an Evaluation" at bounding box center [66, 273] width 105 height 19
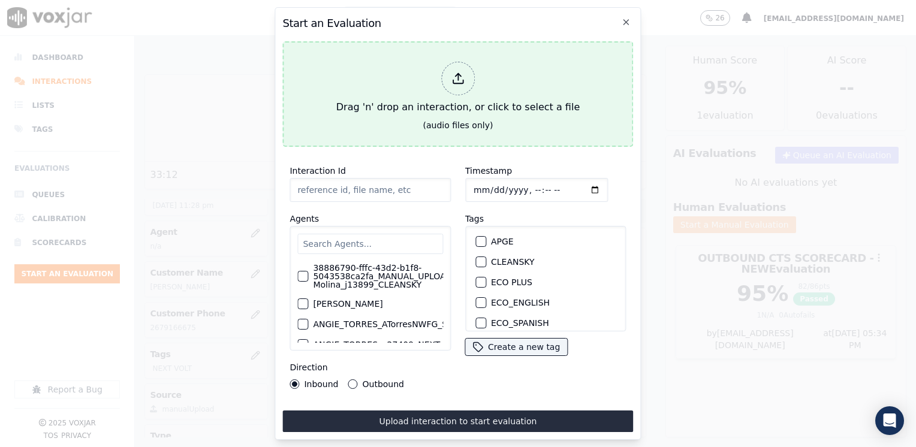
click at [459, 76] on icon at bounding box center [457, 78] width 13 height 13
type input "20250815-135100_2163796114-[PERSON_NAME] all.mp3"
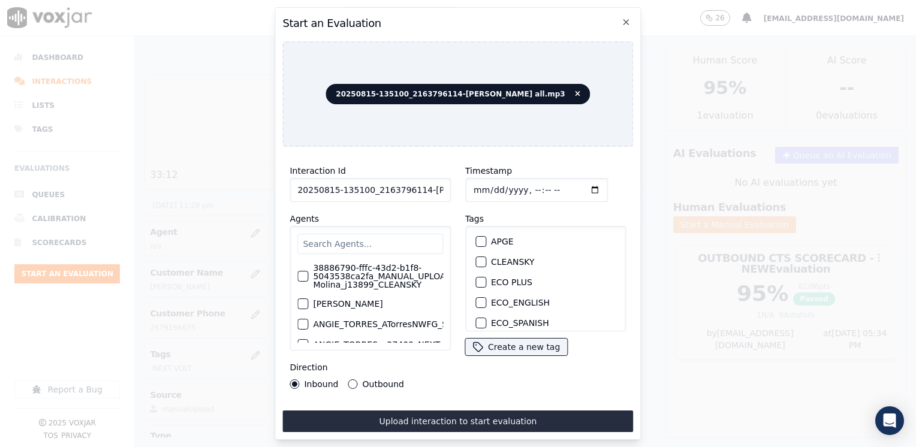
click at [384, 239] on input "text" at bounding box center [370, 244] width 146 height 20
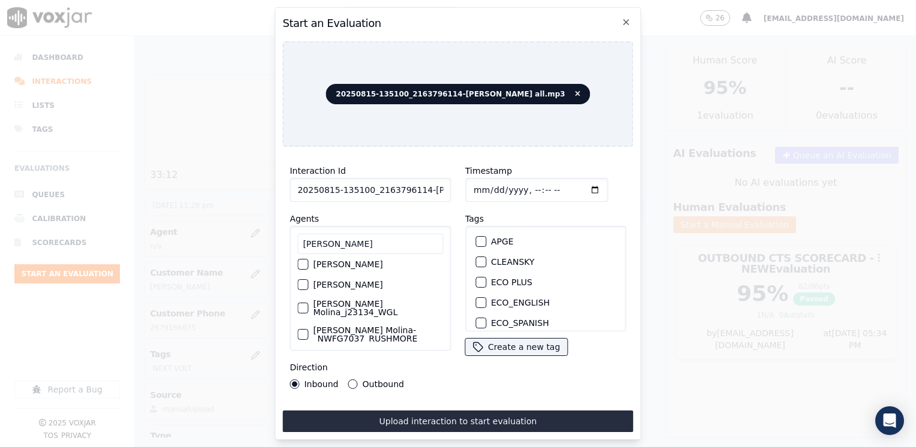
scroll to position [180, 0]
type input "[PERSON_NAME]"
click at [300, 280] on div "button" at bounding box center [302, 284] width 8 height 8
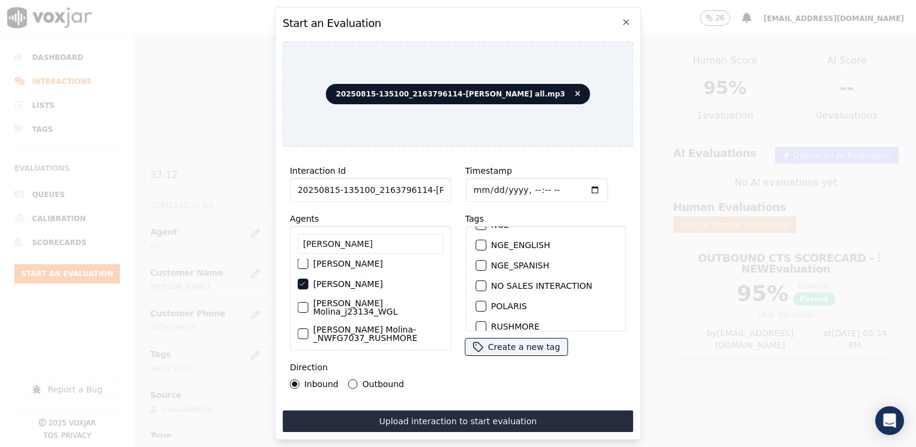
scroll to position [240, 0]
click at [479, 303] on div "button" at bounding box center [480, 307] width 8 height 8
click at [578, 181] on input "Timestamp" at bounding box center [536, 190] width 143 height 24
type input "[DATE]T23:34"
click at [351, 379] on button "Outbound" at bounding box center [353, 384] width 10 height 10
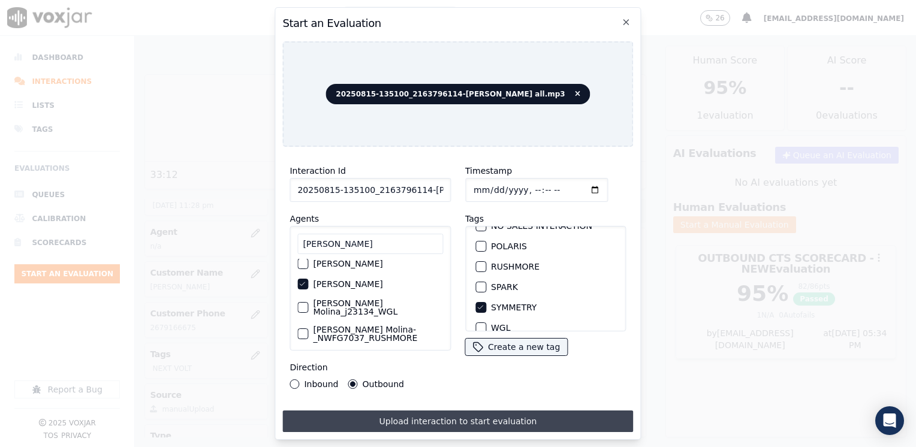
click at [446, 416] on button "Upload interaction to start evaluation" at bounding box center [457, 421] width 351 height 22
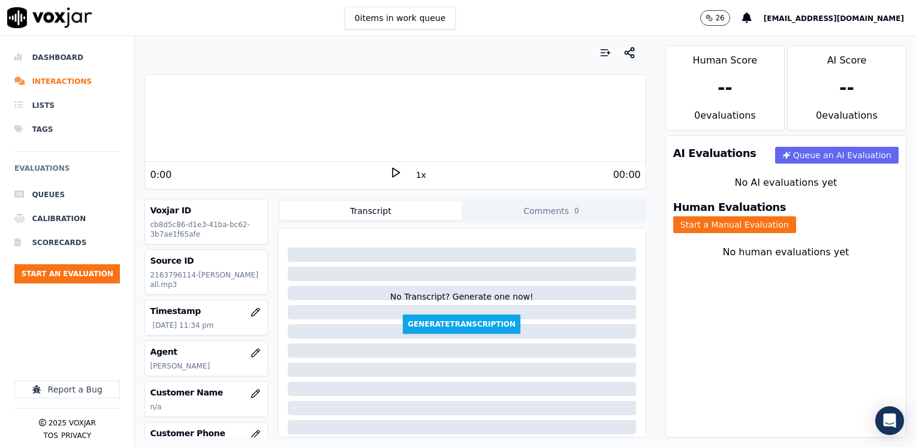
click at [390, 167] on icon at bounding box center [396, 173] width 12 height 12
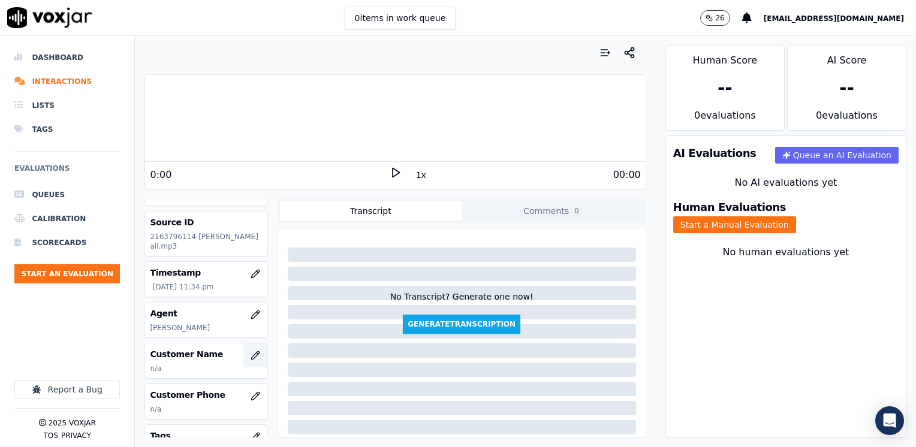
scroll to position [60, 0]
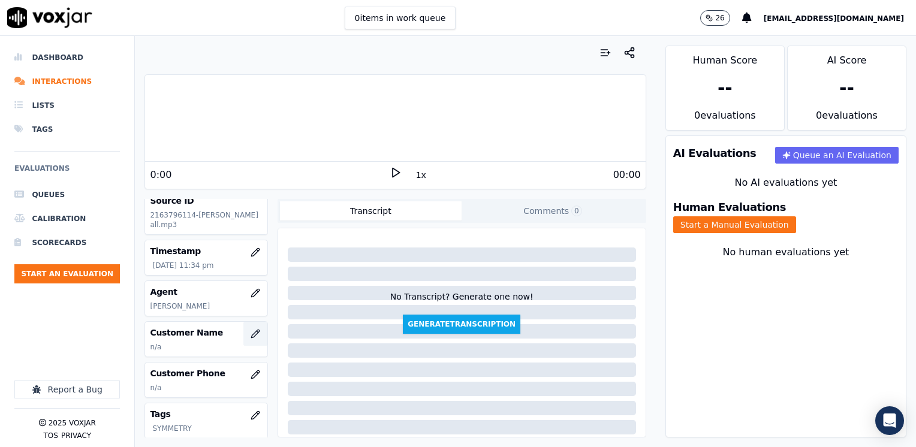
click at [250, 334] on icon "button" at bounding box center [255, 334] width 10 height 10
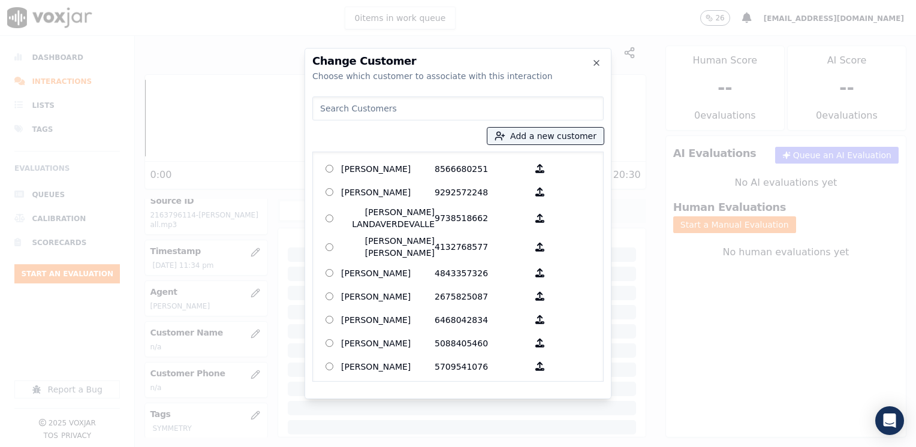
click at [481, 105] on input at bounding box center [457, 108] width 291 height 24
paste input "2163796114"
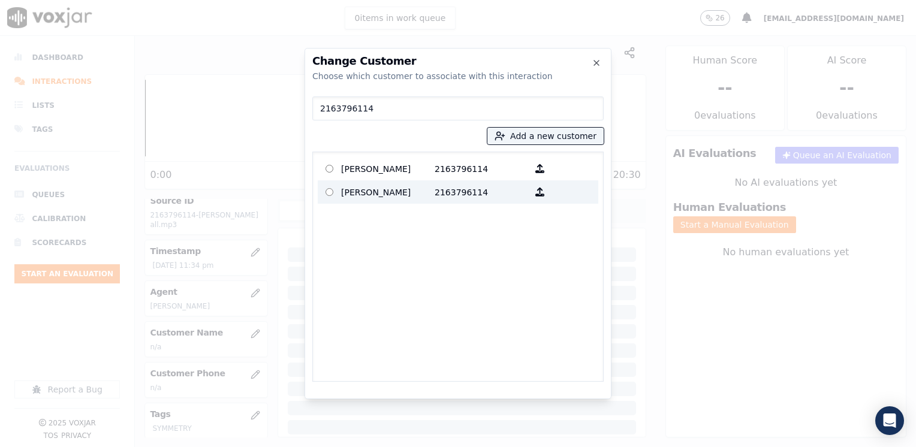
type input "2163796114"
click at [418, 185] on p "[PERSON_NAME]" at bounding box center [387, 192] width 93 height 19
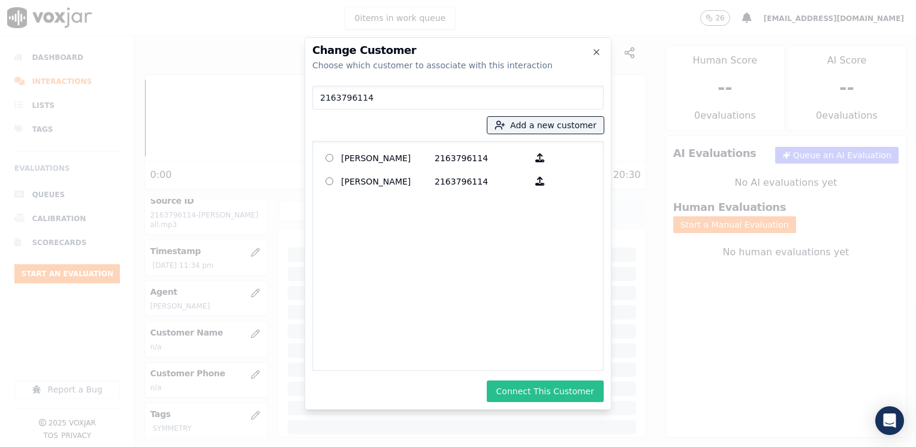
click at [563, 394] on button "Connect This Customer" at bounding box center [545, 392] width 117 height 22
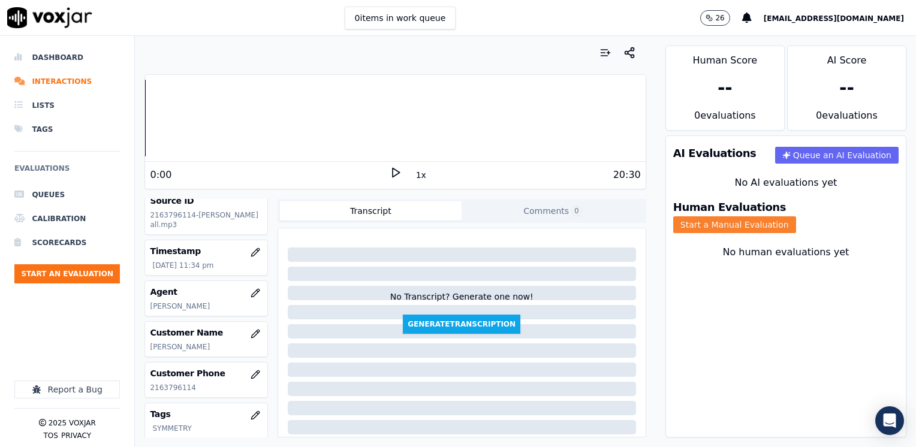
click at [796, 216] on button "Start a Manual Evaluation" at bounding box center [734, 224] width 123 height 17
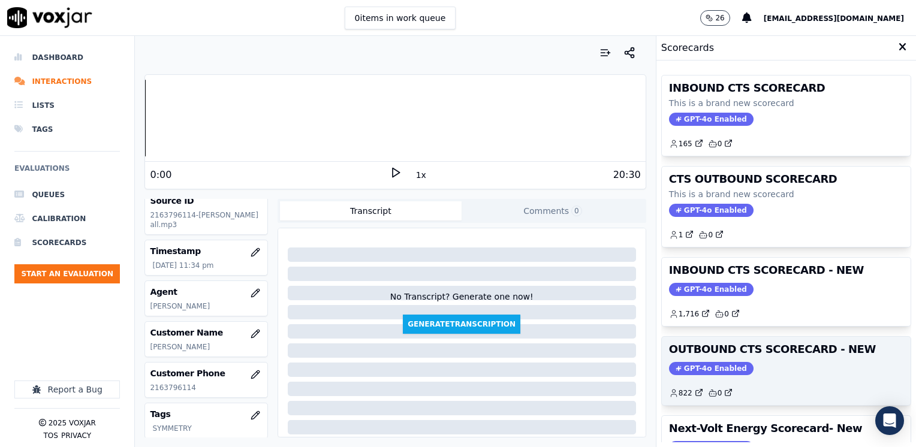
click at [699, 365] on span "GPT-4o Enabled" at bounding box center [711, 368] width 84 height 13
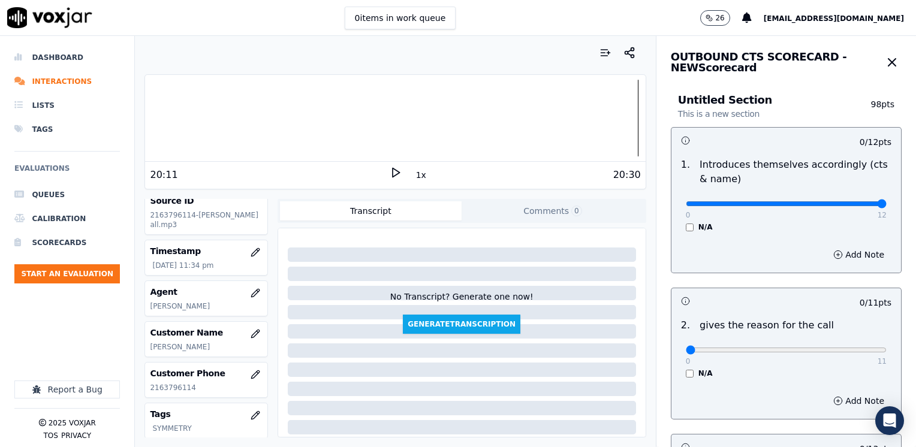
drag, startPoint x: 680, startPoint y: 203, endPoint x: 917, endPoint y: 218, distance: 237.7
type input "12"
click at [886, 206] on input "range" at bounding box center [786, 203] width 201 height 5
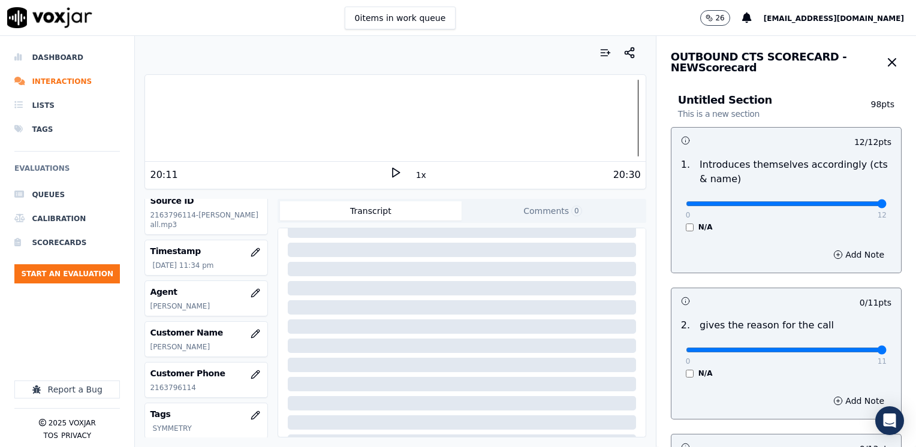
drag, startPoint x: 676, startPoint y: 345, endPoint x: 917, endPoint y: 359, distance: 241.9
type input "11"
click at [886, 206] on input "range" at bounding box center [786, 203] width 201 height 5
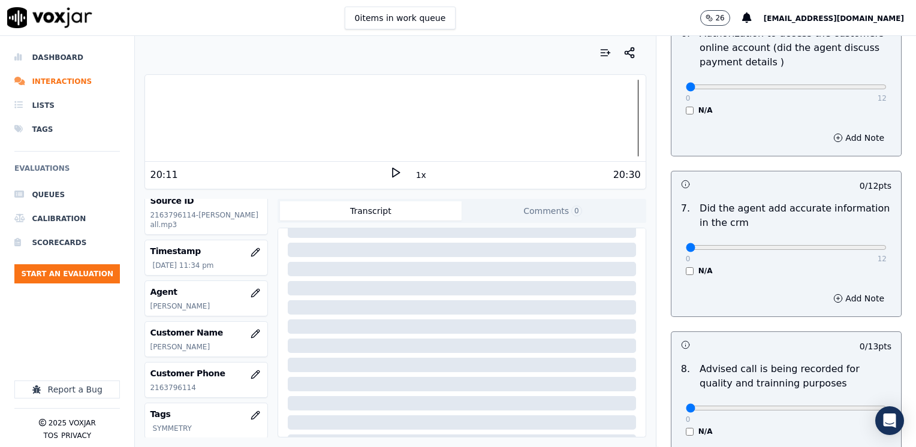
scroll to position [1048, 0]
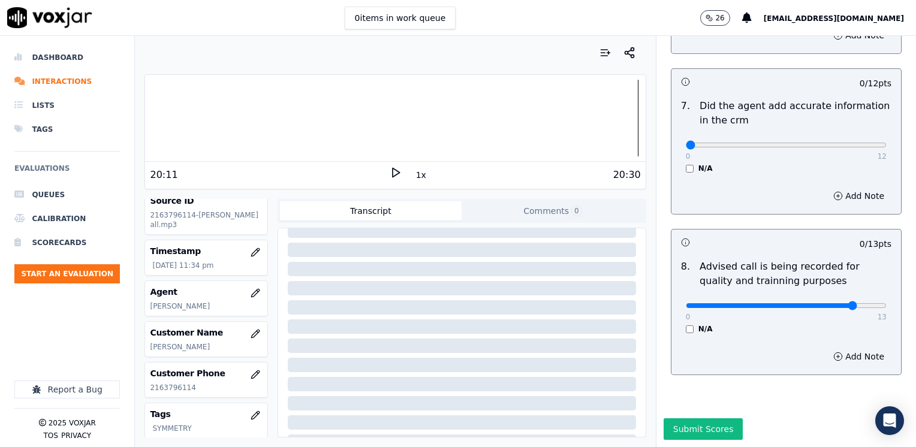
type input "11"
drag, startPoint x: 680, startPoint y: 123, endPoint x: 917, endPoint y: 123, distance: 237.3
type input "12"
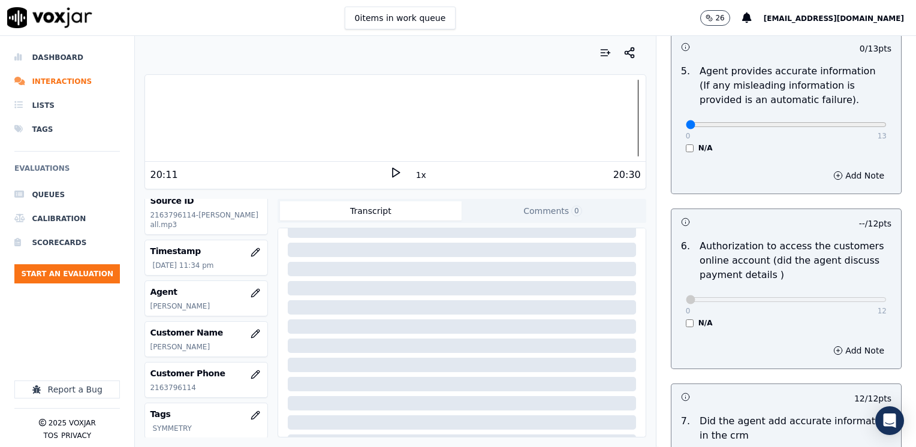
scroll to position [628, 0]
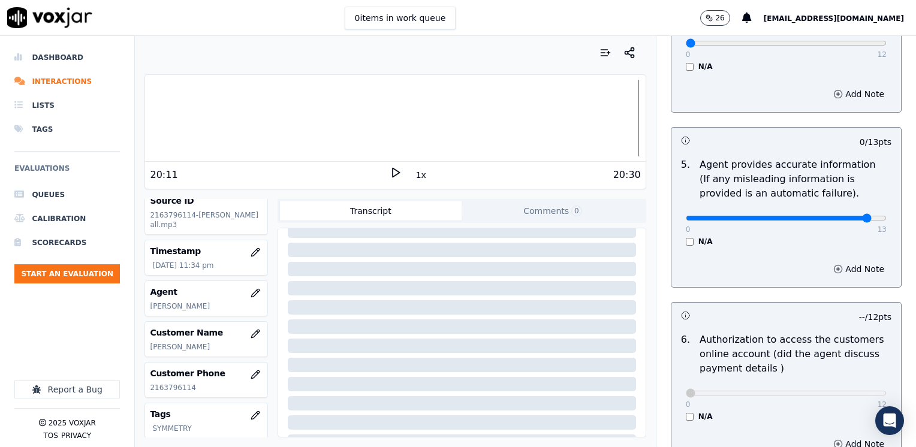
drag, startPoint x: 838, startPoint y: 200, endPoint x: 915, endPoint y: 200, distance: 76.7
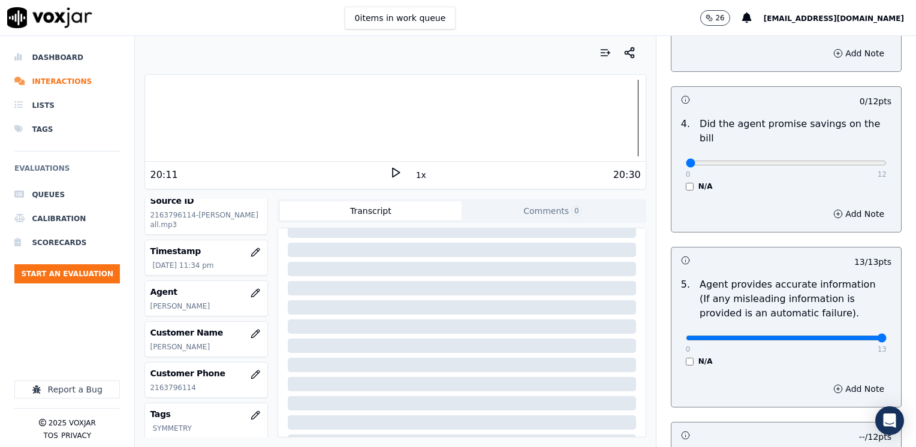
scroll to position [508, 0]
drag, startPoint x: 853, startPoint y: 321, endPoint x: 549, endPoint y: 327, distance: 304.5
type input "0"
type input "11"
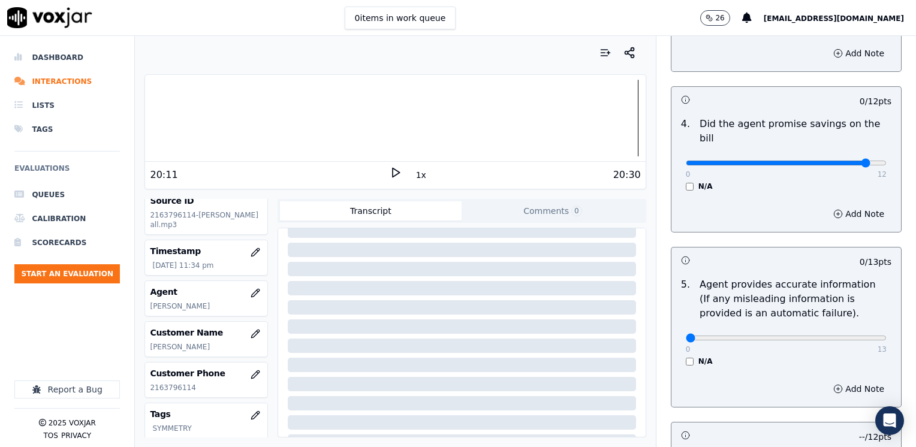
click at [841, 206] on button "Add Note" at bounding box center [858, 214] width 65 height 17
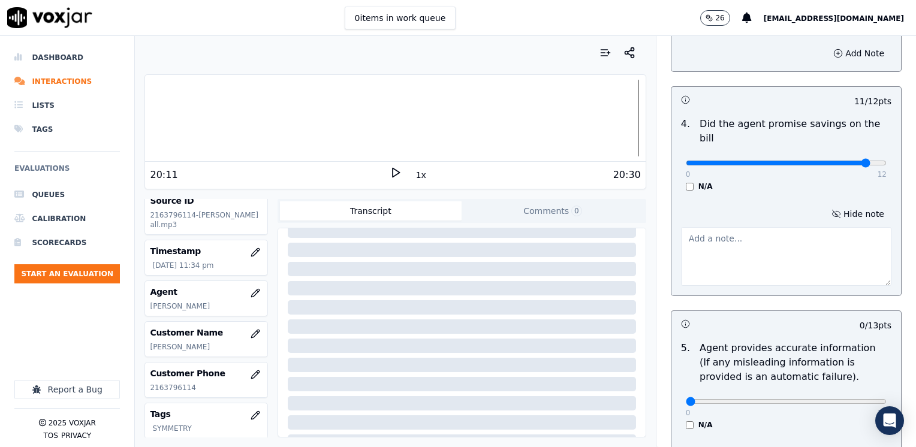
click at [798, 227] on textarea at bounding box center [786, 256] width 210 height 59
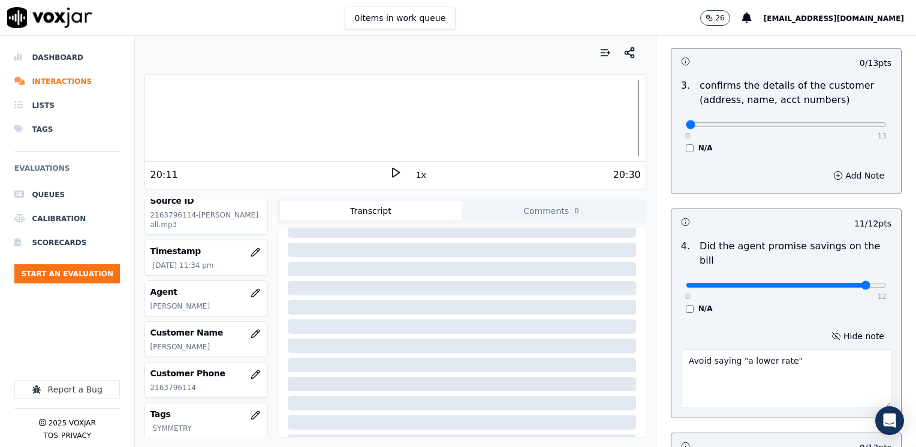
scroll to position [268, 0]
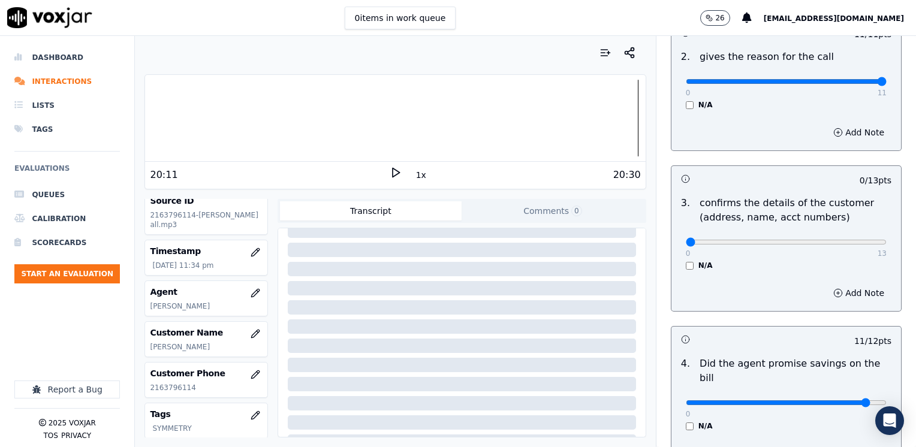
type textarea "Avoid saying "a lower rate""
type input "12"
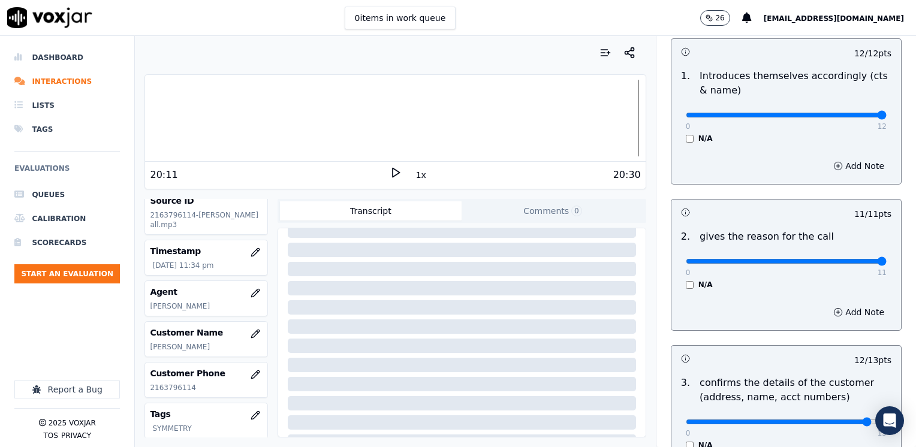
scroll to position [209, 0]
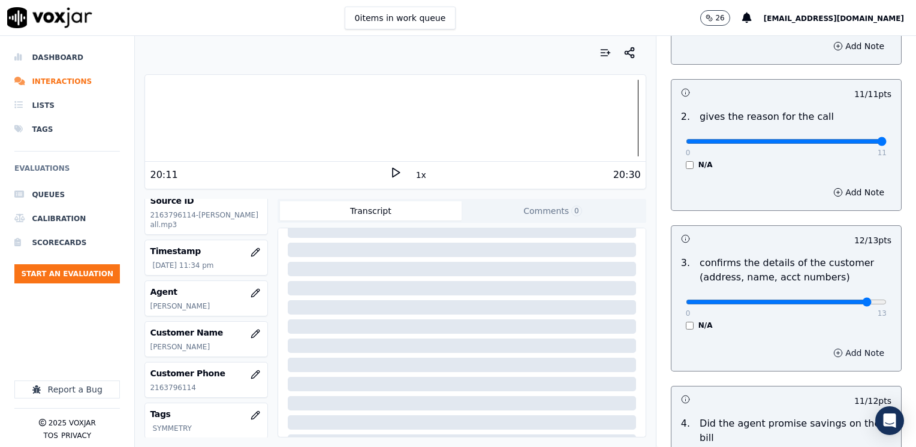
click at [842, 351] on button "Add Note" at bounding box center [858, 353] width 65 height 17
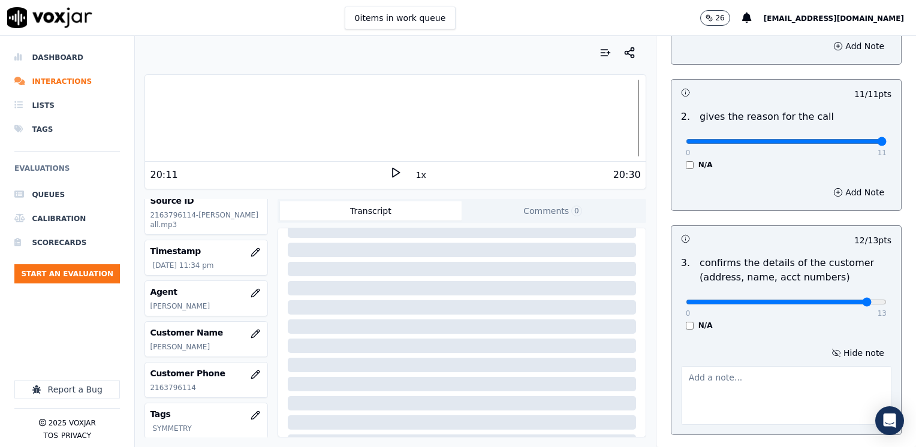
click at [707, 387] on textarea at bounding box center [786, 395] width 210 height 59
type textarea "Make sure to confirm full service address, the name as it appears on the bill b…"
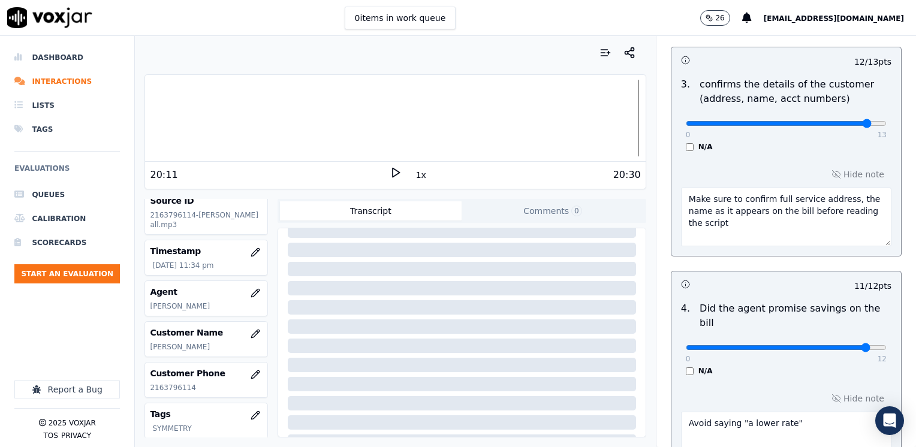
scroll to position [388, 0]
click at [789, 206] on textarea "Make sure to confirm full service address, the name as it appears on the bill b…" at bounding box center [786, 215] width 210 height 59
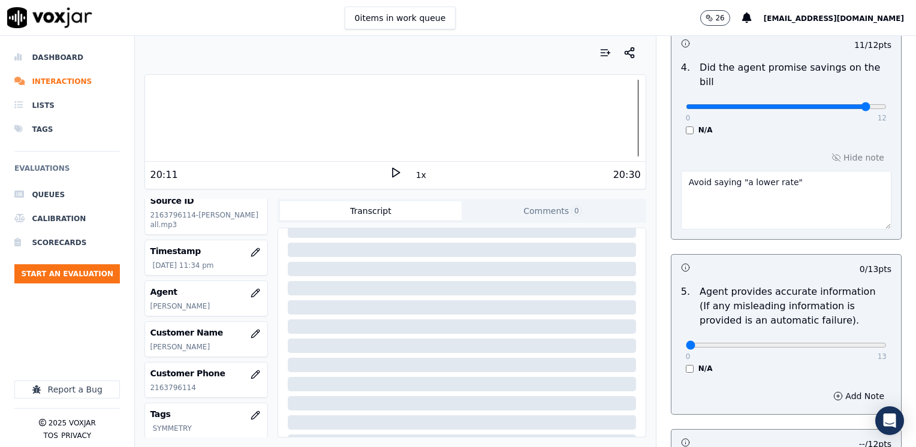
scroll to position [928, 0]
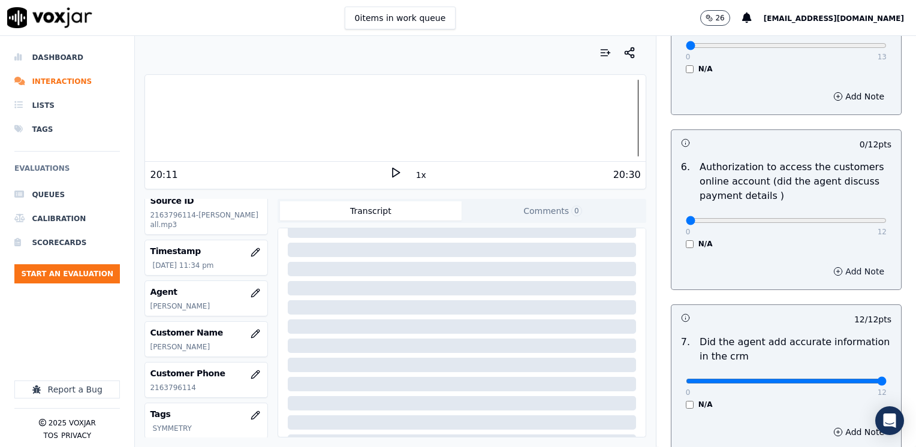
click at [849, 263] on button "Add Note" at bounding box center [858, 271] width 65 height 17
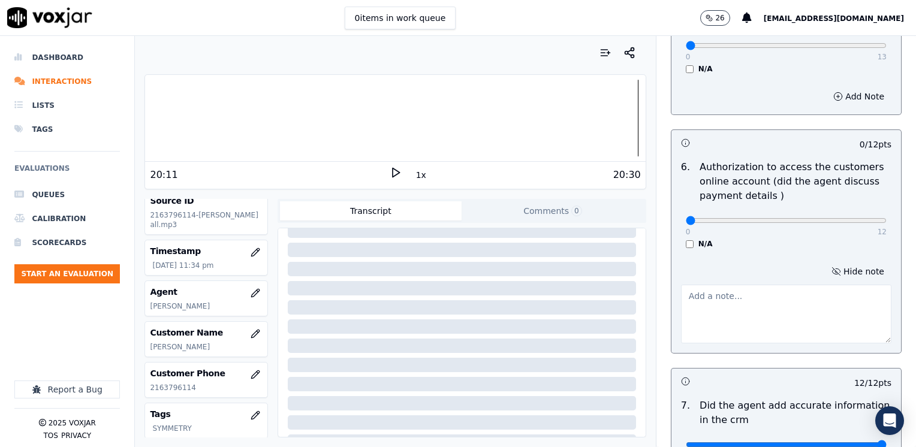
click at [699, 327] on textarea at bounding box center [786, 314] width 210 height 59
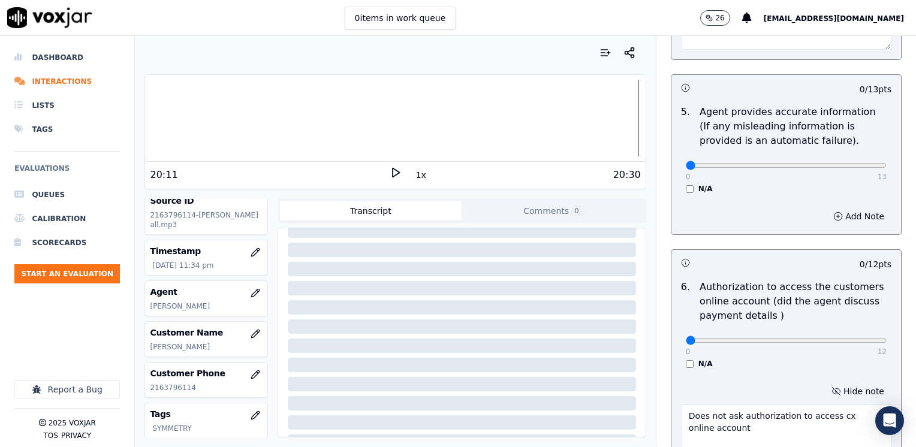
scroll to position [748, 0]
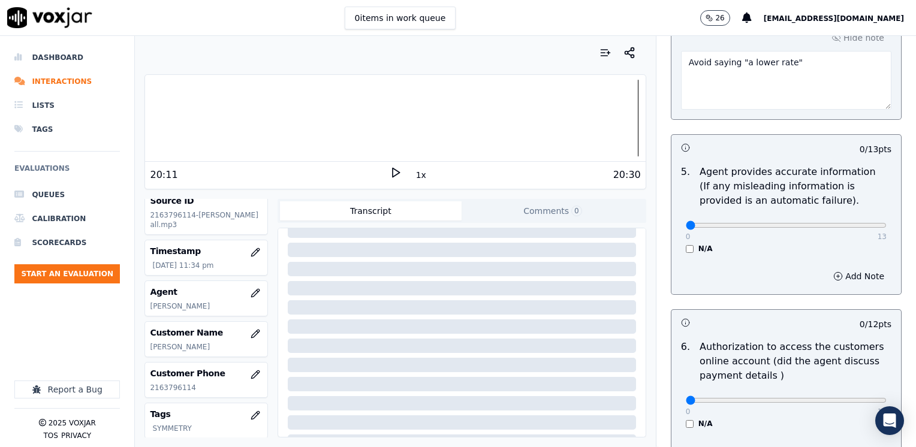
type textarea "Does not ask authorization to access cx online account"
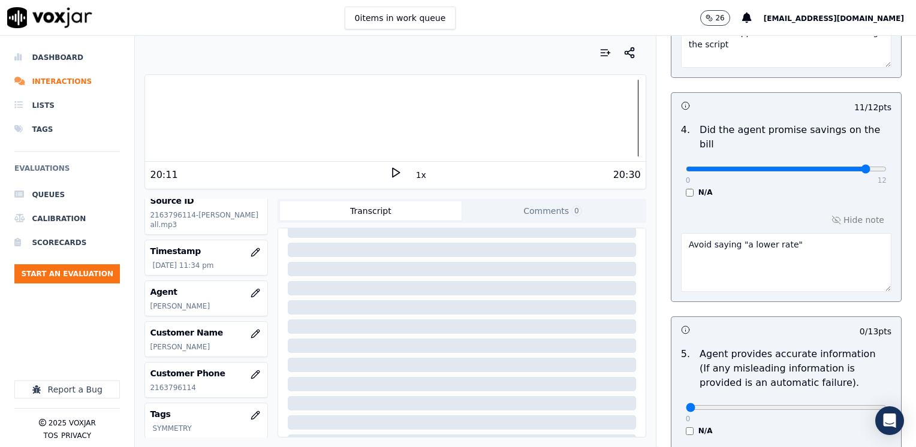
scroll to position [568, 0]
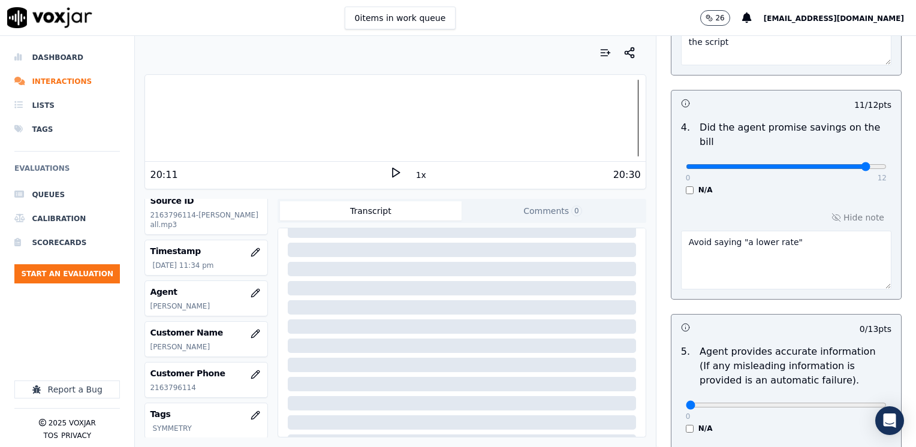
click at [807, 231] on textarea "Avoid saying "a lower rate"" at bounding box center [786, 260] width 210 height 59
click at [721, 231] on textarea "Avoid saying "a lower rate" "it's gonna be cheaper than the previous one"" at bounding box center [786, 260] width 210 height 59
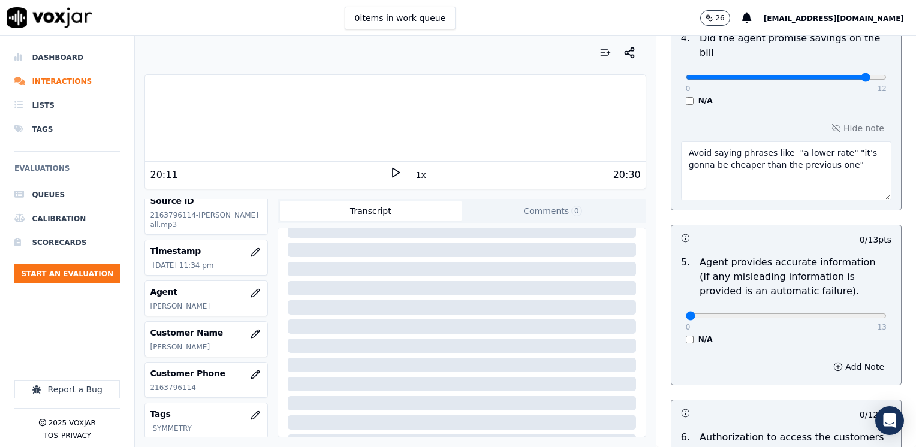
scroll to position [688, 0]
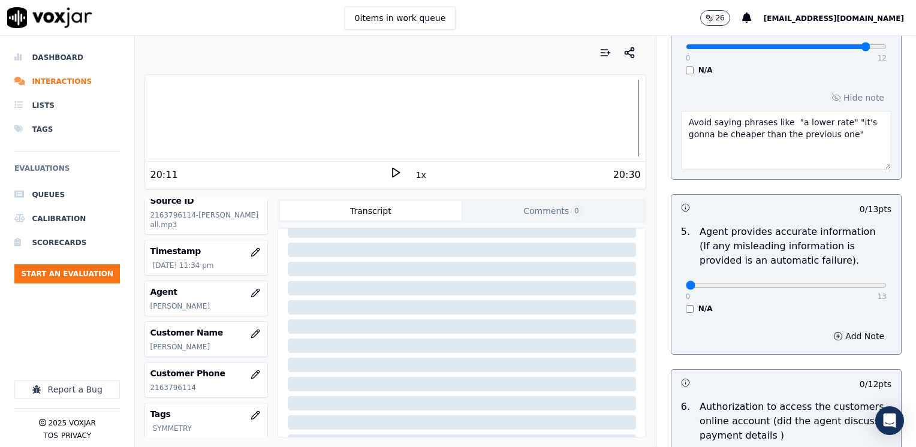
type textarea "Avoid saying phrases like "a lower rate" "it's gonna be cheaper than the previo…"
drag, startPoint x: 842, startPoint y: 265, endPoint x: 902, endPoint y: 273, distance: 60.5
type input "13"
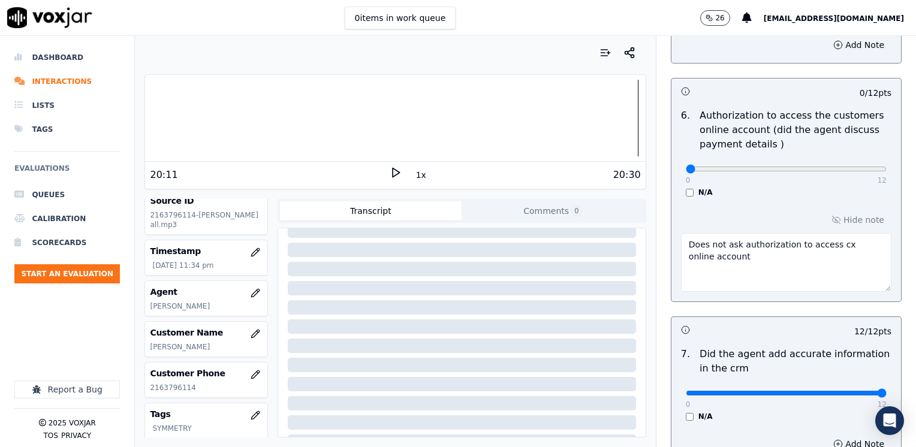
scroll to position [988, 0]
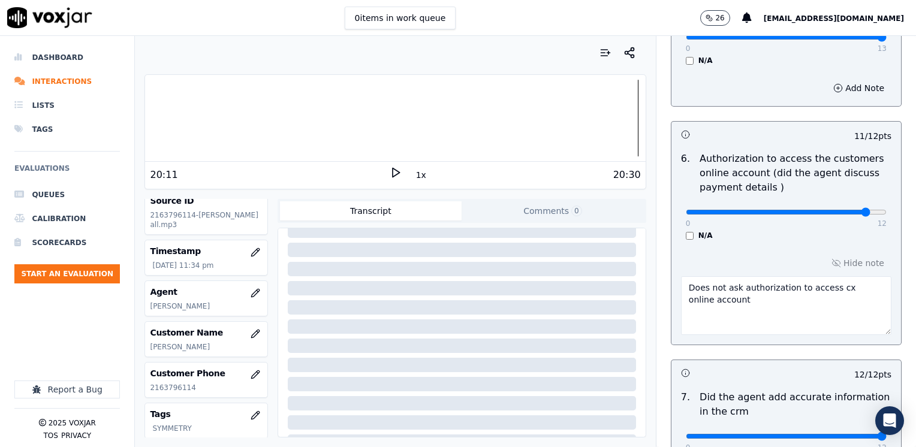
scroll to position [877, 0]
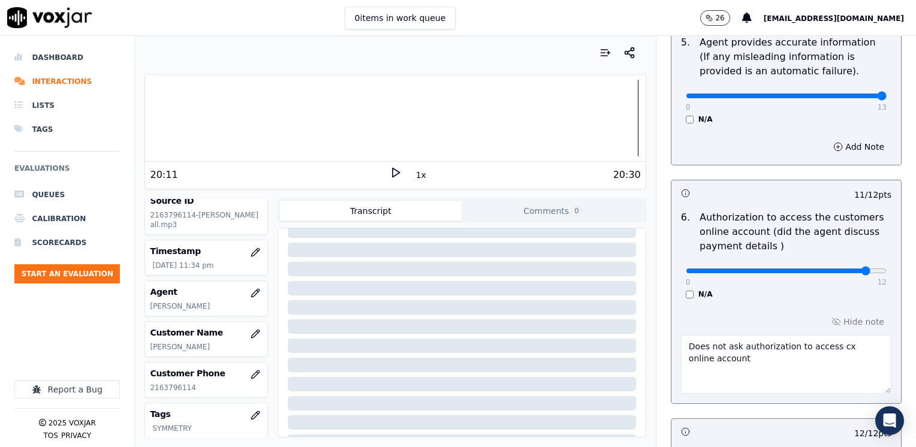
click at [817, 263] on div "0 12" at bounding box center [786, 270] width 201 height 14
type input "10"
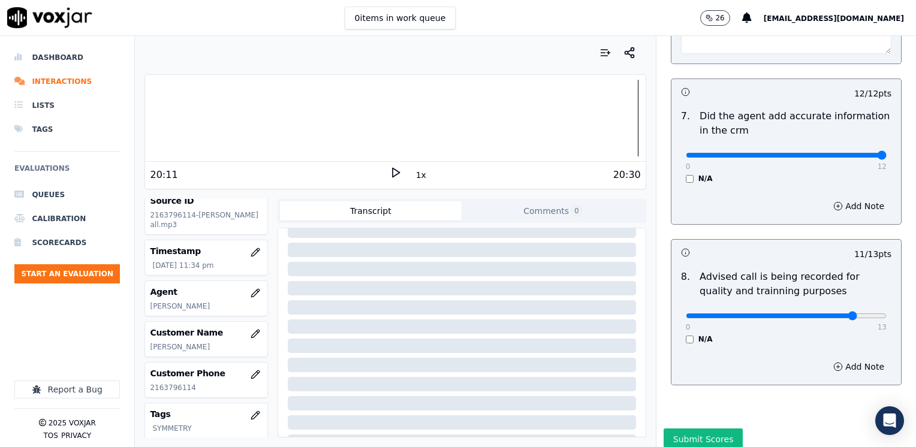
scroll to position [1237, 0]
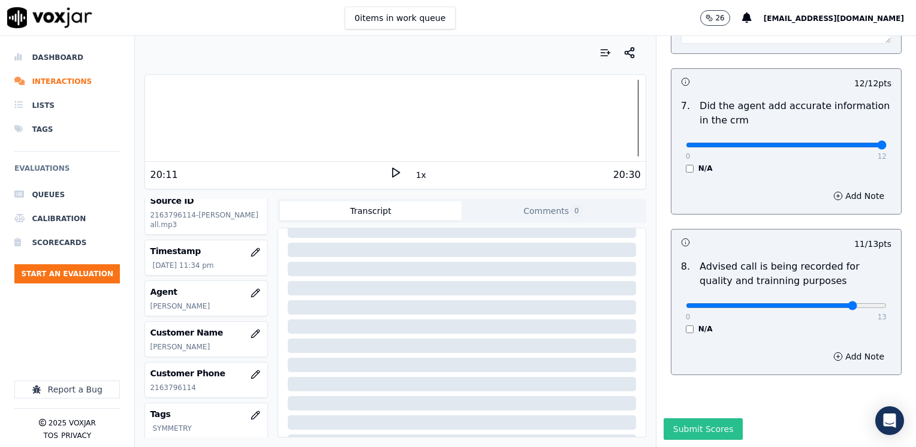
click at [691, 418] on button "Submit Scores" at bounding box center [703, 429] width 80 height 22
click at [80, 270] on button "Start an Evaluation" at bounding box center [66, 273] width 105 height 19
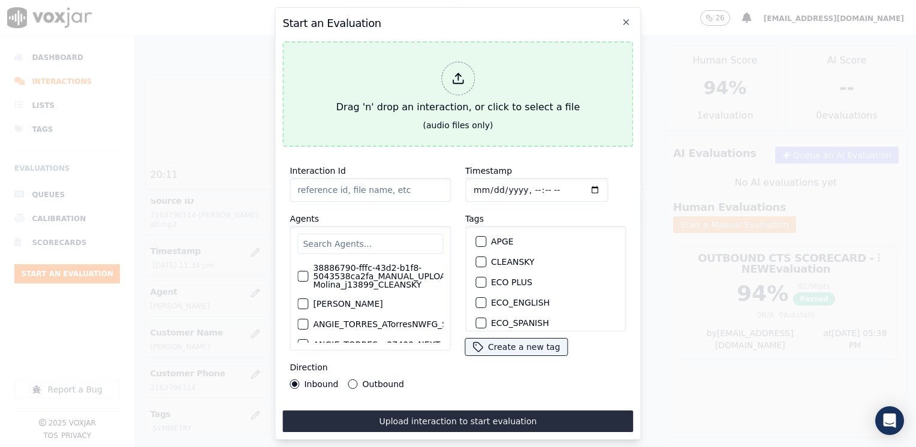
click at [460, 78] on icon at bounding box center [457, 78] width 13 height 13
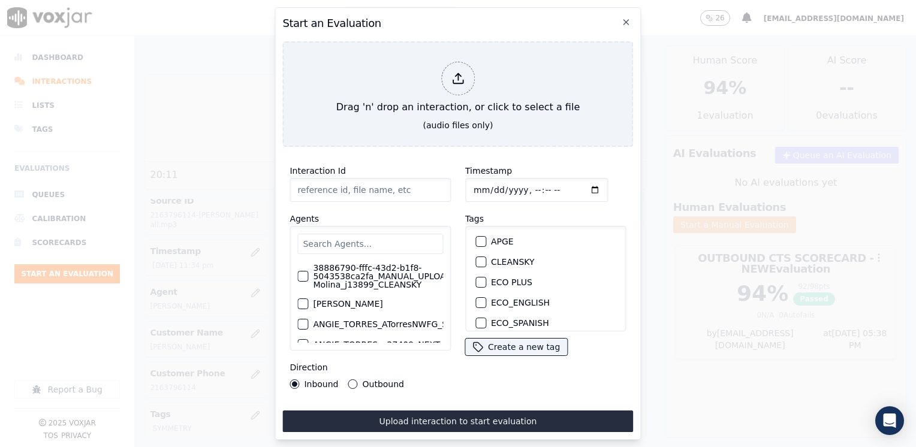
type input "20250815-144000_6147021033-[PERSON_NAME] all.mp3"
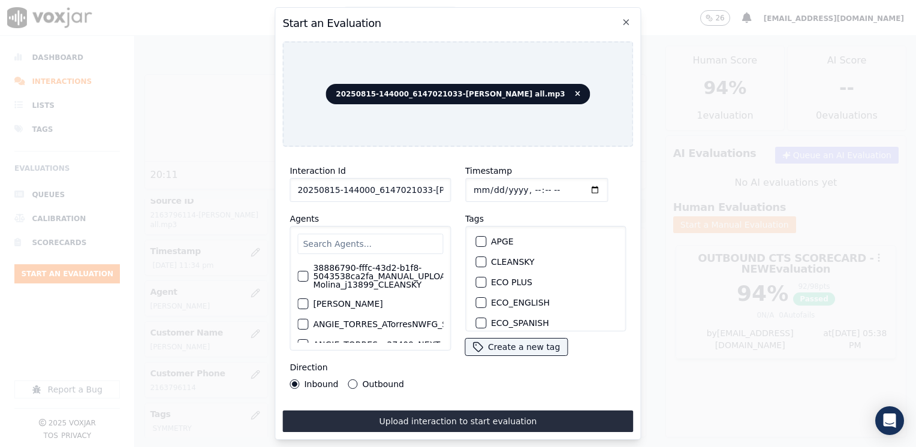
click at [381, 240] on input "text" at bounding box center [370, 244] width 146 height 20
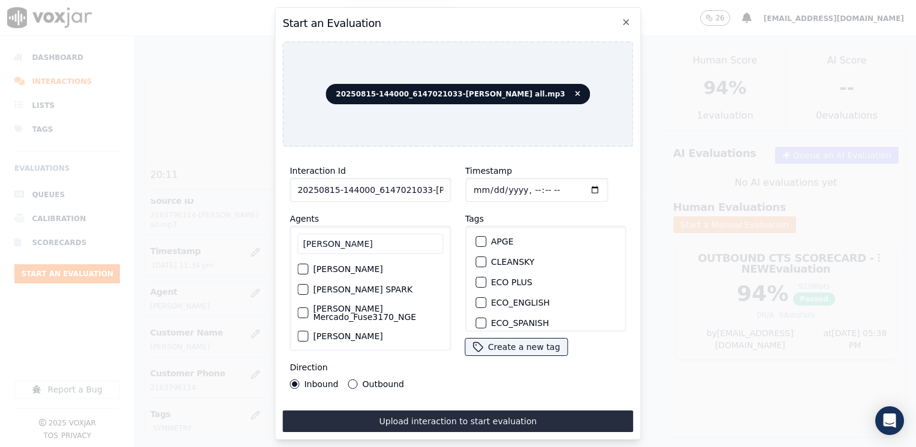
type input "[PERSON_NAME]"
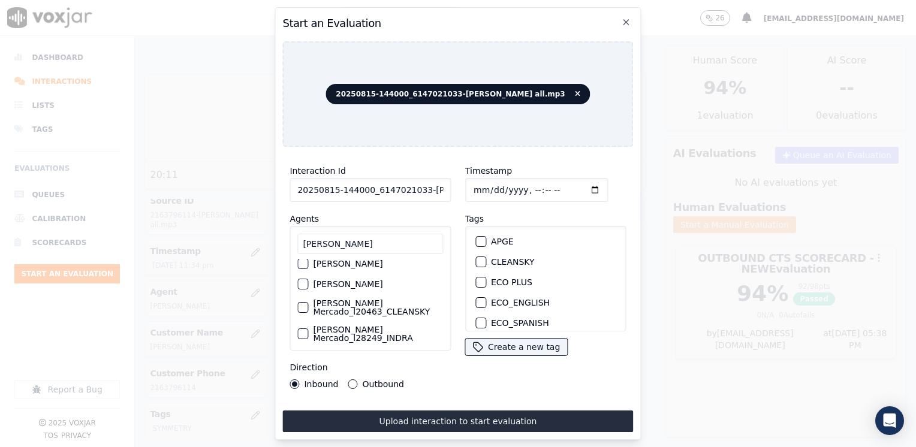
scroll to position [79, 0]
click at [300, 276] on div "button" at bounding box center [302, 280] width 8 height 8
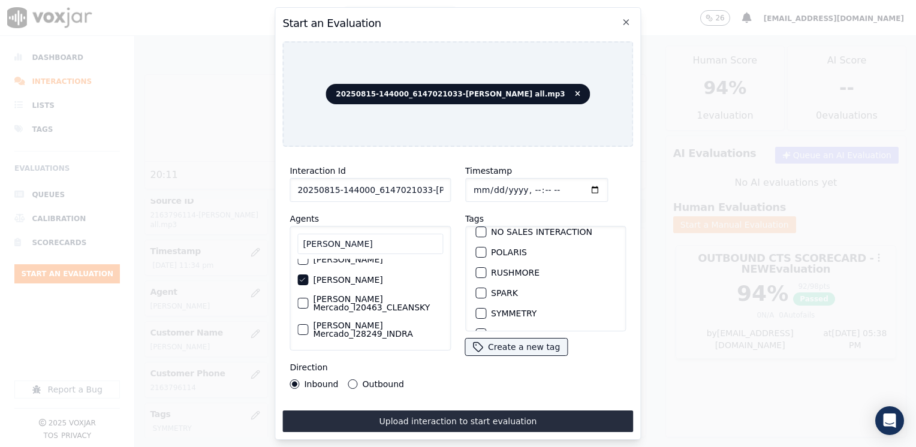
scroll to position [240, 0]
click at [476, 303] on div "button" at bounding box center [480, 307] width 8 height 8
click at [578, 187] on input "Timestamp" at bounding box center [536, 190] width 143 height 24
type input "[DATE]T23:38"
drag, startPoint x: 349, startPoint y: 376, endPoint x: 362, endPoint y: 386, distance: 16.2
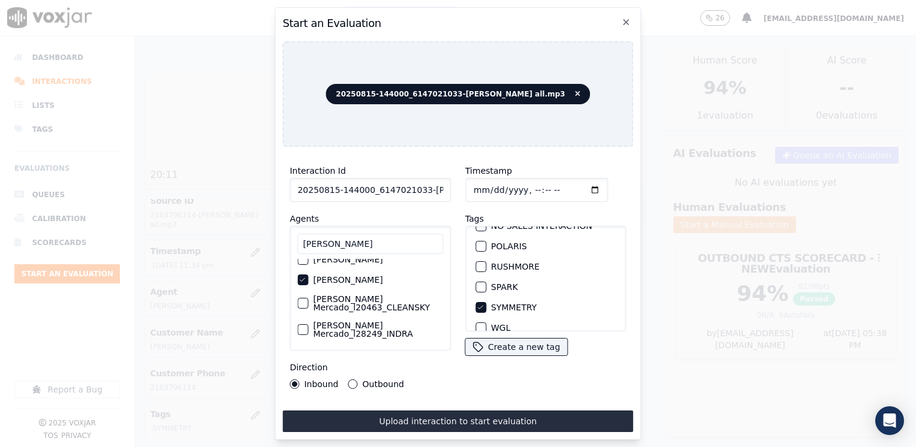
click at [349, 379] on button "Outbound" at bounding box center [353, 384] width 10 height 10
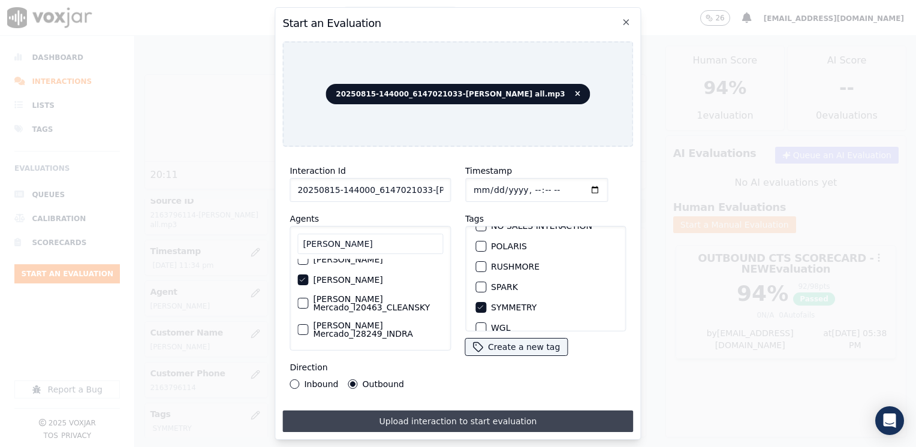
click at [415, 419] on button "Upload interaction to start evaluation" at bounding box center [457, 421] width 351 height 22
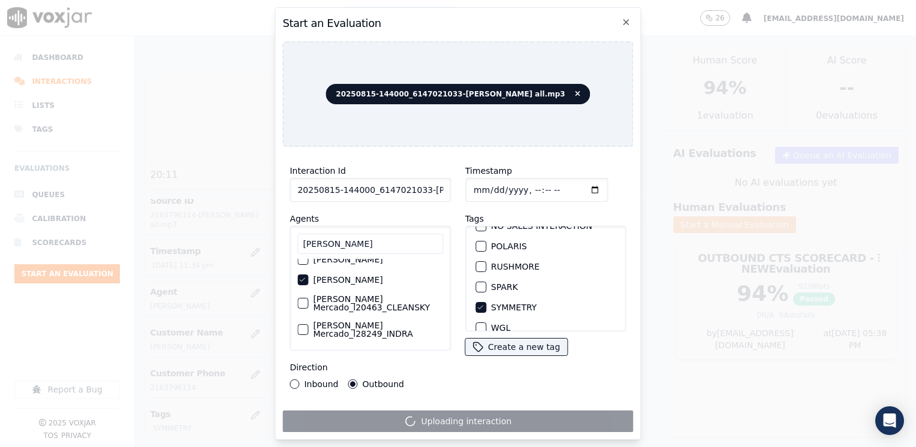
click at [299, 380] on div "Inbound" at bounding box center [313, 384] width 49 height 10
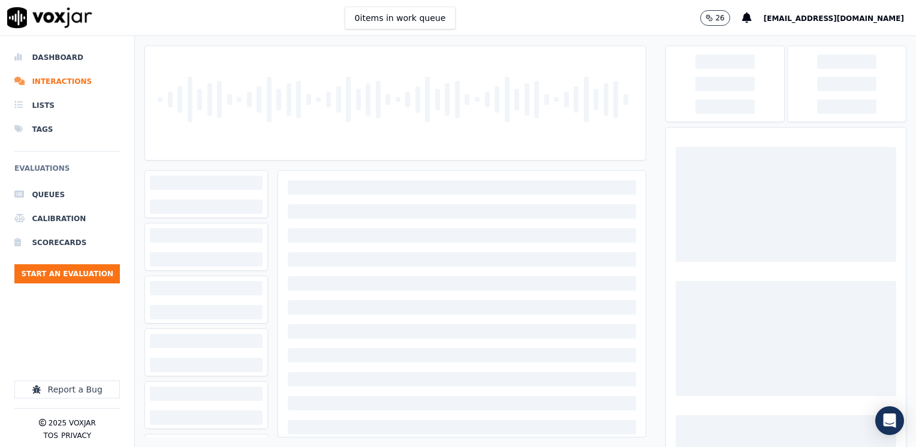
click at [291, 380] on div at bounding box center [462, 379] width 348 height 14
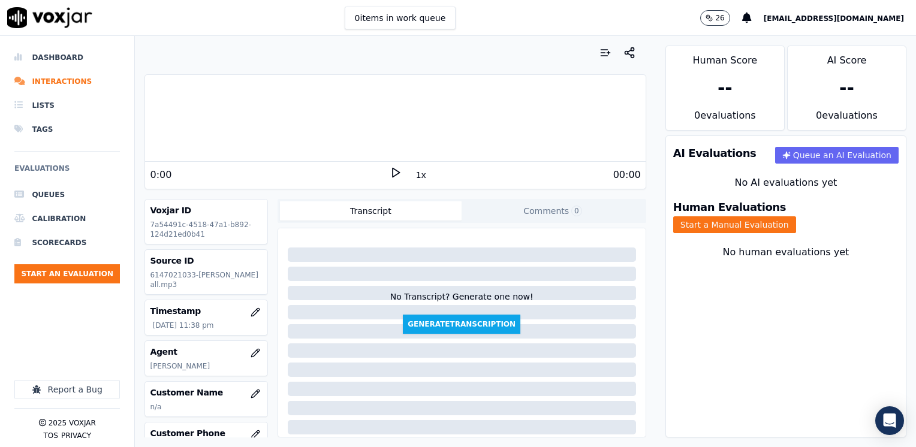
click at [390, 173] on icon at bounding box center [396, 173] width 12 height 12
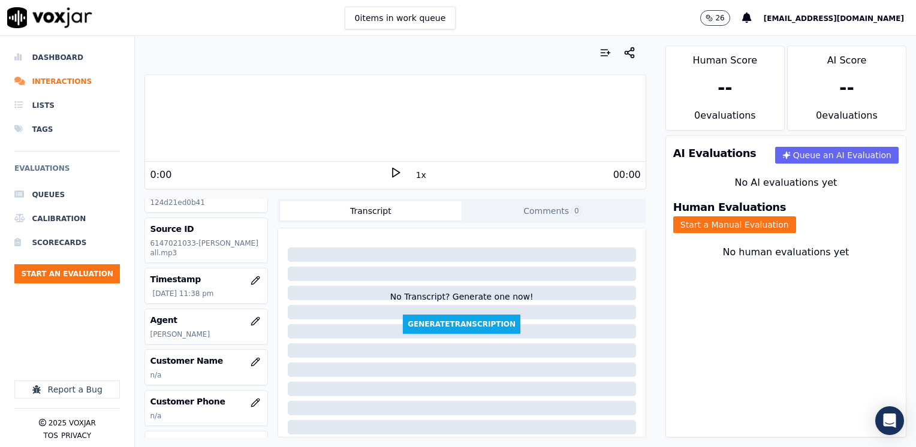
scroll to position [60, 0]
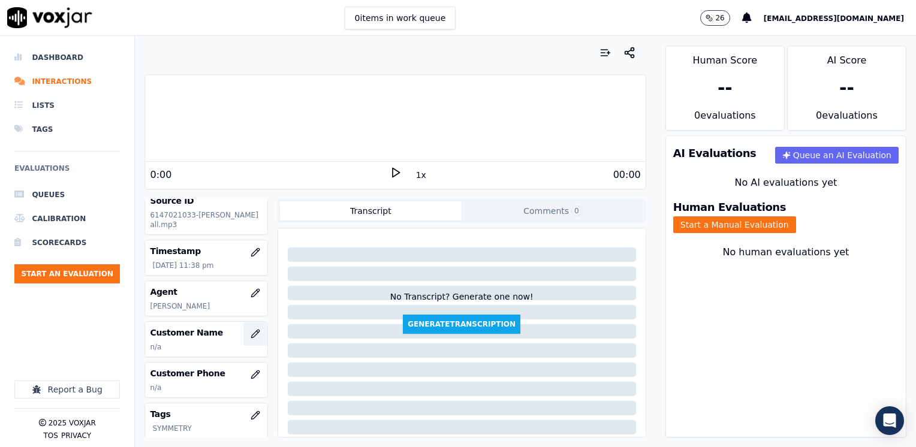
click at [250, 333] on icon "button" at bounding box center [255, 334] width 10 height 10
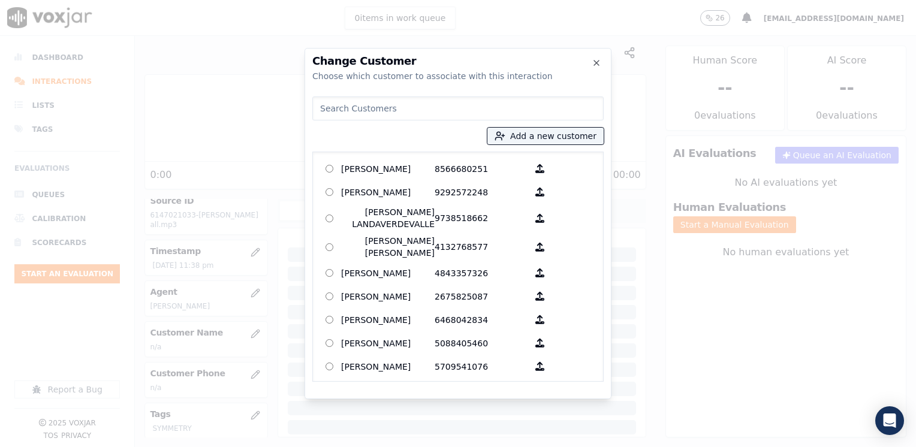
click at [473, 108] on input at bounding box center [457, 108] width 291 height 24
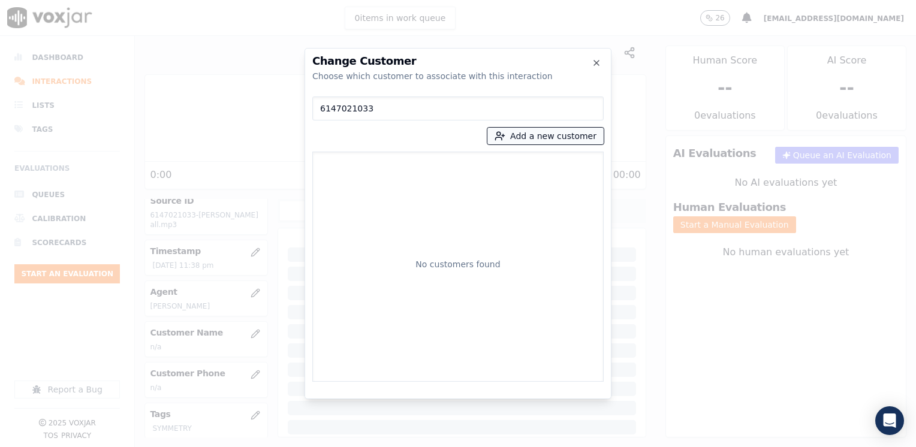
type input "6147021033"
click at [549, 133] on button "Add a new customer" at bounding box center [545, 136] width 116 height 17
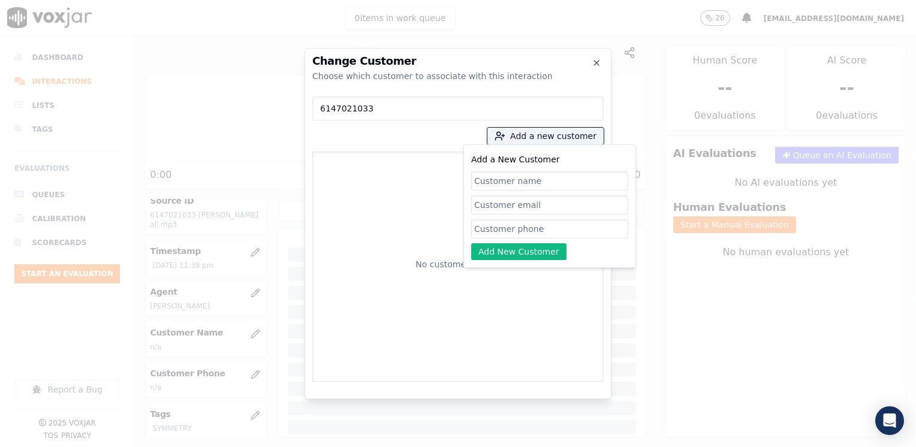
click at [547, 226] on input "Add a New Customer" at bounding box center [549, 228] width 157 height 19
paste input "6147021033"
type input "6147021033"
click at [562, 179] on input "Add a New Customer" at bounding box center [549, 180] width 157 height 19
paste input "[PERSON_NAME]"
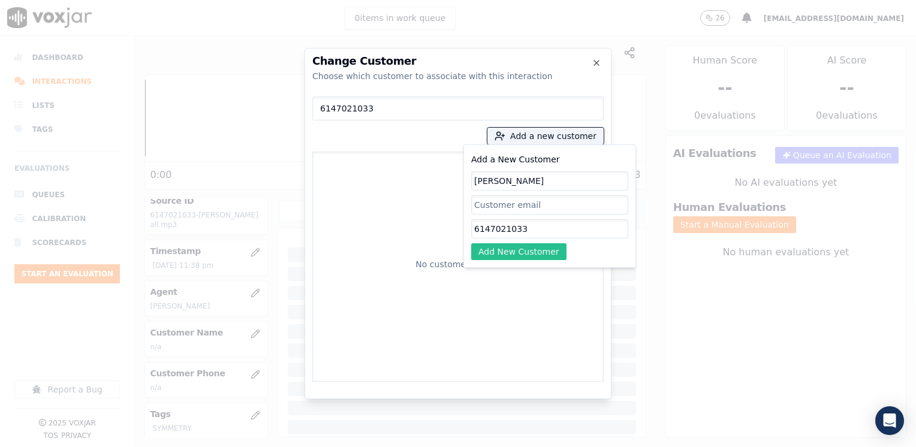
type input "[PERSON_NAME]"
click at [523, 254] on button "Add New Customer" at bounding box center [518, 251] width 95 height 17
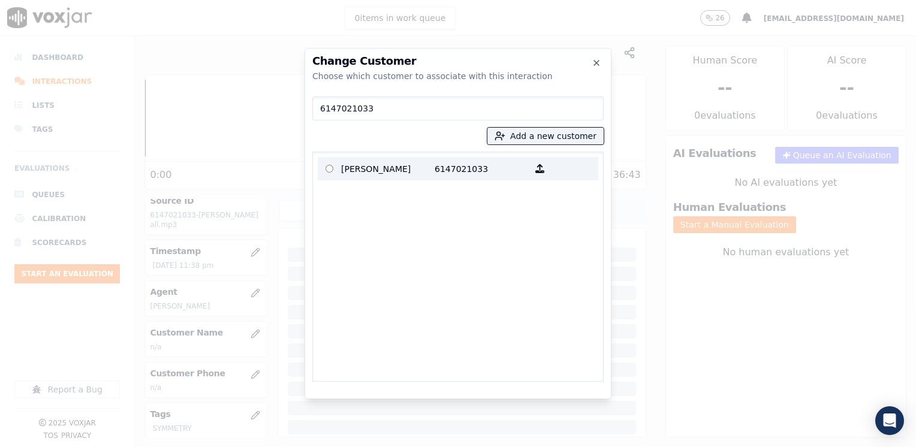
click at [463, 170] on p "6147021033" at bounding box center [480, 168] width 93 height 19
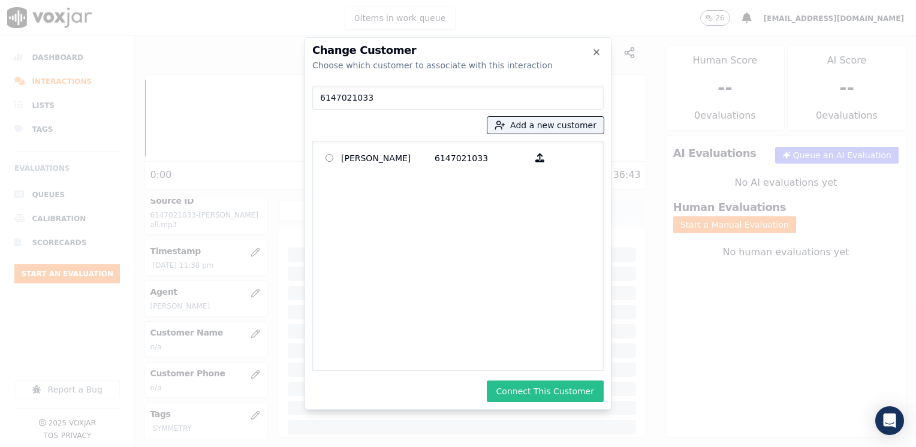
click at [541, 382] on button "Connect This Customer" at bounding box center [545, 392] width 117 height 22
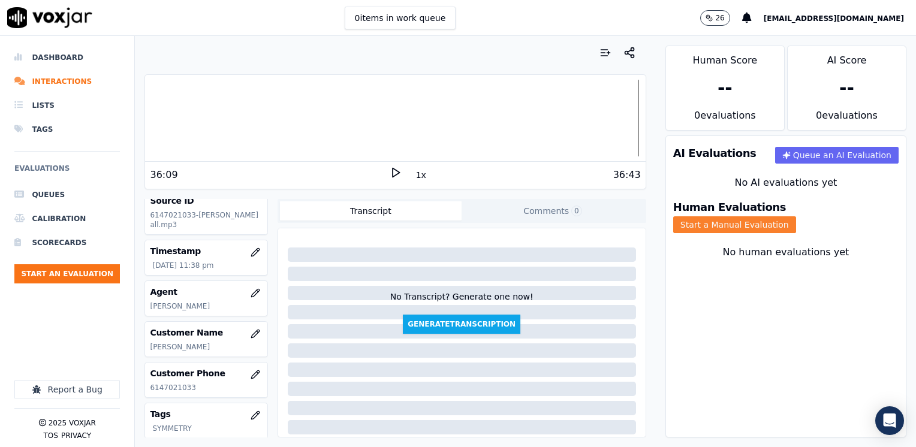
click at [796, 216] on button "Start a Manual Evaluation" at bounding box center [734, 224] width 123 height 17
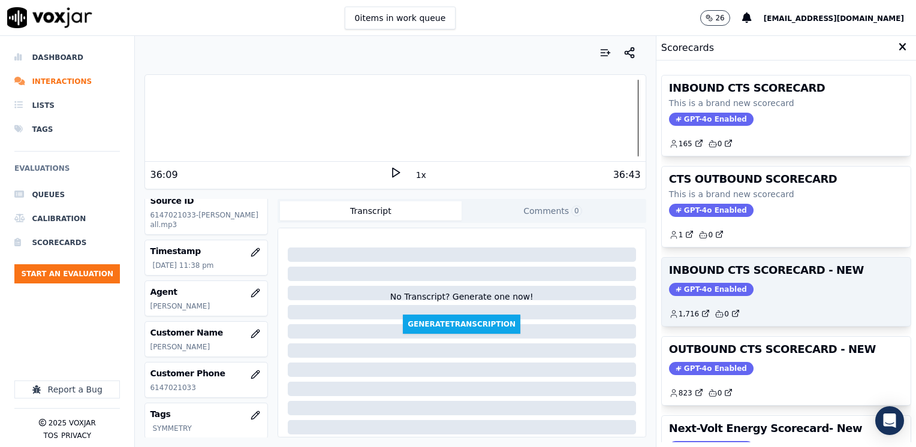
click at [698, 286] on span "GPT-4o Enabled" at bounding box center [711, 289] width 84 height 13
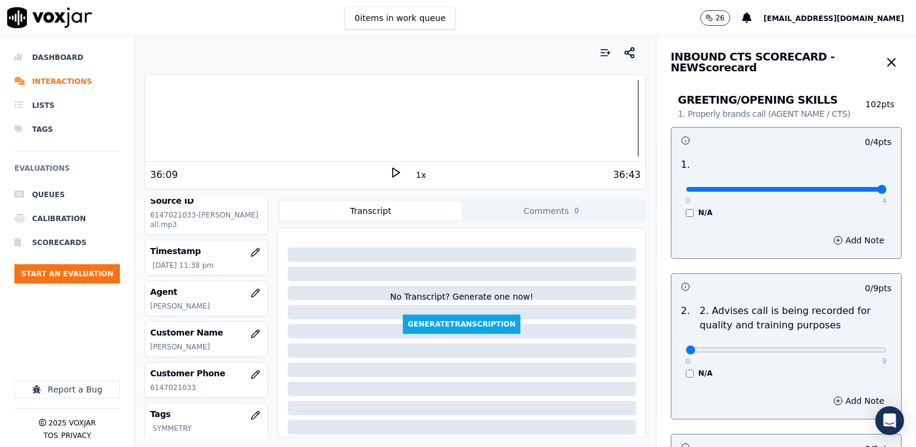
drag, startPoint x: 681, startPoint y: 186, endPoint x: 917, endPoint y: 186, distance: 236.7
type input "4"
click at [886, 187] on input "range" at bounding box center [786, 189] width 201 height 5
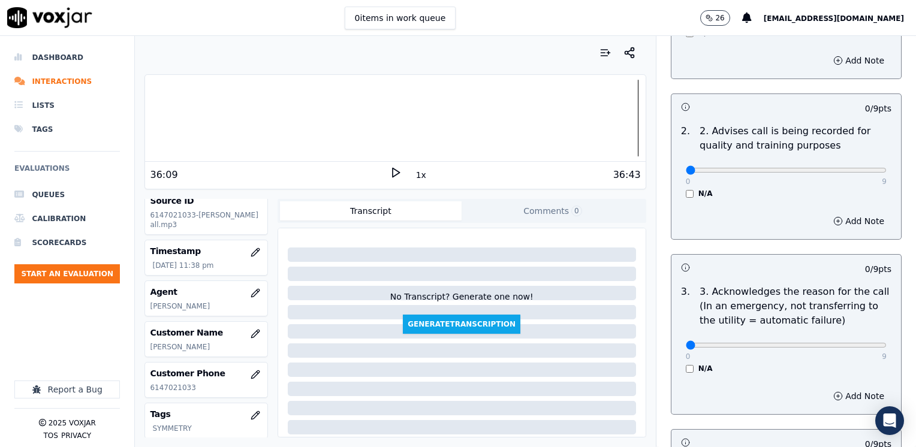
scroll to position [240, 0]
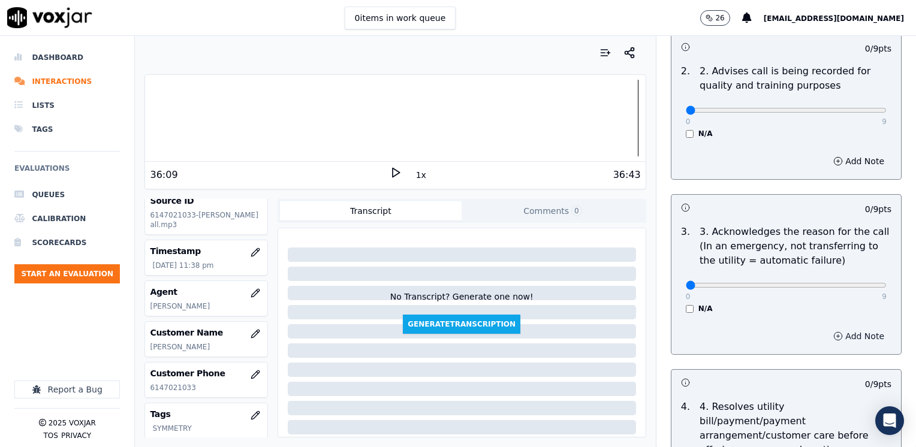
click at [849, 337] on button "Add Note" at bounding box center [858, 336] width 65 height 17
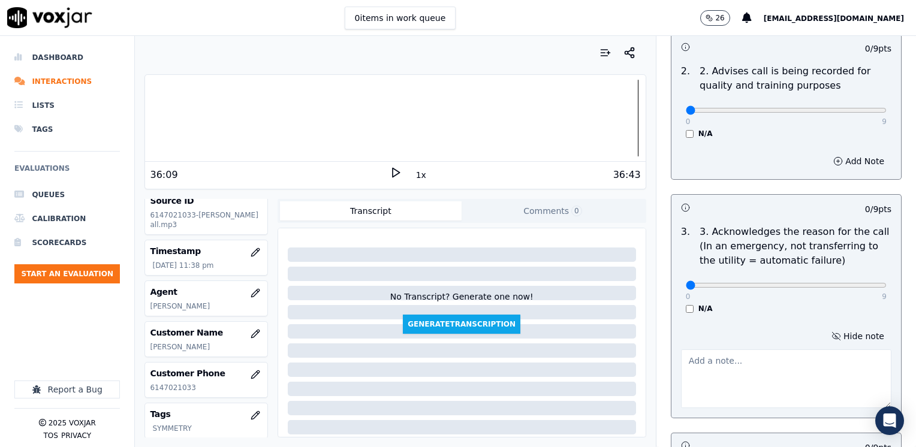
click at [753, 362] on textarea at bounding box center [786, 378] width 210 height 59
click at [724, 384] on textarea at bounding box center [786, 378] width 210 height 59
type textarea "c"
click at [757, 373] on textarea "Cx called because she was charged around $90.00 for an assurance she does not h…" at bounding box center [786, 378] width 210 height 59
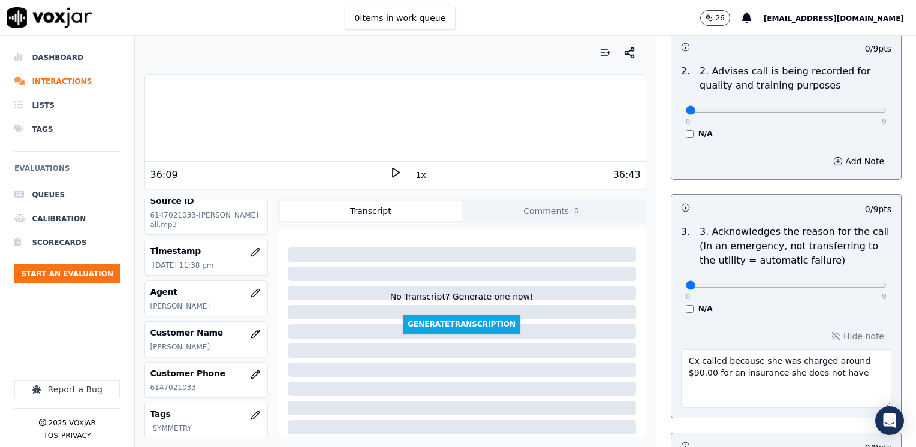
type textarea "Cx called because she was charged around $90.00 for an insurance she does not h…"
drag, startPoint x: 683, startPoint y: 284, endPoint x: 917, endPoint y: 271, distance: 234.7
type input "9"
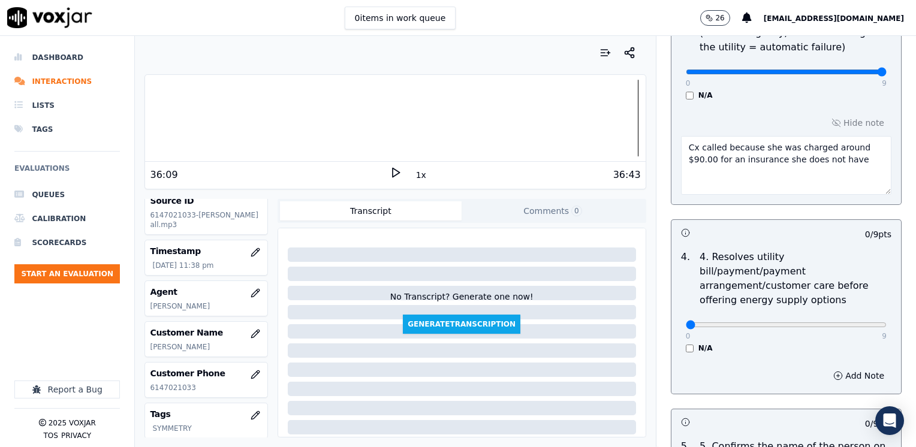
scroll to position [599, 0]
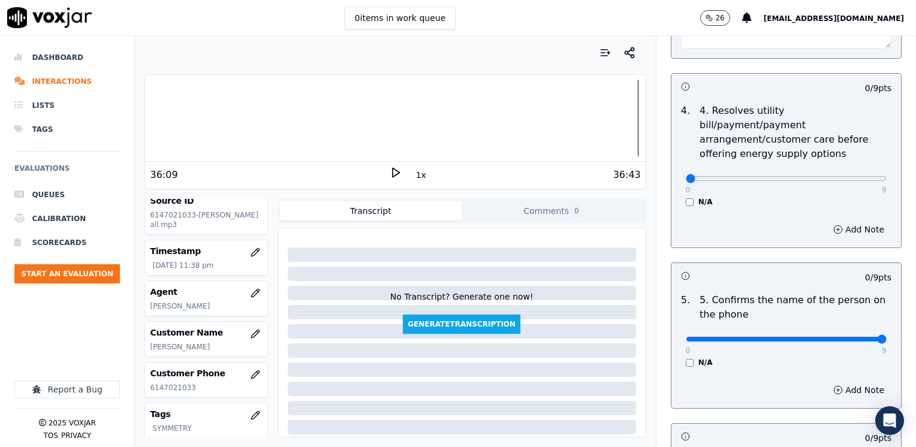
drag, startPoint x: 677, startPoint y: 327, endPoint x: 917, endPoint y: 304, distance: 241.4
type input "9"
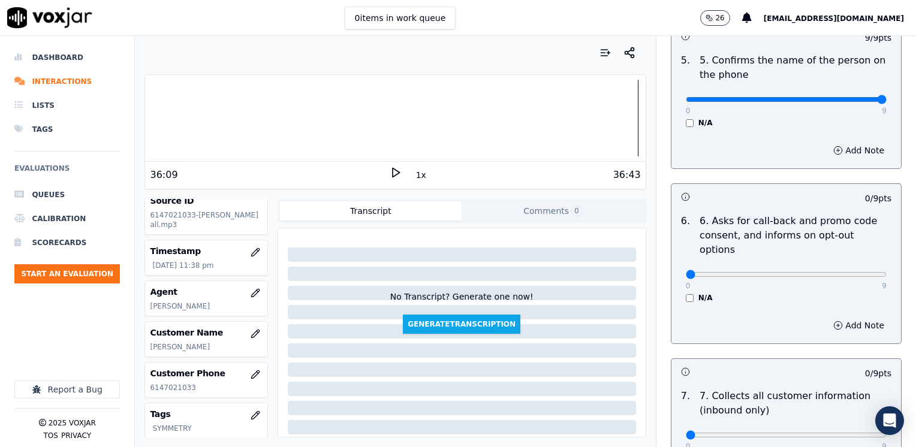
click at [678, 272] on div "6 . 6. Asks for call-back and promo code consent, and informs on opt-out option…" at bounding box center [786, 258] width 230 height 98
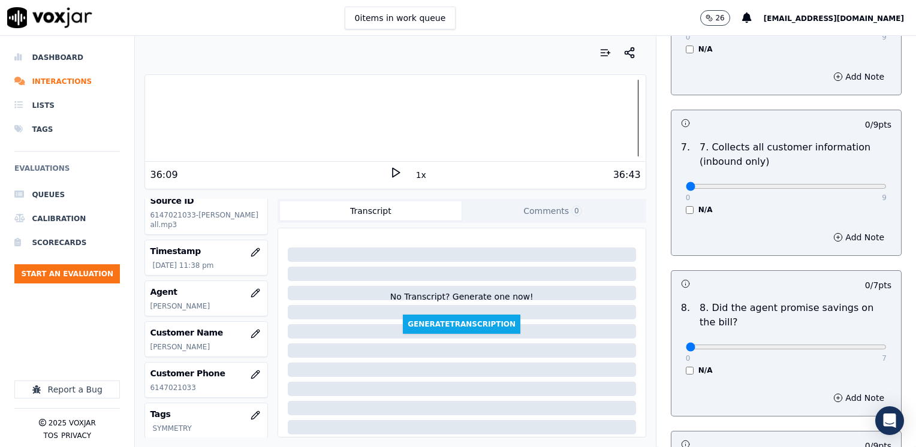
scroll to position [1139, 0]
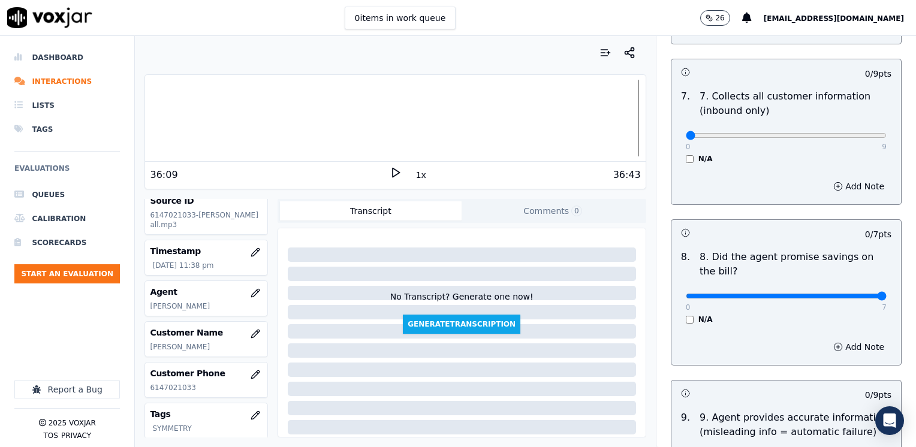
drag, startPoint x: 681, startPoint y: 262, endPoint x: 917, endPoint y: 236, distance: 238.2
type input "7"
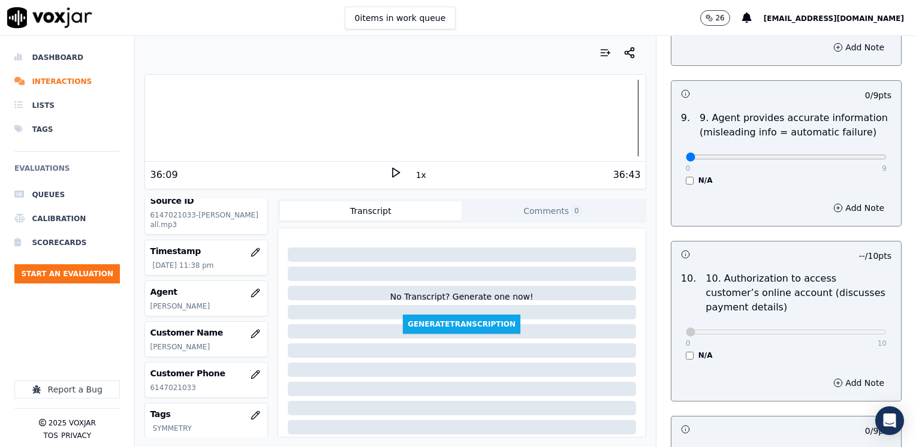
scroll to position [1618, 0]
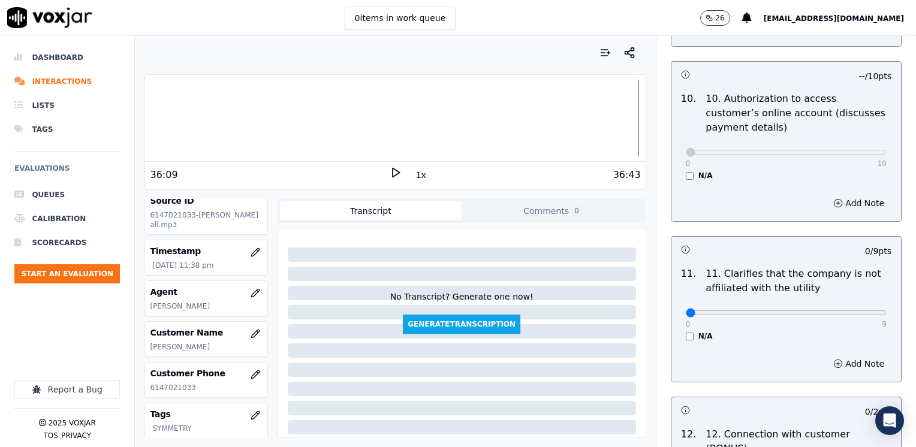
click at [676, 141] on div "0 10 N/A" at bounding box center [786, 158] width 220 height 46
drag, startPoint x: 681, startPoint y: 124, endPoint x: 917, endPoint y: 124, distance: 236.7
type input "10"
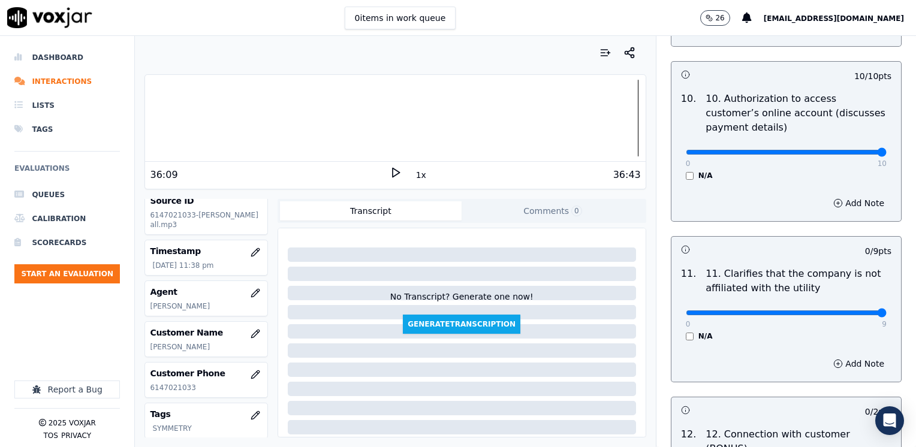
drag, startPoint x: 683, startPoint y: 283, endPoint x: 915, endPoint y: 300, distance: 233.1
type input "9"
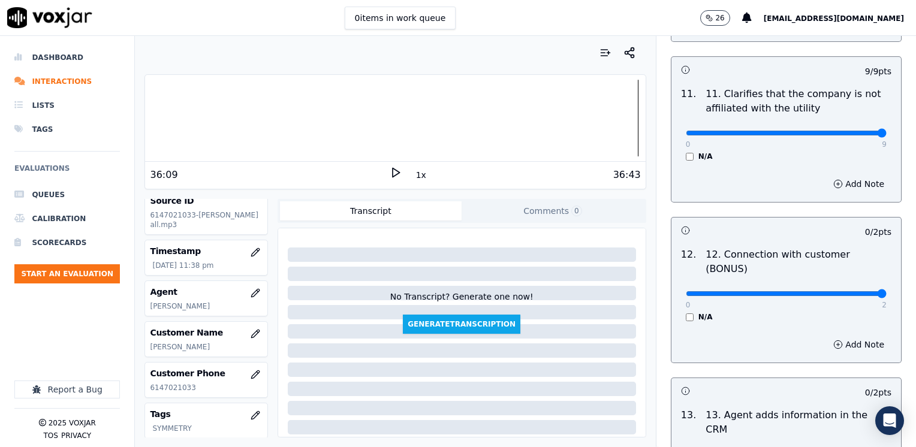
drag, startPoint x: 678, startPoint y: 247, endPoint x: 917, endPoint y: 247, distance: 239.1
type input "2"
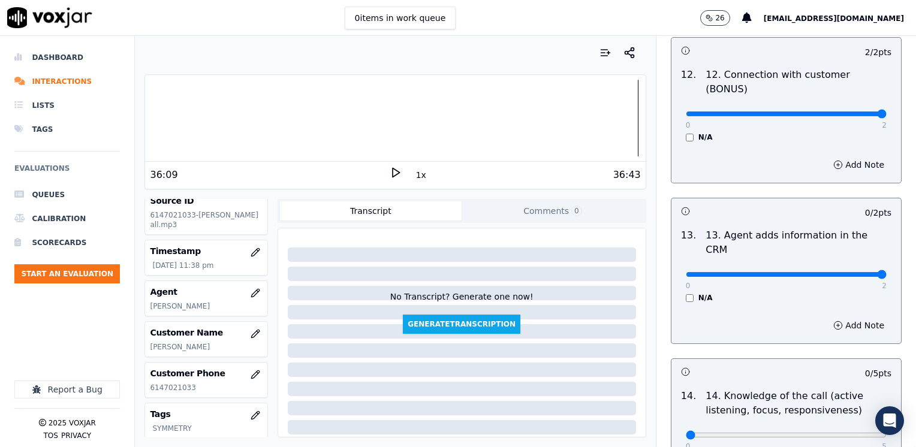
drag, startPoint x: 678, startPoint y: 213, endPoint x: 864, endPoint y: 241, distance: 187.9
type input "2"
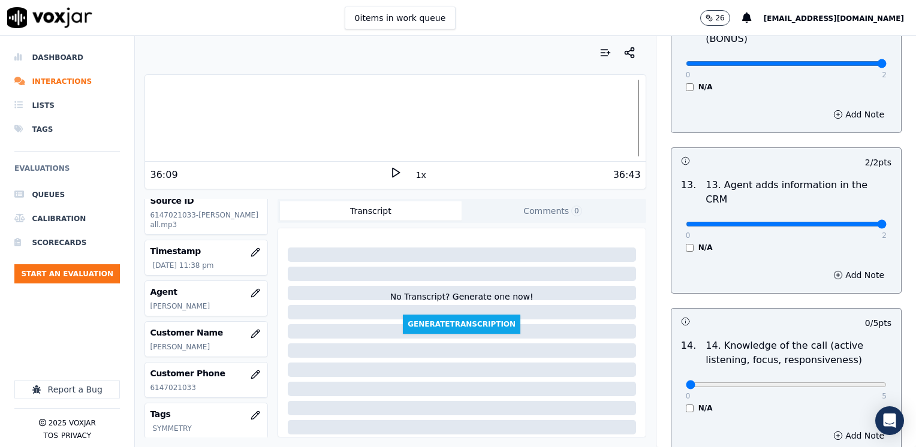
scroll to position [2073, 0]
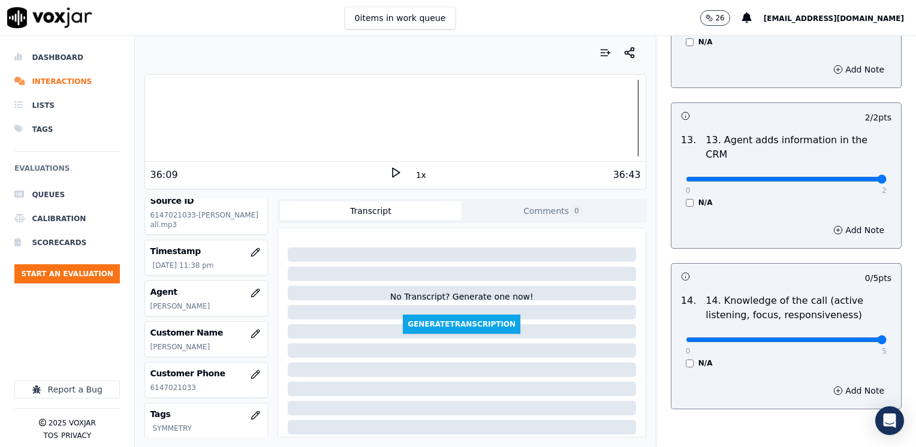
drag, startPoint x: 675, startPoint y: 280, endPoint x: 917, endPoint y: 270, distance: 242.3
type input "5"
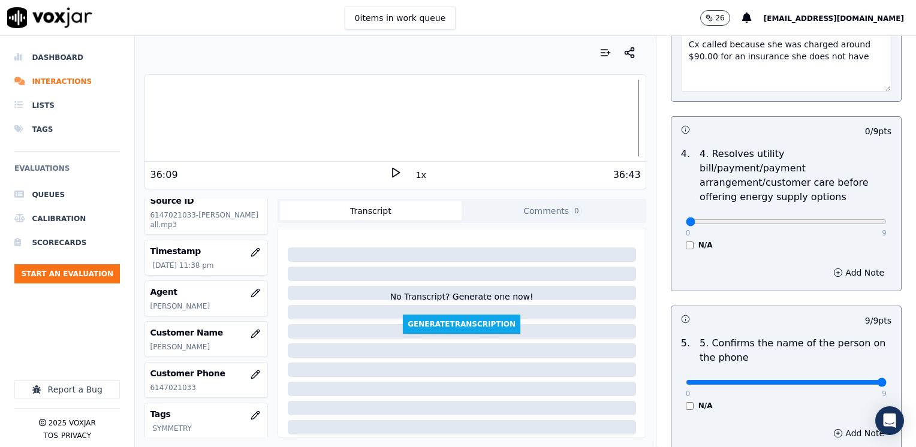
scroll to position [575, 0]
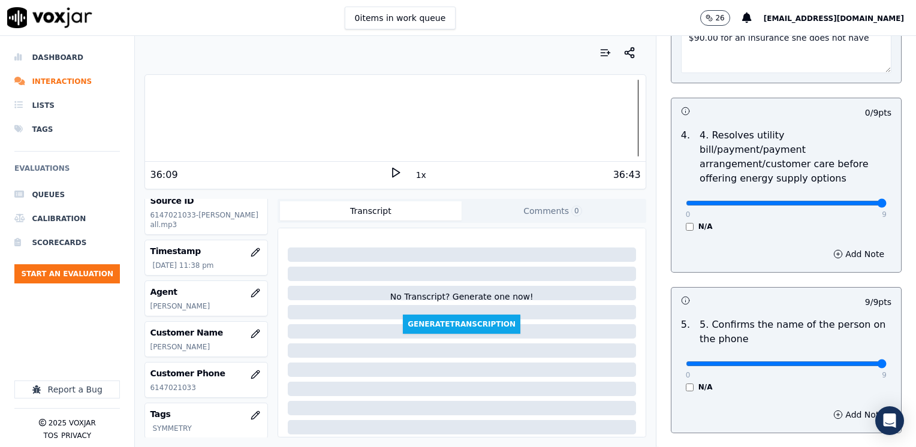
drag, startPoint x: 678, startPoint y: 188, endPoint x: 916, endPoint y: 194, distance: 238.0
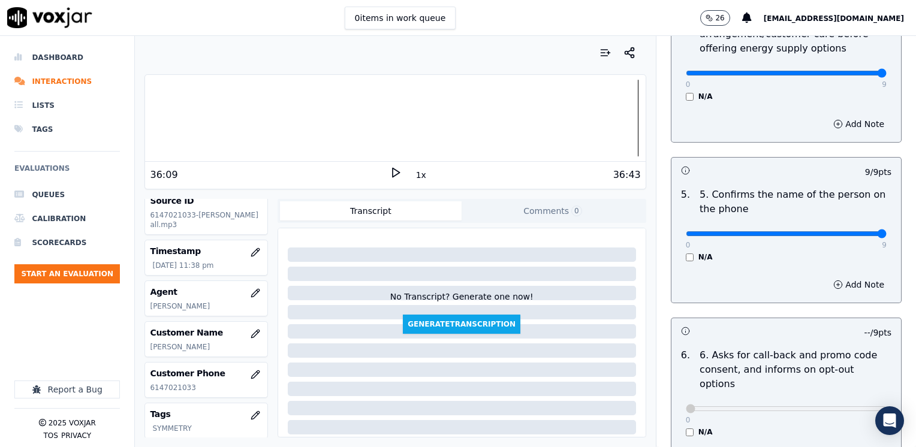
scroll to position [635, 0]
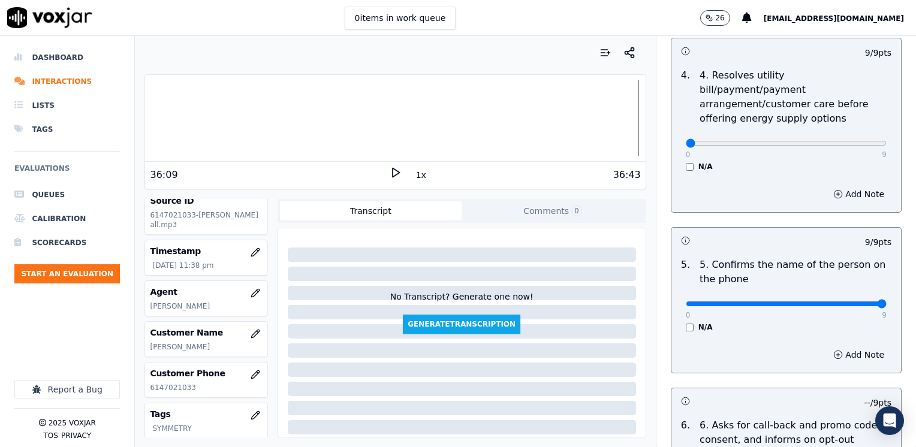
drag, startPoint x: 856, startPoint y: 131, endPoint x: 634, endPoint y: 130, distance: 221.7
type input "0"
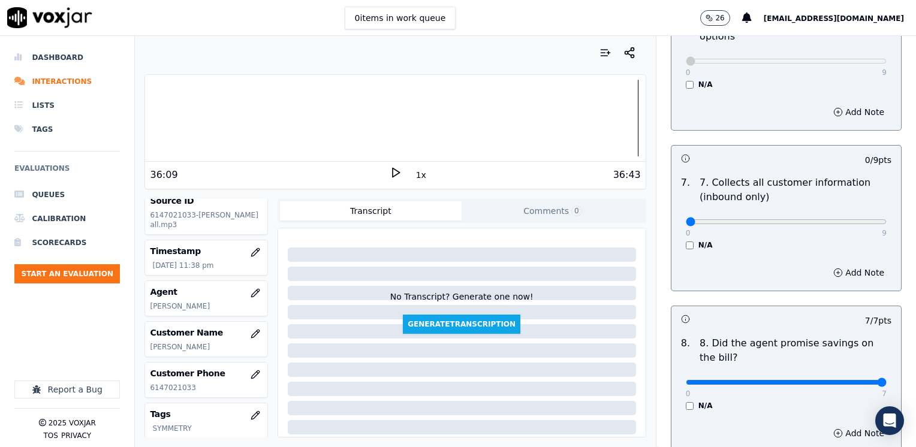
scroll to position [1054, 0]
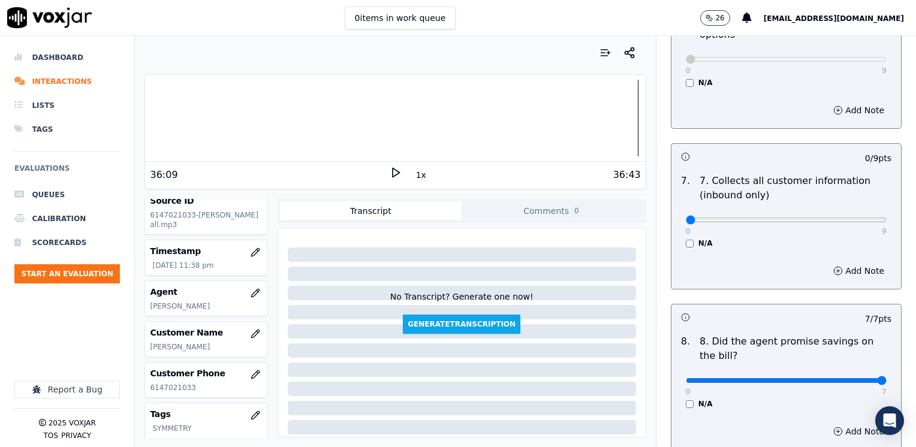
click at [839, 212] on div "0 9" at bounding box center [786, 219] width 201 height 14
type input "8"
click at [843, 262] on button "Add Note" at bounding box center [858, 270] width 65 height 17
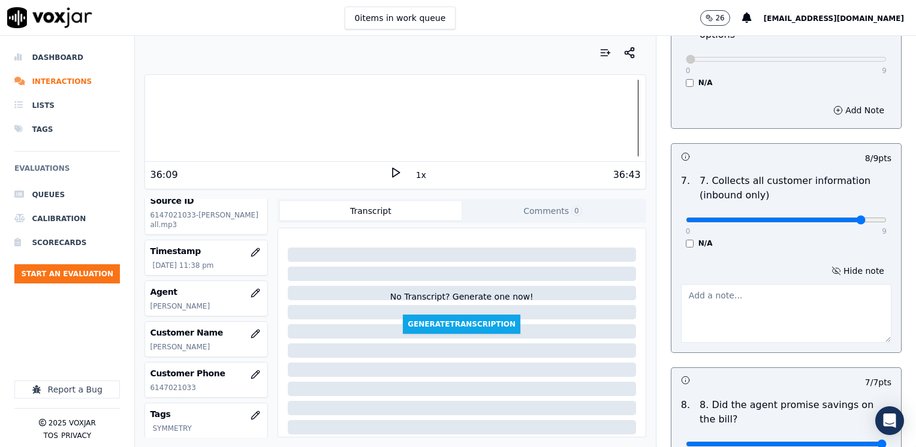
click at [777, 286] on textarea at bounding box center [786, 313] width 210 height 59
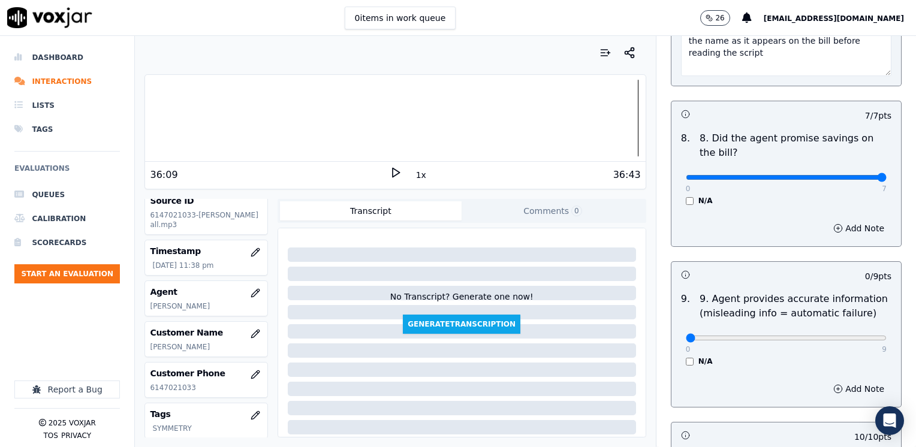
scroll to position [1414, 0]
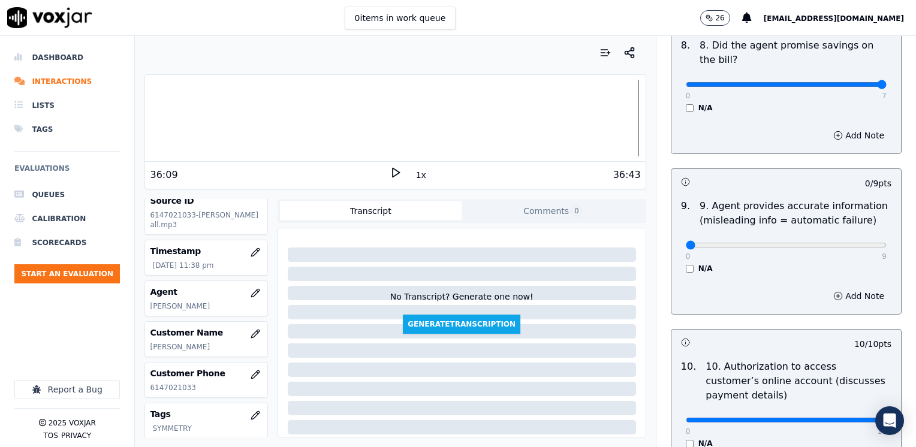
type textarea "Make sure to confirm full service address and the name as it appears on the bil…"
drag, startPoint x: 682, startPoint y: 216, endPoint x: 917, endPoint y: 219, distance: 235.5
type input "9"
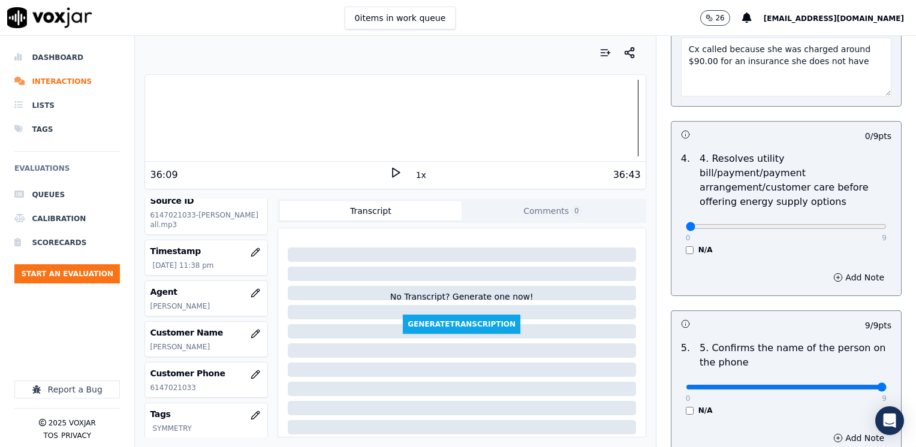
scroll to position [575, 0]
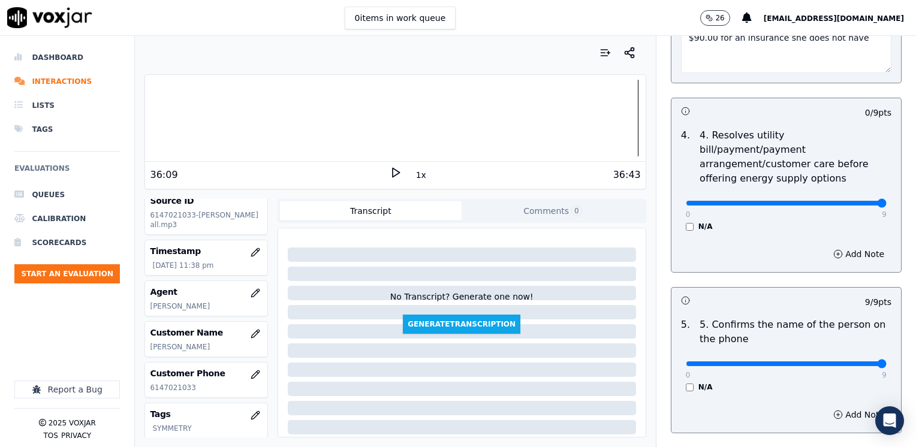
drag, startPoint x: 678, startPoint y: 188, endPoint x: 917, endPoint y: 188, distance: 239.1
type input "9"
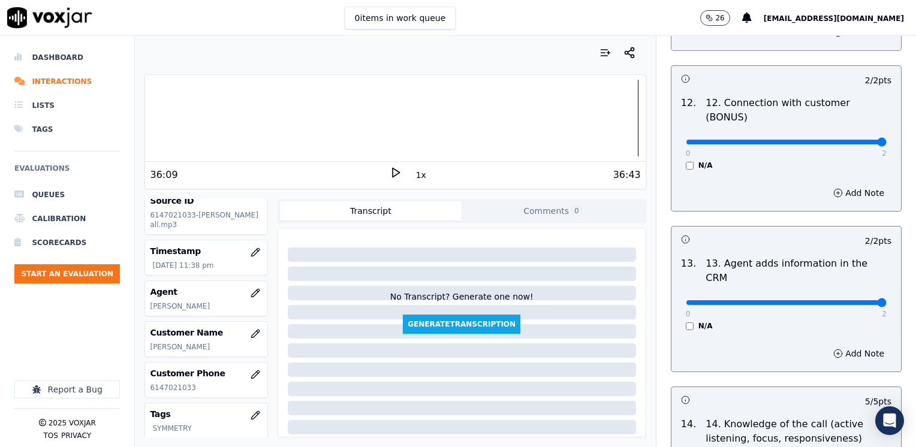
scroll to position [2136, 0]
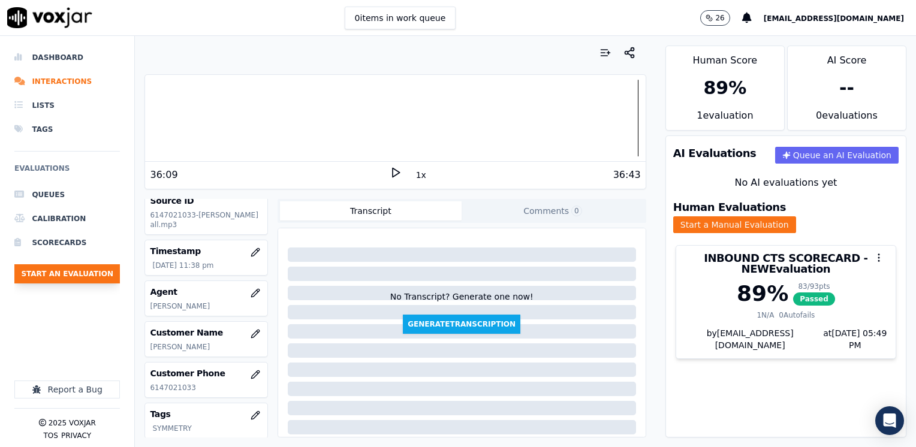
click at [65, 276] on button "Start an Evaluation" at bounding box center [66, 273] width 105 height 19
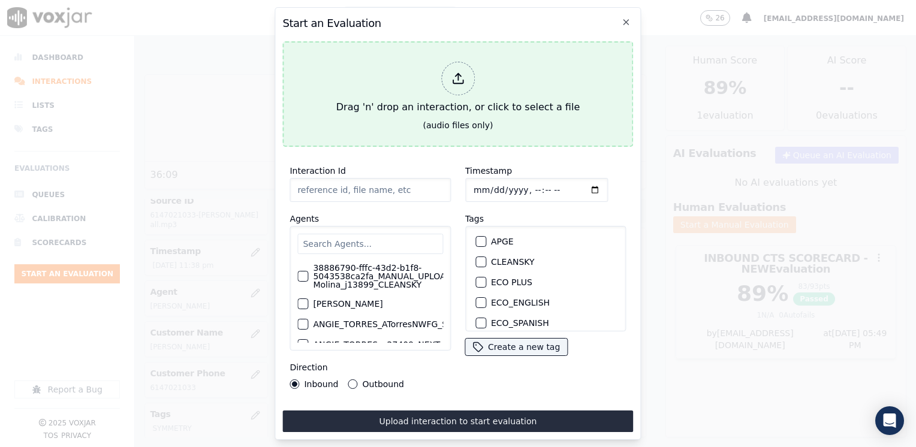
click at [464, 77] on div at bounding box center [458, 79] width 34 height 34
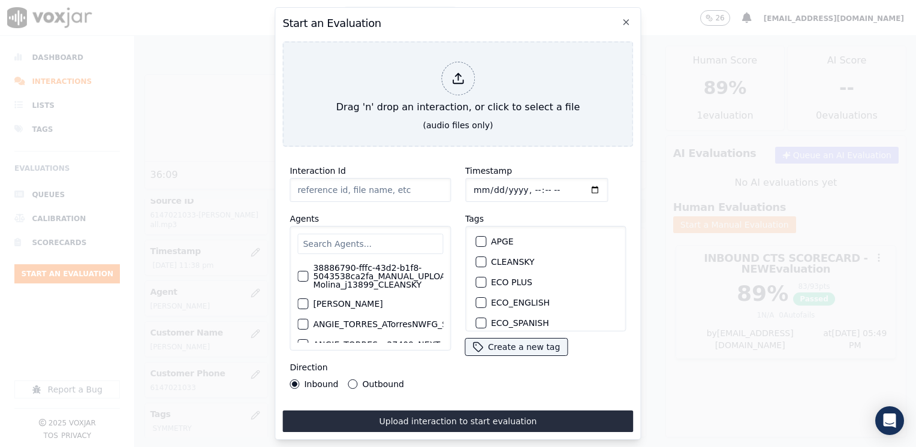
type input "20250815-175841_3173503027-[PERSON_NAME] all.mp3"
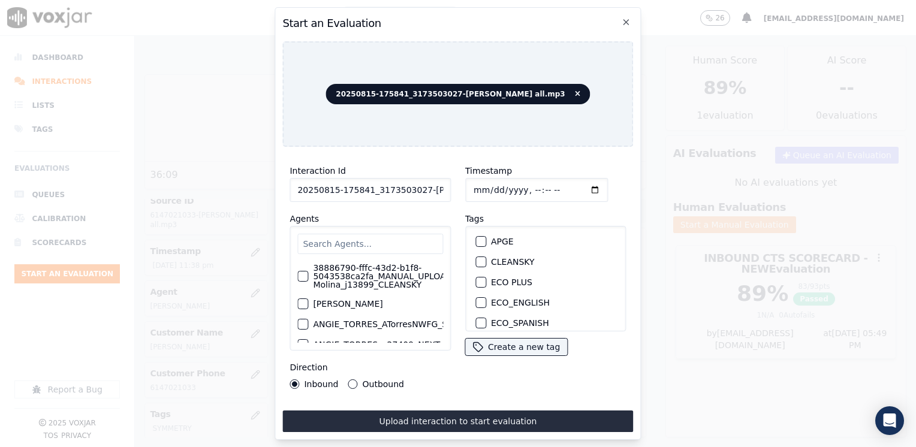
click at [375, 240] on input "text" at bounding box center [370, 244] width 146 height 20
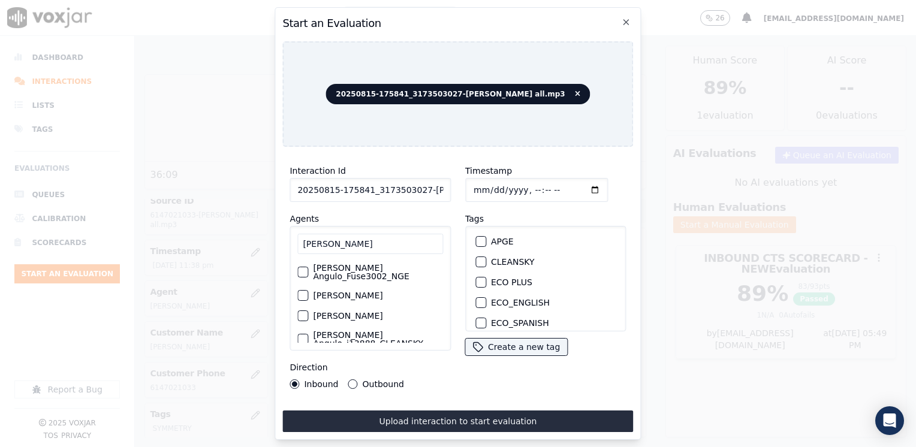
type input "[PERSON_NAME]"
click at [301, 317] on div "button" at bounding box center [302, 316] width 8 height 8
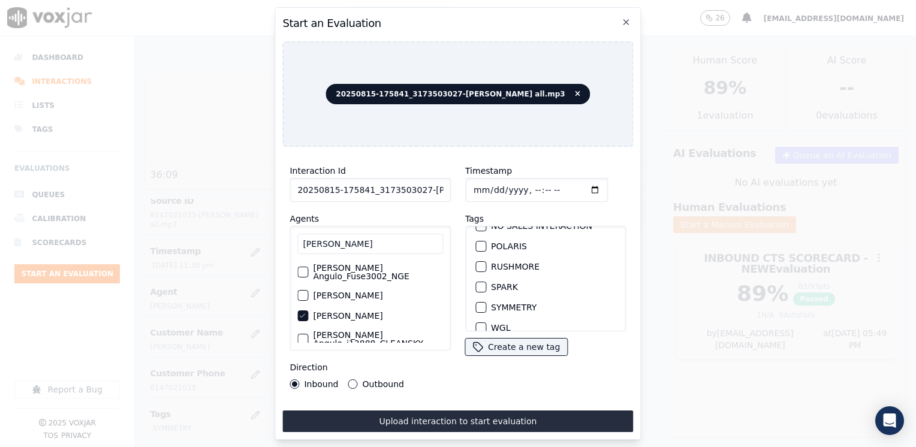
scroll to position [256, 0]
click at [477, 291] on div "button" at bounding box center [480, 295] width 8 height 8
click at [579, 182] on input "Timestamp" at bounding box center [536, 190] width 143 height 24
type input "[DATE]T23:49"
drag, startPoint x: 348, startPoint y: 380, endPoint x: 388, endPoint y: 404, distance: 47.1
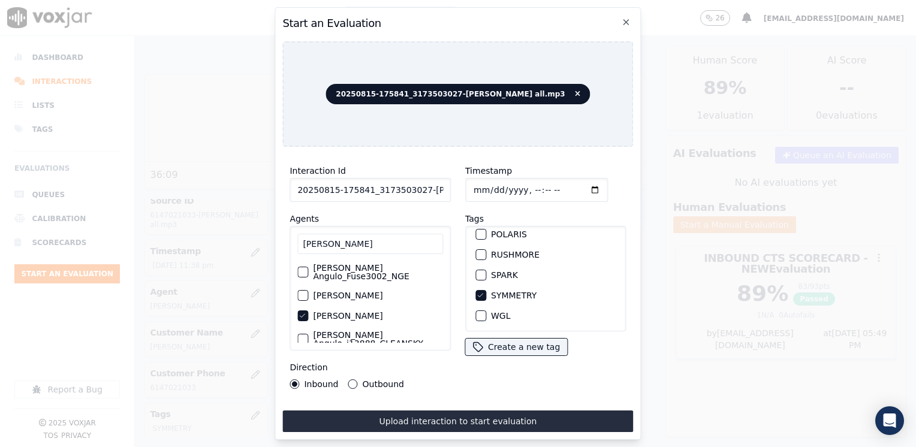
click at [348, 380] on button "Outbound" at bounding box center [353, 384] width 10 height 10
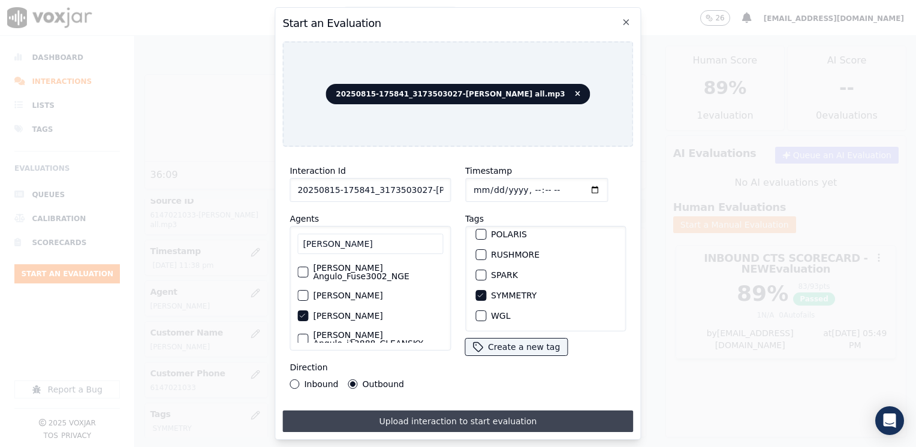
click at [428, 418] on button "Upload interaction to start evaluation" at bounding box center [457, 421] width 351 height 22
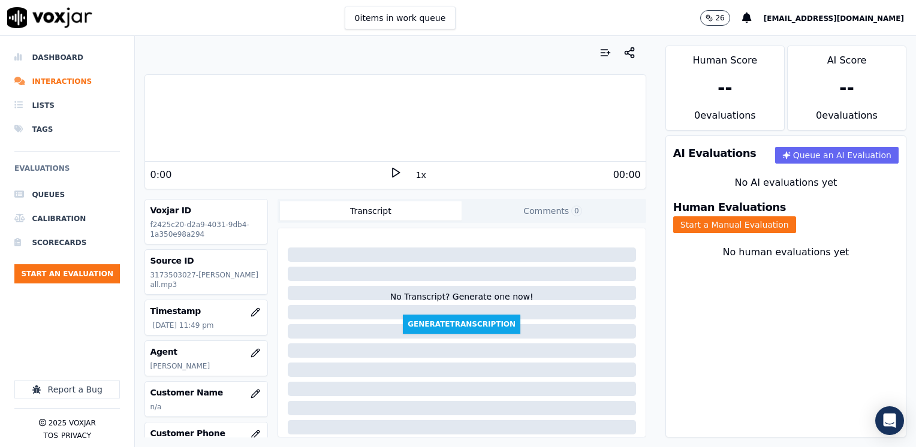
click at [393, 173] on polygon at bounding box center [396, 172] width 7 height 9
click at [390, 173] on icon at bounding box center [396, 173] width 12 height 12
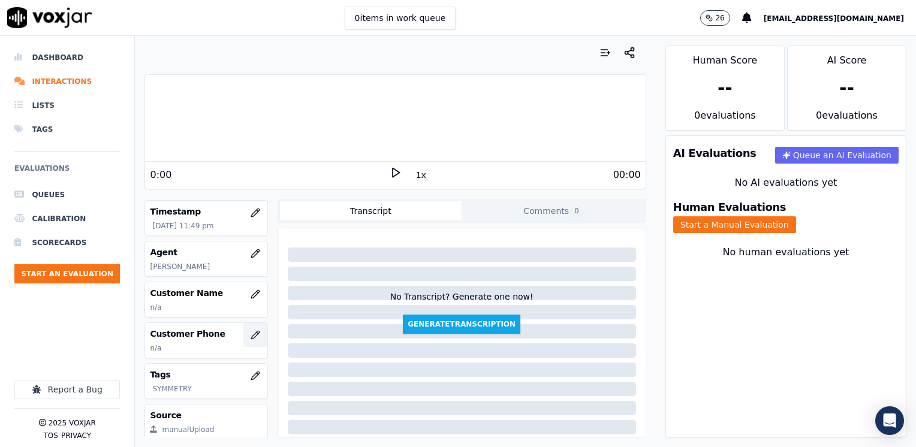
scroll to position [120, 0]
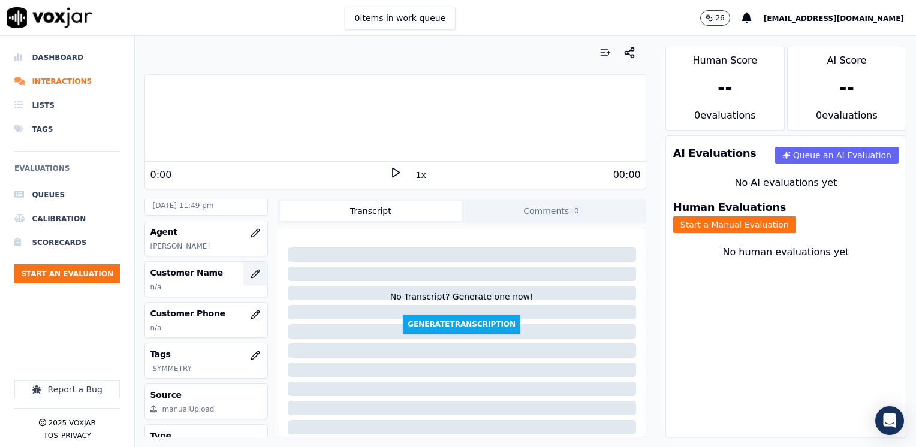
click at [250, 274] on icon "button" at bounding box center [255, 274] width 10 height 10
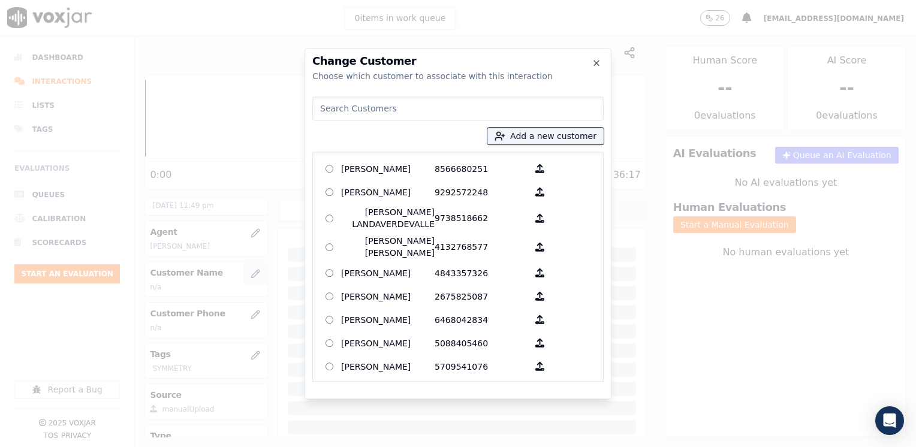
click at [444, 101] on input at bounding box center [457, 108] width 291 height 24
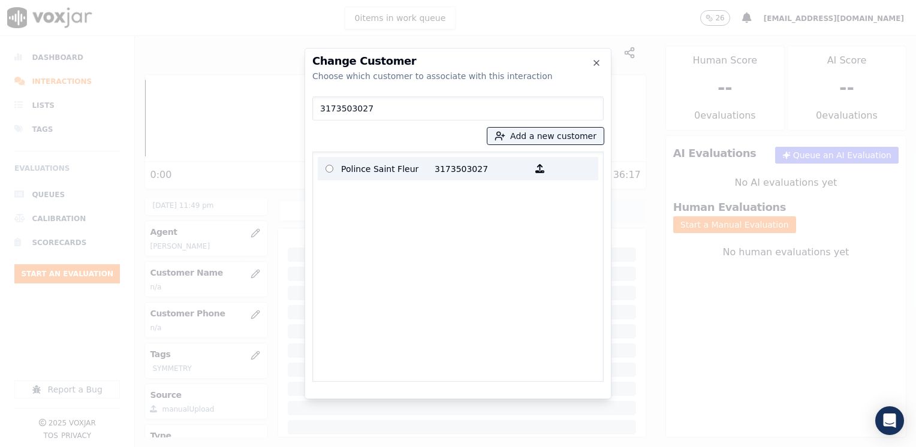
type input "3173503027"
click at [452, 164] on p "3173503027" at bounding box center [480, 168] width 93 height 19
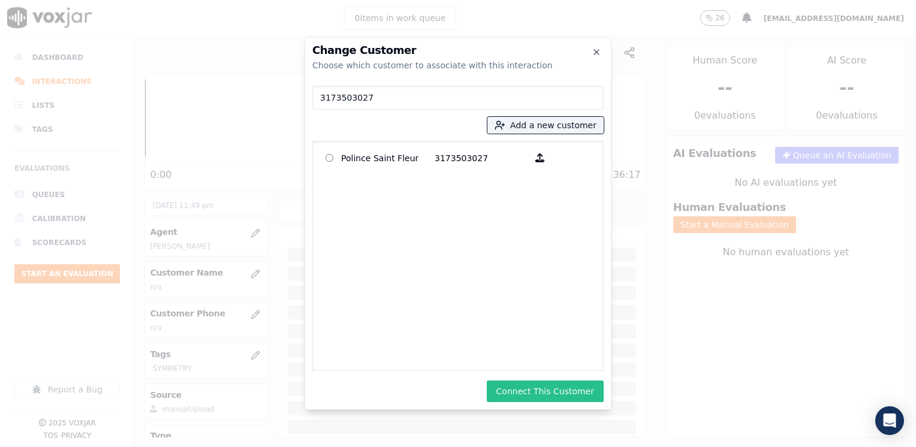
click at [566, 391] on button "Connect This Customer" at bounding box center [545, 392] width 117 height 22
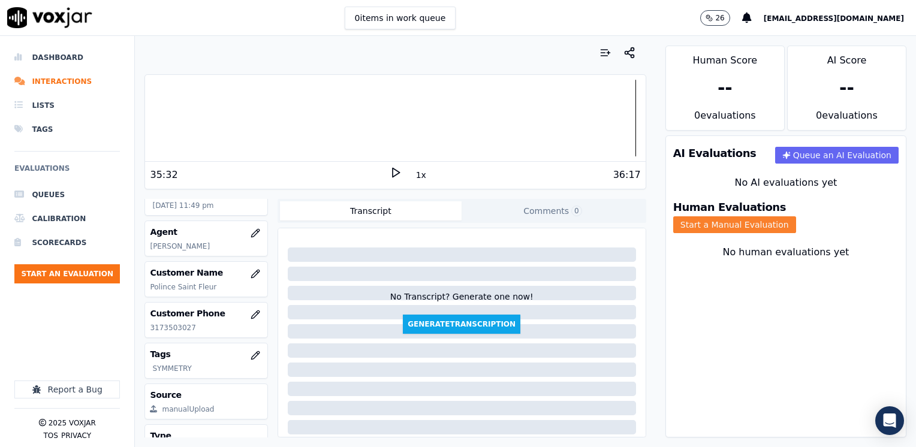
click at [796, 216] on button "Start a Manual Evaluation" at bounding box center [734, 224] width 123 height 17
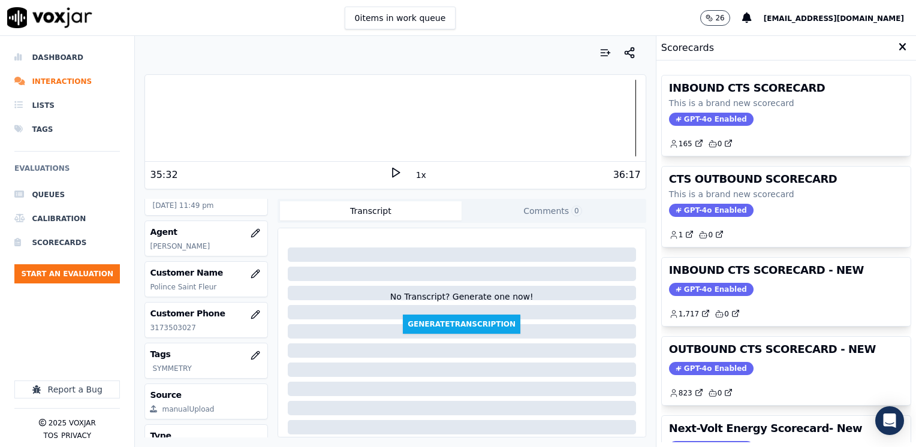
click at [698, 364] on span "GPT-4o Enabled" at bounding box center [711, 368] width 84 height 13
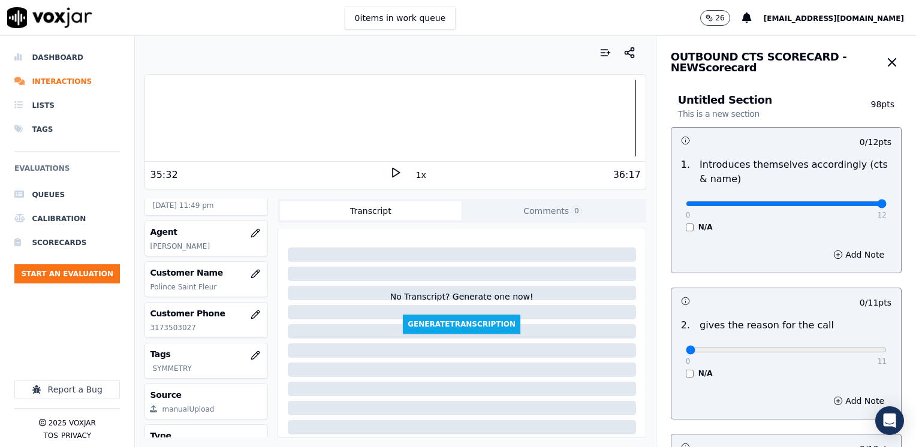
drag, startPoint x: 680, startPoint y: 205, endPoint x: 917, endPoint y: 212, distance: 237.4
type input "12"
click at [886, 206] on input "range" at bounding box center [786, 203] width 201 height 5
drag, startPoint x: 681, startPoint y: 351, endPoint x: 917, endPoint y: 294, distance: 243.5
type input "11"
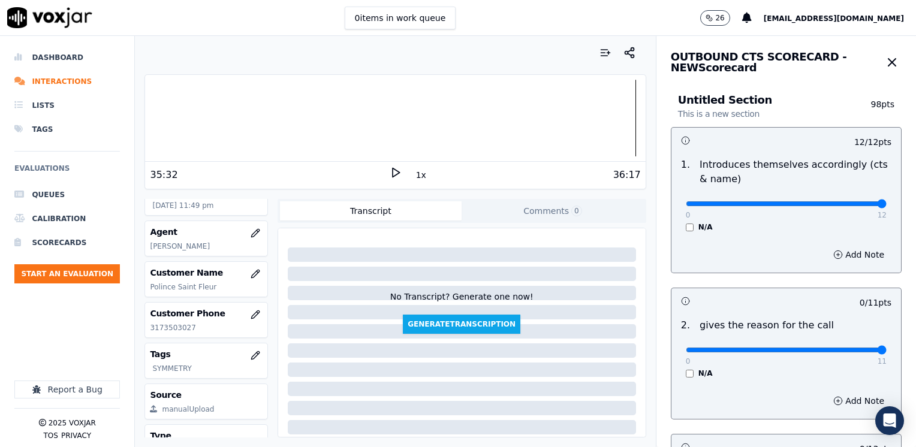
click at [886, 206] on input "range" at bounding box center [786, 203] width 201 height 5
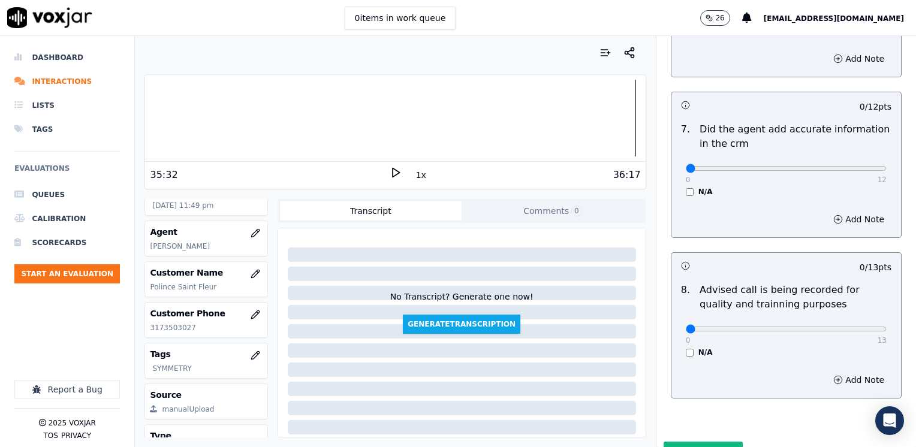
scroll to position [1048, 0]
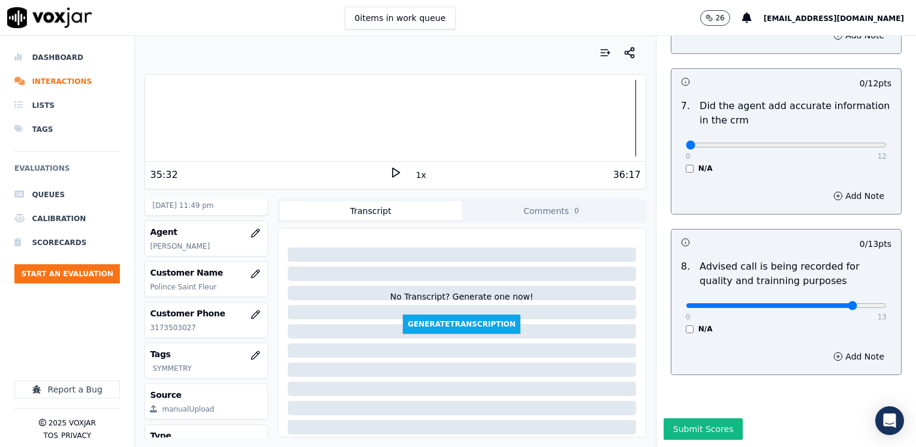
type input "10"
drag, startPoint x: 674, startPoint y: 116, endPoint x: 917, endPoint y: 116, distance: 243.3
type input "12"
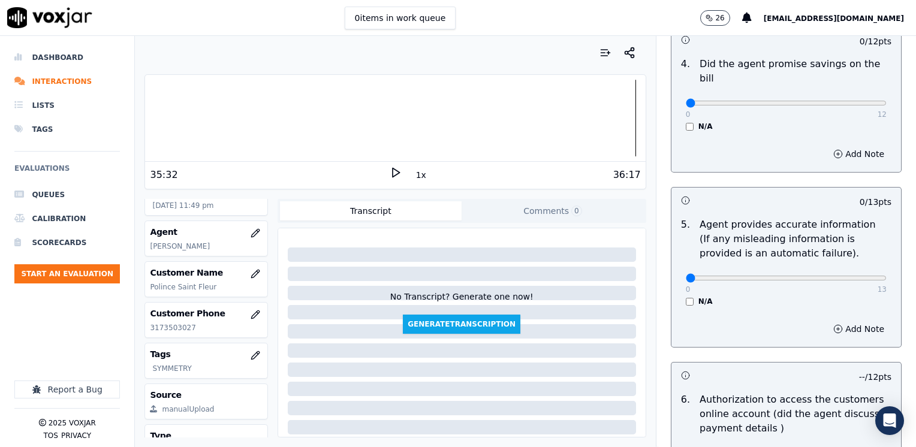
scroll to position [508, 0]
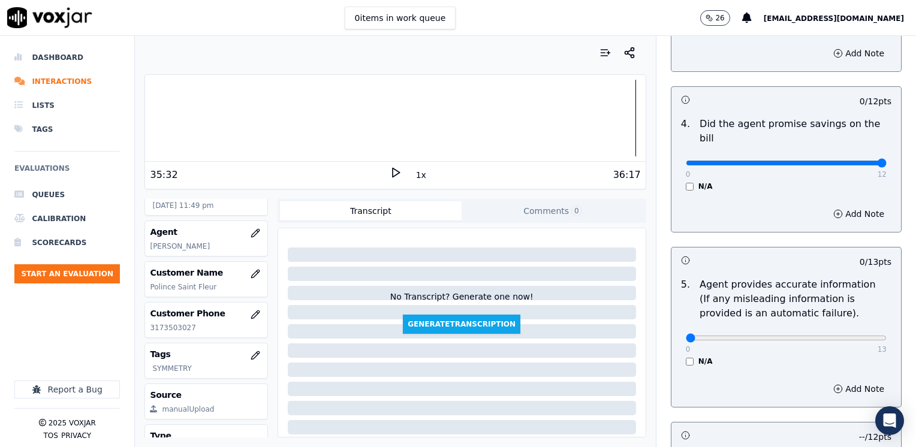
drag, startPoint x: 683, startPoint y: 145, endPoint x: 917, endPoint y: 147, distance: 234.9
type input "12"
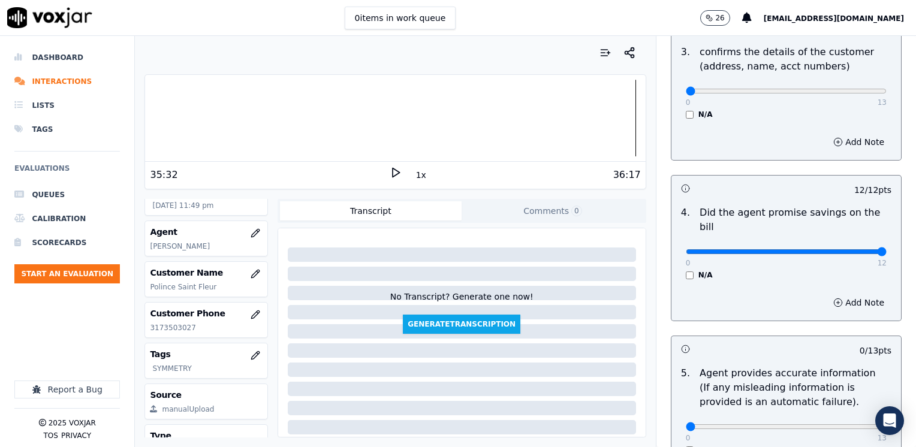
scroll to position [479, 0]
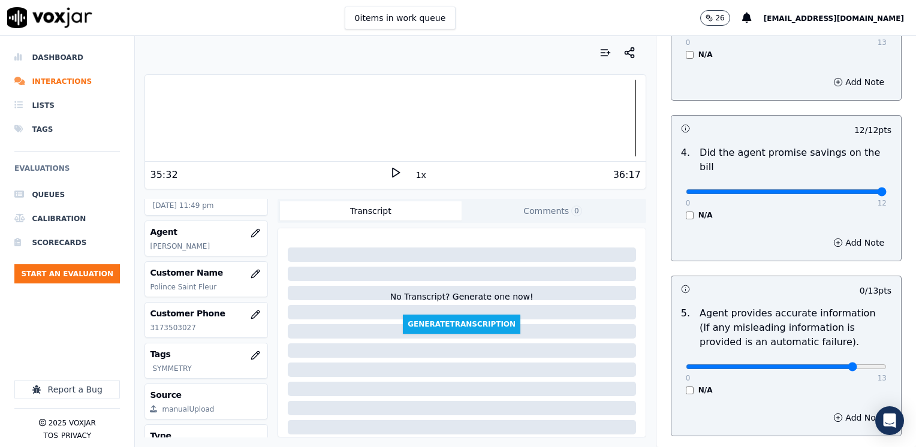
type input "12"
click at [840, 400] on div "Add Note" at bounding box center [786, 418] width 230 height 36
click at [837, 409] on button "Add Note" at bounding box center [858, 417] width 65 height 17
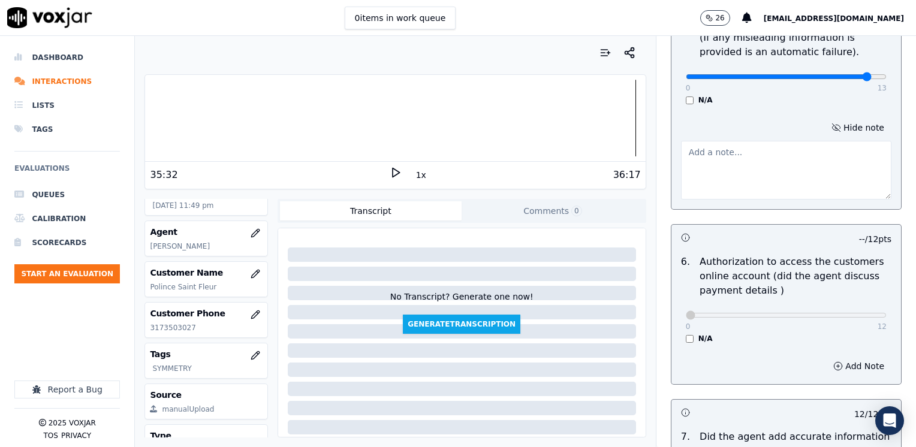
scroll to position [779, 0]
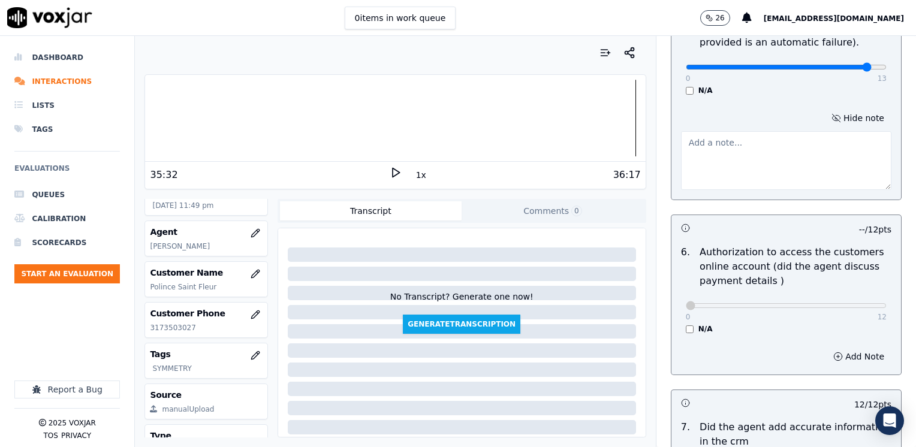
click at [760, 133] on textarea at bounding box center [786, 160] width 210 height 59
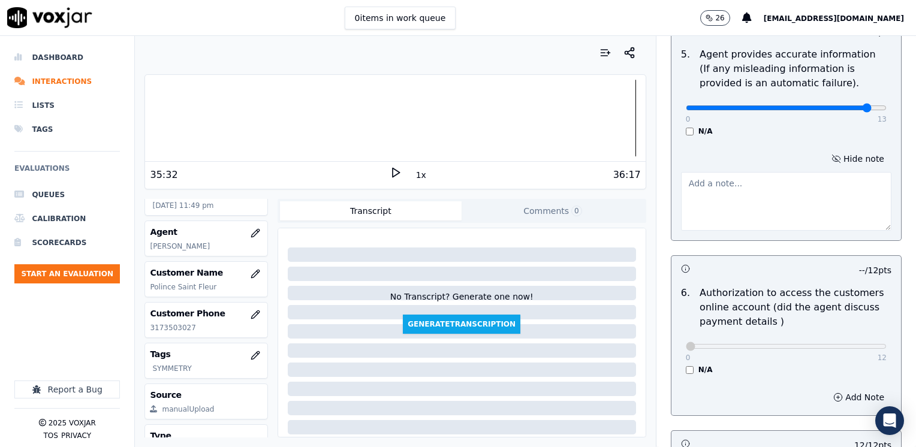
scroll to position [659, 0]
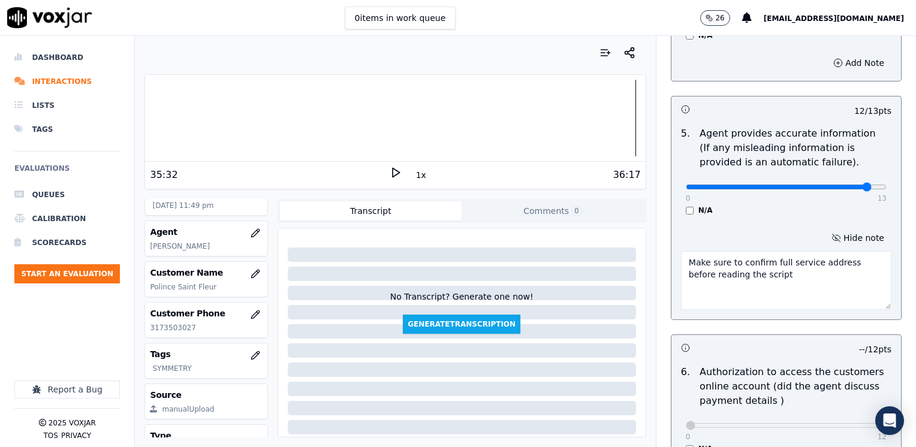
click at [826, 251] on textarea "Make sure to confirm full service address before reading the script" at bounding box center [786, 280] width 210 height 59
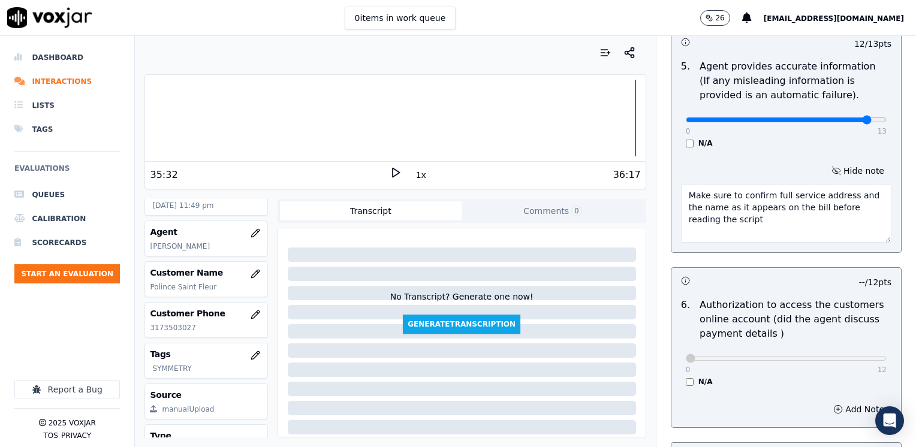
scroll to position [839, 0]
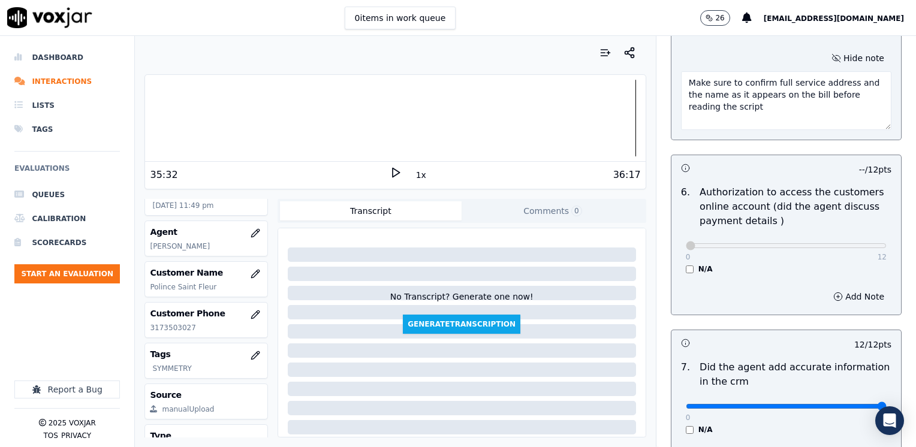
type textarea "Make sure to confirm full service address and the name as it appears on the bil…"
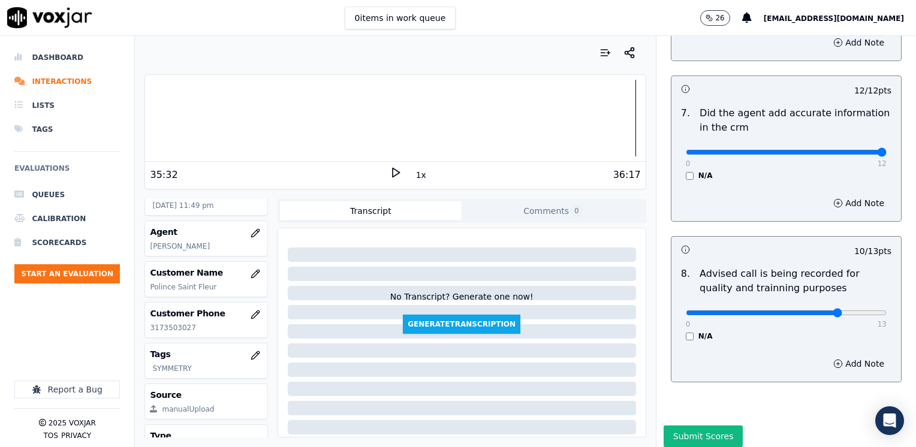
scroll to position [1110, 0]
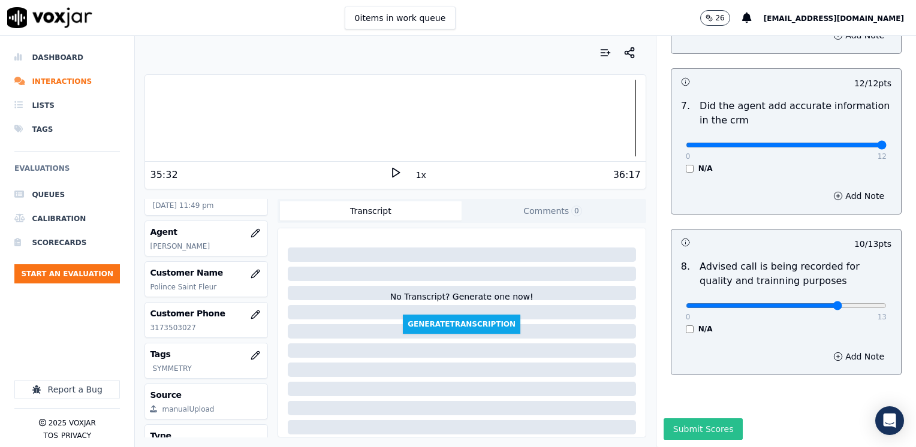
click at [698, 418] on button "Submit Scores" at bounding box center [703, 429] width 80 height 22
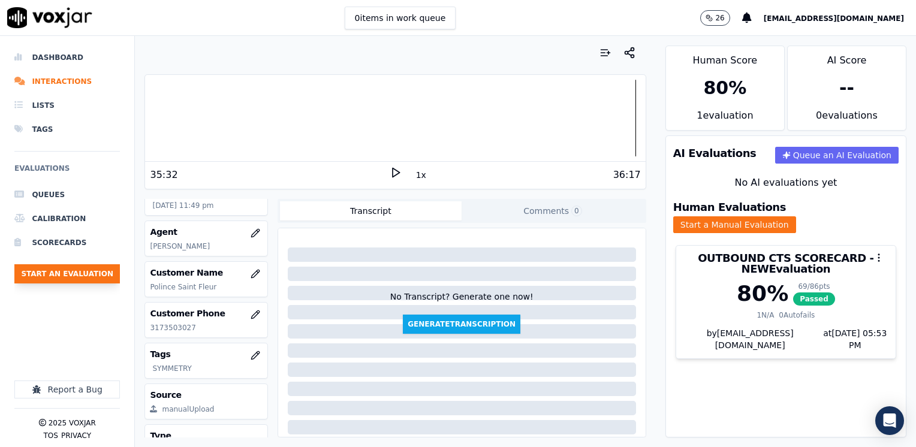
click at [86, 278] on button "Start an Evaluation" at bounding box center [66, 273] width 105 height 19
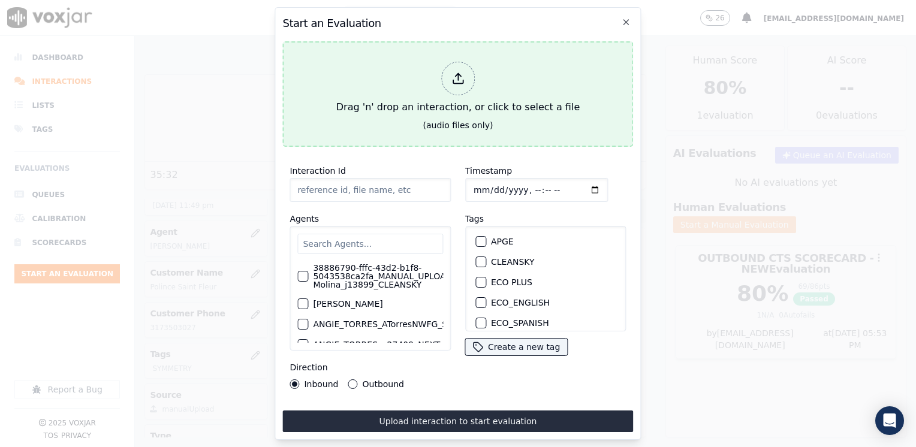
click at [467, 68] on div at bounding box center [458, 79] width 34 height 34
type input "20250815-090444_9294046773-[PERSON_NAME] 2 all.mp3"
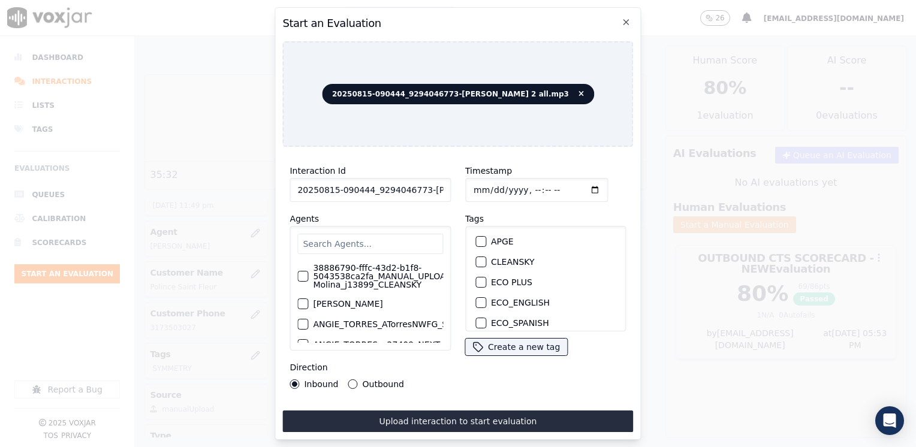
click at [408, 240] on input "text" at bounding box center [370, 244] width 146 height 20
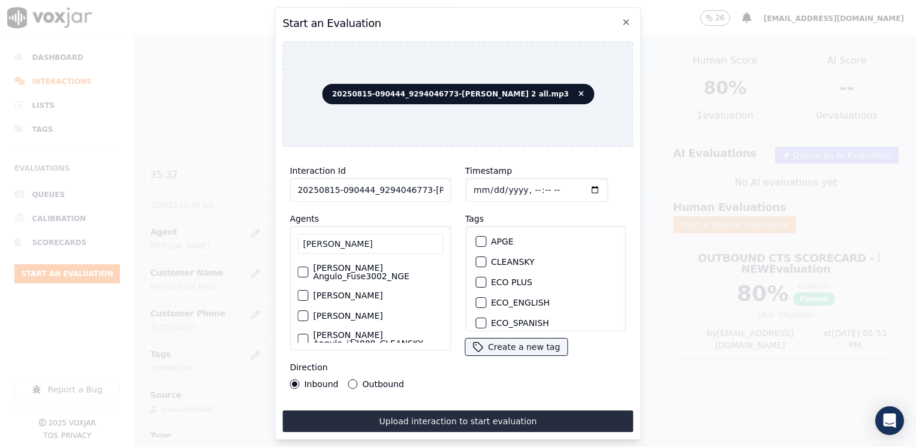
type input "[PERSON_NAME]"
click at [304, 296] on div "button" at bounding box center [302, 295] width 8 height 8
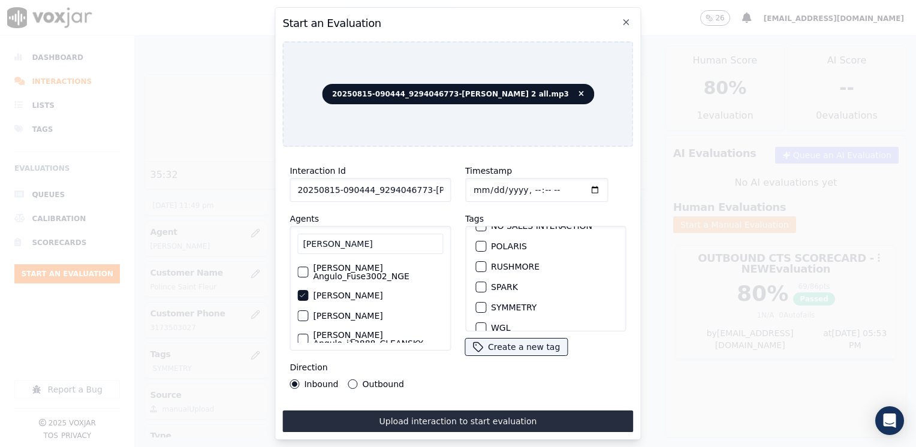
click at [476, 283] on div "button" at bounding box center [480, 287] width 8 height 8
click at [577, 188] on input "Timestamp" at bounding box center [536, 190] width 143 height 24
type input "[DATE]T23:53"
click at [348, 379] on button "Outbound" at bounding box center [353, 384] width 10 height 10
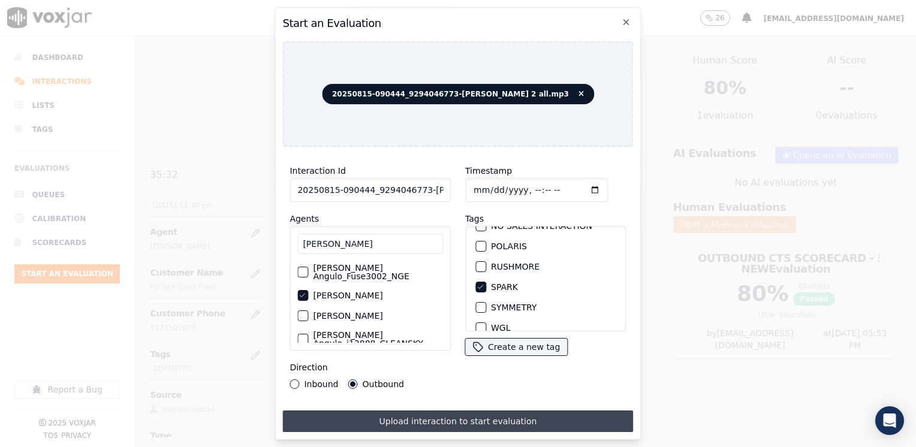
click at [434, 420] on button "Upload interaction to start evaluation" at bounding box center [457, 421] width 351 height 22
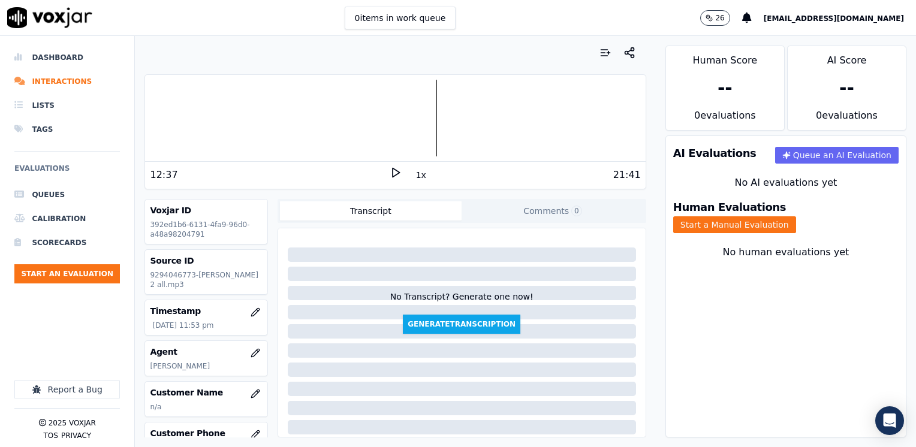
click at [636, 117] on div "Your browser does not support the audio element. 12:37 1x 21:41 Voxjar ID 392ed…" at bounding box center [395, 241] width 520 height 411
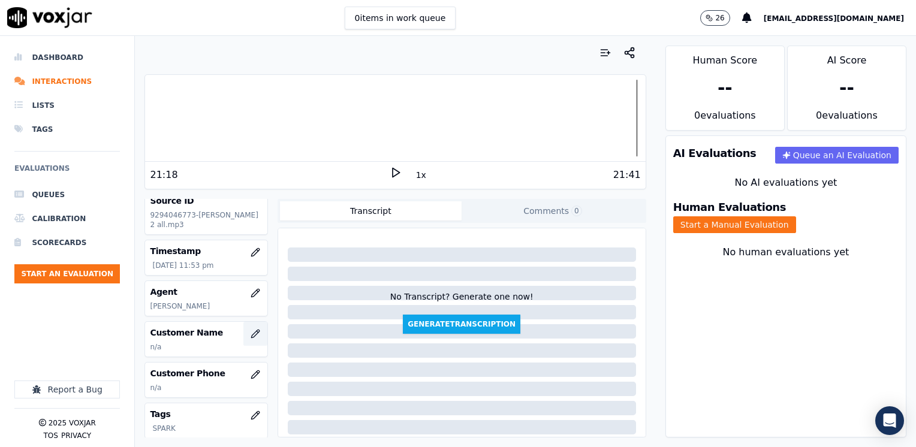
click at [250, 339] on icon "button" at bounding box center [255, 334] width 10 height 10
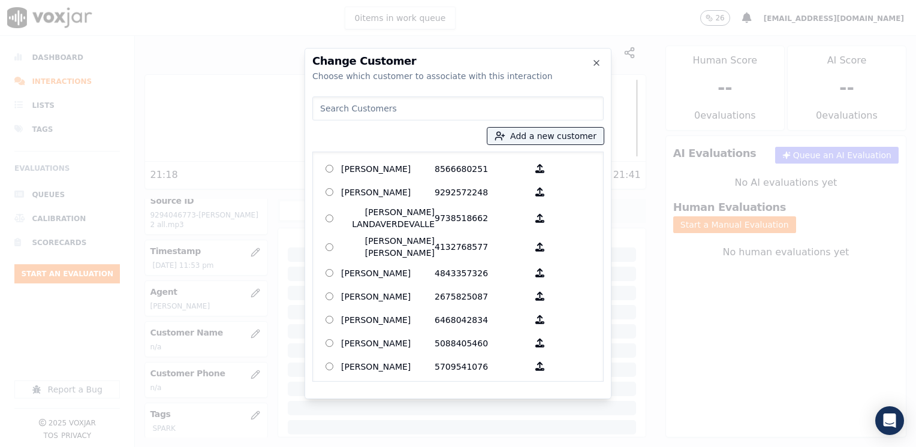
click at [490, 102] on input at bounding box center [457, 108] width 291 height 24
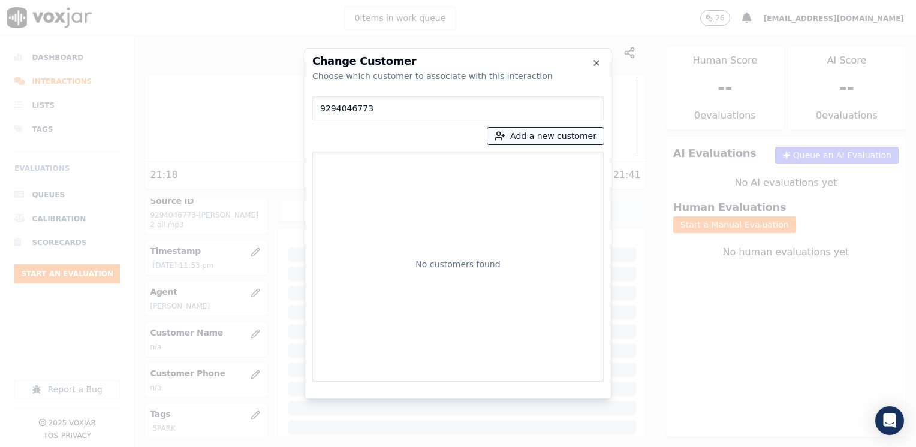
type input "9294046773"
click at [556, 135] on button "Add a new customer" at bounding box center [545, 136] width 116 height 17
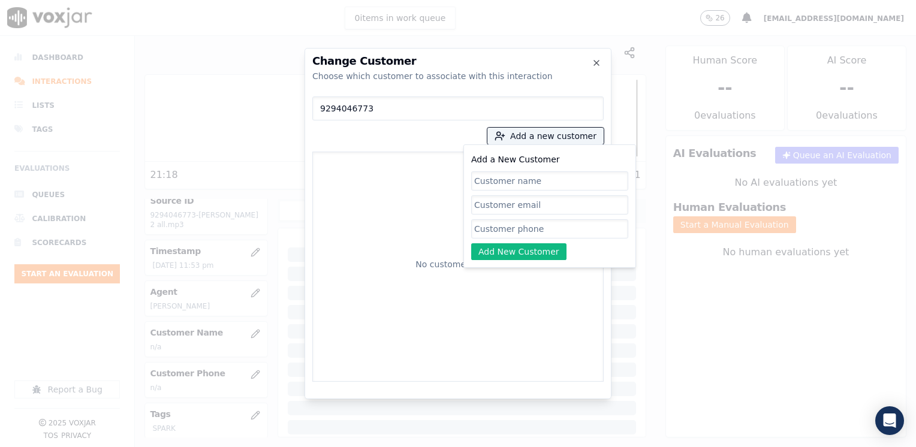
click at [511, 232] on input "Add a New Customer" at bounding box center [549, 228] width 157 height 19
paste input "9294046773"
type input "9294046773"
click at [527, 185] on input "Add a New Customer" at bounding box center [549, 180] width 157 height 19
paste input "[PERSON_NAME]"
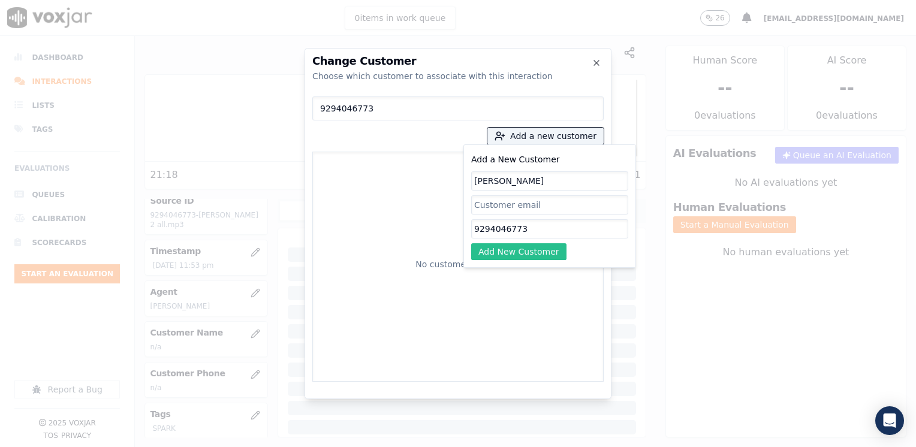
type input "[PERSON_NAME]"
click at [535, 250] on button "Add New Customer" at bounding box center [518, 251] width 95 height 17
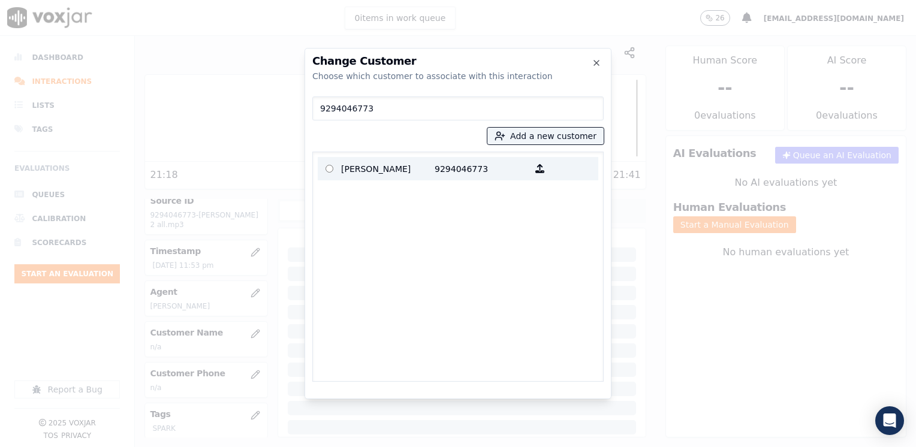
click at [411, 169] on p "[PERSON_NAME]" at bounding box center [387, 168] width 93 height 19
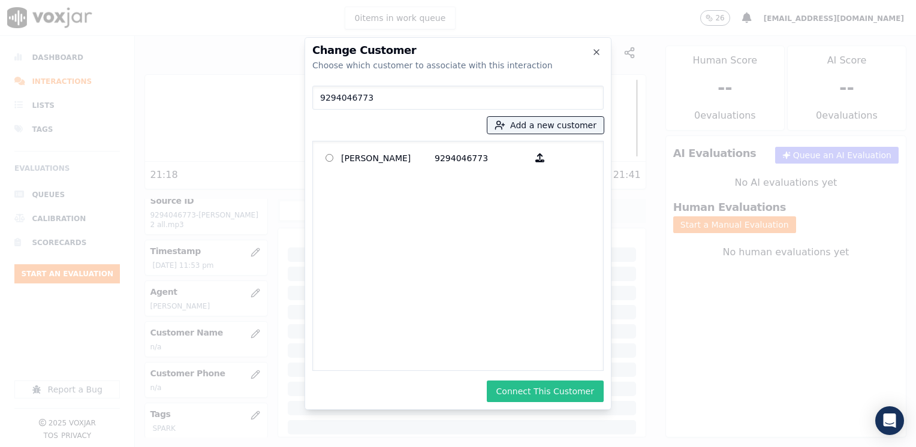
click at [554, 393] on button "Connect This Customer" at bounding box center [545, 392] width 117 height 22
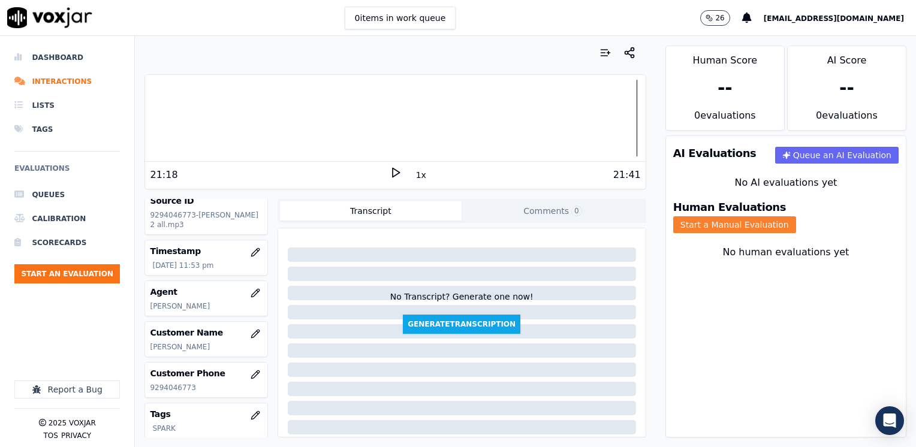
click at [796, 216] on button "Start a Manual Evaluation" at bounding box center [734, 224] width 123 height 17
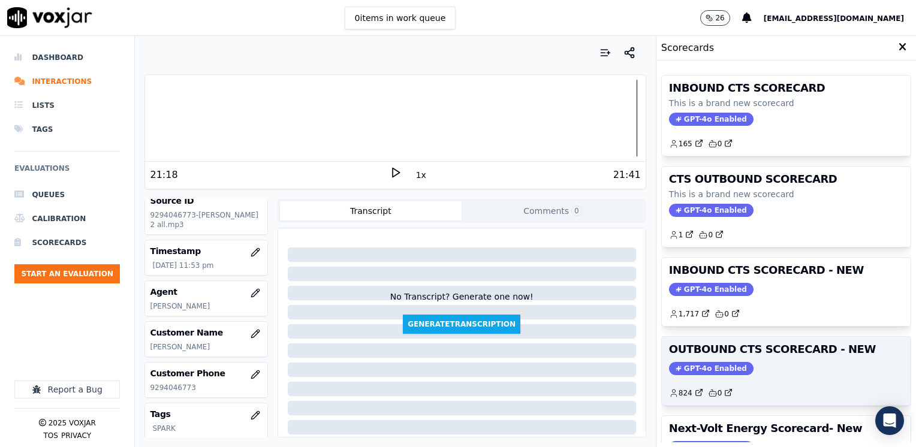
click at [702, 363] on span "GPT-4o Enabled" at bounding box center [711, 368] width 84 height 13
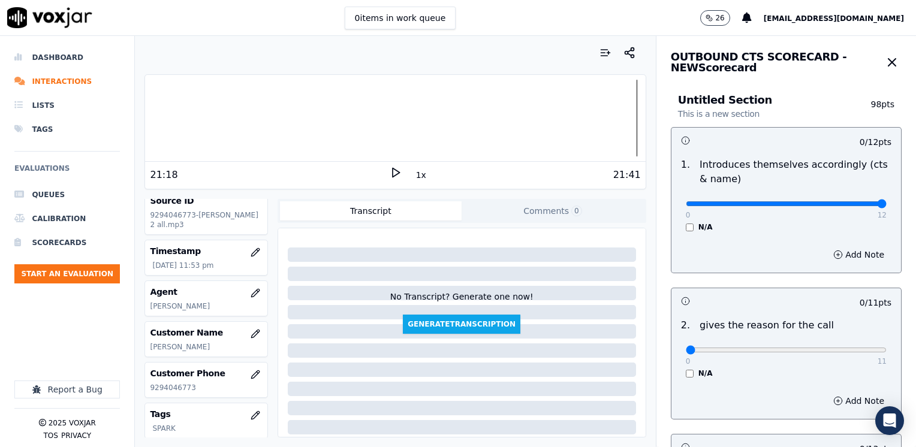
drag, startPoint x: 677, startPoint y: 199, endPoint x: 831, endPoint y: 229, distance: 156.9
type input "12"
click at [886, 201] on input "range" at bounding box center [786, 203] width 201 height 5
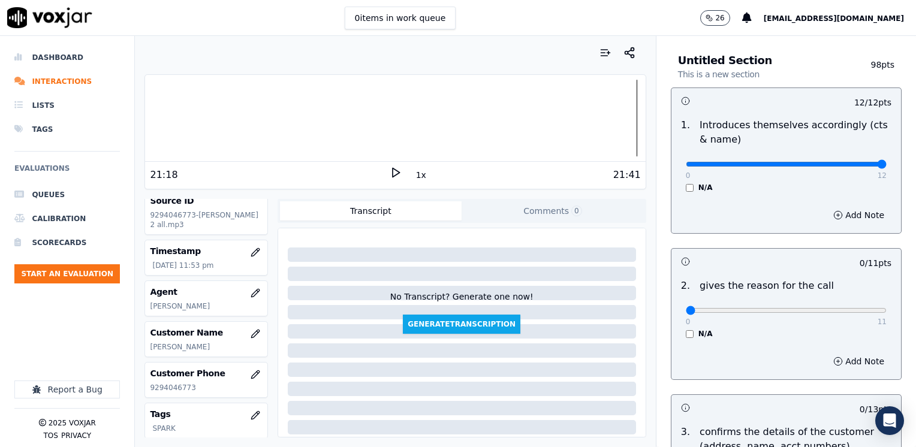
scroll to position [120, 0]
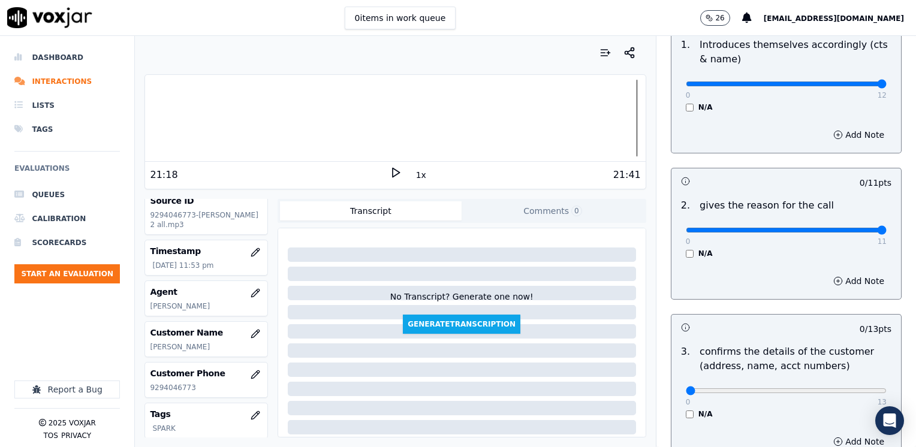
drag, startPoint x: 678, startPoint y: 228, endPoint x: 917, endPoint y: 228, distance: 239.1
type input "11"
click at [886, 86] on input "range" at bounding box center [786, 83] width 201 height 5
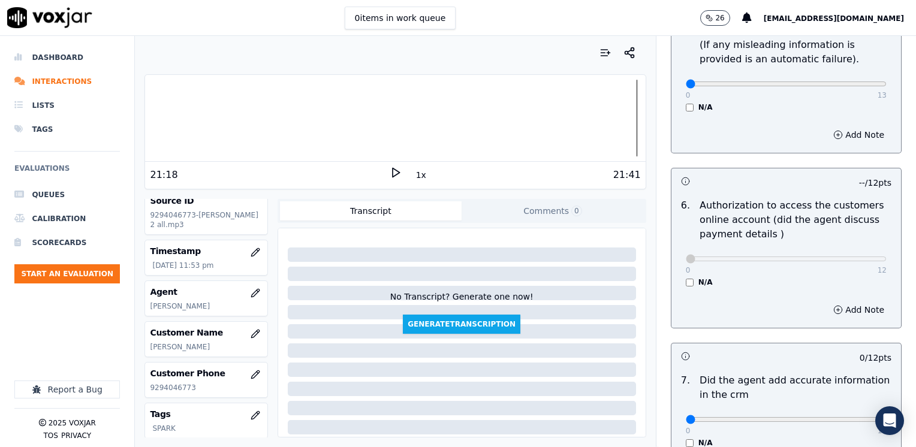
scroll to position [899, 0]
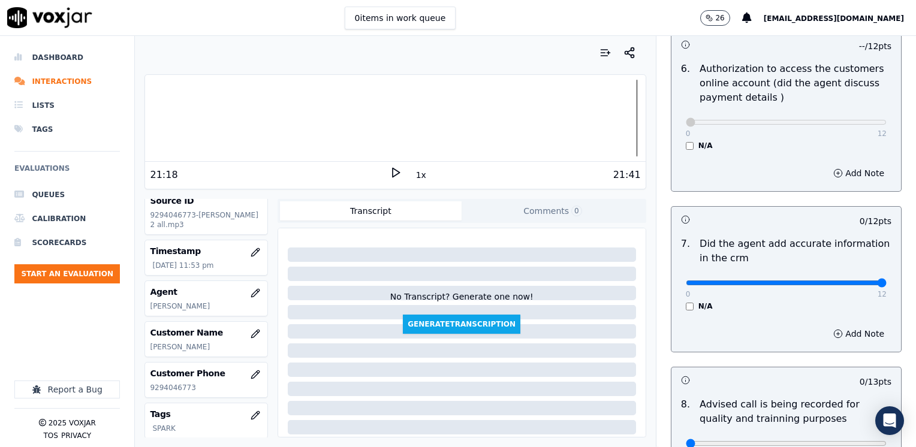
drag, startPoint x: 682, startPoint y: 269, endPoint x: 917, endPoint y: 262, distance: 235.6
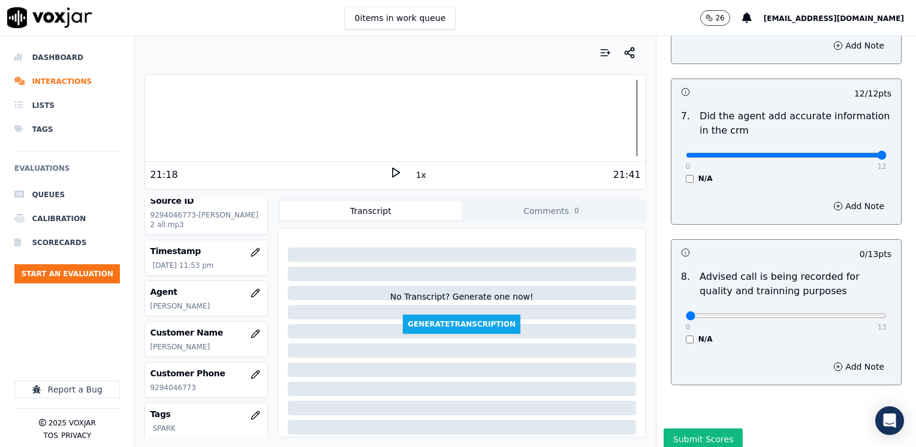
scroll to position [1048, 0]
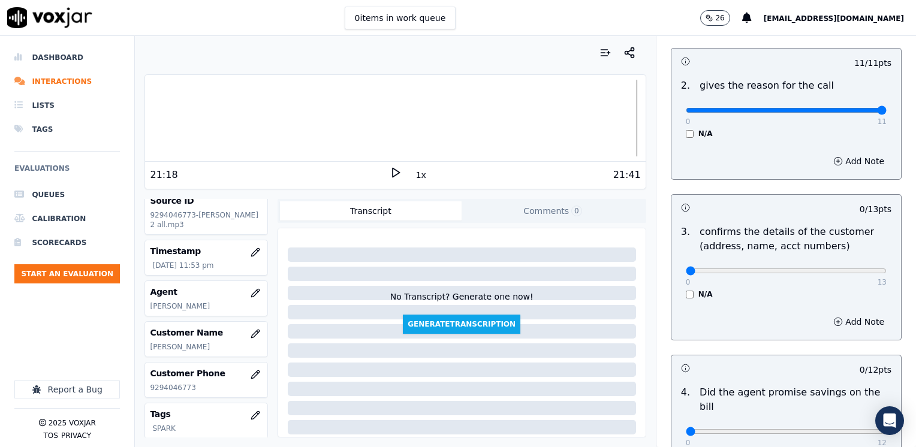
scroll to position [180, 0]
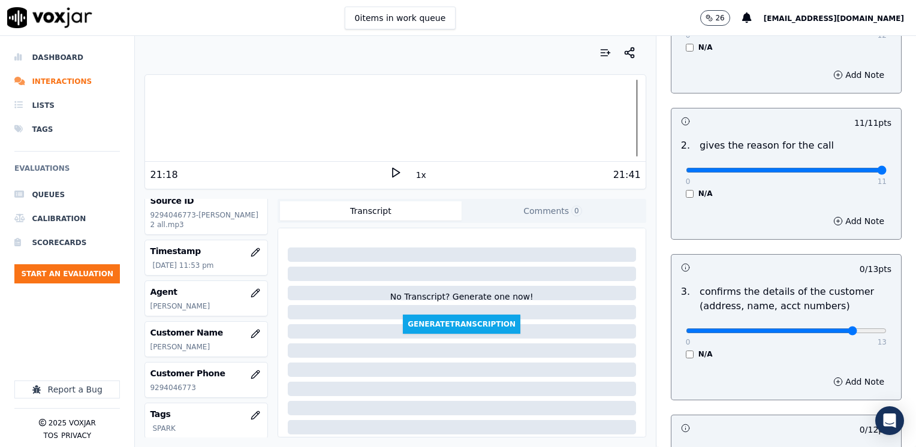
click at [826, 26] on input "range" at bounding box center [786, 24] width 201 height 5
click at [839, 26] on input "range" at bounding box center [786, 24] width 201 height 5
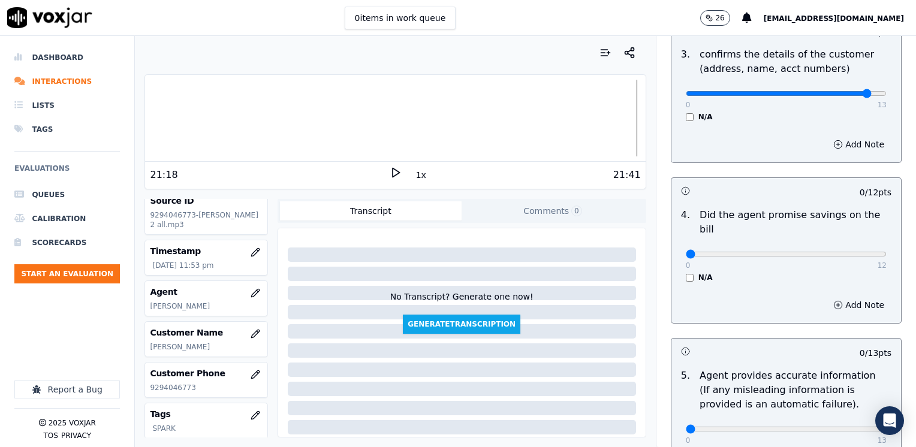
scroll to position [419, 0]
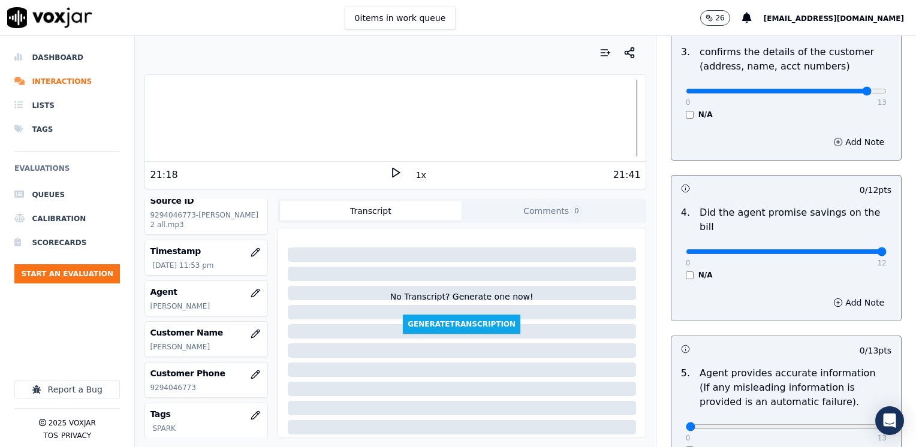
drag, startPoint x: 679, startPoint y: 234, endPoint x: 917, endPoint y: 234, distance: 238.5
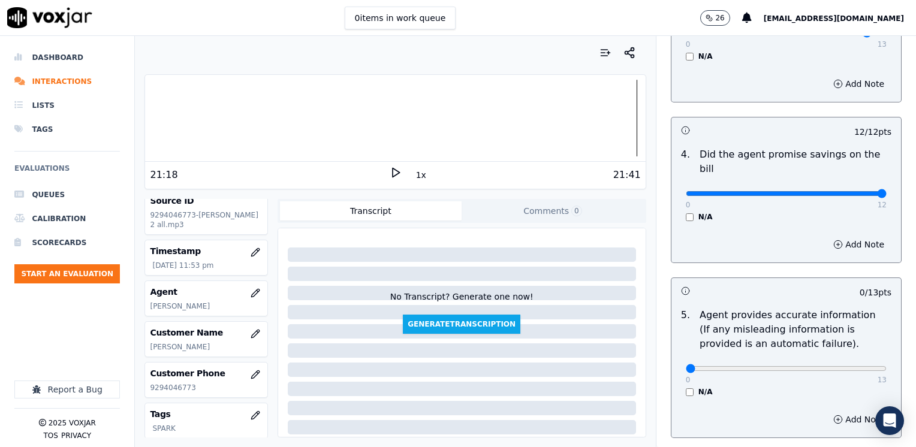
scroll to position [300, 0]
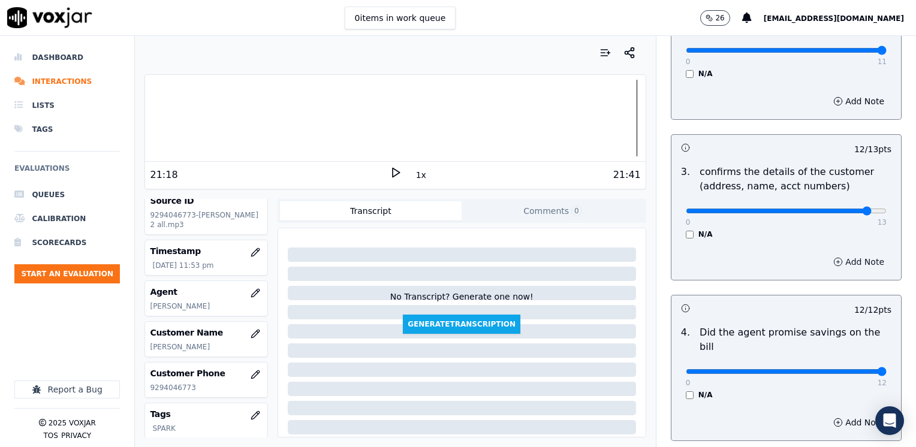
click at [832, 260] on button "Add Note" at bounding box center [858, 261] width 65 height 17
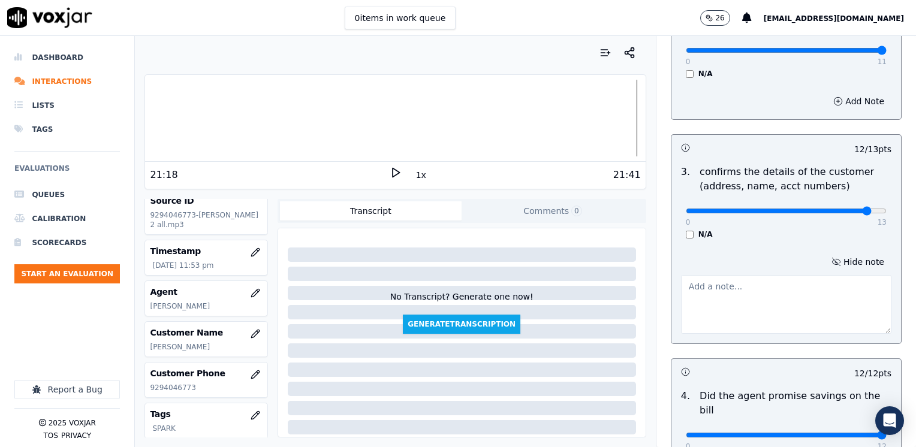
click at [748, 320] on textarea at bounding box center [786, 304] width 210 height 59
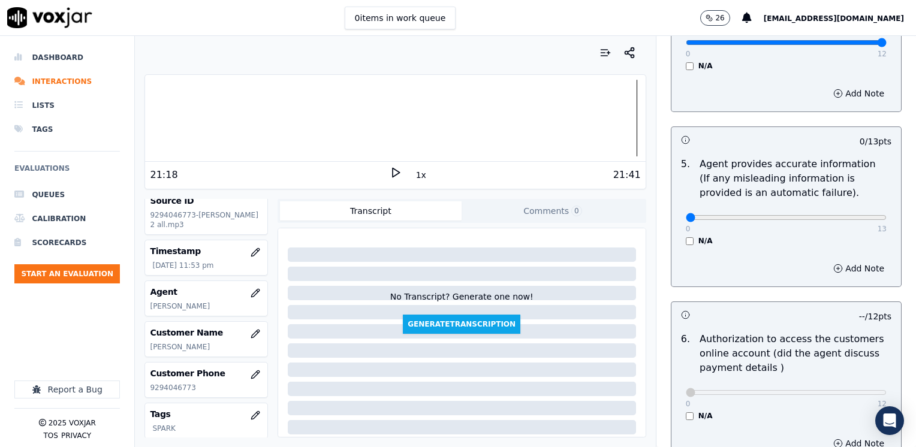
scroll to position [599, 0]
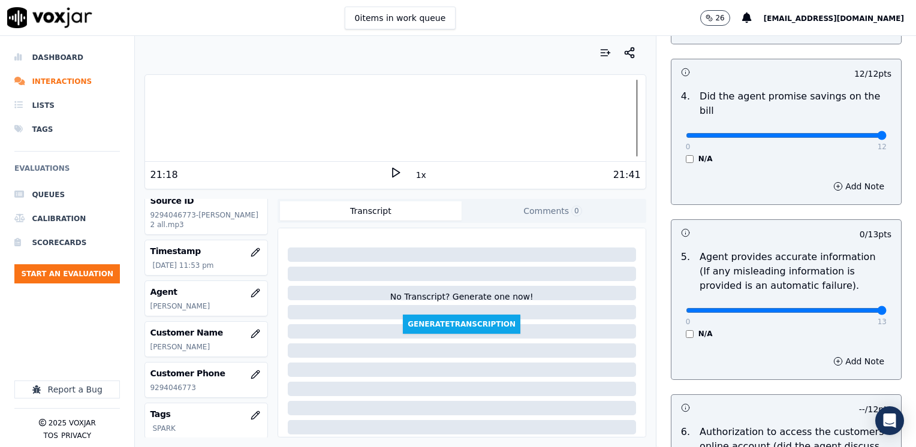
drag, startPoint x: 679, startPoint y: 295, endPoint x: 917, endPoint y: 295, distance: 238.5
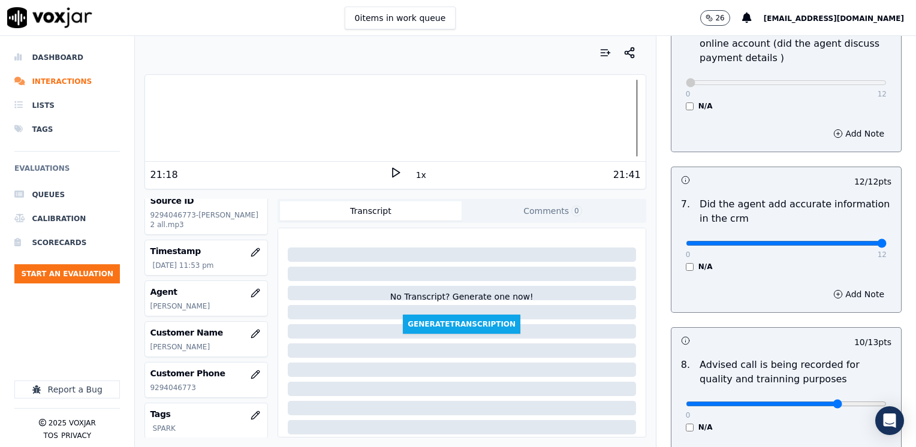
scroll to position [1110, 0]
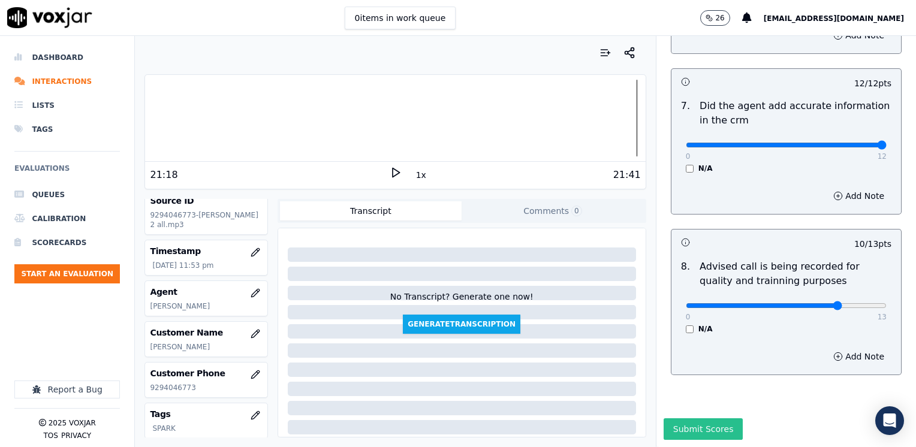
click at [686, 418] on button "Submit Scores" at bounding box center [703, 429] width 80 height 22
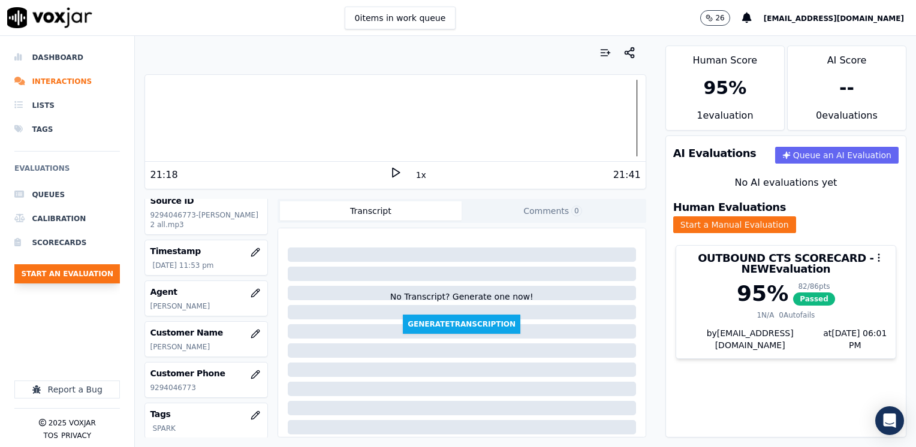
click at [74, 279] on button "Start an Evaluation" at bounding box center [66, 273] width 105 height 19
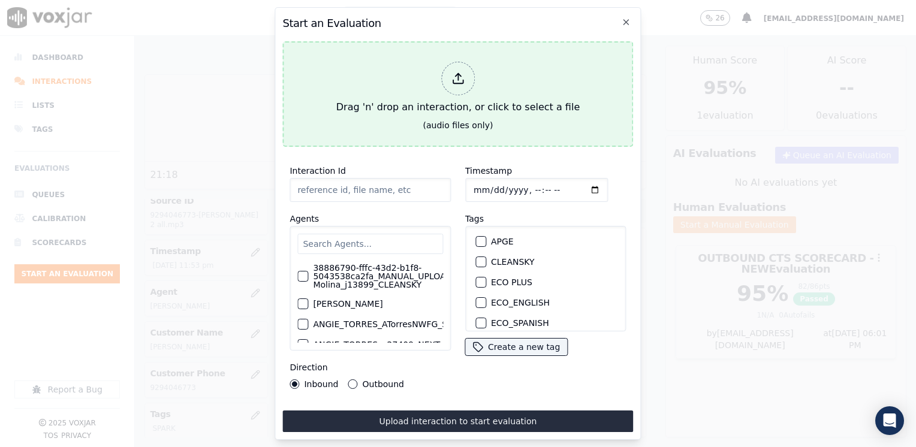
click at [454, 76] on icon at bounding box center [457, 78] width 13 height 13
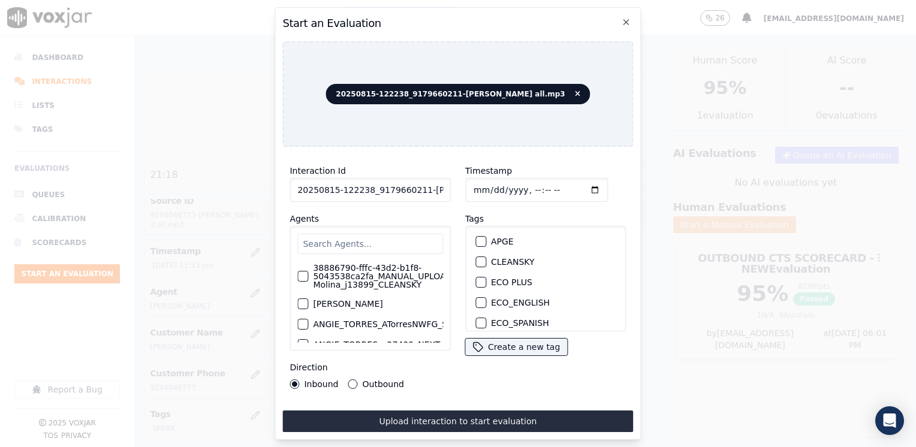
click at [343, 240] on input "text" at bounding box center [370, 244] width 146 height 20
click at [369, 245] on input "text" at bounding box center [370, 244] width 146 height 20
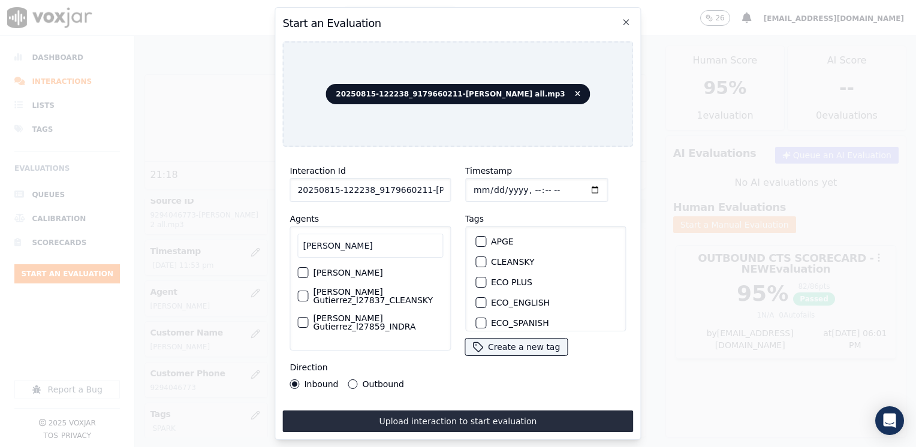
click at [303, 270] on div "button" at bounding box center [302, 272] width 8 height 8
click at [493, 258] on label "CLEANSKY" at bounding box center [513, 262] width 44 height 8
click at [486, 256] on button "CLEANSKY" at bounding box center [480, 261] width 11 height 11
click at [492, 258] on label "CLEANSKY" at bounding box center [513, 262] width 44 height 8
click at [486, 256] on button "CLEANSKY" at bounding box center [480, 261] width 11 height 11
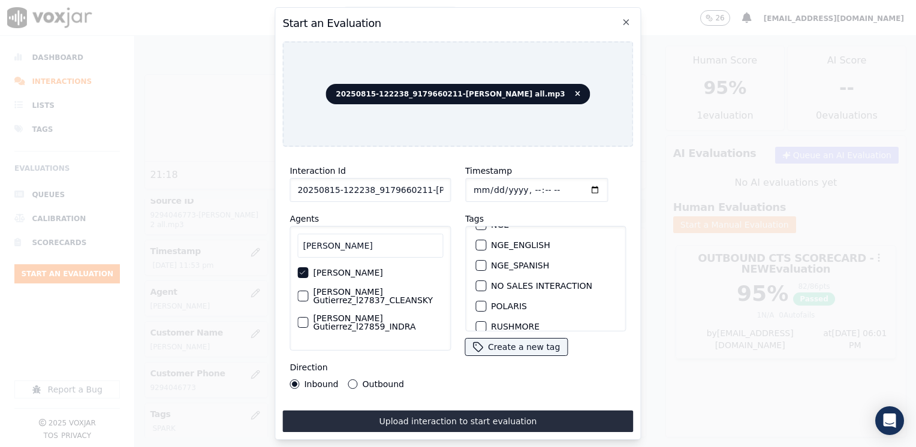
scroll to position [240, 0]
click at [476, 283] on div "button" at bounding box center [480, 287] width 8 height 8
click at [581, 183] on input "Timestamp" at bounding box center [536, 190] width 143 height 24
click at [350, 379] on button "Outbound" at bounding box center [353, 384] width 10 height 10
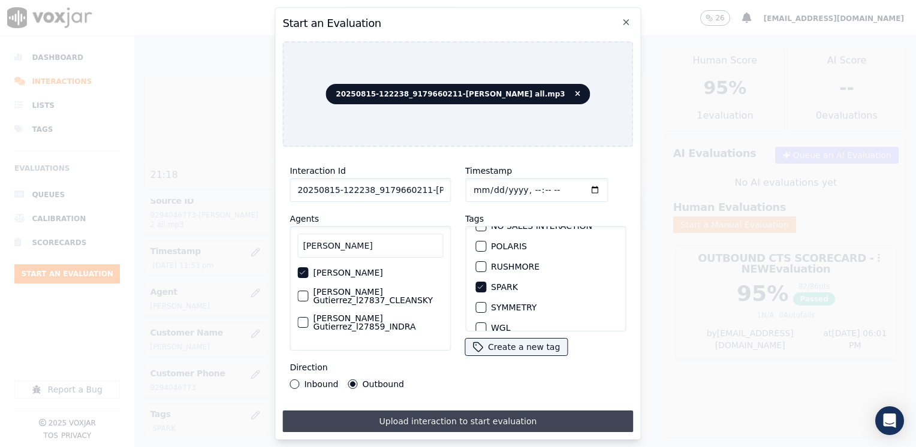
click at [424, 410] on button "Upload interaction to start evaluation" at bounding box center [457, 421] width 351 height 22
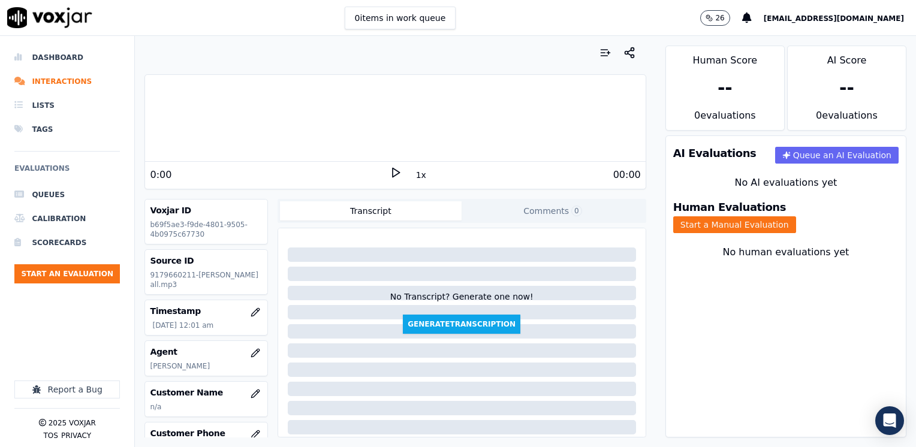
click at [390, 167] on icon at bounding box center [396, 173] width 12 height 12
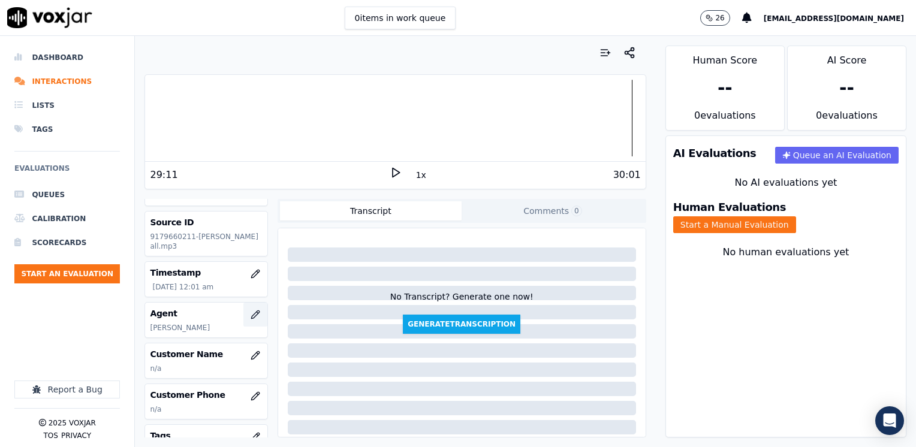
scroll to position [60, 0]
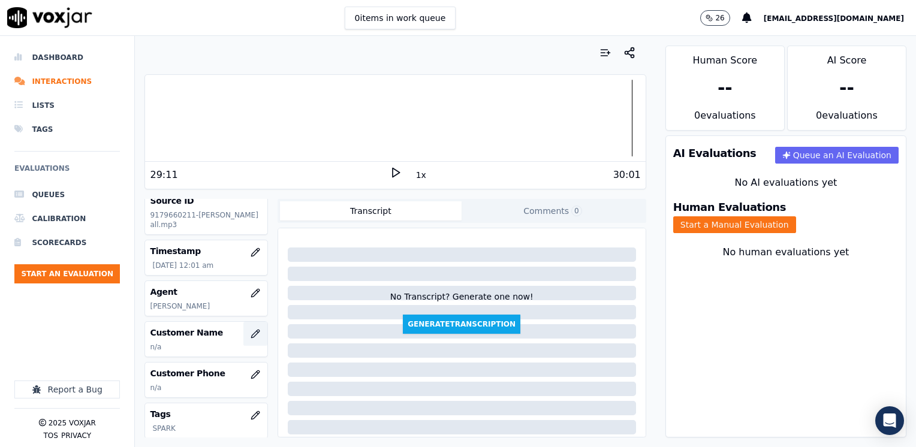
click at [250, 339] on icon "button" at bounding box center [255, 334] width 10 height 10
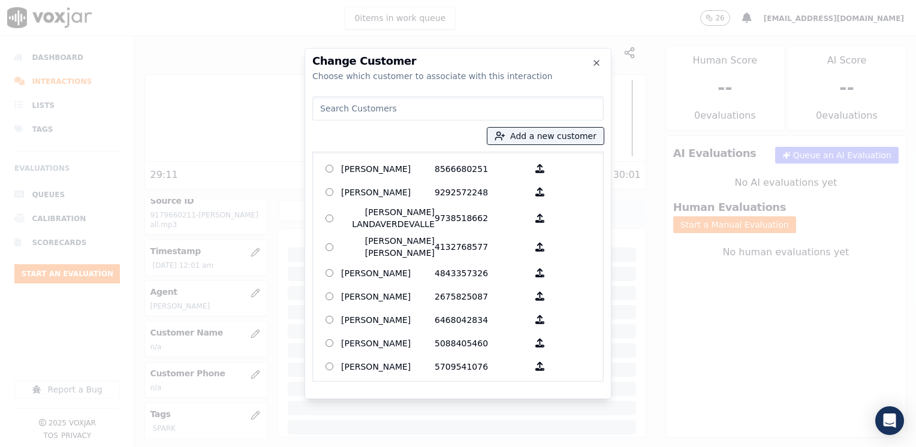
click at [445, 102] on input at bounding box center [457, 108] width 291 height 24
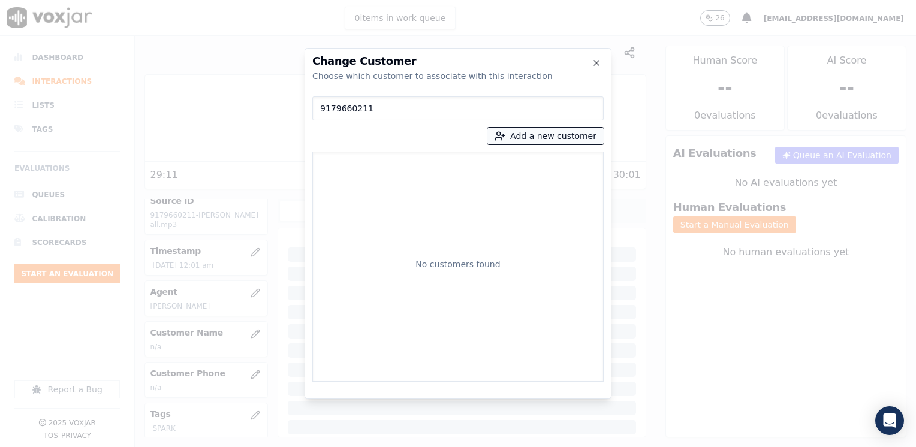
click at [530, 133] on button "Add a new customer" at bounding box center [545, 136] width 116 height 17
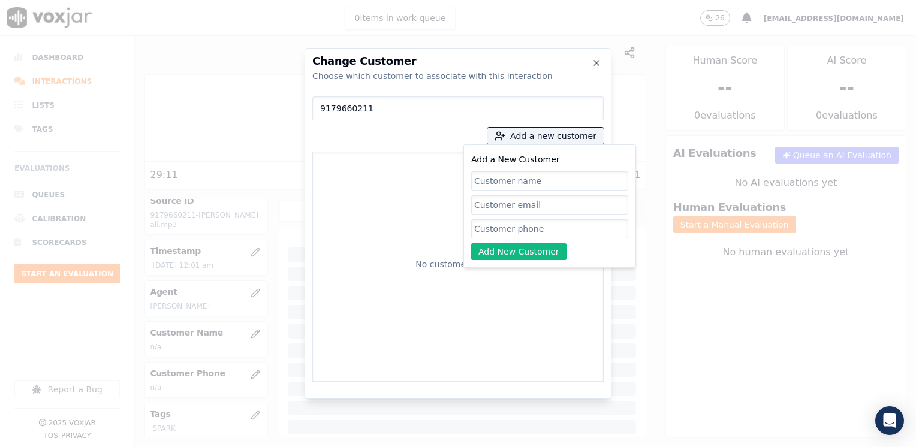
click at [538, 233] on input "Add a New Customer" at bounding box center [549, 228] width 157 height 19
paste input "9179660211"
click at [568, 178] on input "Add a New Customer" at bounding box center [549, 180] width 157 height 19
paste input "[PERSON_NAME]"
click at [529, 253] on button "Add New Customer" at bounding box center [518, 251] width 95 height 17
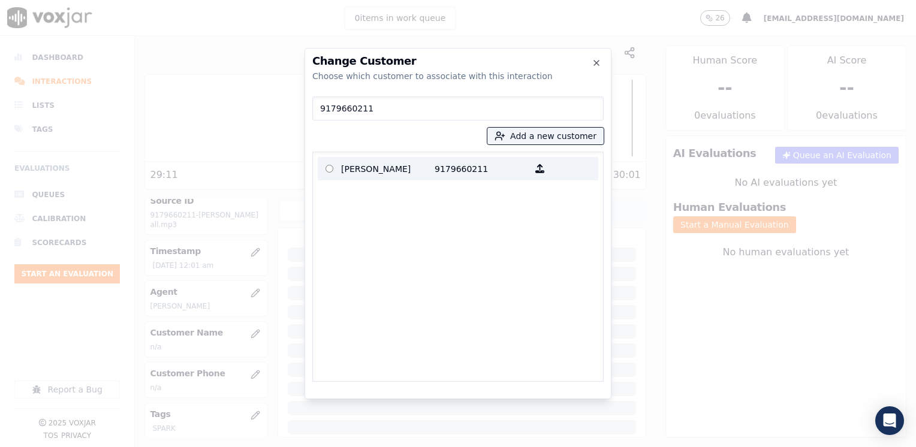
click at [434, 170] on p "9179660211" at bounding box center [480, 168] width 93 height 19
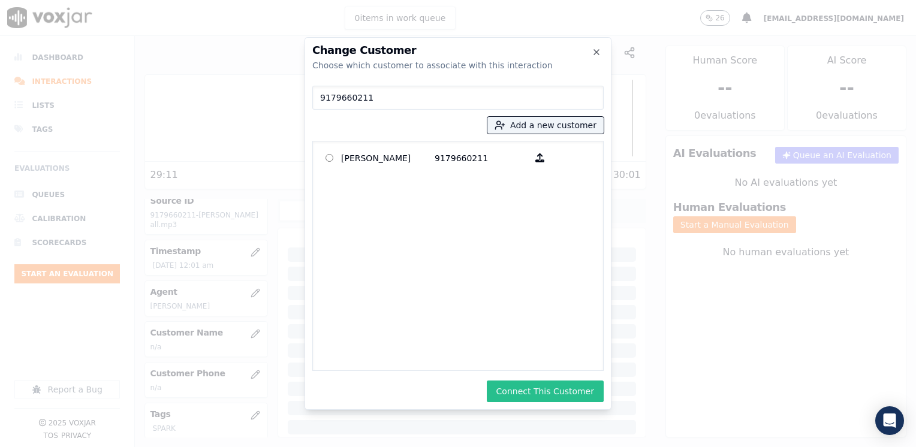
click at [553, 387] on button "Connect This Customer" at bounding box center [545, 392] width 117 height 22
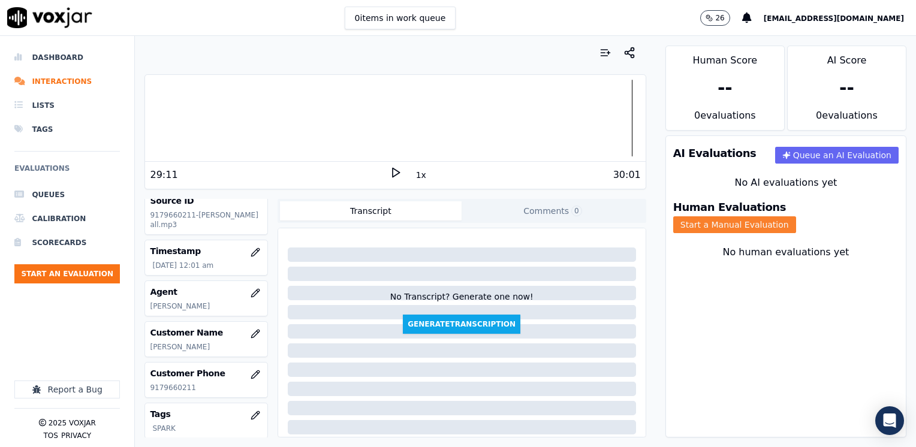
click at [796, 216] on button "Start a Manual Evaluation" at bounding box center [734, 224] width 123 height 17
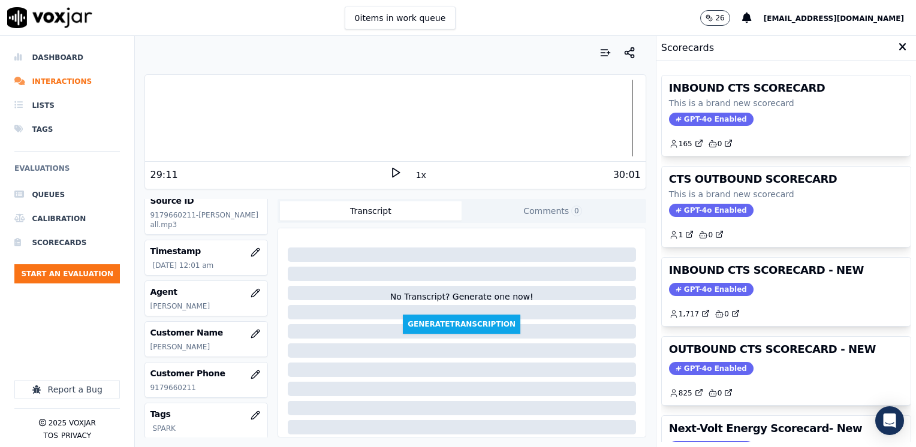
drag, startPoint x: 695, startPoint y: 357, endPoint x: 717, endPoint y: 306, distance: 56.1
click at [695, 357] on div "OUTBOUND CTS SCORECARD - NEW GPT-4o Enabled 825 0" at bounding box center [786, 371] width 249 height 68
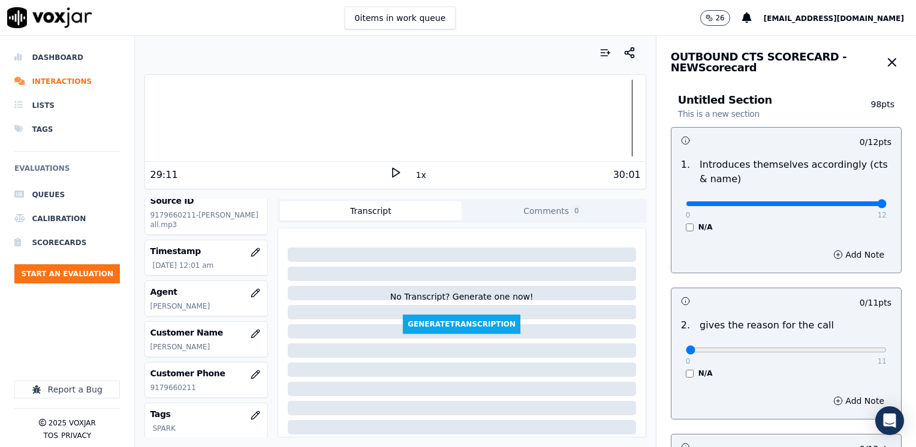
drag, startPoint x: 675, startPoint y: 206, endPoint x: 915, endPoint y: 219, distance: 240.7
click at [886, 206] on input "range" at bounding box center [786, 203] width 201 height 5
drag, startPoint x: 735, startPoint y: 337, endPoint x: 915, endPoint y: 312, distance: 181.6
click at [886, 206] on input "range" at bounding box center [786, 203] width 201 height 5
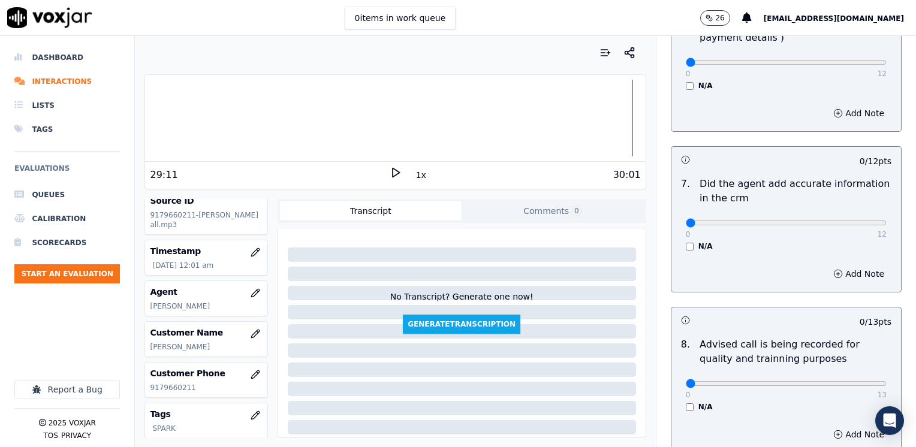
scroll to position [1048, 0]
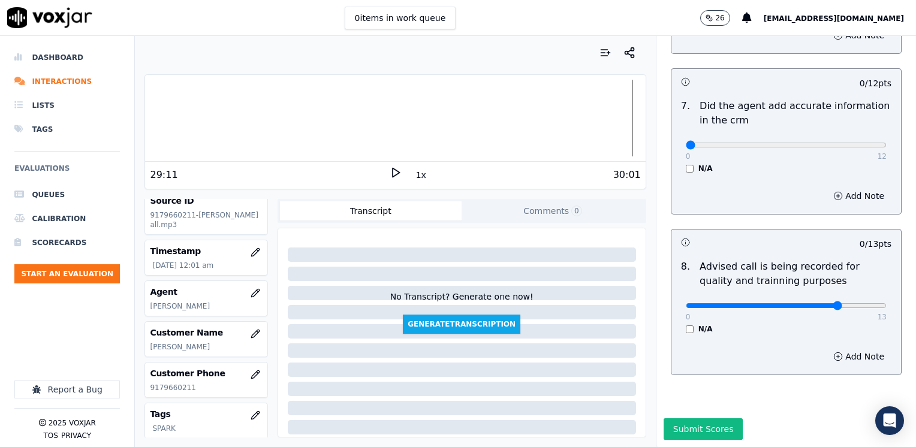
drag, startPoint x: 681, startPoint y: 119, endPoint x: 769, endPoint y: 165, distance: 100.0
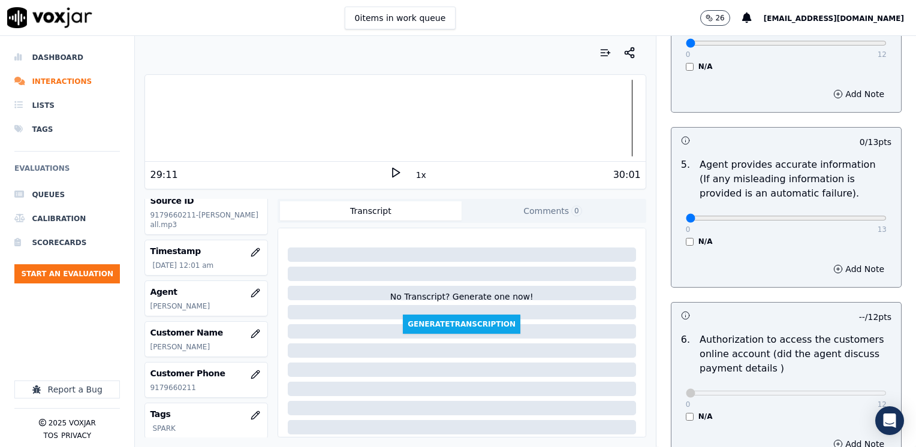
scroll to position [448, 0]
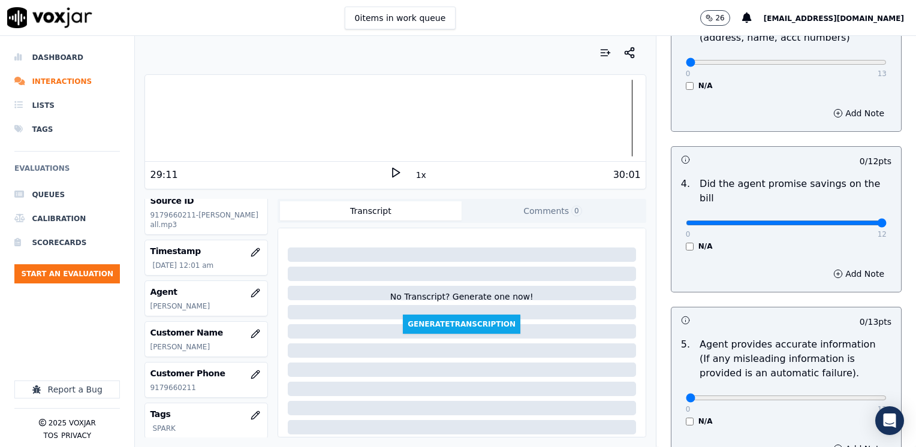
drag, startPoint x: 678, startPoint y: 206, endPoint x: 915, endPoint y: 210, distance: 237.4
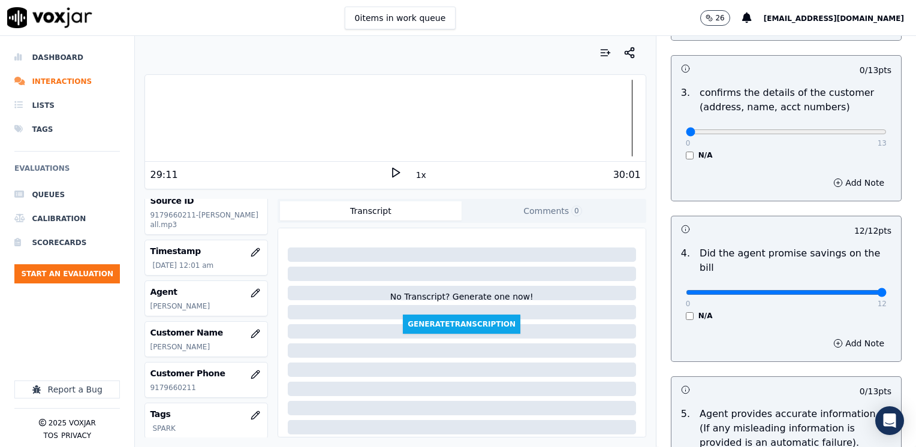
scroll to position [328, 0]
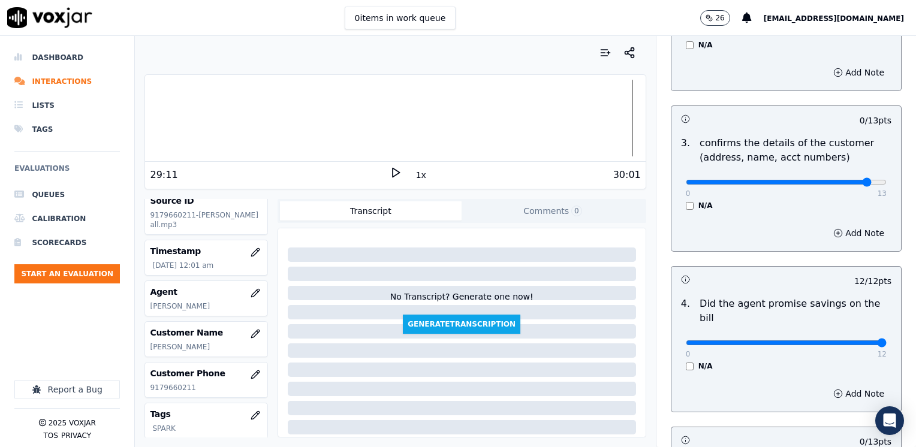
click at [847, 234] on button "Add Note" at bounding box center [858, 233] width 65 height 17
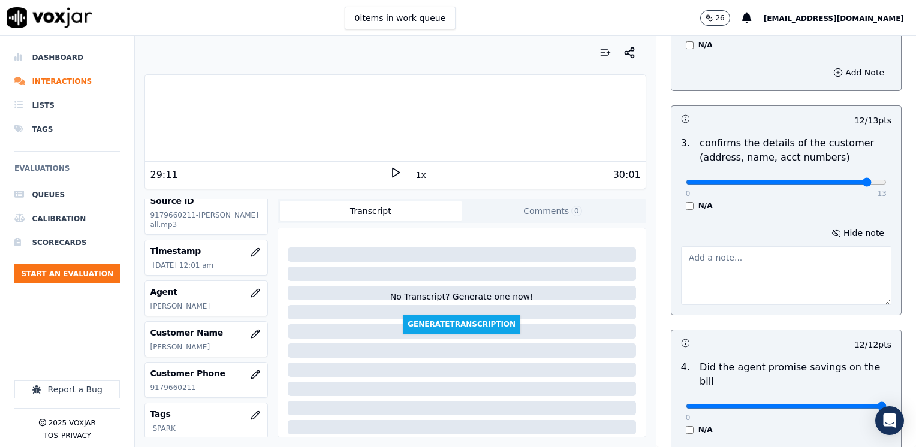
click at [720, 277] on textarea at bounding box center [786, 275] width 210 height 59
click at [834, 234] on button "Hide note" at bounding box center [857, 233] width 67 height 17
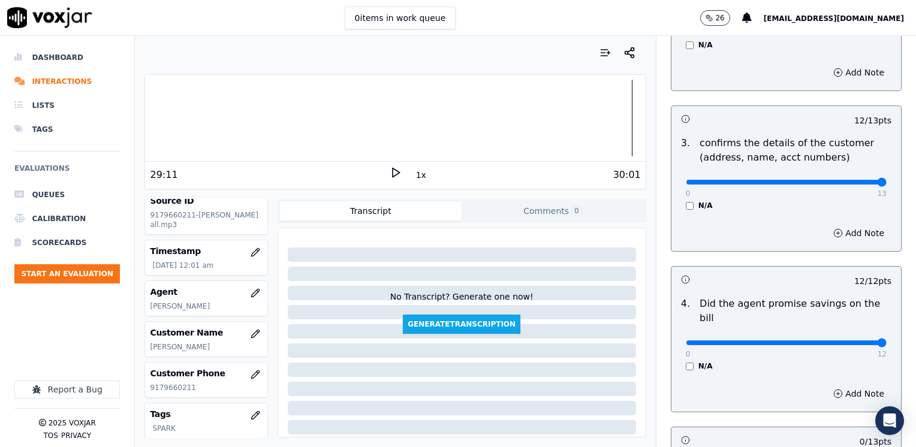
drag, startPoint x: 837, startPoint y: 183, endPoint x: 917, endPoint y: 186, distance: 81.0
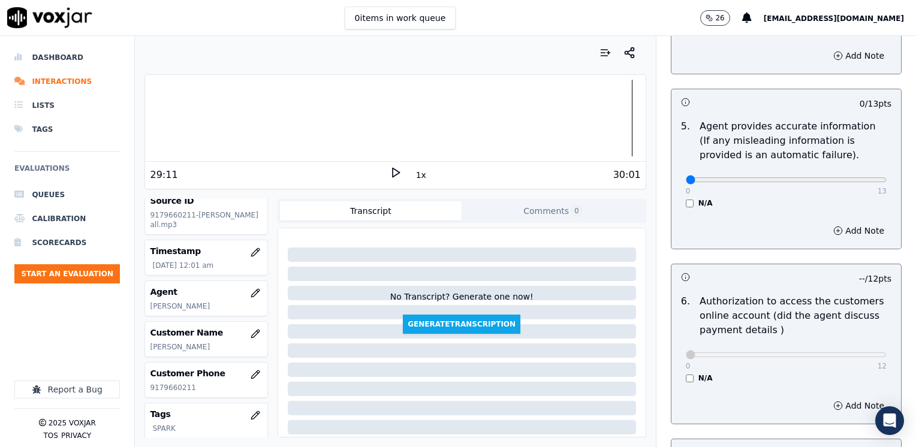
scroll to position [659, 0]
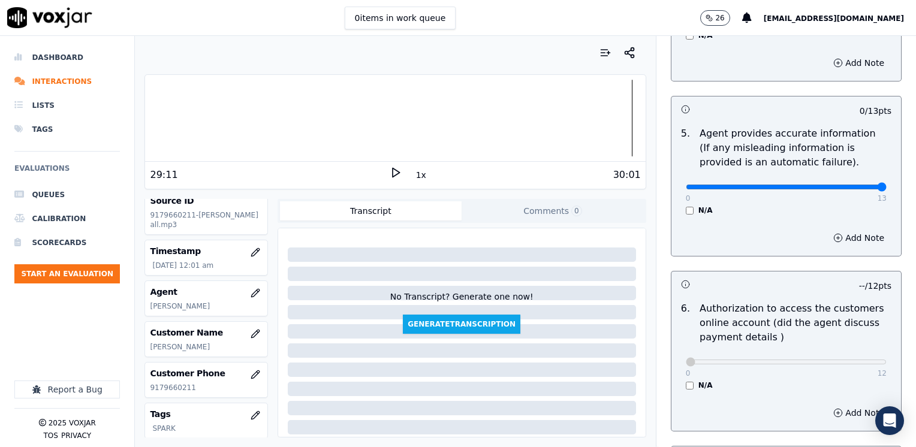
drag, startPoint x: 678, startPoint y: 169, endPoint x: 917, endPoint y: 169, distance: 239.7
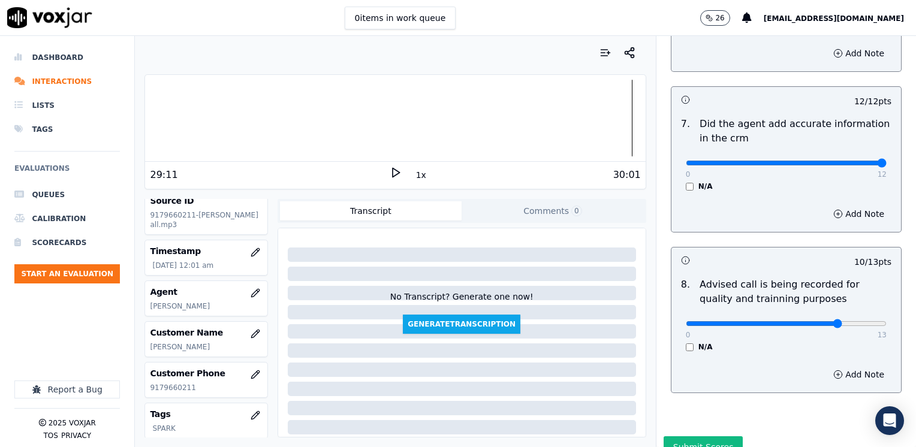
scroll to position [1048, 0]
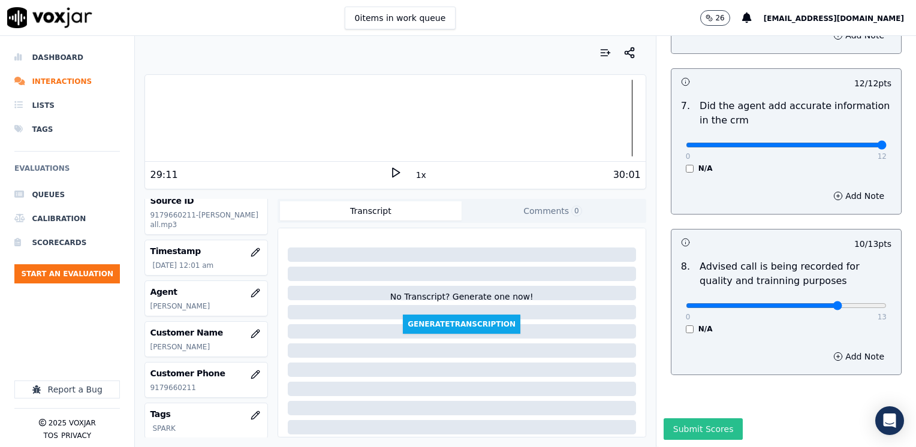
click at [695, 418] on button "Submit Scores" at bounding box center [703, 429] width 80 height 22
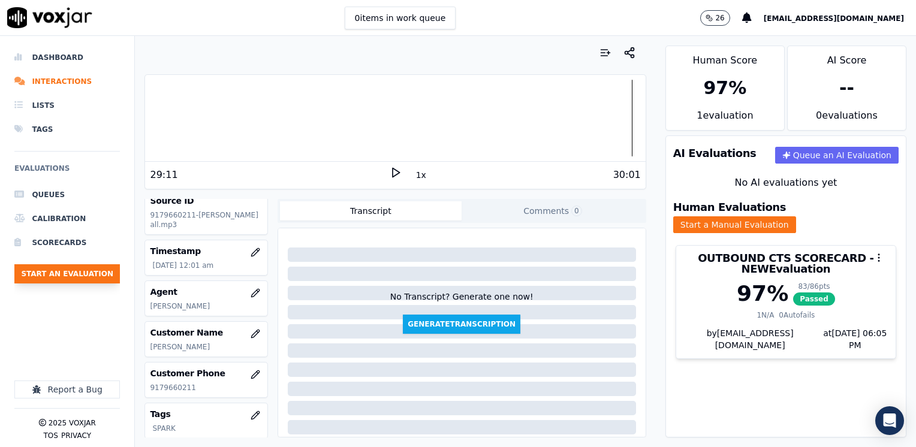
click at [69, 274] on button "Start an Evaluation" at bounding box center [66, 273] width 105 height 19
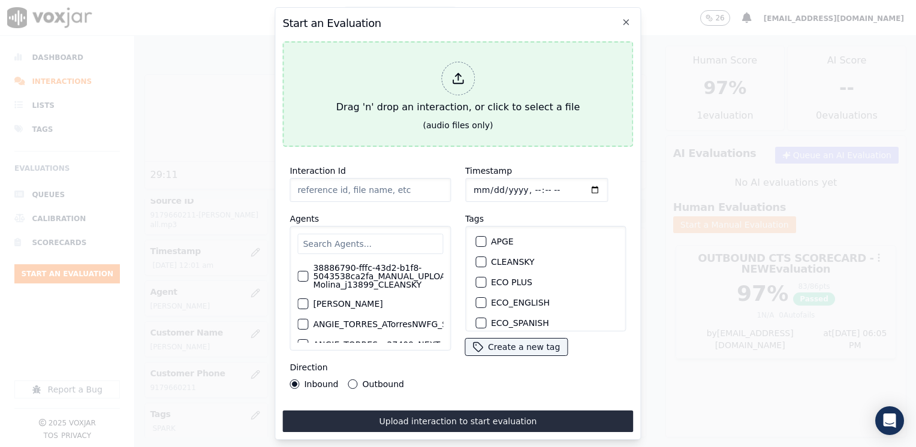
click at [444, 72] on div at bounding box center [458, 79] width 34 height 34
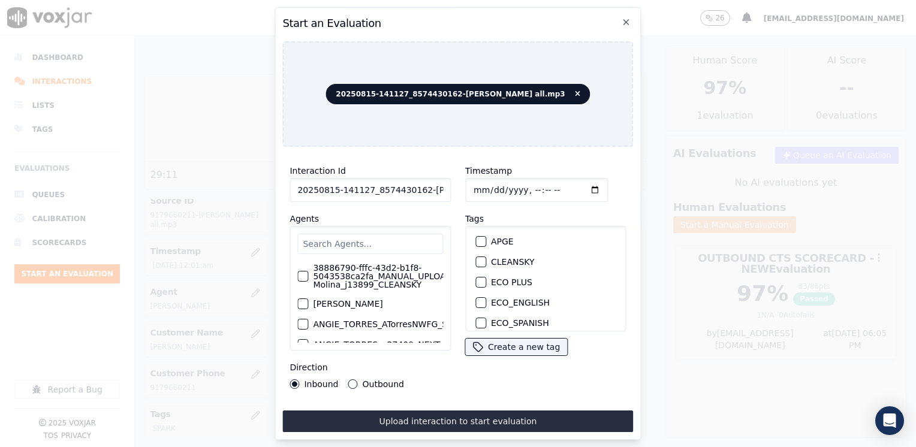
click at [381, 240] on input "text" at bounding box center [370, 244] width 146 height 20
click at [305, 297] on div "button" at bounding box center [302, 295] width 8 height 8
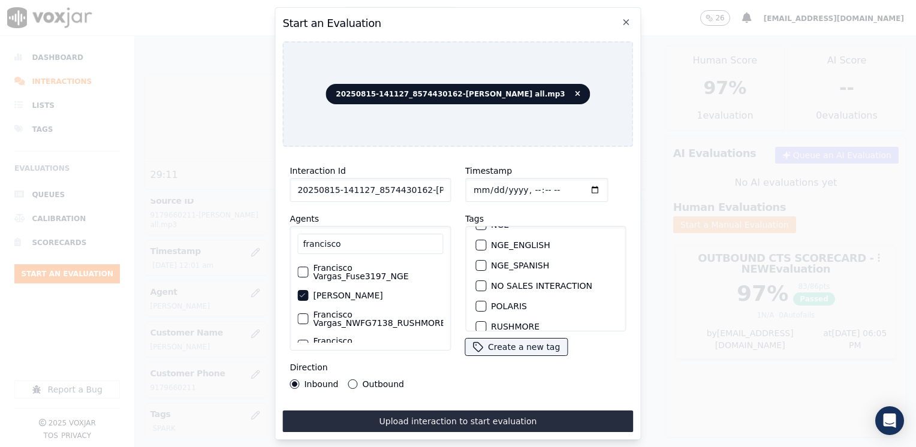
scroll to position [240, 0]
click at [477, 283] on div "button" at bounding box center [480, 287] width 8 height 8
click at [570, 183] on input "Timestamp" at bounding box center [536, 190] width 143 height 24
click at [575, 183] on input "Timestamp" at bounding box center [536, 190] width 143 height 24
click at [348, 381] on button "Outbound" at bounding box center [353, 384] width 10 height 10
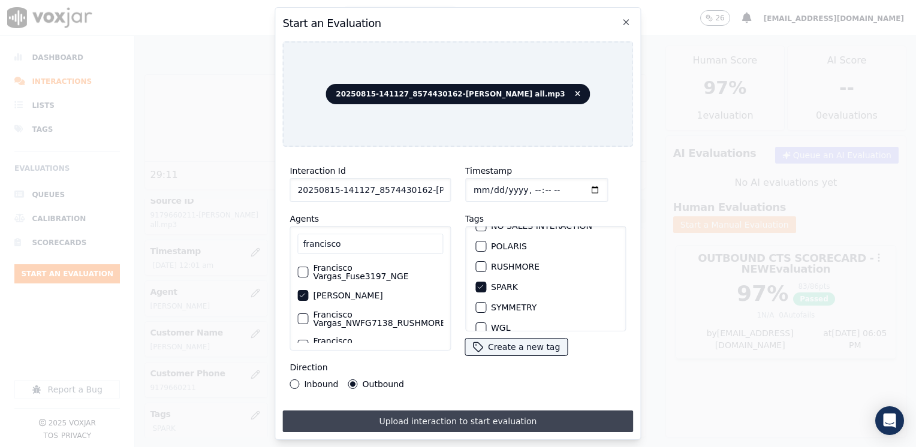
click at [458, 414] on button "Upload interaction to start evaluation" at bounding box center [457, 421] width 351 height 22
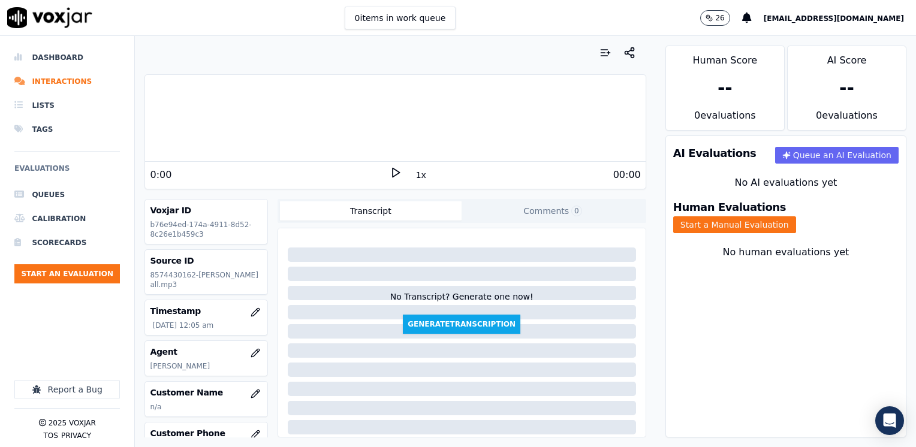
click at [390, 175] on icon at bounding box center [396, 173] width 12 height 12
click at [396, 171] on rect at bounding box center [397, 172] width 2 height 8
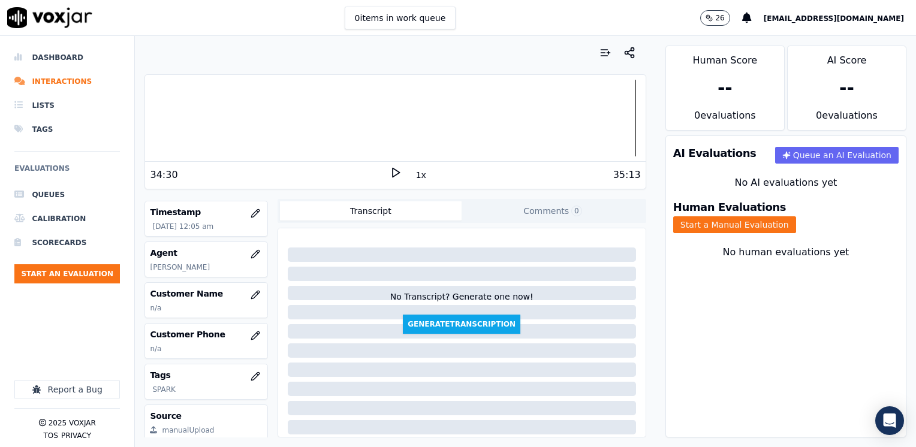
scroll to position [120, 0]
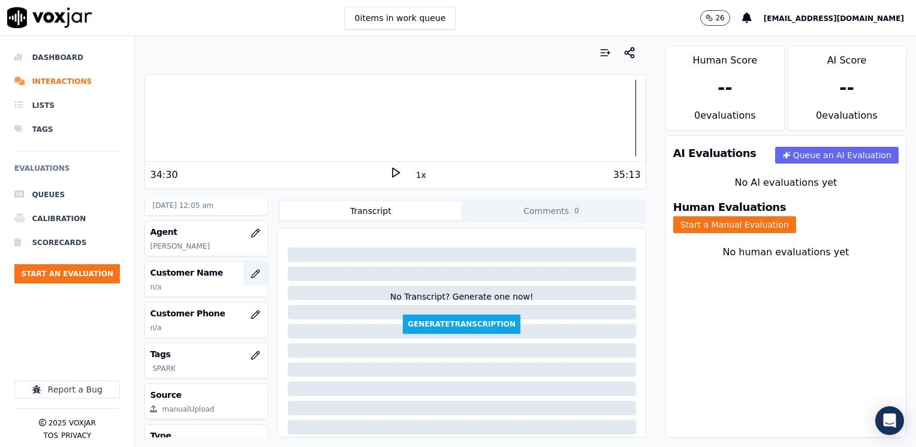
click at [250, 279] on icon "button" at bounding box center [255, 274] width 10 height 10
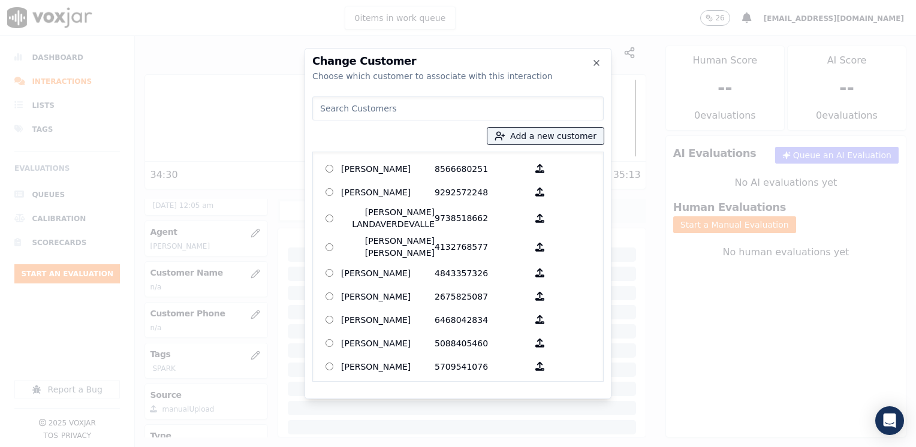
click at [412, 113] on input at bounding box center [457, 108] width 291 height 24
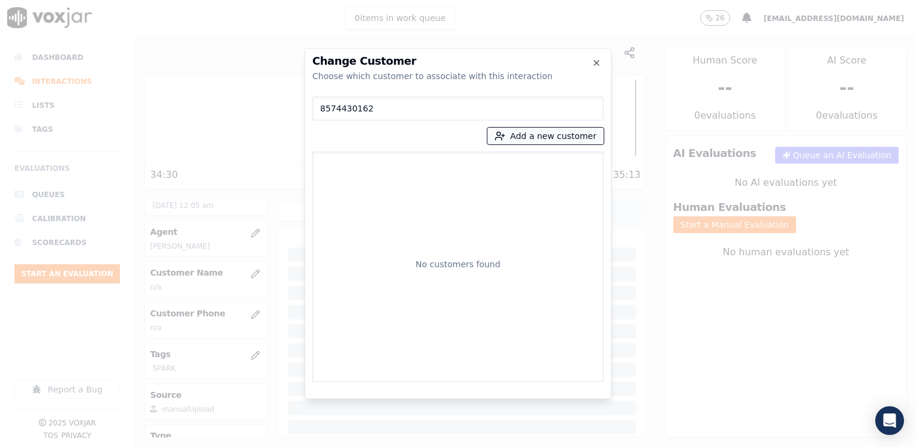
click at [566, 136] on button "Add a new customer" at bounding box center [545, 136] width 116 height 17
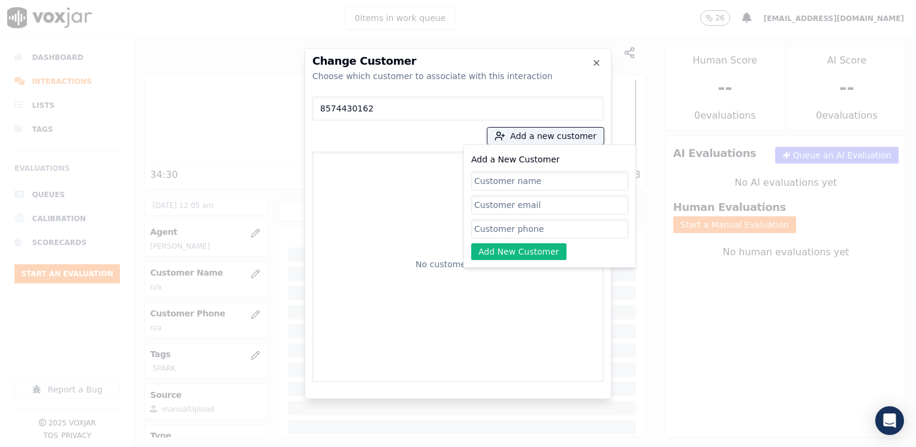
click at [504, 234] on input "Add a New Customer" at bounding box center [549, 228] width 157 height 19
paste input "8574430162"
click at [546, 176] on input "Add a New Customer" at bounding box center [549, 180] width 157 height 19
paste input "[PERSON_NAME]"
click at [526, 255] on button "Add New Customer" at bounding box center [518, 251] width 95 height 17
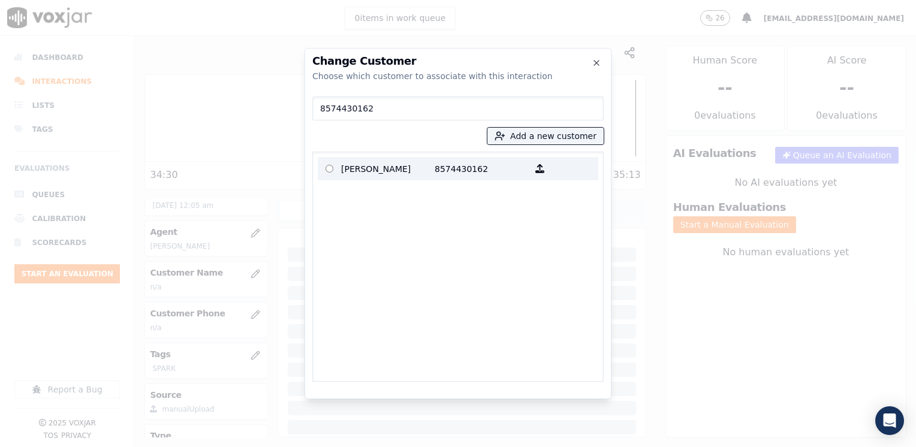
click at [436, 173] on p "8574430162" at bounding box center [480, 168] width 93 height 19
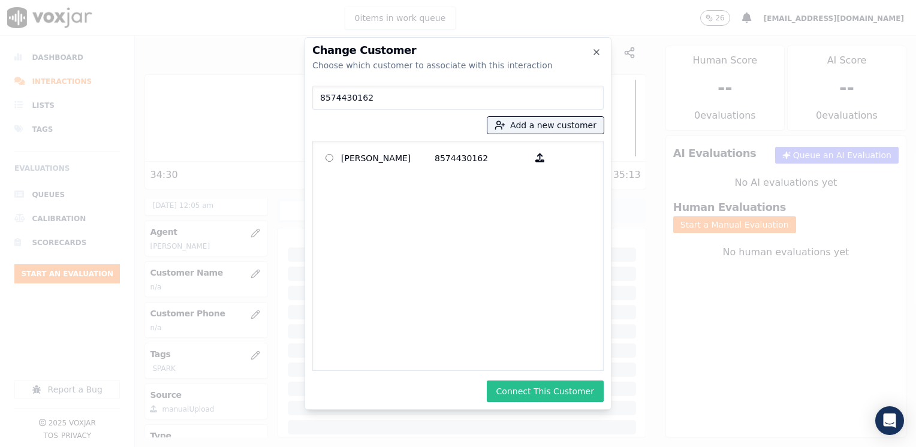
click at [568, 391] on button "Connect This Customer" at bounding box center [545, 392] width 117 height 22
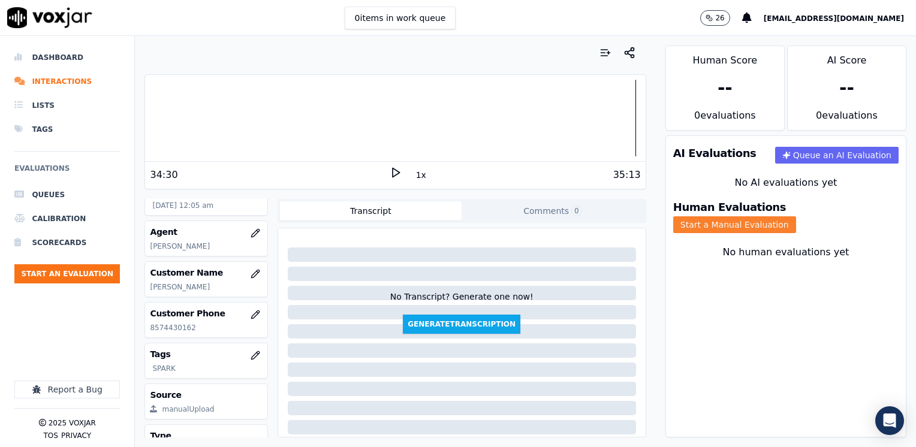
click at [796, 216] on button "Start a Manual Evaluation" at bounding box center [734, 224] width 123 height 17
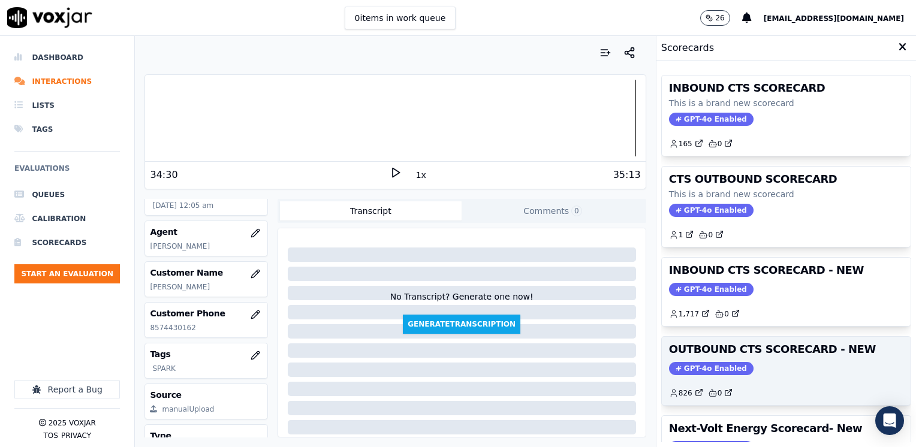
click at [696, 365] on span "GPT-4o Enabled" at bounding box center [711, 368] width 84 height 13
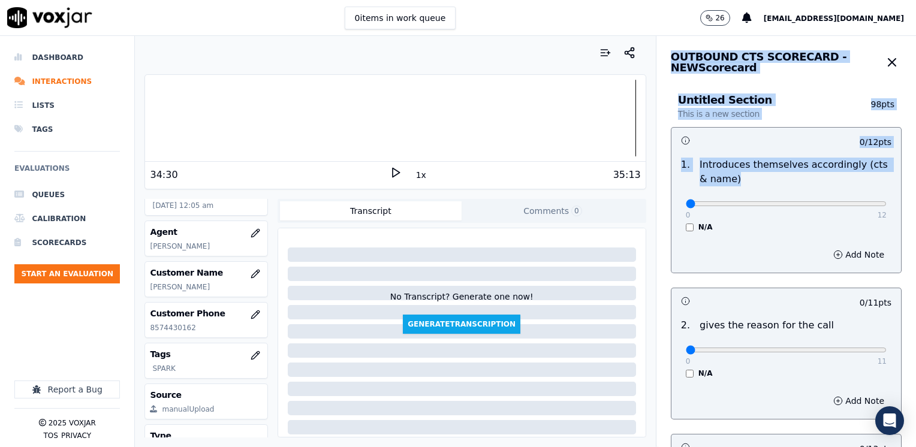
drag, startPoint x: 681, startPoint y: 198, endPoint x: 915, endPoint y: 244, distance: 238.2
click at [915, 244] on html "0 items in work queue 26 [EMAIL_ADDRESS][DOMAIN_NAME] Dashboard Interactions Li…" at bounding box center [458, 223] width 916 height 447
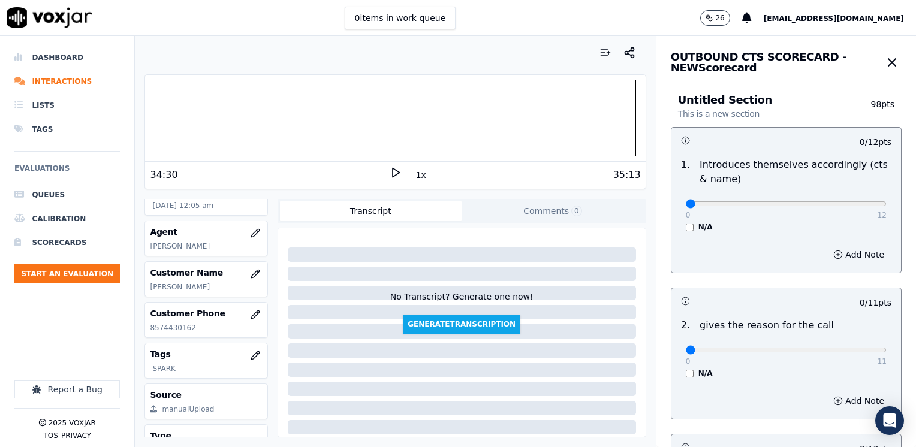
click at [743, 246] on div "Add Note" at bounding box center [786, 255] width 230 height 36
drag, startPoint x: 677, startPoint y: 203, endPoint x: 917, endPoint y: 256, distance: 246.1
click at [886, 206] on input "range" at bounding box center [786, 203] width 201 height 5
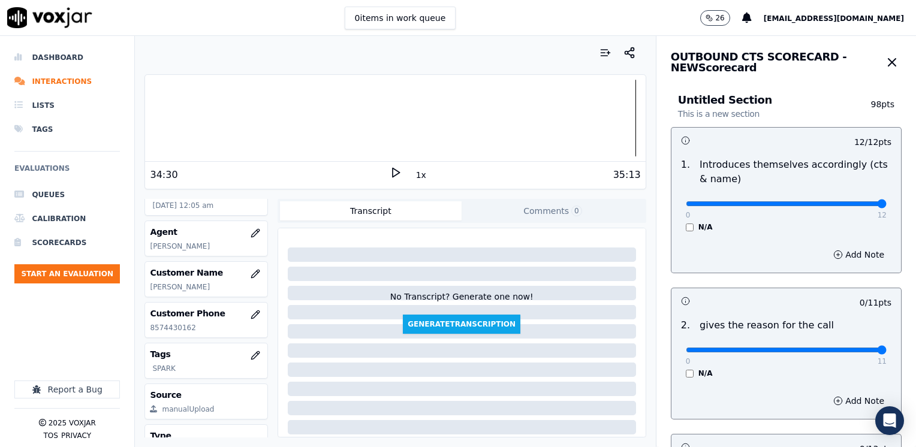
drag, startPoint x: 680, startPoint y: 346, endPoint x: 917, endPoint y: 317, distance: 239.0
click at [886, 206] on input "range" at bounding box center [786, 203] width 201 height 5
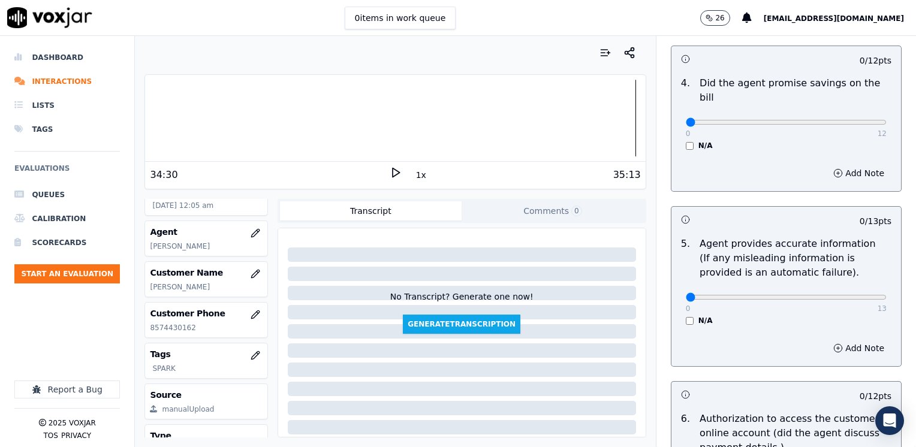
scroll to position [479, 0]
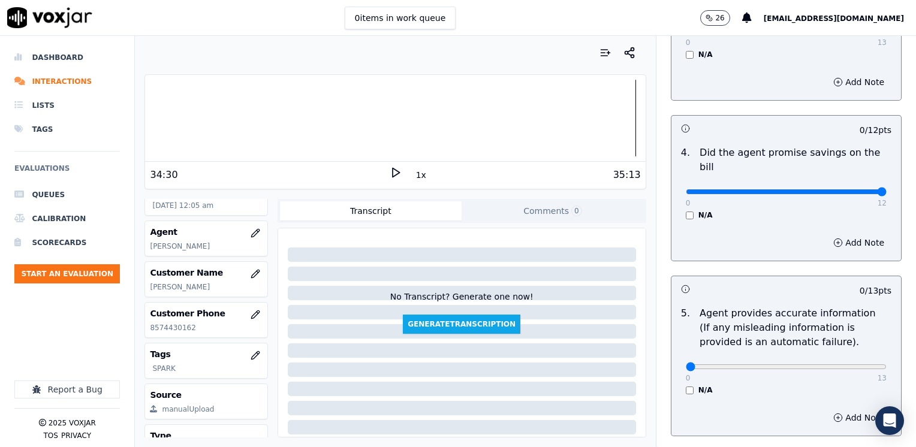
drag, startPoint x: 681, startPoint y: 175, endPoint x: 917, endPoint y: 186, distance: 237.0
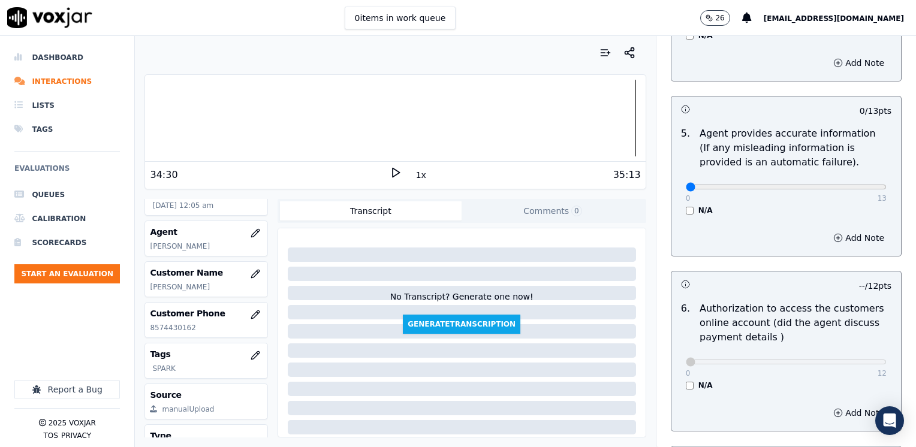
scroll to position [839, 0]
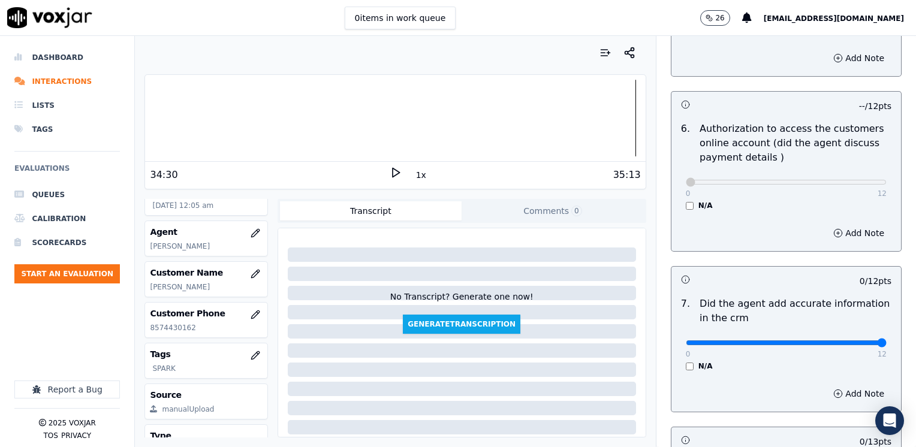
drag, startPoint x: 680, startPoint y: 329, endPoint x: 917, endPoint y: 323, distance: 237.4
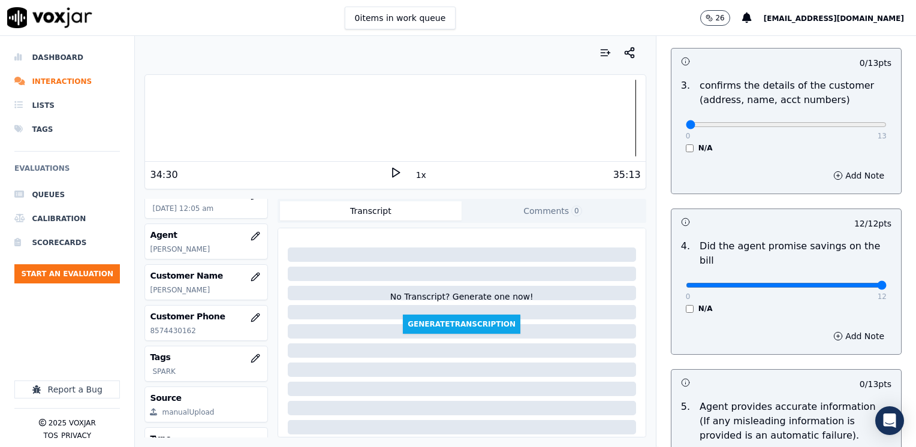
scroll to position [240, 0]
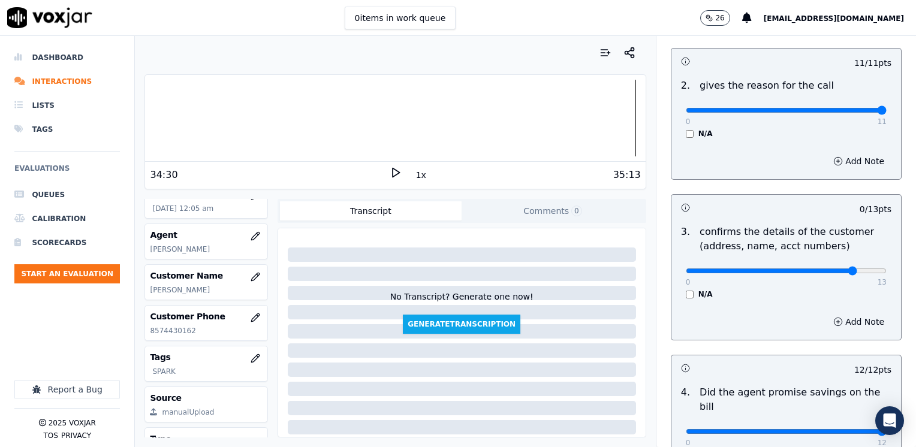
click at [841, 276] on div "0 13" at bounding box center [786, 270] width 201 height 14
drag, startPoint x: 840, startPoint y: 273, endPoint x: 917, endPoint y: 270, distance: 77.4
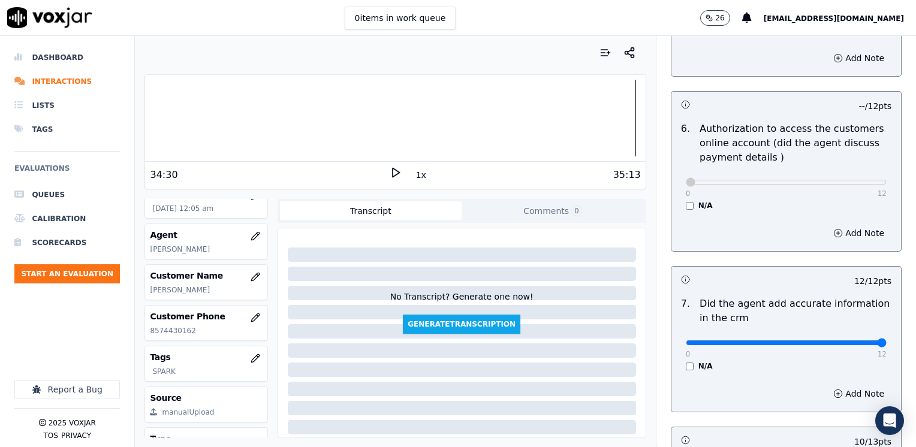
scroll to position [1048, 0]
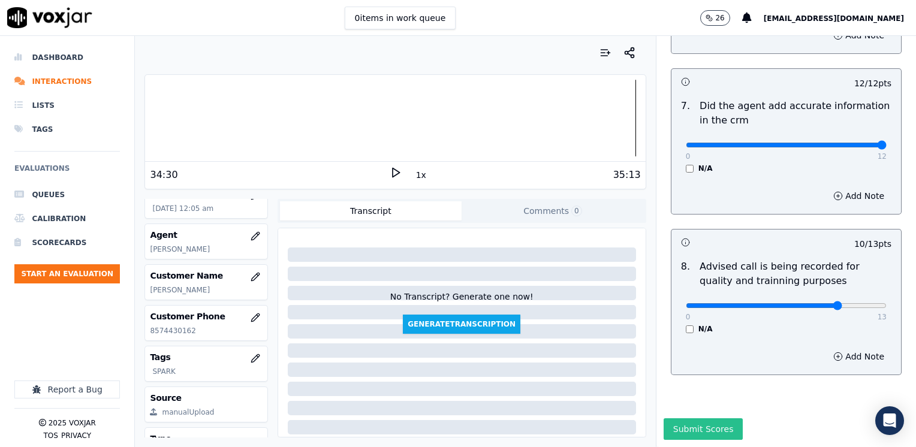
click at [681, 418] on button "Submit Scores" at bounding box center [703, 429] width 80 height 22
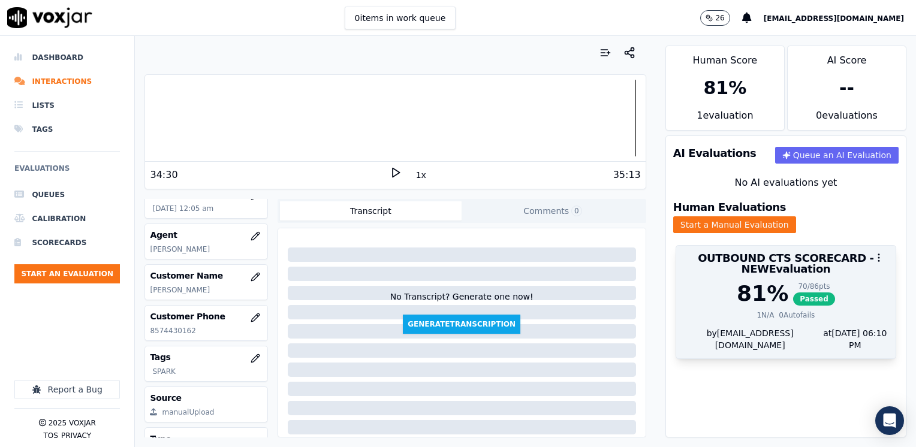
click at [747, 282] on div "81 %" at bounding box center [762, 294] width 52 height 24
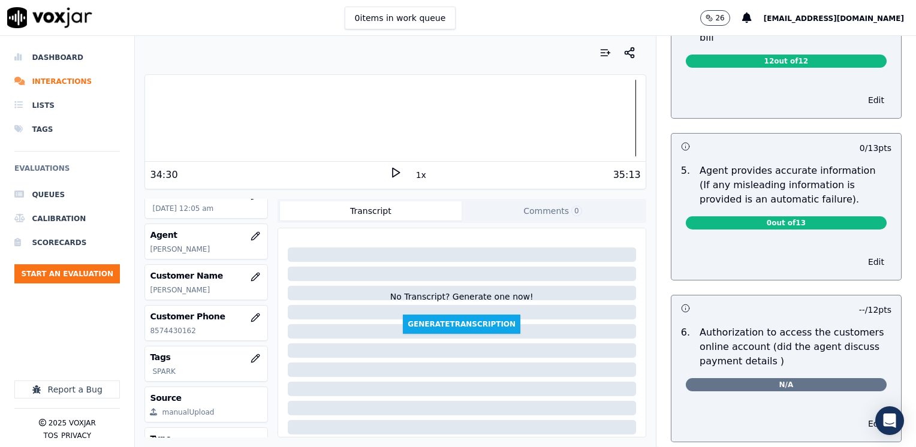
scroll to position [599, 0]
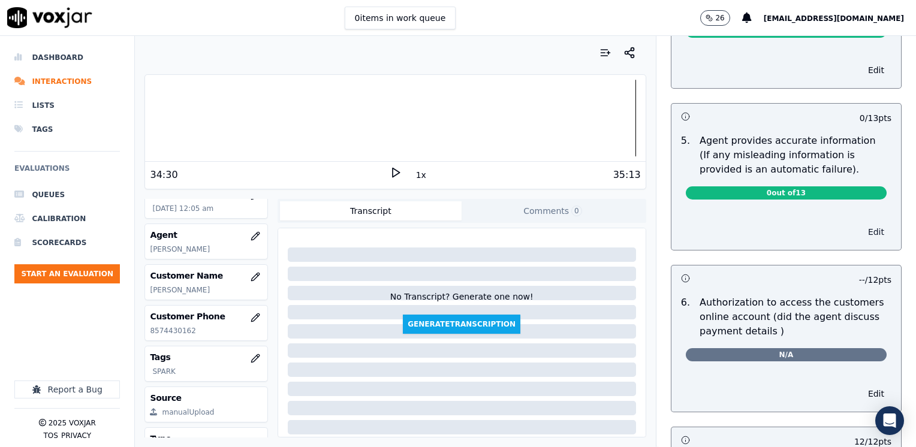
click at [861, 224] on button "Edit" at bounding box center [876, 232] width 31 height 17
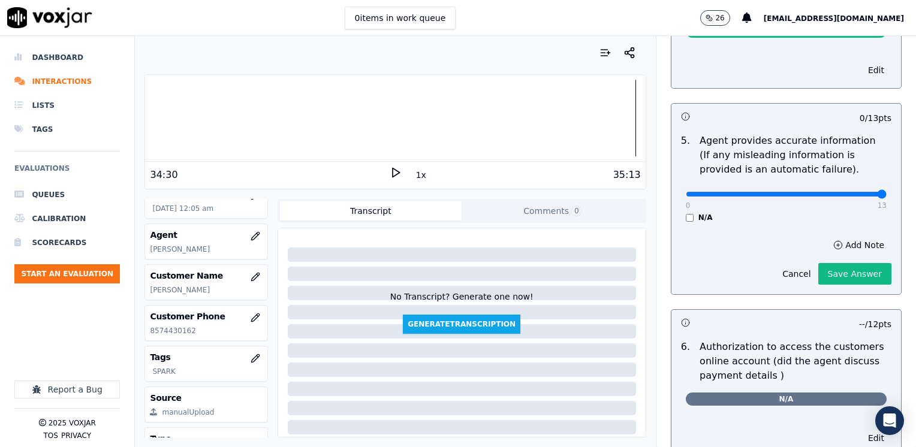
drag, startPoint x: 678, startPoint y: 179, endPoint x: 915, endPoint y: 206, distance: 238.8
click at [886, 197] on input "range" at bounding box center [786, 194] width 201 height 5
click at [840, 265] on button "Save Answer" at bounding box center [854, 274] width 73 height 22
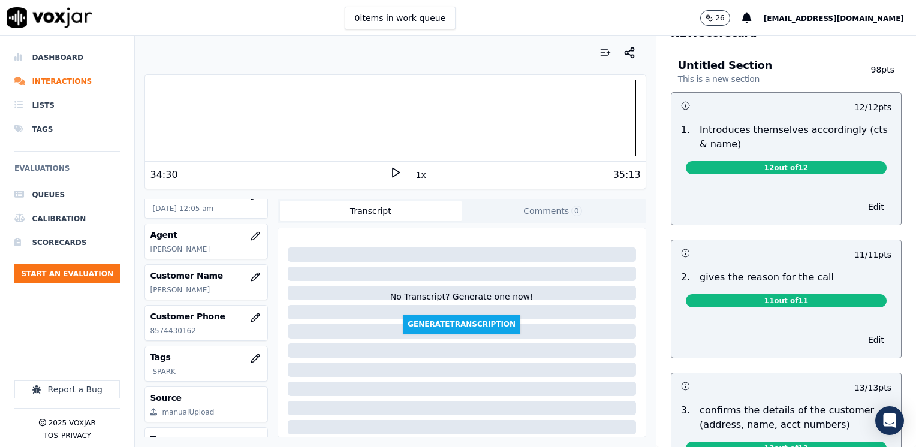
scroll to position [0, 0]
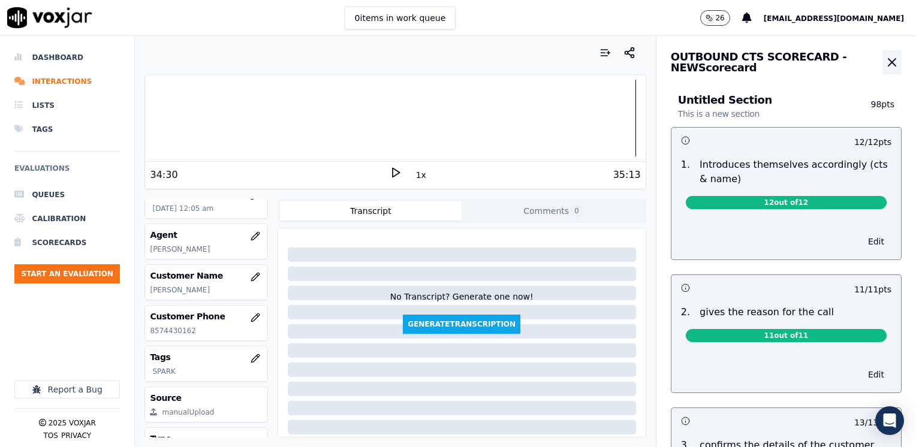
click at [888, 61] on icon "button" at bounding box center [891, 62] width 7 height 7
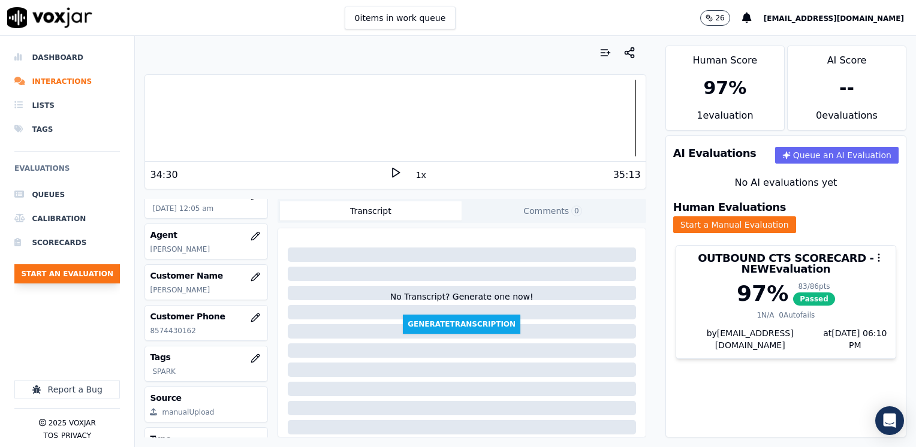
click at [89, 274] on button "Start an Evaluation" at bounding box center [66, 273] width 105 height 19
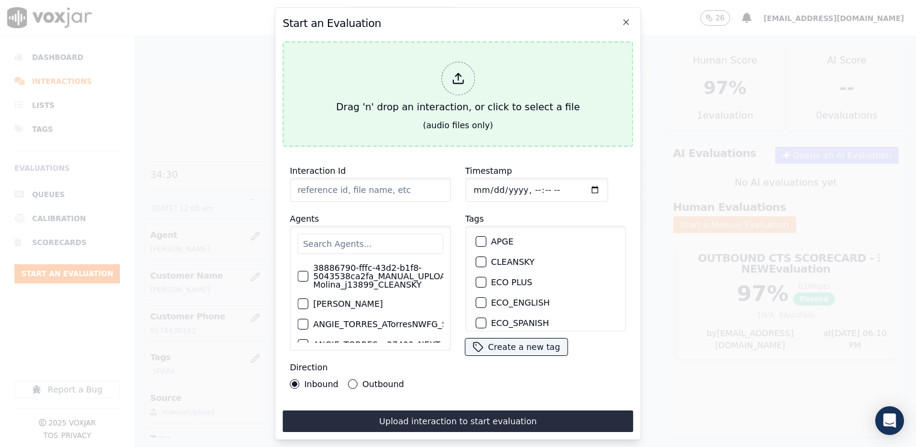
click at [460, 75] on icon at bounding box center [457, 78] width 13 height 13
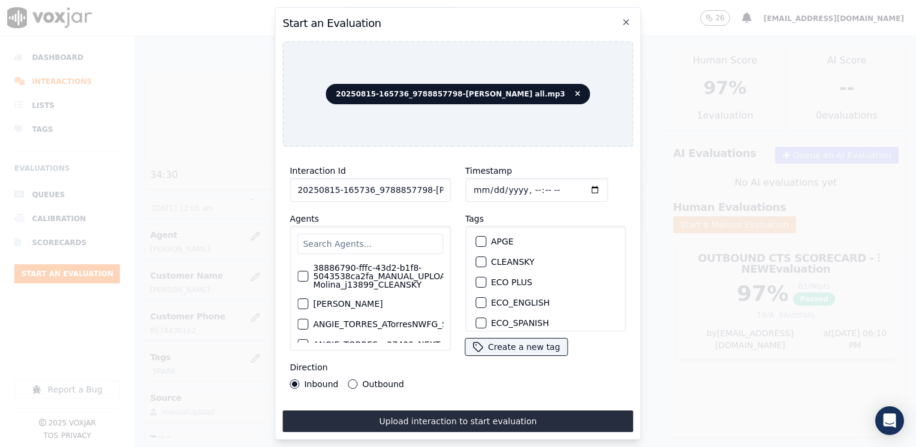
click at [369, 238] on input "text" at bounding box center [370, 244] width 146 height 20
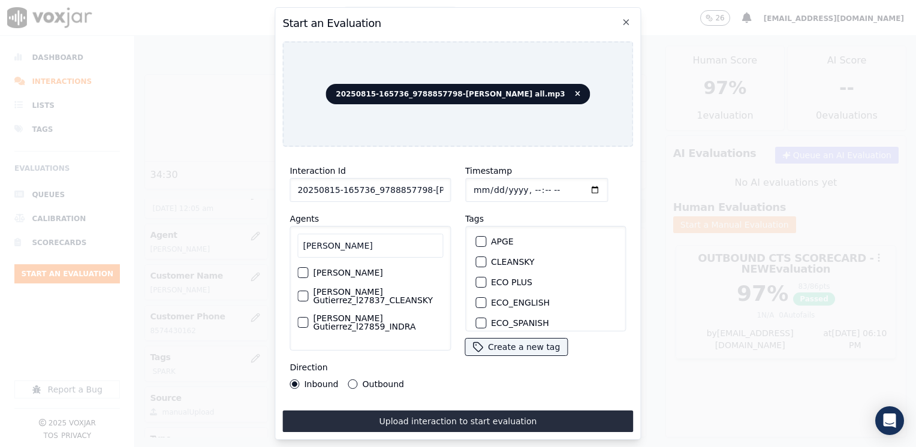
click at [300, 272] on div "button" at bounding box center [302, 272] width 8 height 8
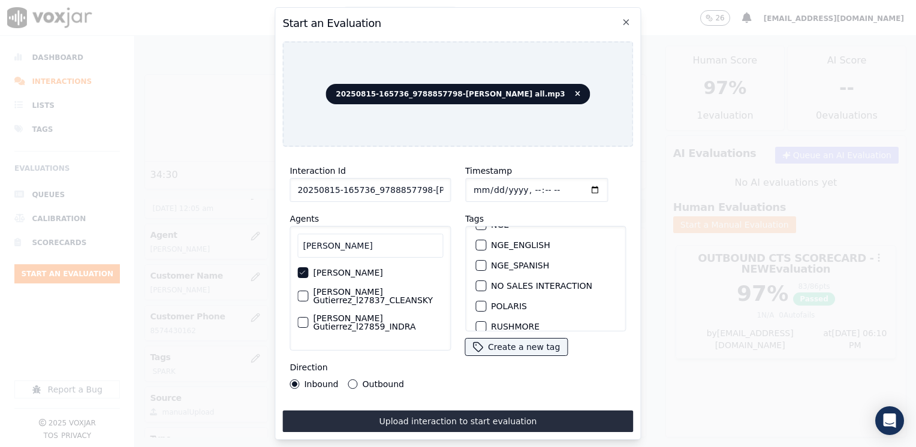
scroll to position [240, 0]
click at [476, 283] on div "button" at bounding box center [480, 287] width 8 height 8
click at [572, 186] on input "Timestamp" at bounding box center [536, 190] width 143 height 24
drag, startPoint x: 352, startPoint y: 380, endPoint x: 396, endPoint y: 403, distance: 49.6
click at [352, 380] on button "Outbound" at bounding box center [353, 384] width 10 height 10
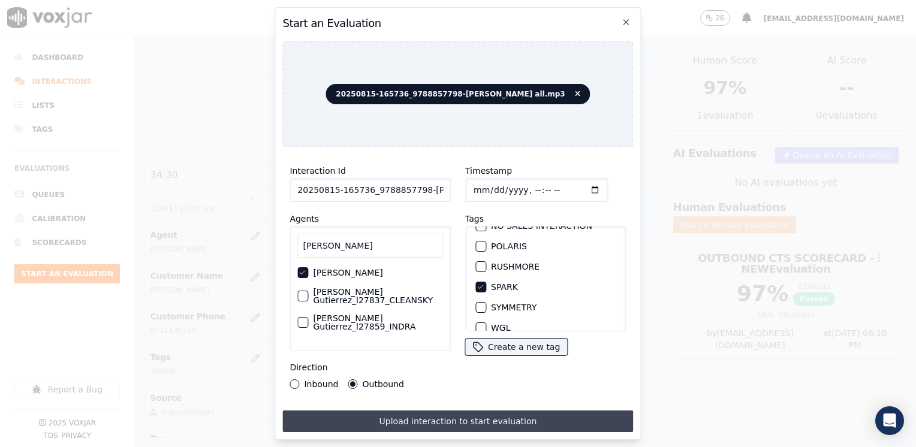
click at [441, 419] on button "Upload interaction to start evaluation" at bounding box center [457, 421] width 351 height 22
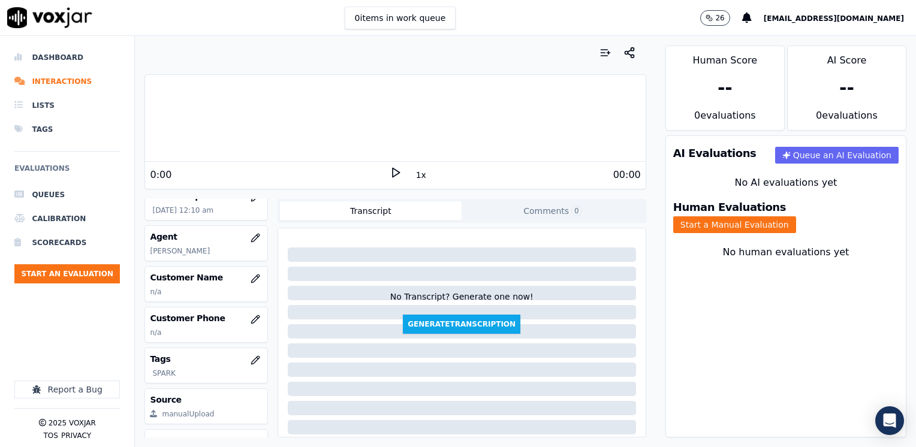
scroll to position [120, 0]
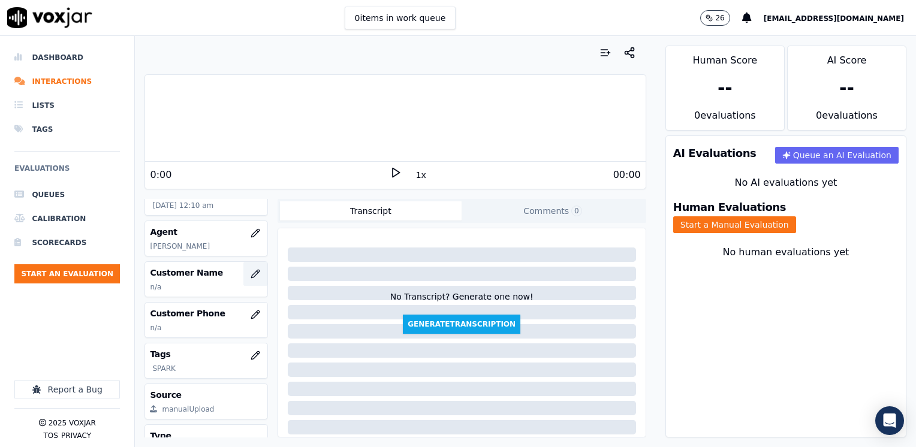
click at [244, 286] on button "button" at bounding box center [255, 274] width 24 height 24
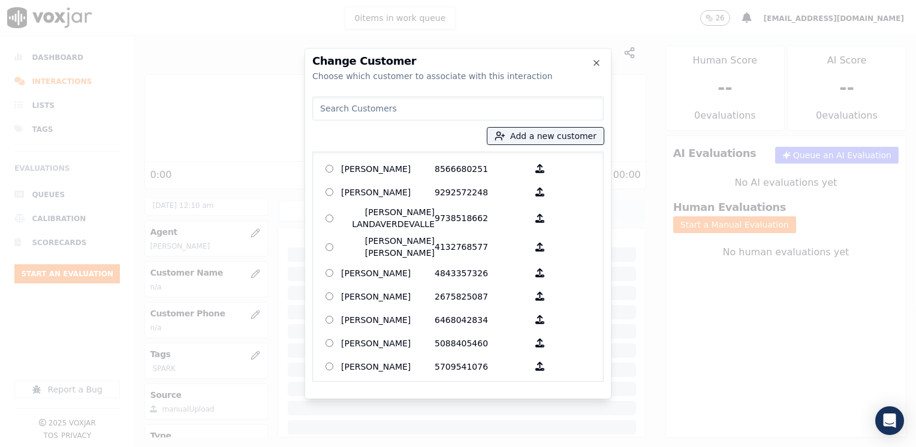
click at [494, 111] on input at bounding box center [457, 108] width 291 height 24
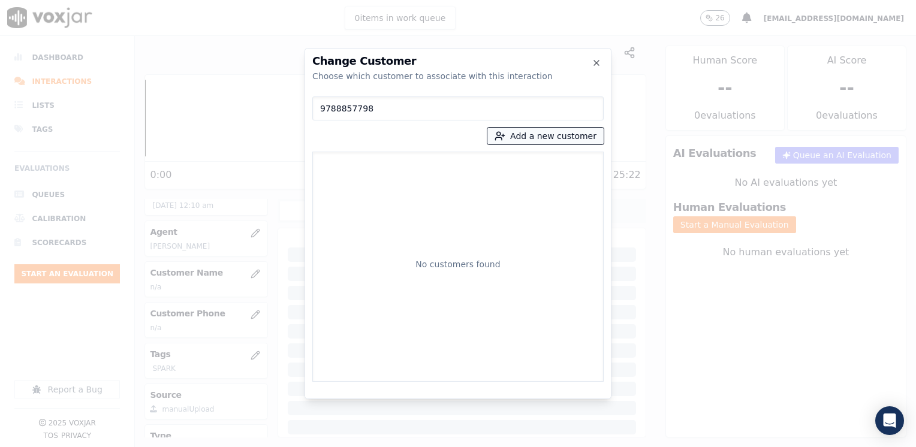
click at [537, 133] on button "Add a new customer" at bounding box center [545, 136] width 116 height 17
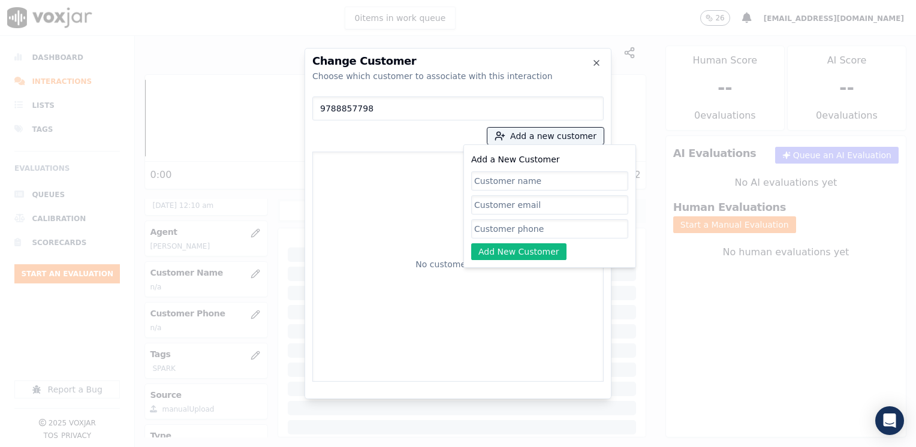
click at [518, 224] on input "Add a New Customer" at bounding box center [549, 228] width 157 height 19
paste input "9788857798"
click at [544, 182] on input "Add a New Customer" at bounding box center [549, 180] width 157 height 19
paste input "[PERSON_NAME]"
click at [536, 249] on button "Add New Customer" at bounding box center [518, 251] width 95 height 17
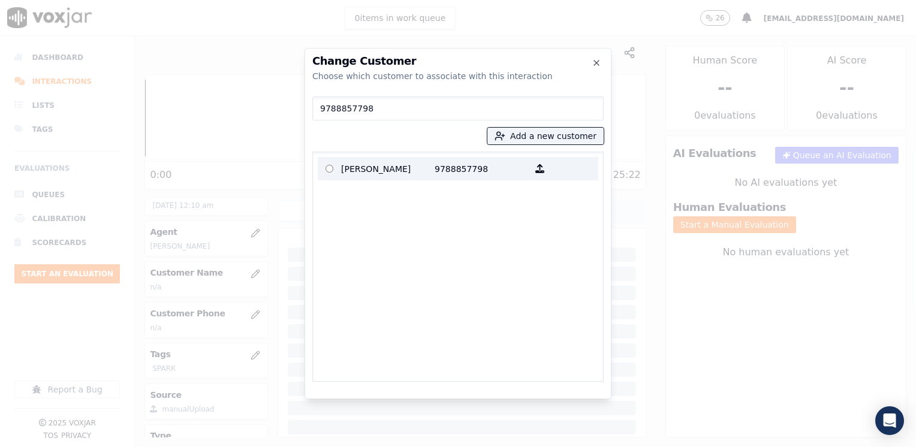
click at [474, 159] on p "9788857798" at bounding box center [480, 168] width 93 height 19
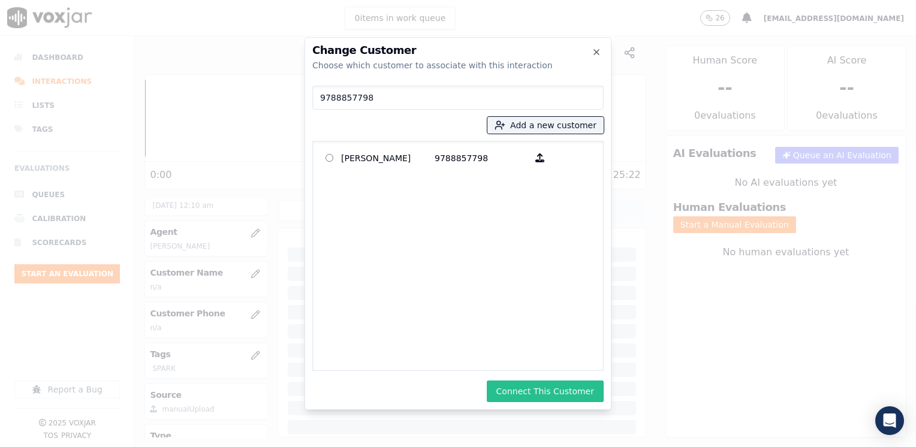
click at [544, 396] on button "Connect This Customer" at bounding box center [545, 392] width 117 height 22
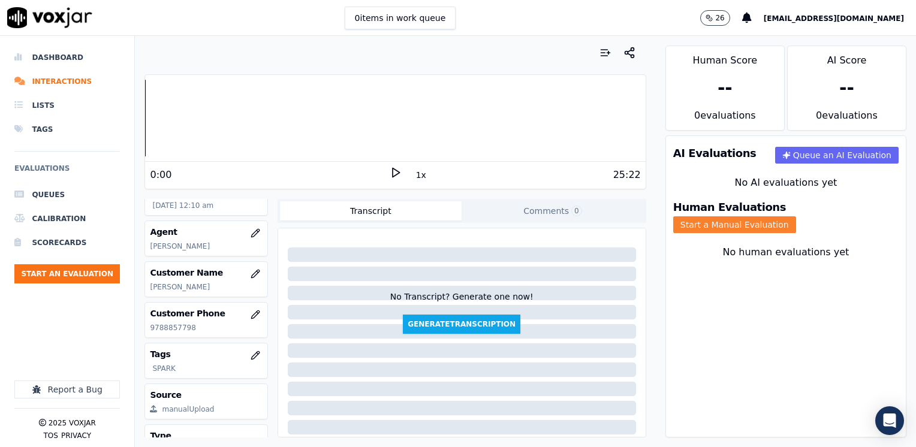
click at [796, 216] on button "Start a Manual Evaluation" at bounding box center [734, 224] width 123 height 17
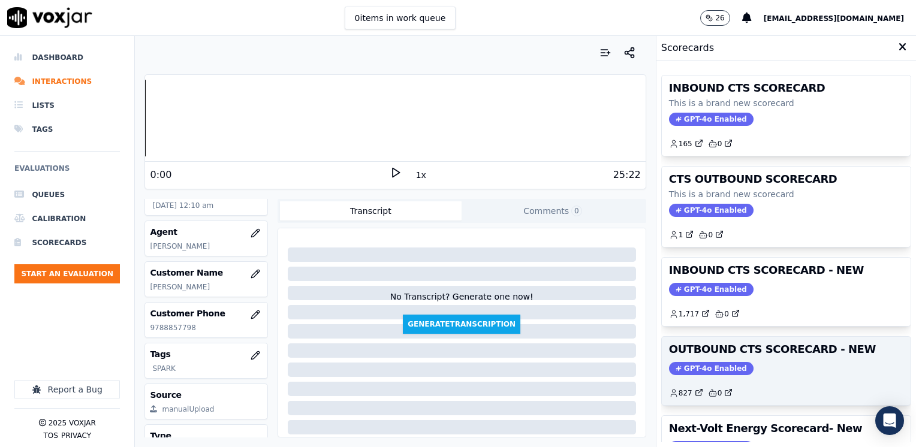
click at [704, 366] on span "GPT-4o Enabled" at bounding box center [711, 368] width 84 height 13
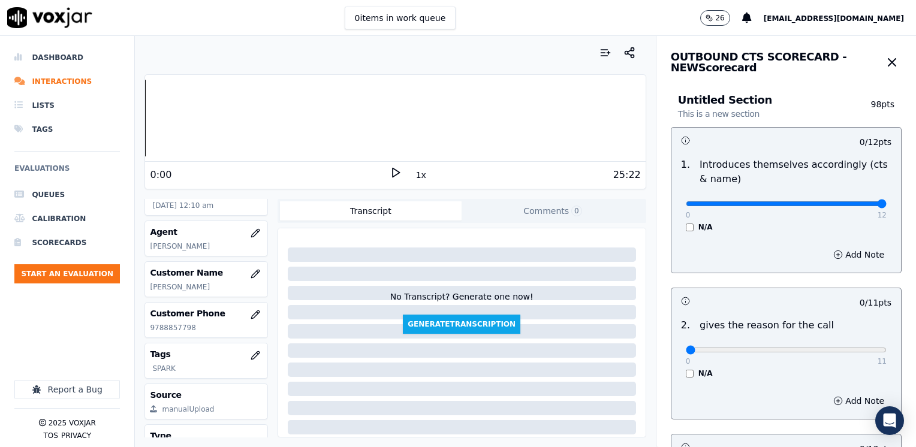
drag, startPoint x: 680, startPoint y: 201, endPoint x: 917, endPoint y: 236, distance: 239.8
click at [886, 206] on input "range" at bounding box center [786, 203] width 201 height 5
drag, startPoint x: 677, startPoint y: 352, endPoint x: 917, endPoint y: 351, distance: 240.3
click at [886, 206] on input "range" at bounding box center [786, 203] width 201 height 5
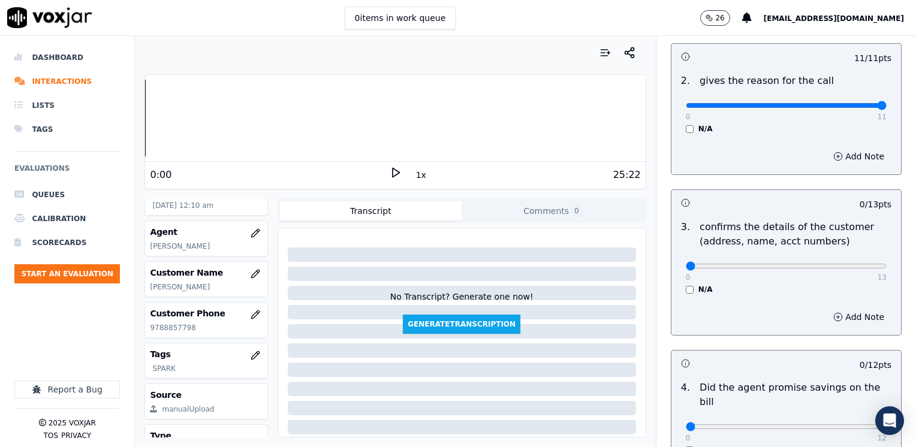
scroll to position [360, 0]
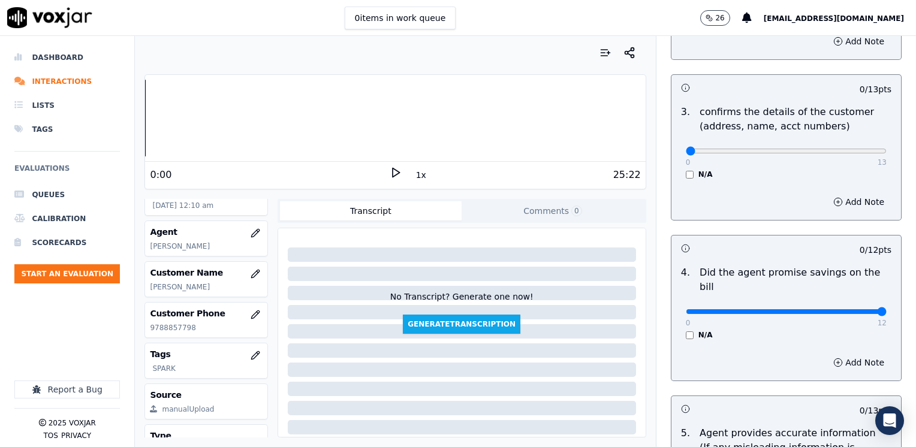
drag, startPoint x: 676, startPoint y: 295, endPoint x: 915, endPoint y: 291, distance: 239.1
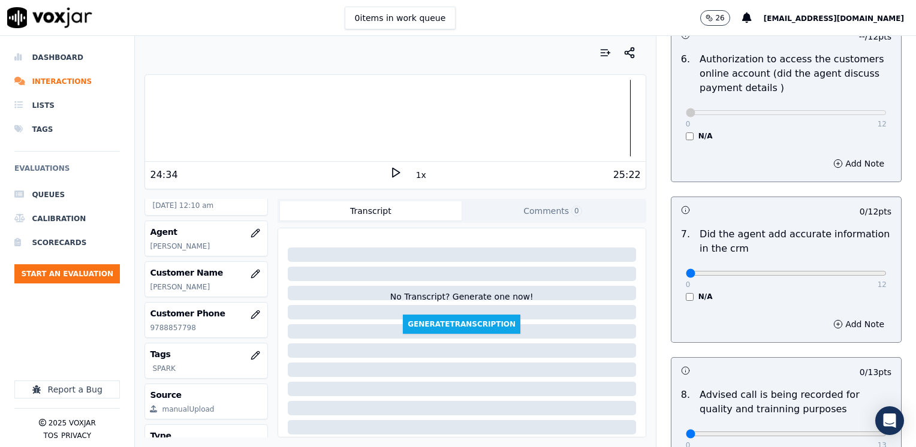
scroll to position [959, 0]
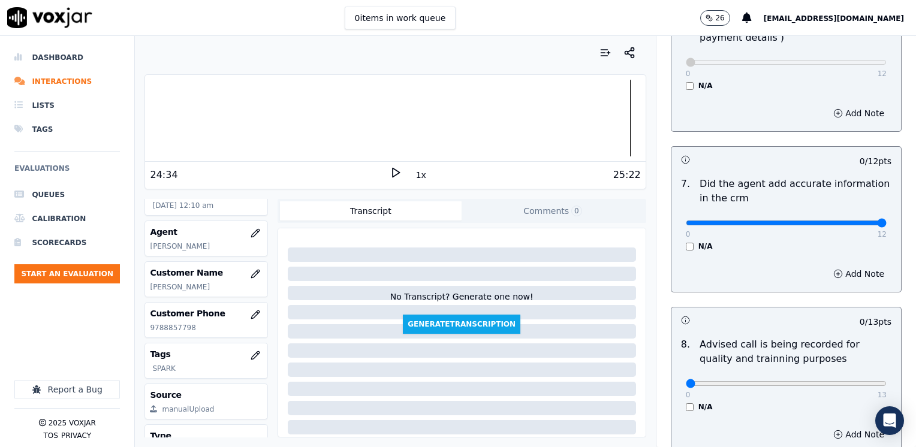
drag, startPoint x: 675, startPoint y: 206, endPoint x: 915, endPoint y: 195, distance: 240.5
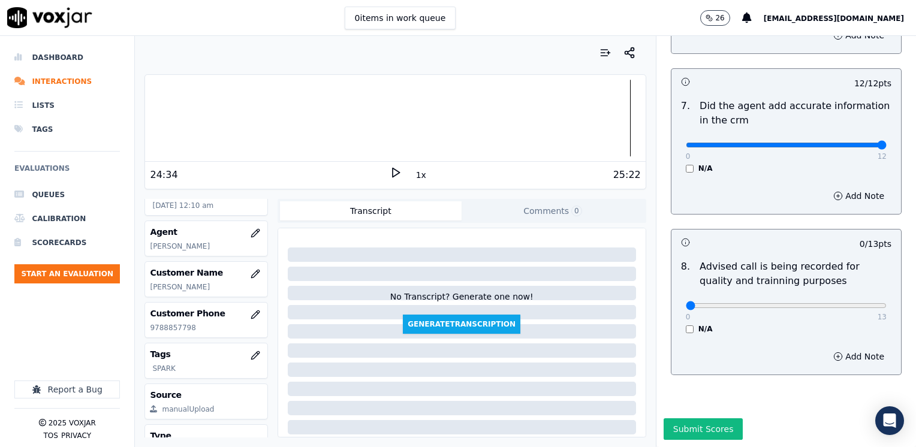
scroll to position [1048, 0]
drag, startPoint x: 680, startPoint y: 277, endPoint x: 917, endPoint y: 302, distance: 239.2
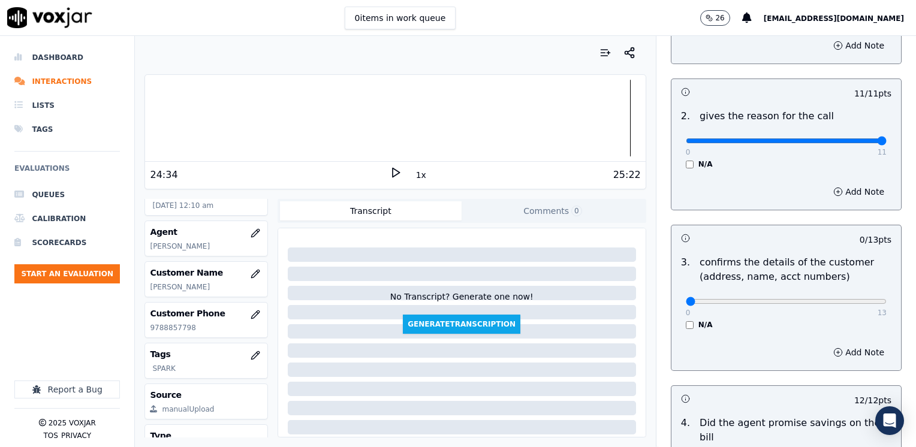
scroll to position [149, 0]
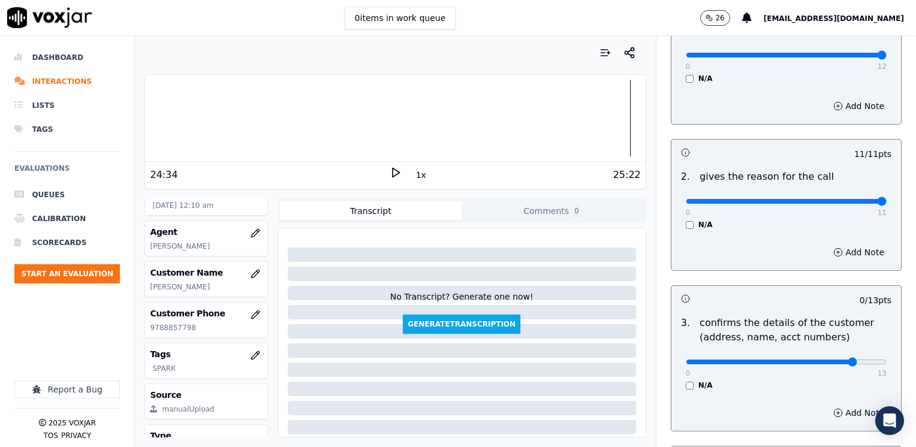
click at [830, 58] on input "range" at bounding box center [786, 55] width 201 height 5
click at [835, 58] on input "range" at bounding box center [786, 55] width 201 height 5
drag, startPoint x: 840, startPoint y: 403, endPoint x: 829, endPoint y: 418, distance: 19.0
click at [839, 404] on div "Add Note" at bounding box center [786, 413] width 230 height 36
click at [829, 416] on button "Add Note" at bounding box center [858, 412] width 65 height 17
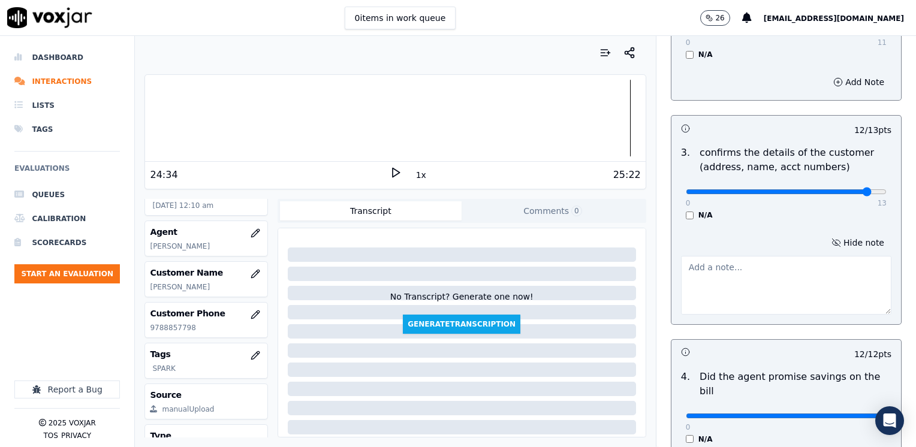
scroll to position [328, 0]
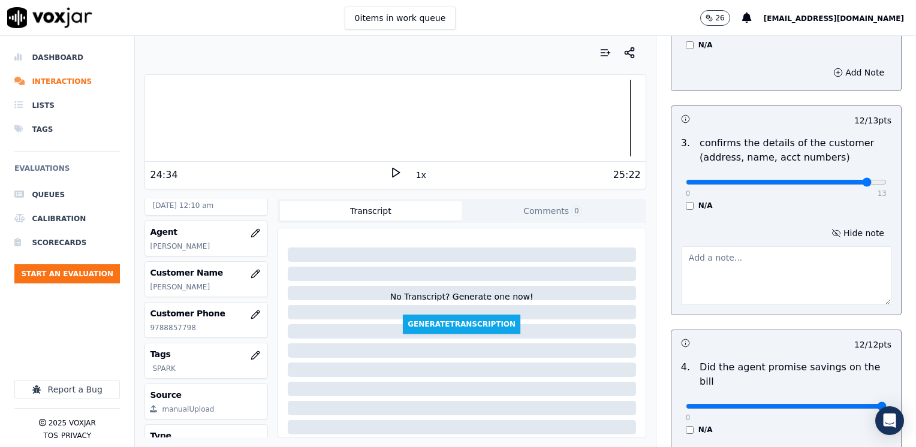
click at [778, 278] on textarea at bounding box center [786, 275] width 210 height 59
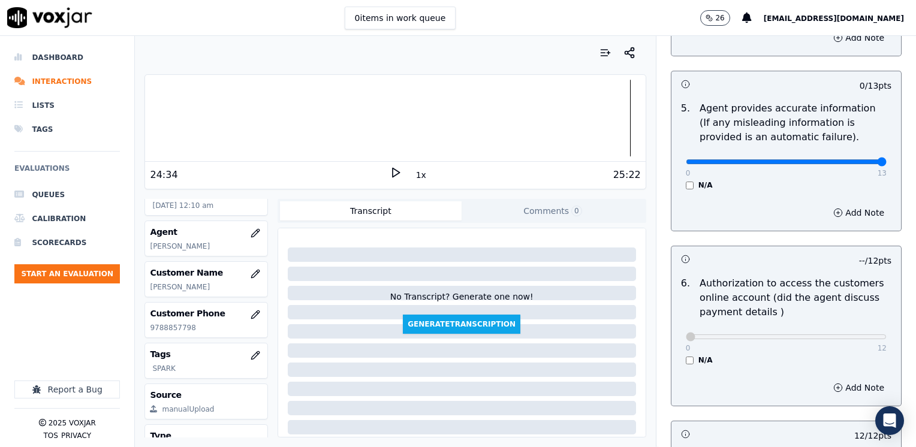
drag, startPoint x: 678, startPoint y: 147, endPoint x: 917, endPoint y: 170, distance: 240.7
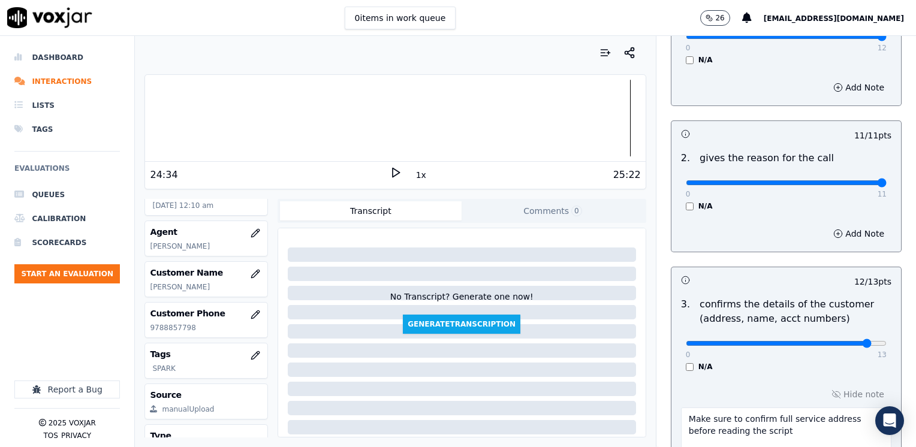
scroll to position [209, 0]
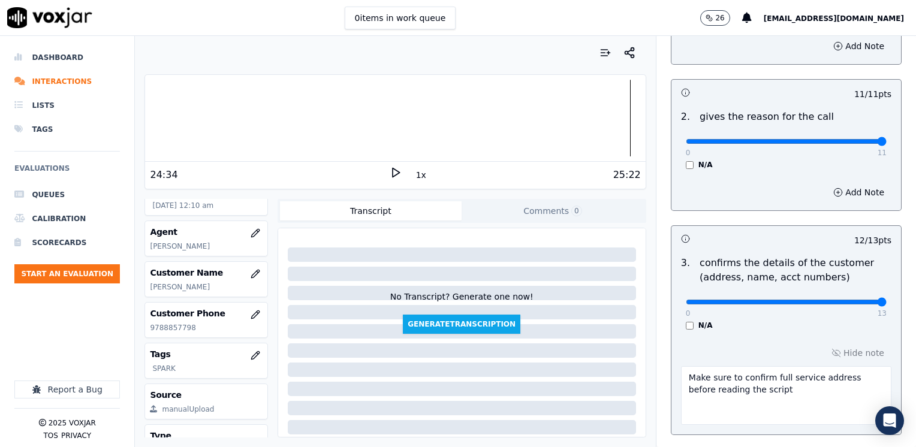
drag, startPoint x: 839, startPoint y: 300, endPoint x: 853, endPoint y: 346, distance: 48.3
drag, startPoint x: 748, startPoint y: 399, endPoint x: 560, endPoint y: 353, distance: 193.7
click at [560, 353] on div "Your browser does not support the audio element. 24:34 1x 25:22 Voxjar ID 86de0…" at bounding box center [525, 241] width 781 height 411
click at [834, 351] on div "Hide note" at bounding box center [786, 384] width 230 height 99
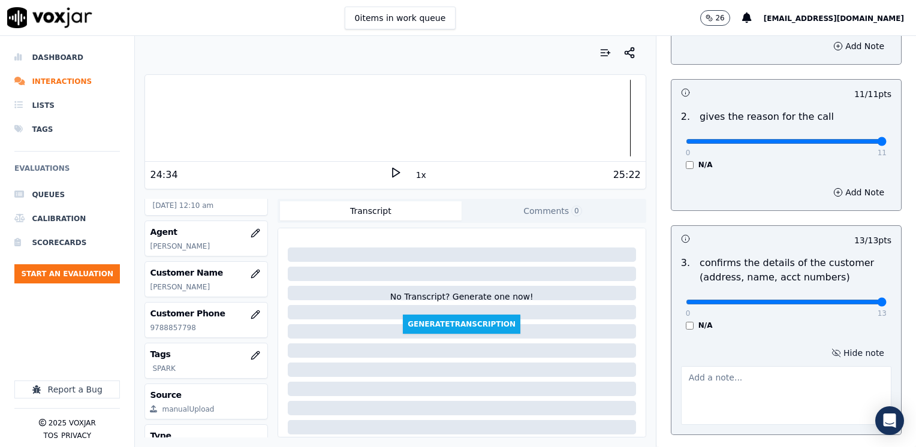
click at [840, 356] on button "Hide note" at bounding box center [857, 353] width 67 height 17
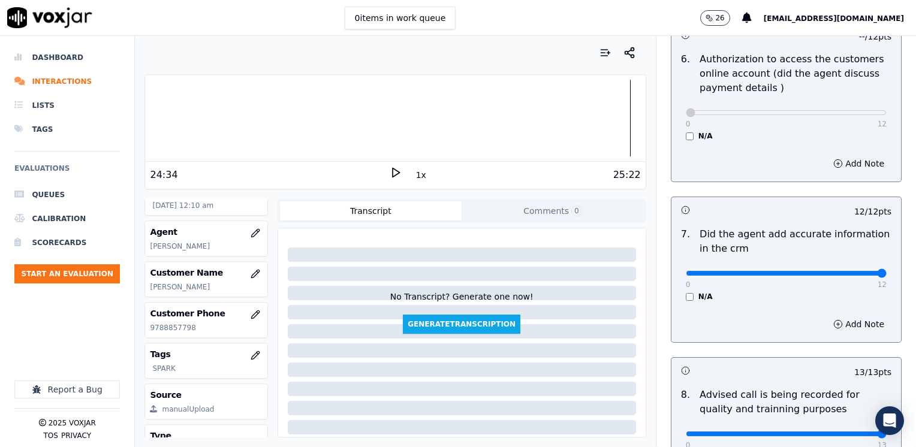
scroll to position [1048, 0]
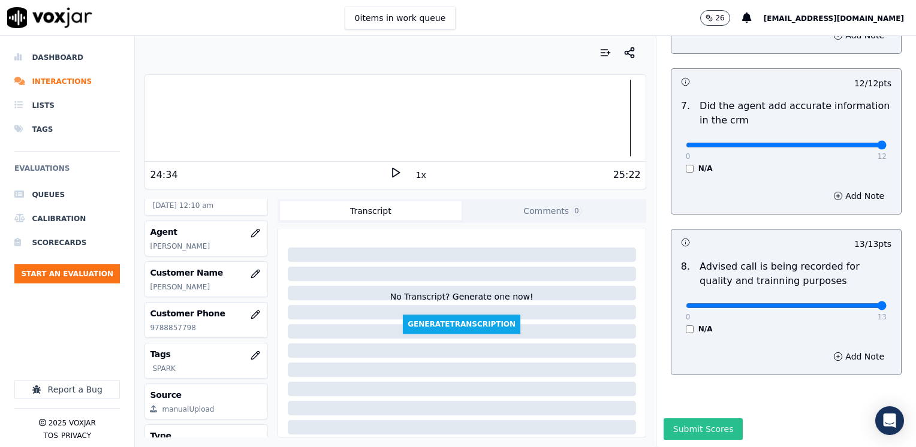
click at [684, 418] on button "Submit Scores" at bounding box center [703, 429] width 80 height 22
click at [88, 272] on button "Start an Evaluation" at bounding box center [66, 273] width 105 height 19
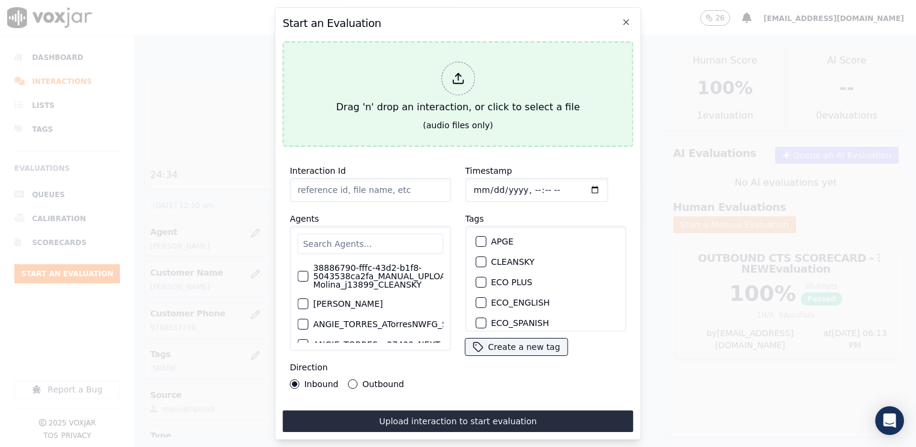
click at [455, 73] on icon at bounding box center [457, 78] width 13 height 13
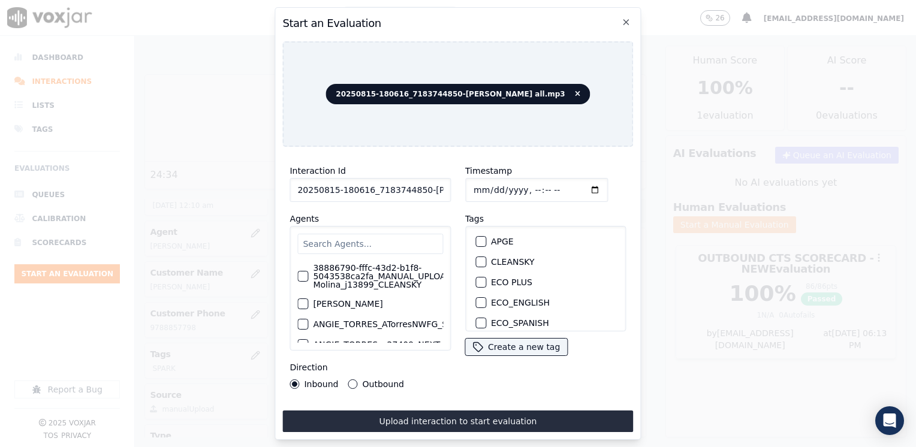
click at [392, 234] on input "text" at bounding box center [370, 244] width 146 height 20
click at [383, 234] on input "text" at bounding box center [370, 244] width 146 height 20
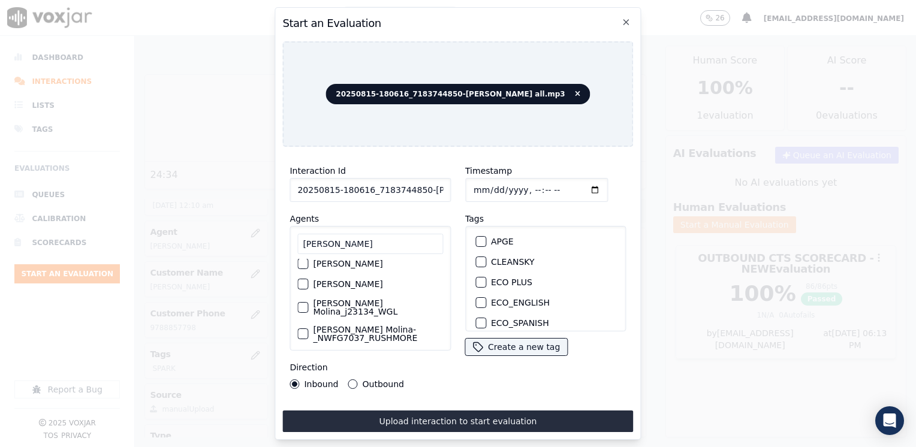
scroll to position [120, 0]
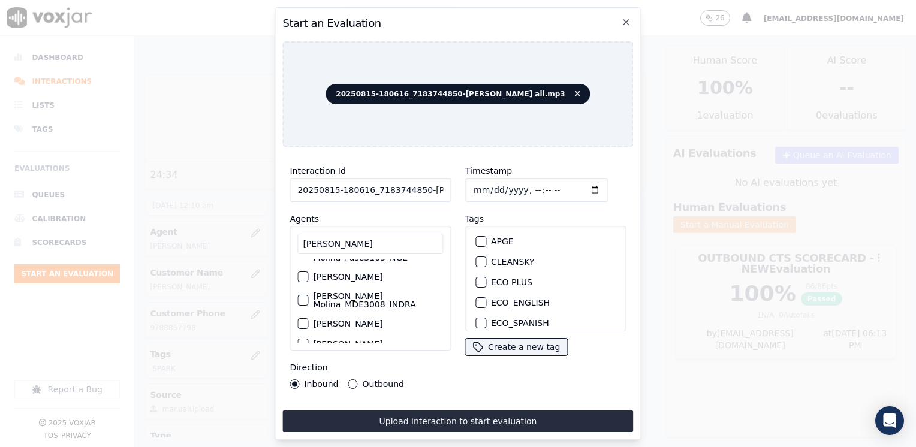
click at [302, 273] on div "button" at bounding box center [302, 277] width 8 height 8
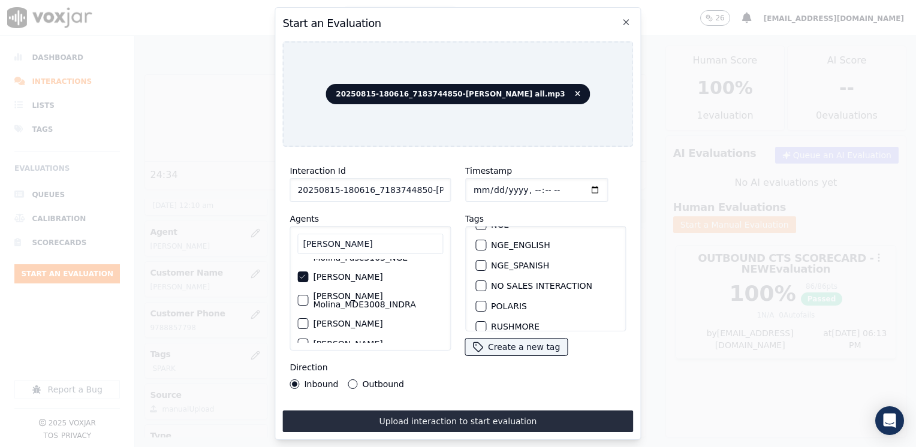
scroll to position [240, 0]
click at [479, 282] on button "SPARK" at bounding box center [480, 287] width 11 height 11
click at [576, 186] on input "Timestamp" at bounding box center [536, 190] width 143 height 24
click at [348, 380] on button "Outbound" at bounding box center [353, 384] width 10 height 10
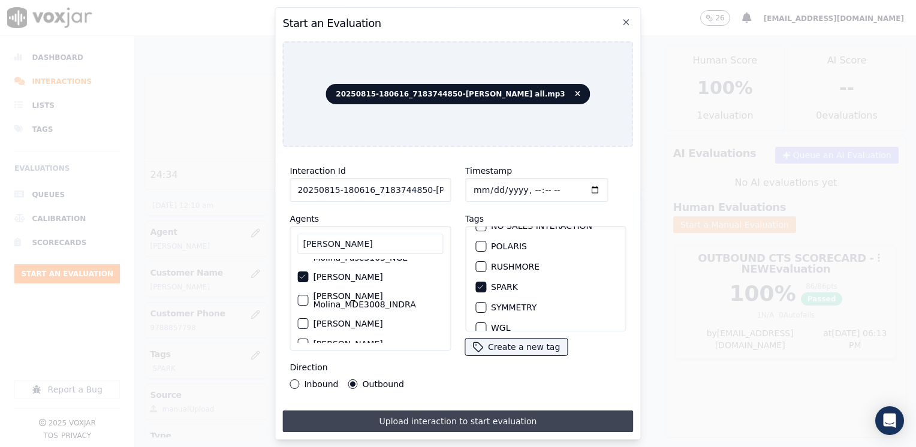
click at [437, 416] on button "Upload interaction to start evaluation" at bounding box center [457, 421] width 351 height 22
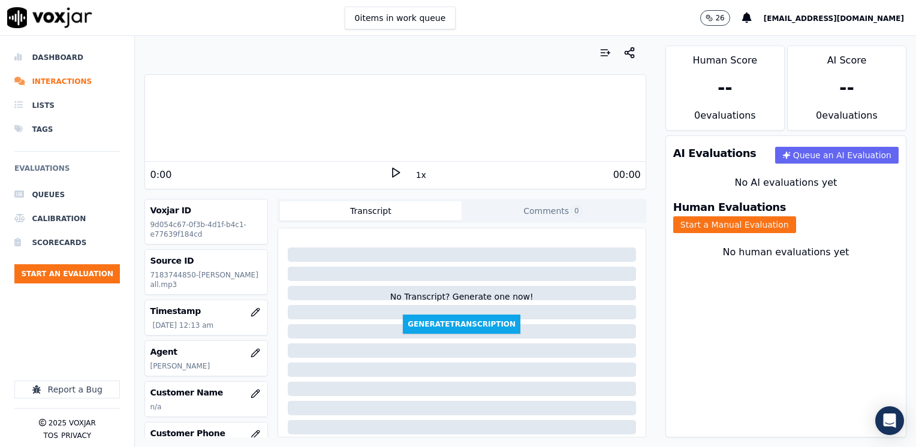
click at [393, 174] on polygon at bounding box center [396, 172] width 7 height 9
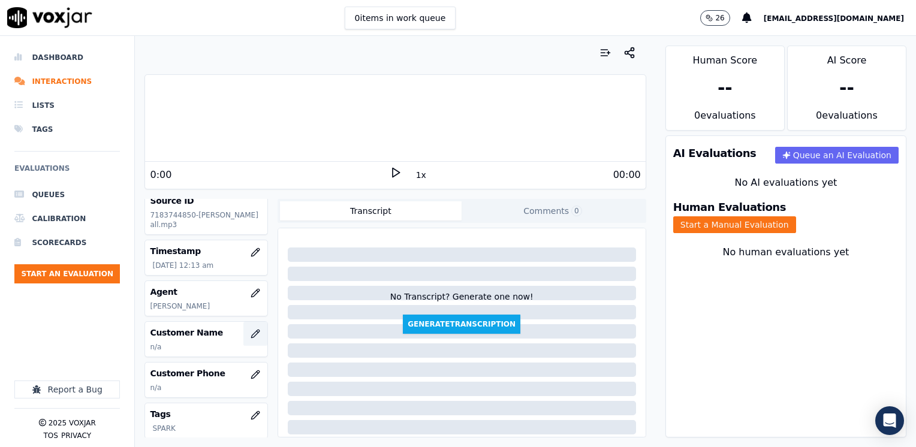
click at [250, 339] on icon "button" at bounding box center [255, 334] width 10 height 10
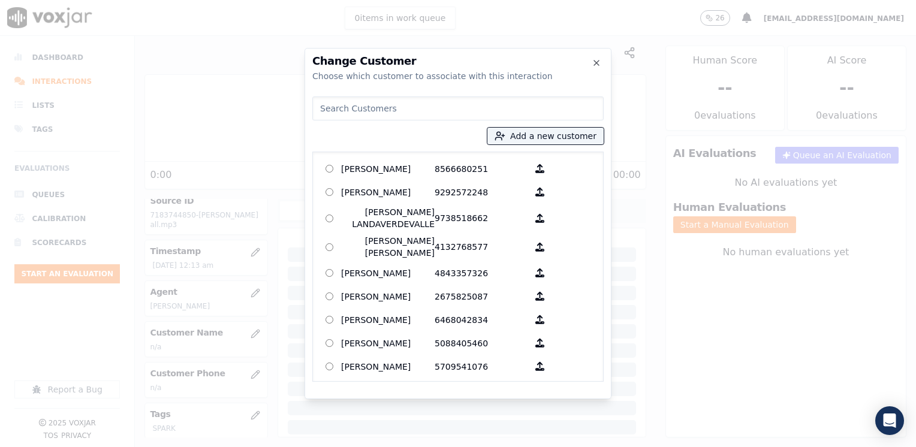
click at [443, 110] on input at bounding box center [457, 108] width 291 height 24
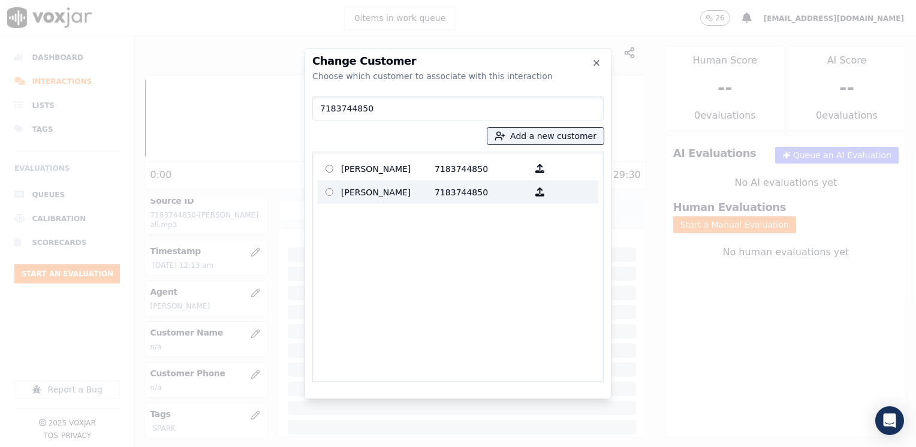
click at [450, 197] on p "7183744850" at bounding box center [480, 192] width 93 height 19
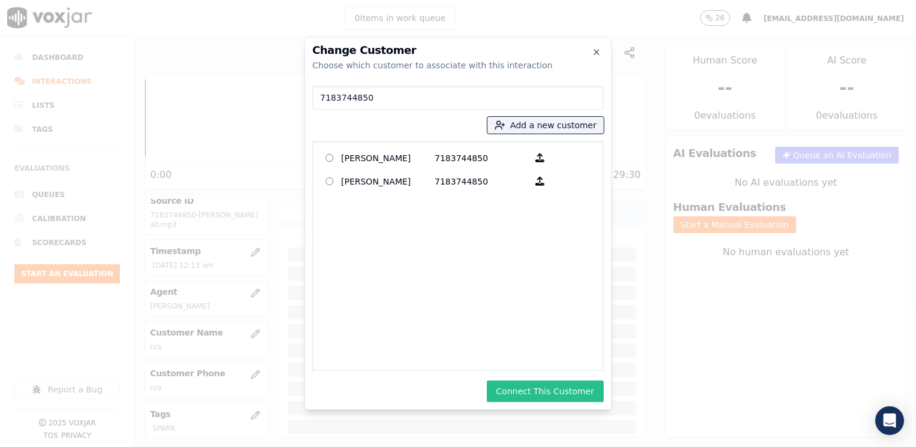
click at [544, 394] on button "Connect This Customer" at bounding box center [545, 392] width 117 height 22
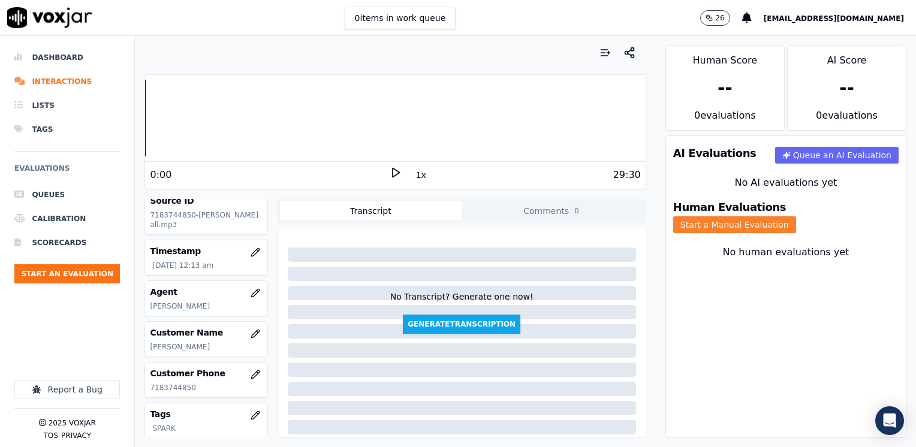
click at [796, 216] on button "Start a Manual Evaluation" at bounding box center [734, 224] width 123 height 17
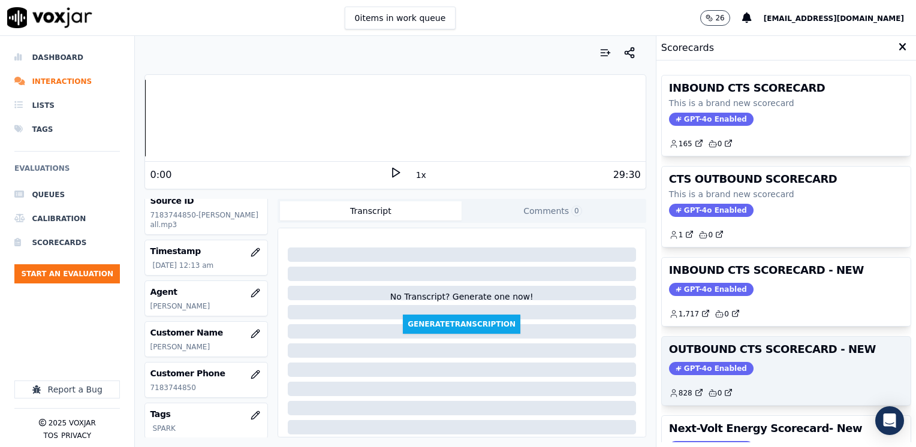
click at [713, 362] on span "GPT-4o Enabled" at bounding box center [711, 368] width 84 height 13
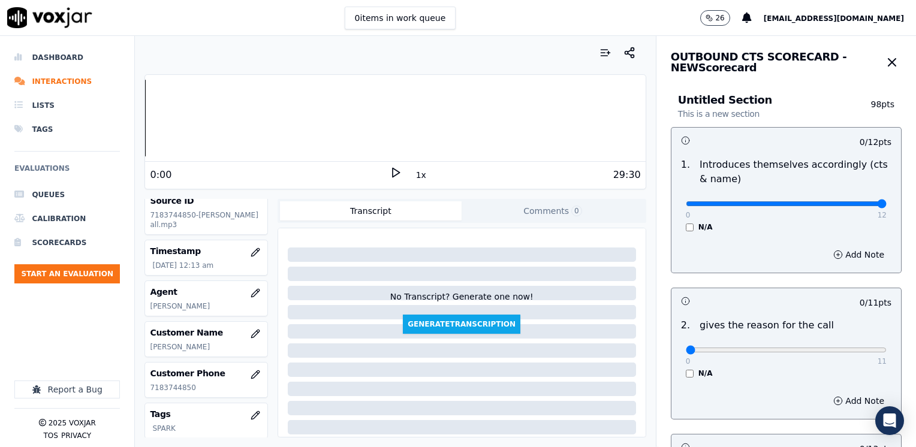
drag, startPoint x: 679, startPoint y: 203, endPoint x: 915, endPoint y: 208, distance: 236.2
click at [886, 206] on input "range" at bounding box center [786, 203] width 201 height 5
drag, startPoint x: 678, startPoint y: 347, endPoint x: 917, endPoint y: 348, distance: 239.1
click at [886, 206] on input "range" at bounding box center [786, 203] width 201 height 5
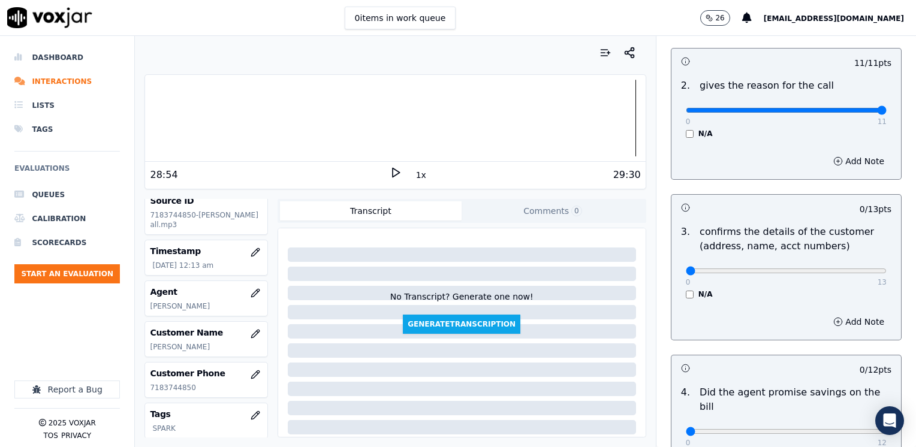
scroll to position [300, 0]
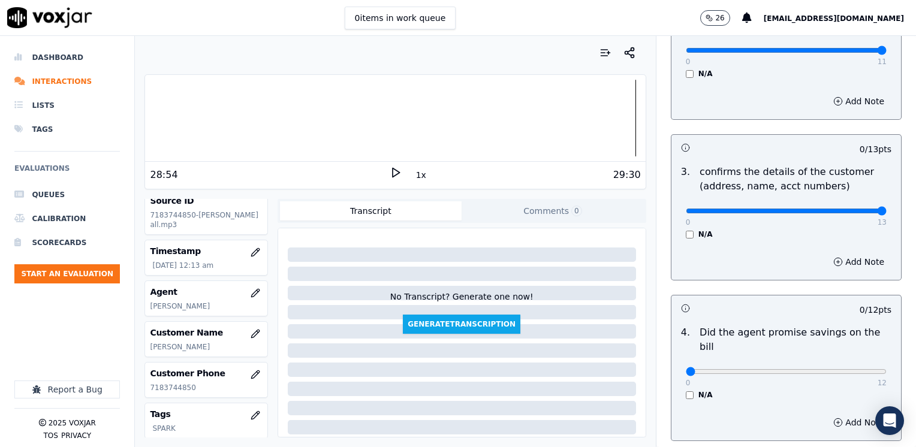
drag, startPoint x: 677, startPoint y: 209, endPoint x: 917, endPoint y: 207, distance: 240.9
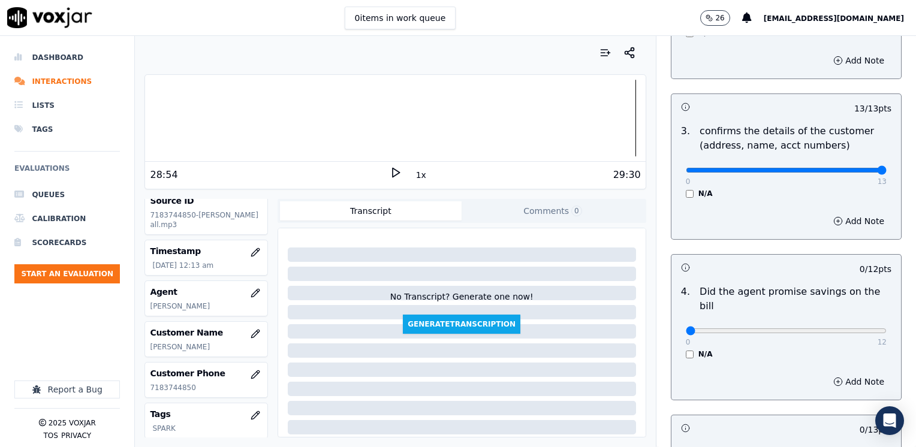
scroll to position [419, 0]
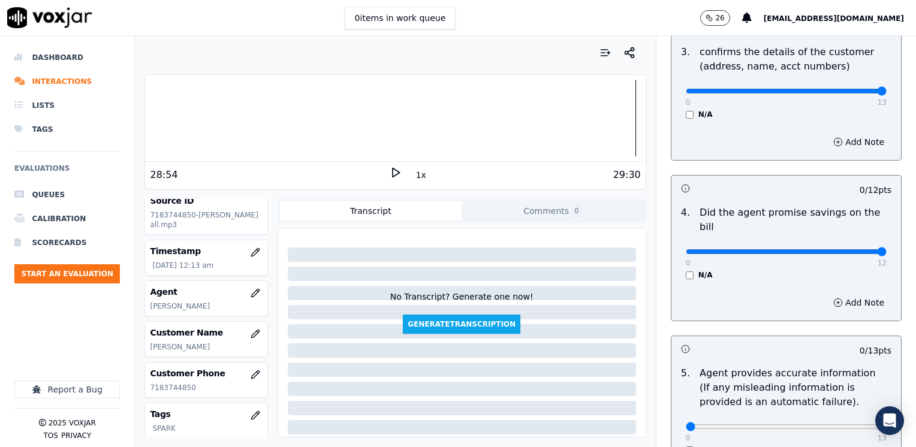
drag, startPoint x: 676, startPoint y: 240, endPoint x: 915, endPoint y: 200, distance: 242.6
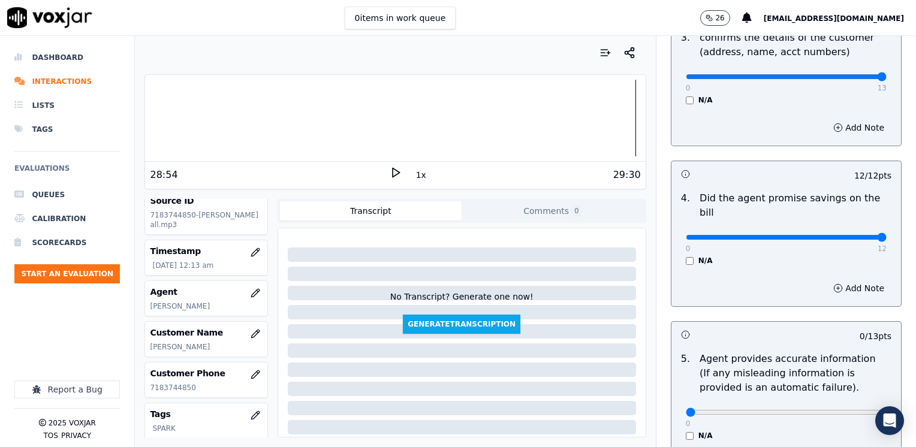
scroll to position [599, 0]
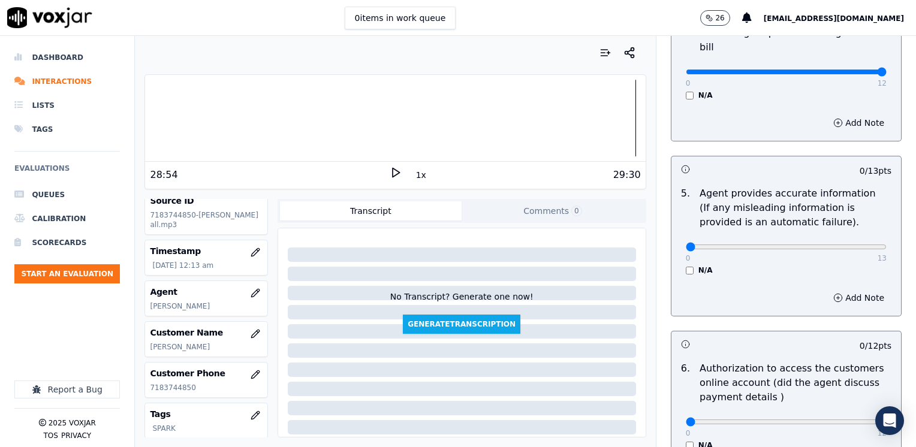
drag, startPoint x: 672, startPoint y: 235, endPoint x: 917, endPoint y: 235, distance: 245.7
click at [915, 235] on html "0 items in work queue 26 [EMAIL_ADDRESS][DOMAIN_NAME] Dashboard Interactions Li…" at bounding box center [458, 223] width 916 height 447
click at [745, 265] on div "N/A" at bounding box center [786, 270] width 201 height 10
drag, startPoint x: 680, startPoint y: 231, endPoint x: 917, endPoint y: 226, distance: 237.4
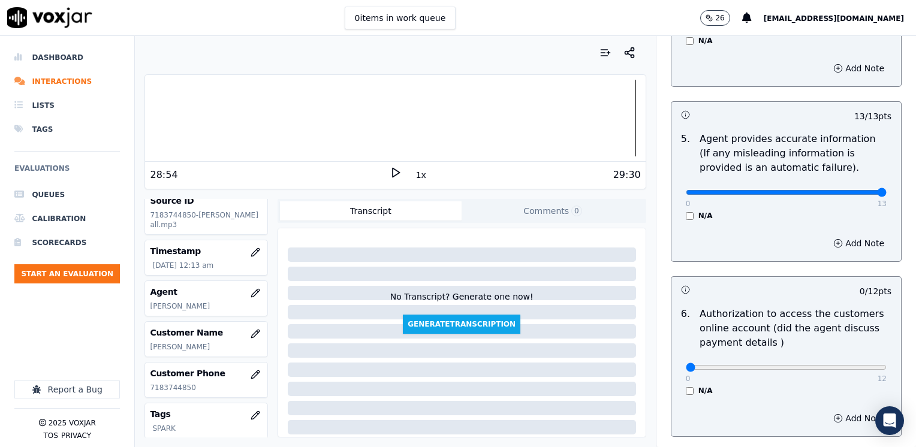
scroll to position [719, 0]
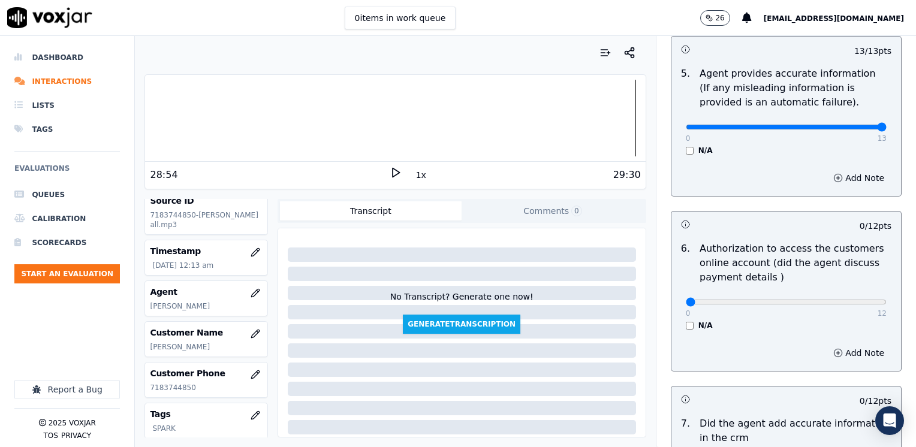
click at [676, 310] on div "0 12 N/A" at bounding box center [786, 308] width 220 height 46
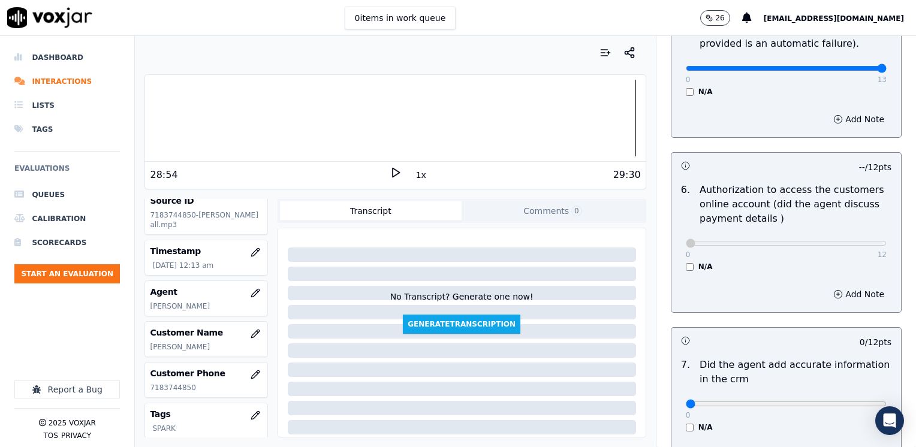
scroll to position [899, 0]
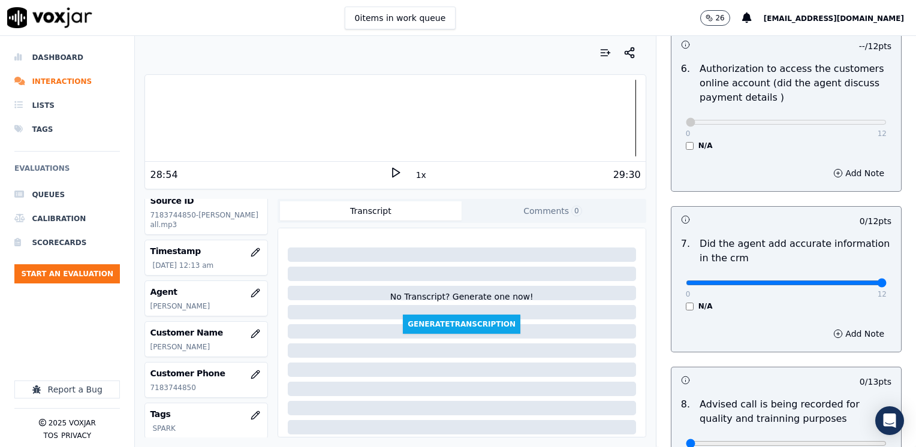
drag, startPoint x: 681, startPoint y: 268, endPoint x: 917, endPoint y: 260, distance: 236.8
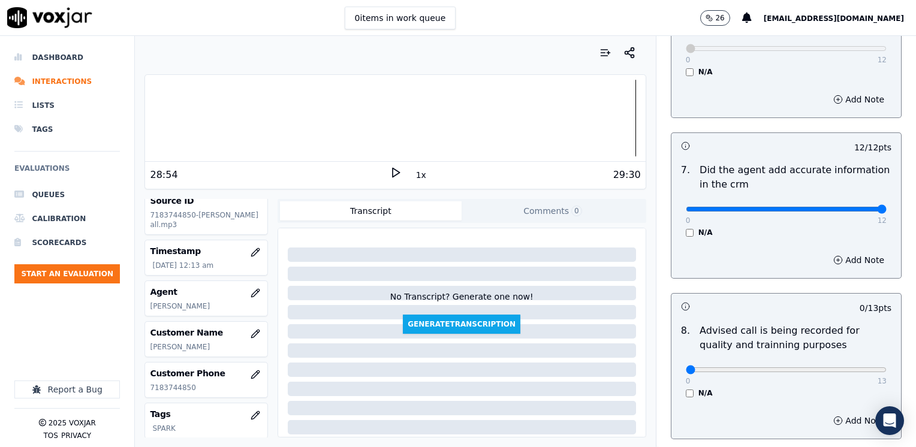
scroll to position [1048, 0]
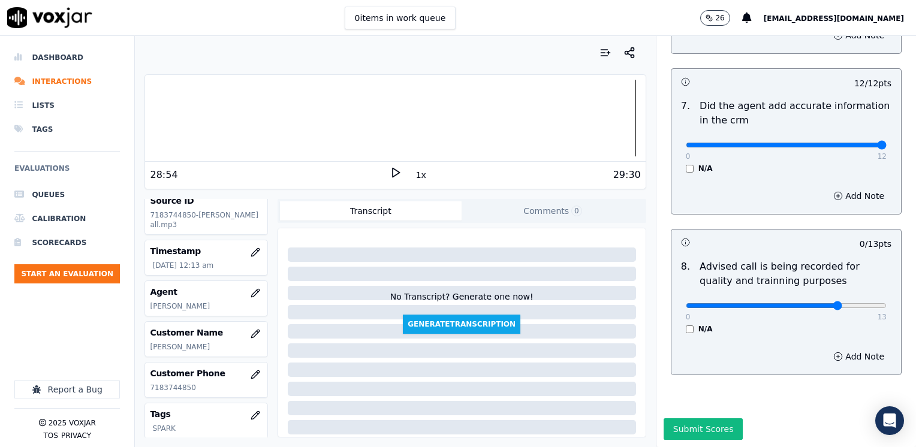
click at [681, 418] on button "Submit Scores" at bounding box center [703, 429] width 80 height 22
